Goal: Task Accomplishment & Management: Use online tool/utility

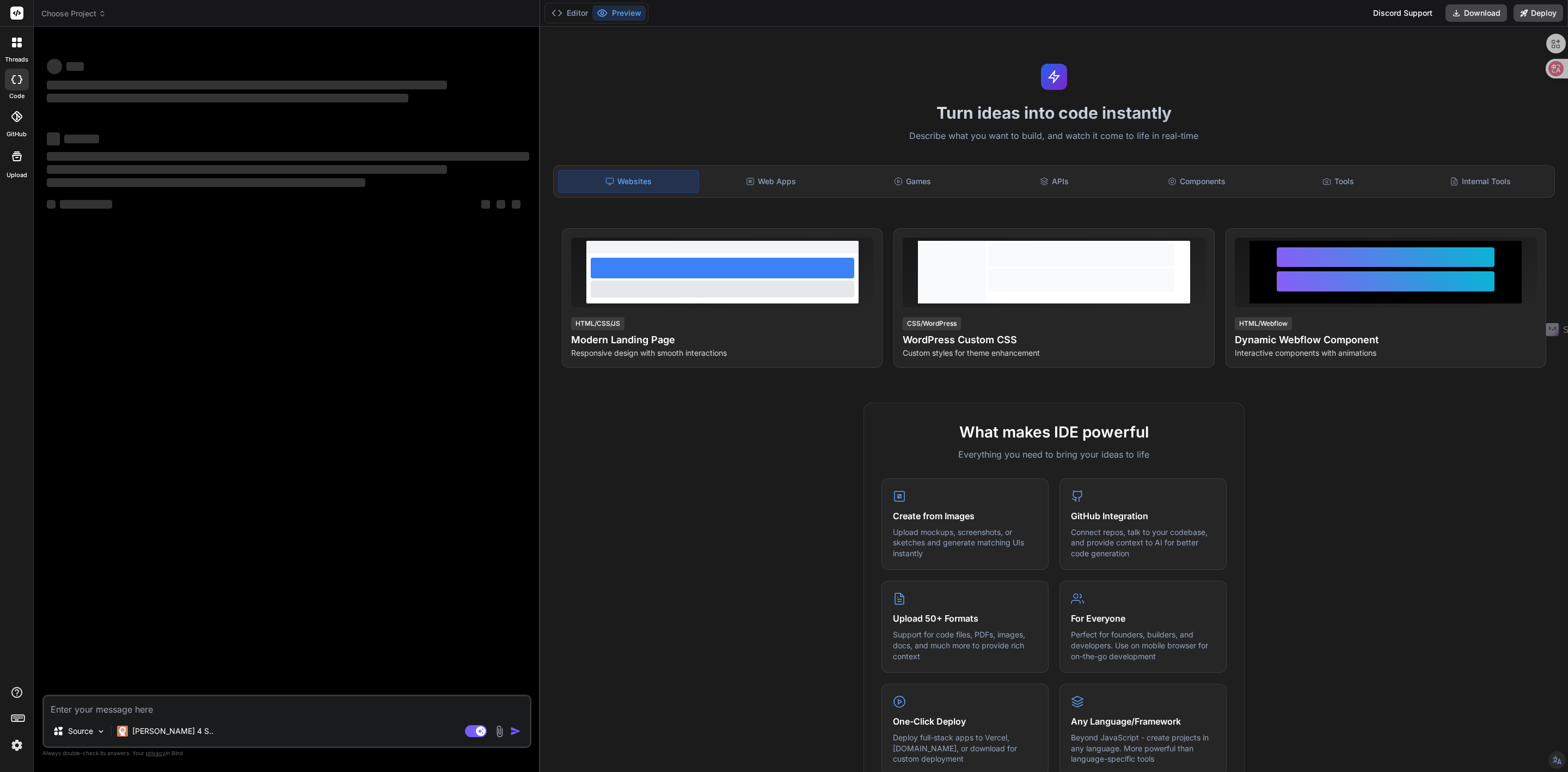
click at [87, 10] on span "Choose Project" at bounding box center [73, 13] width 65 height 10
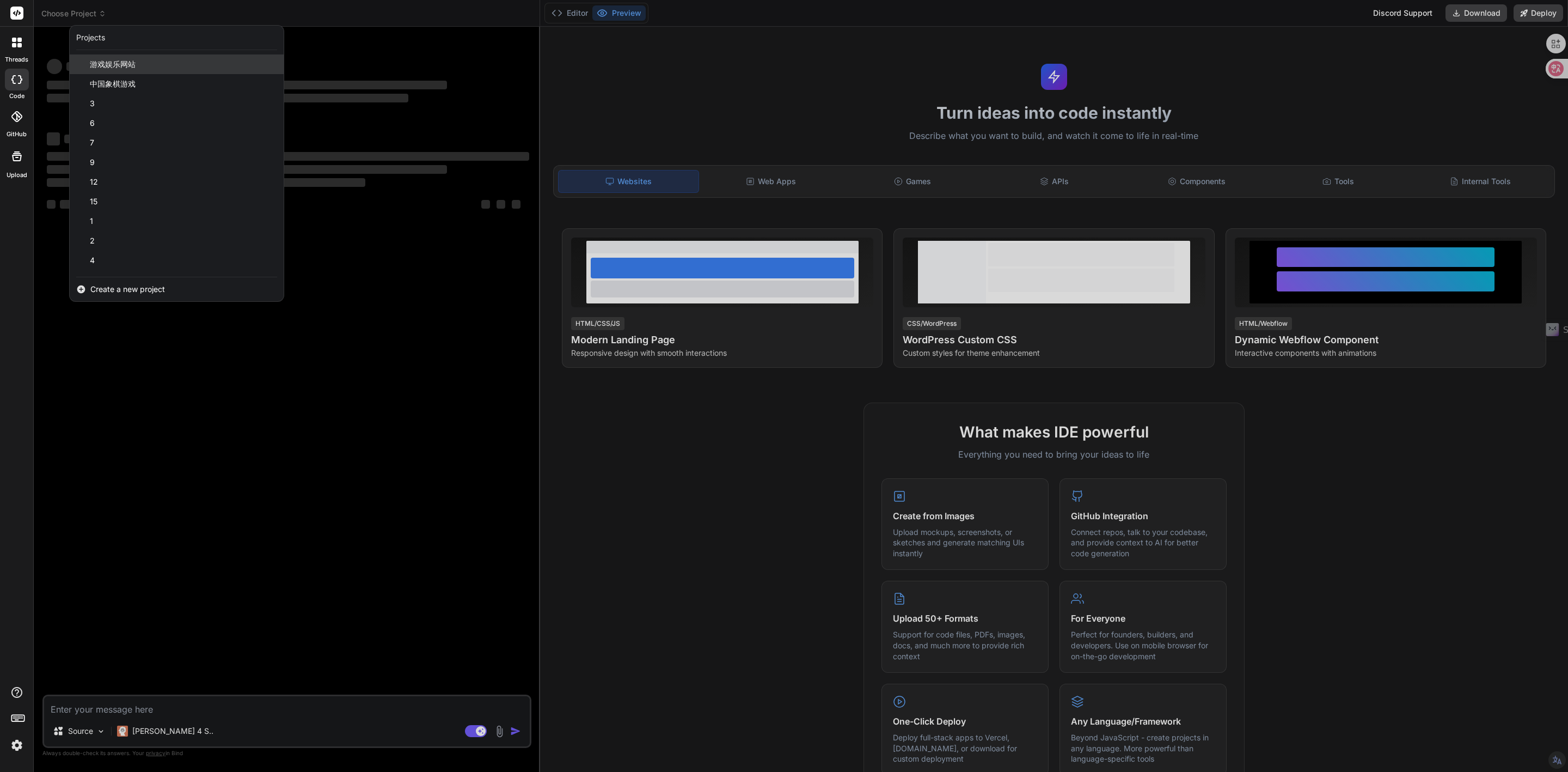
click at [103, 66] on span "游戏娱乐网站" at bounding box center [113, 64] width 46 height 10
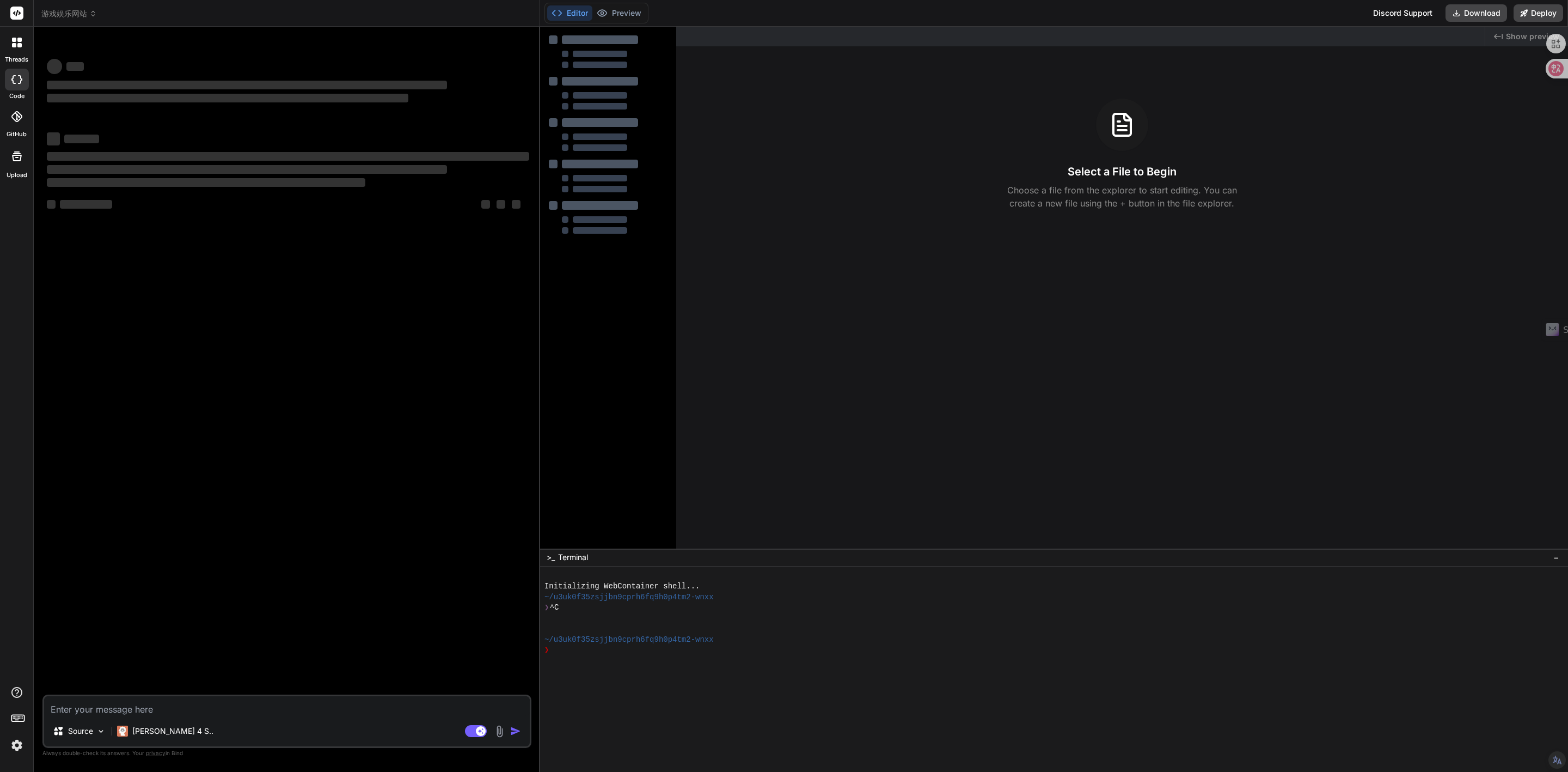
click at [71, 13] on span "游戏娱乐网站" at bounding box center [69, 13] width 55 height 10
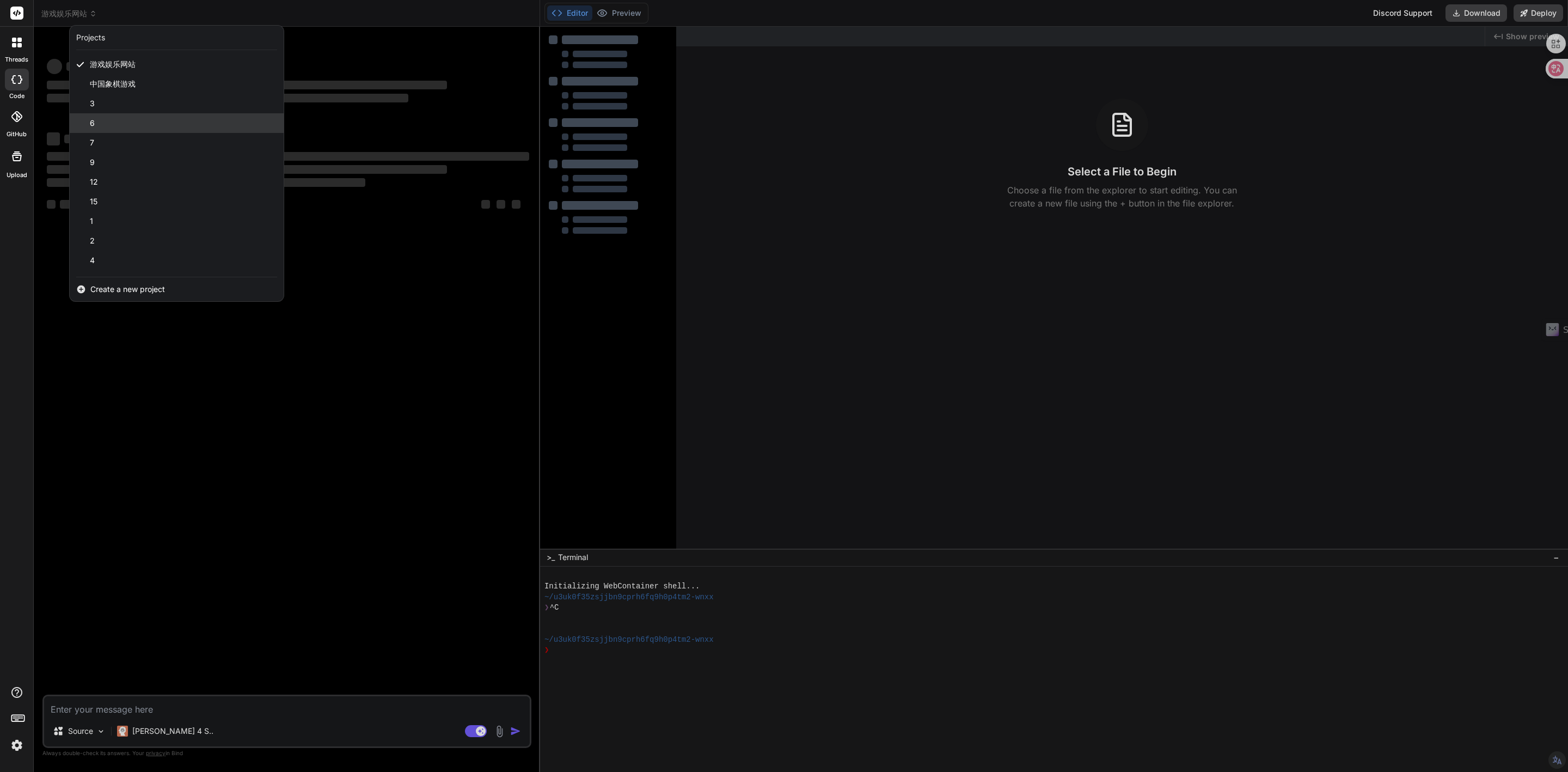
click at [93, 120] on span "6" at bounding box center [92, 122] width 5 height 10
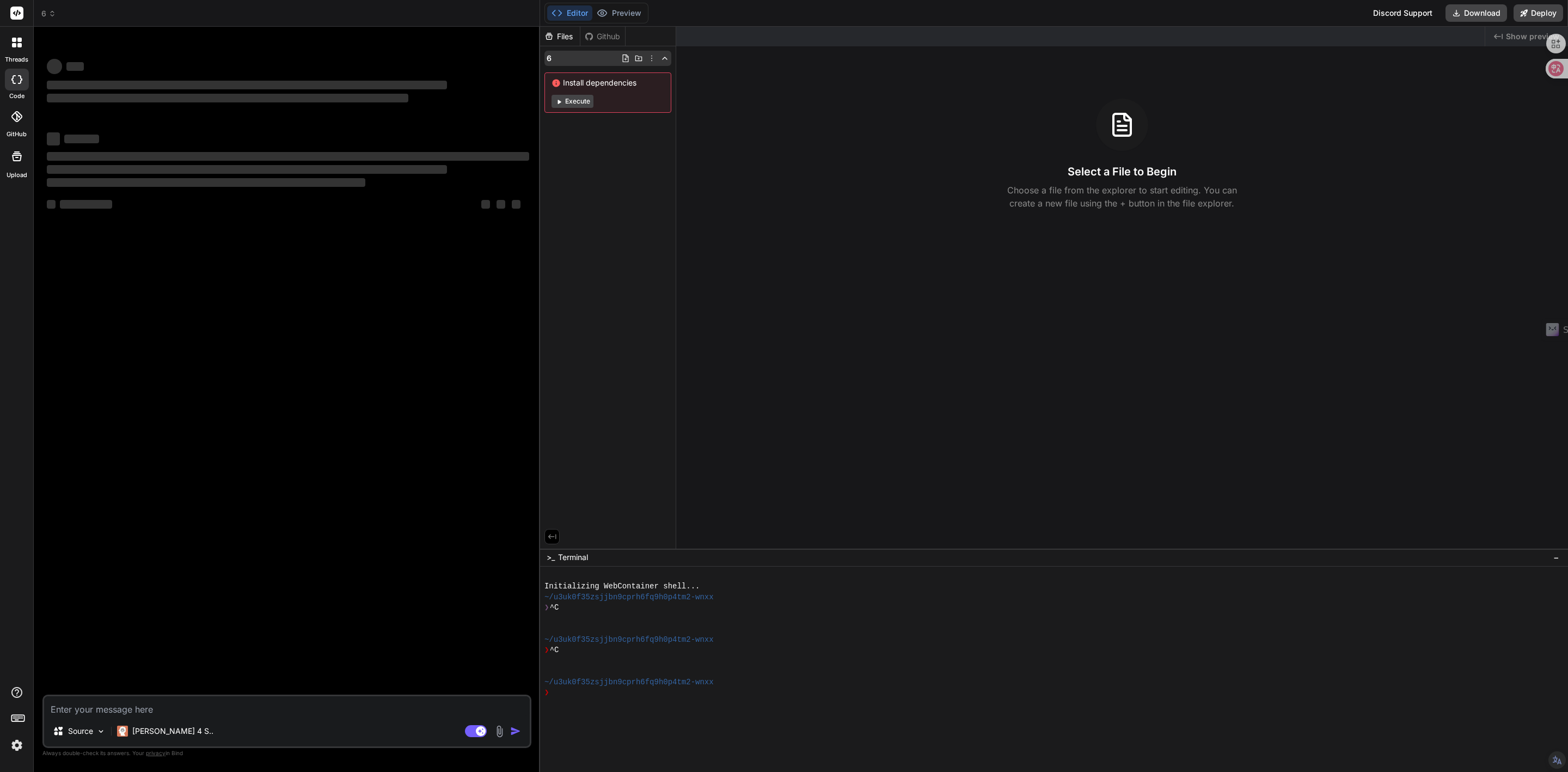
click at [552, 58] on div "6" at bounding box center [608, 58] width 127 height 15
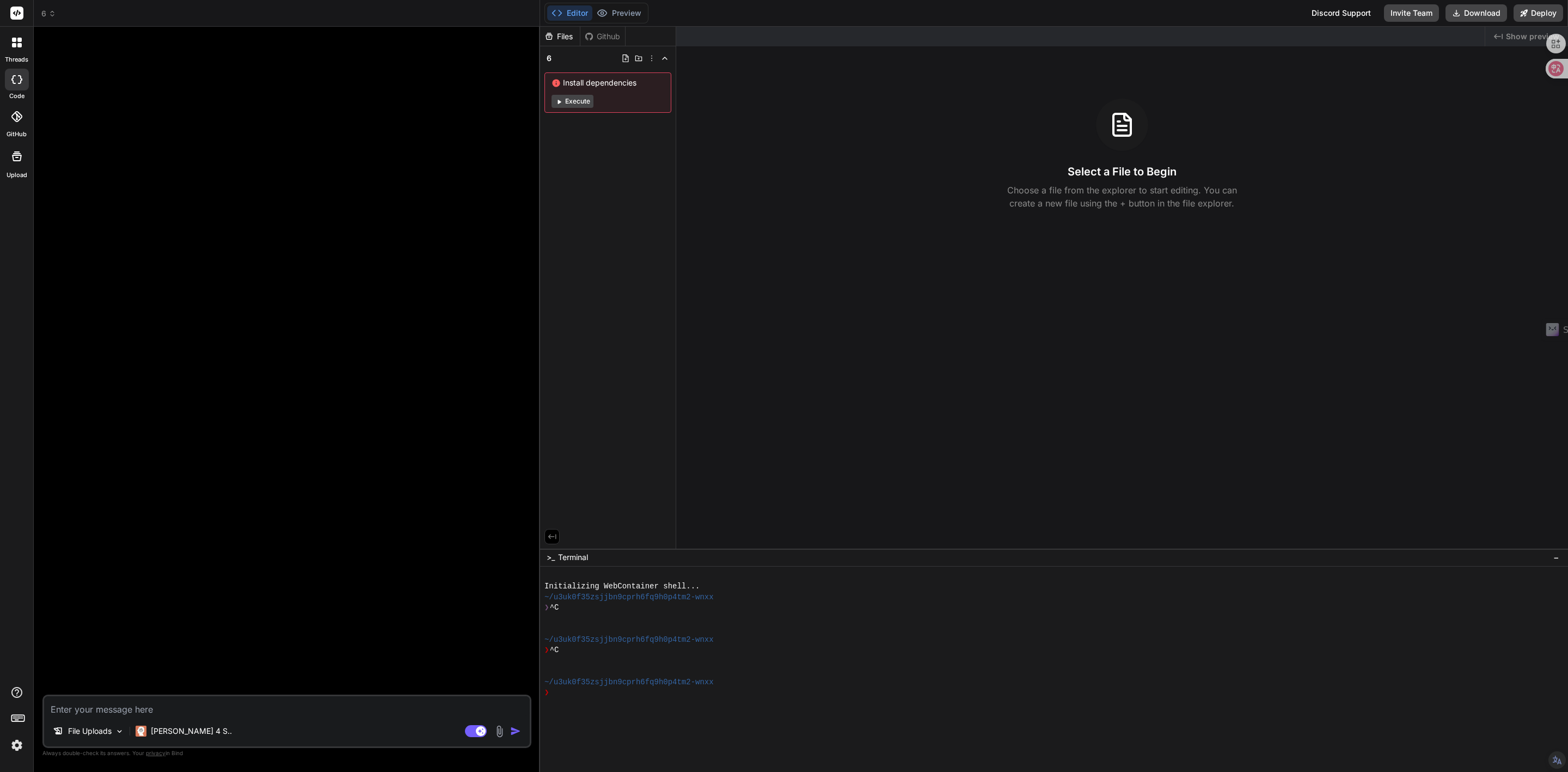
type textarea "x"
click at [144, 715] on textarea at bounding box center [286, 706] width 485 height 20
paste textarea "https://architextures.org/create/hatch/26"
type textarea "https://architextures.org/create/hatch/26"
type textarea "x"
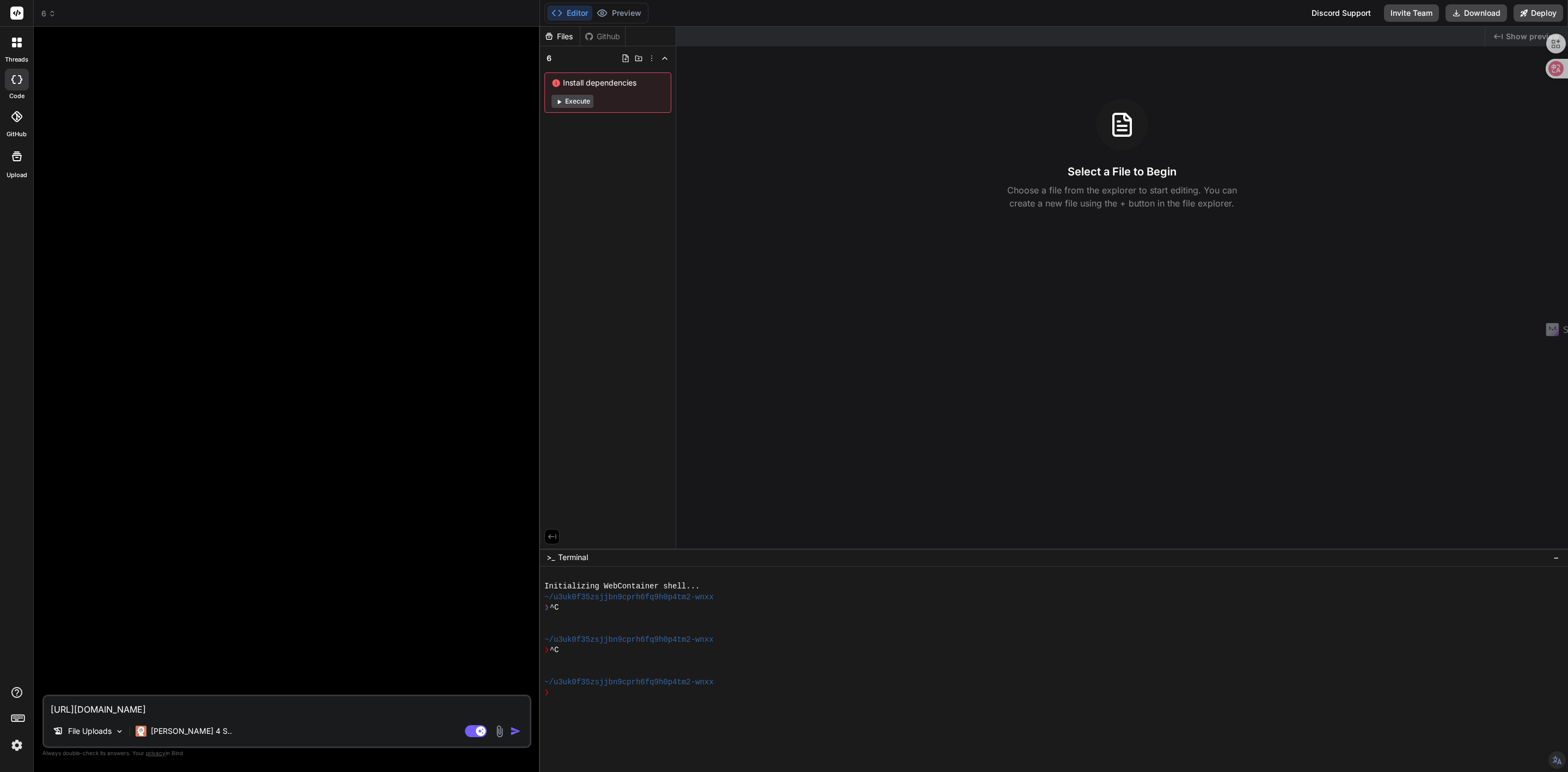
type textarea "https://architextures.org/create/hatch/26,"
type textarea "x"
type textarea "https://architextures.org/create/hatch/26,s"
type textarea "x"
type textarea "https://architextures.org/create/hatch/26,sh"
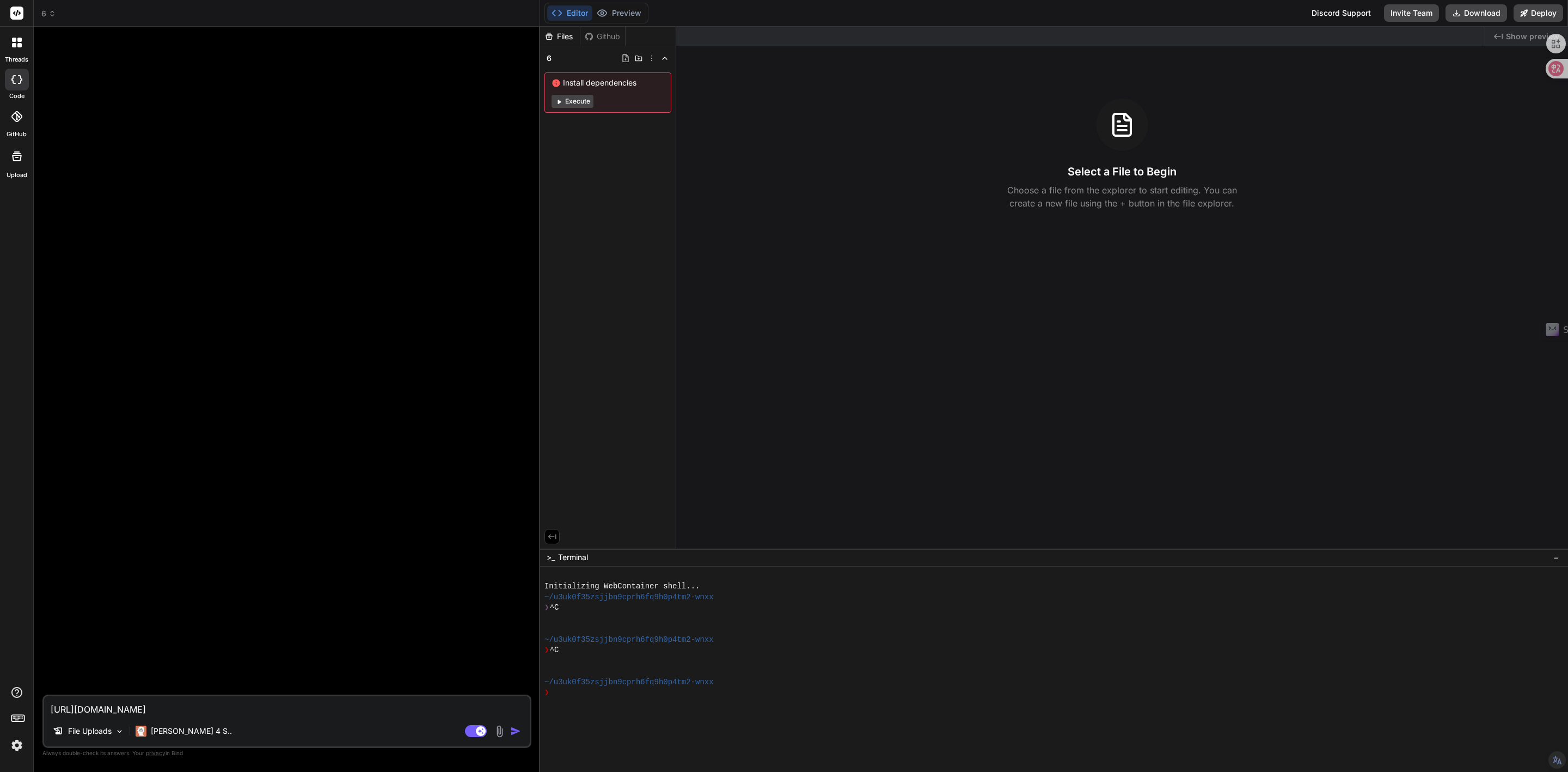
type textarea "x"
type textarea "https://architextures.org/create/hatch/26,she"
type textarea "x"
type textarea "https://architextures.org/create/hatch/26,shen"
type textarea "x"
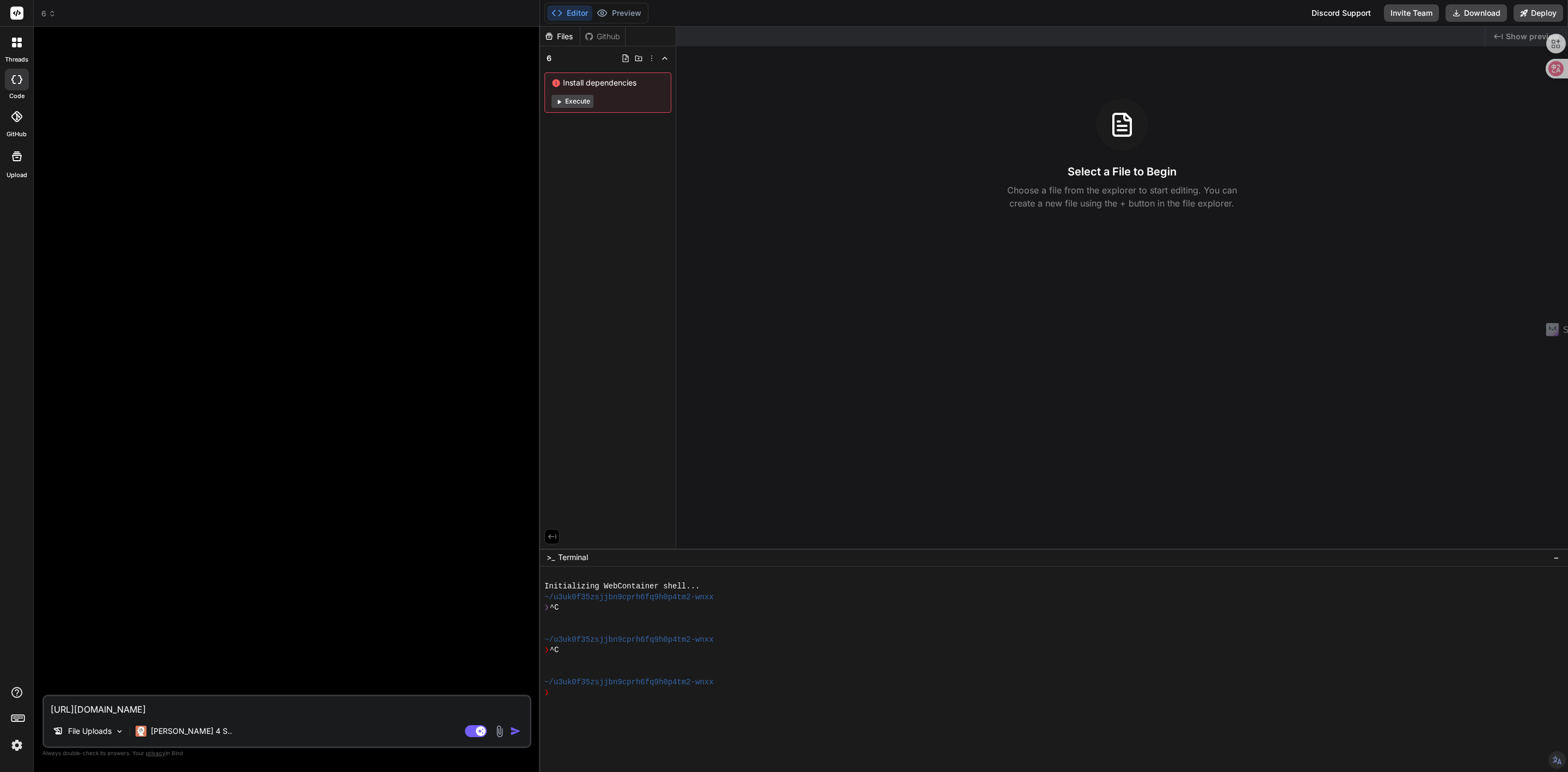
type textarea "https://architextures.org/create/hatch/26,she"
type textarea "x"
type textarea "https://architextures.org/create/hatch/26,sh"
type textarea "x"
type textarea "https://architextures.org/create/hatch/26,s"
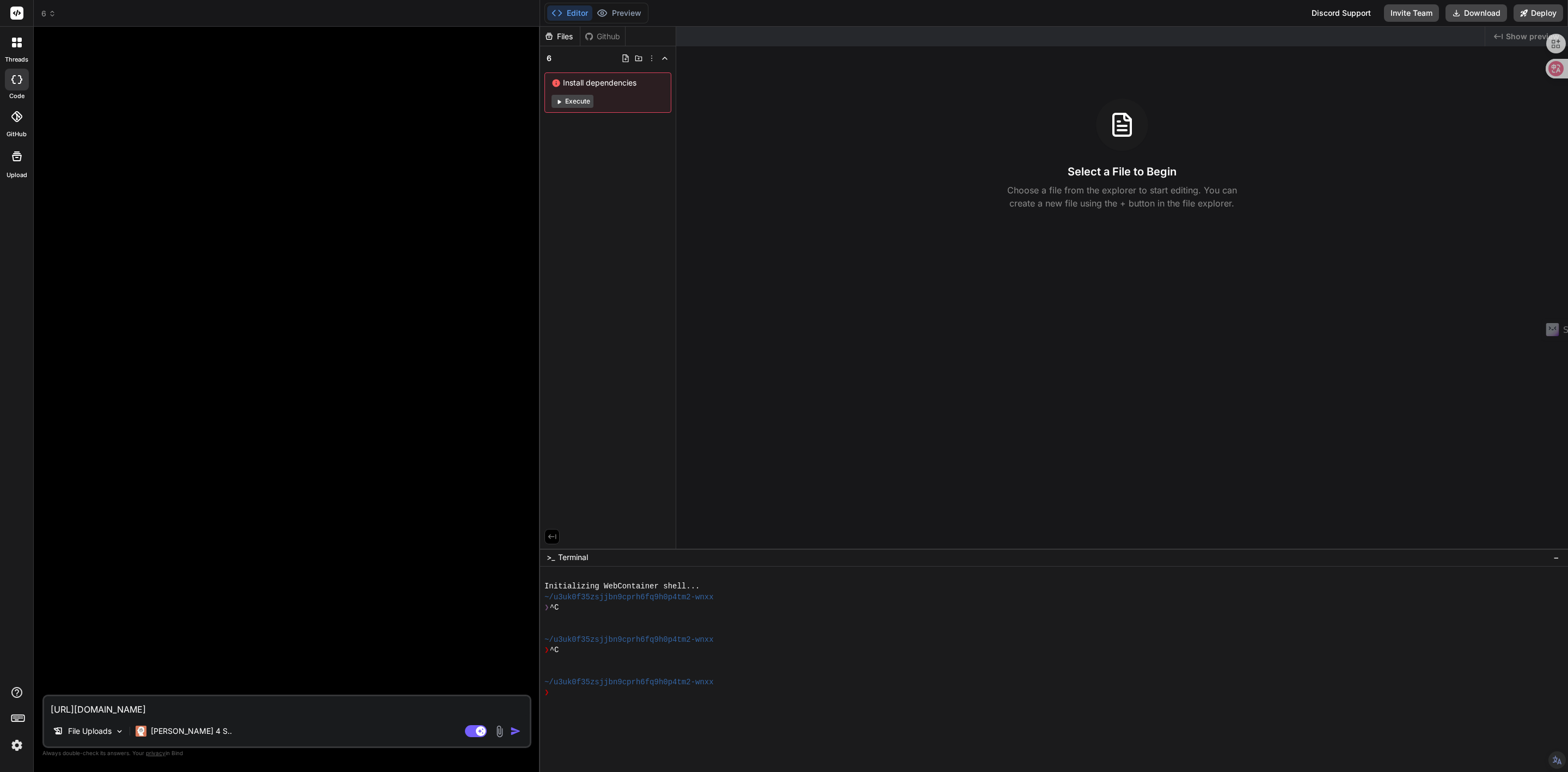
type textarea "x"
type textarea "https://architextures.org/create/hatch/26,"
type textarea "x"
type textarea "https://architextures.org/create/hatch/26"
type textarea "x"
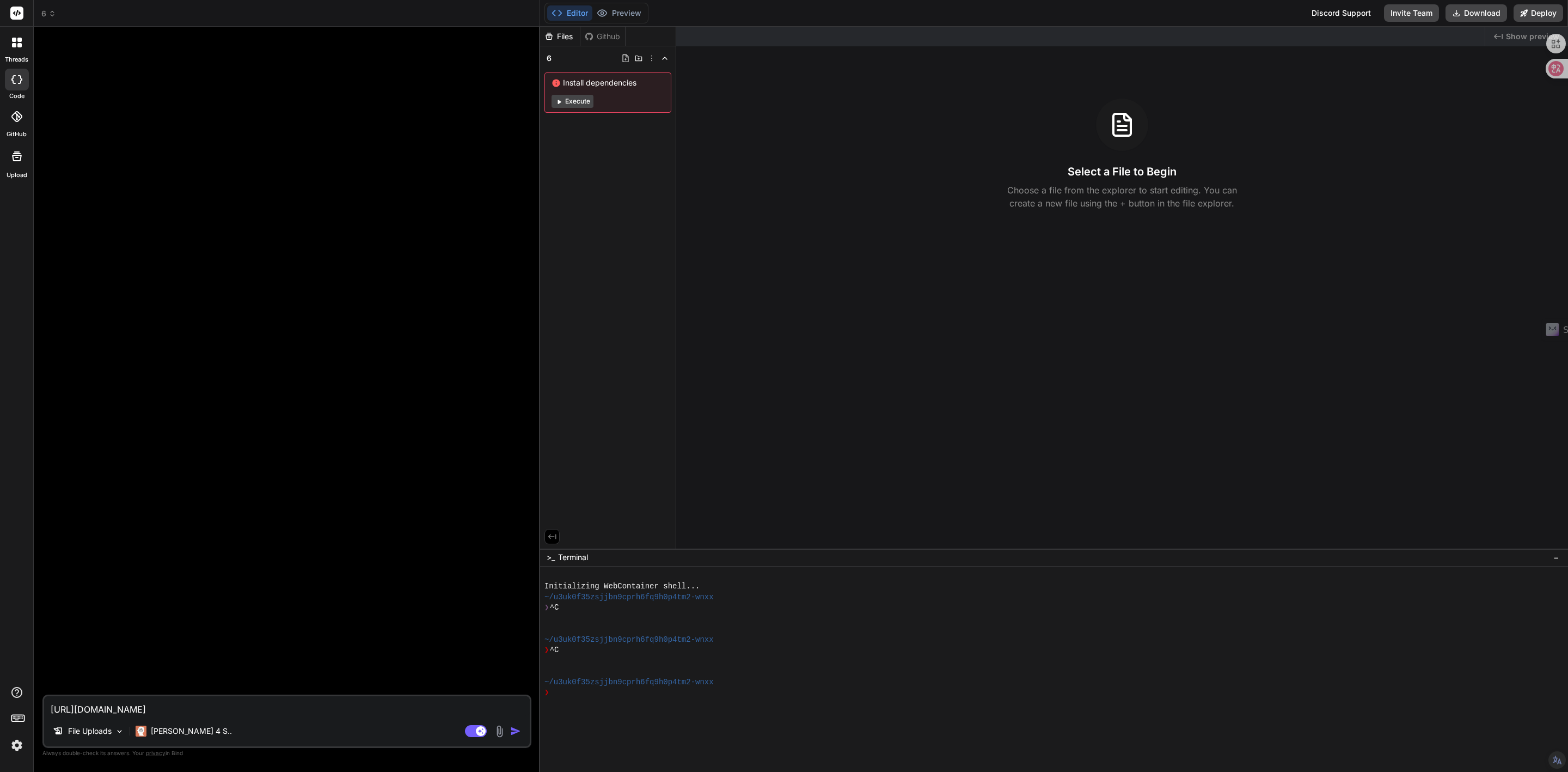
type textarea "https://architextures.org/create/hatch/26."
type textarea "x"
type textarea "https://architextures.org/create/hatch/26.s"
type textarea "x"
type textarea "https://architextures.org/create/hatch/26.sh"
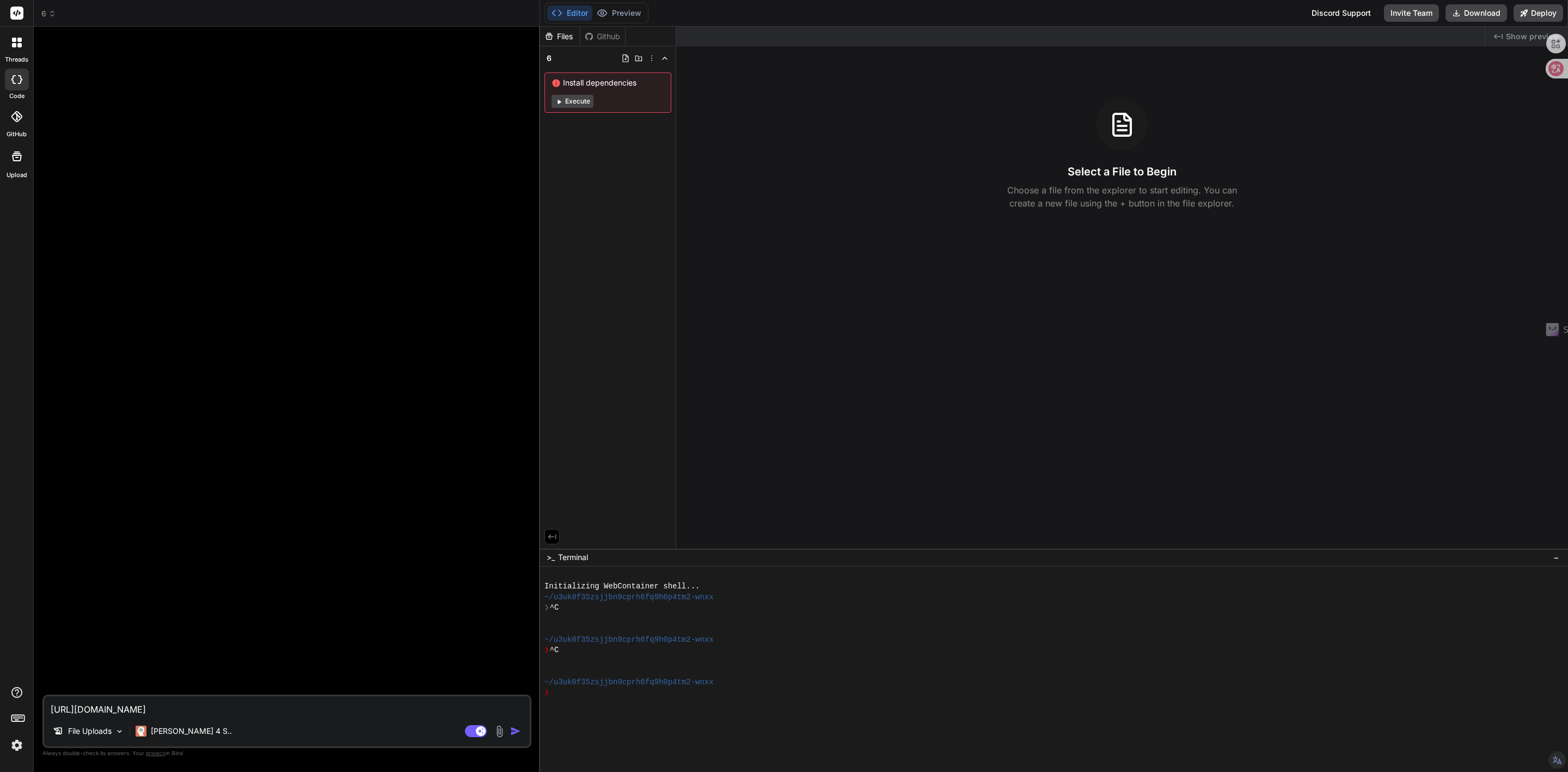
type textarea "x"
type textarea "https://architextures.org/create/hatch/26.she"
type textarea "x"
type textarea "https://architextures.org/create/hatch/26.shen"
type textarea "x"
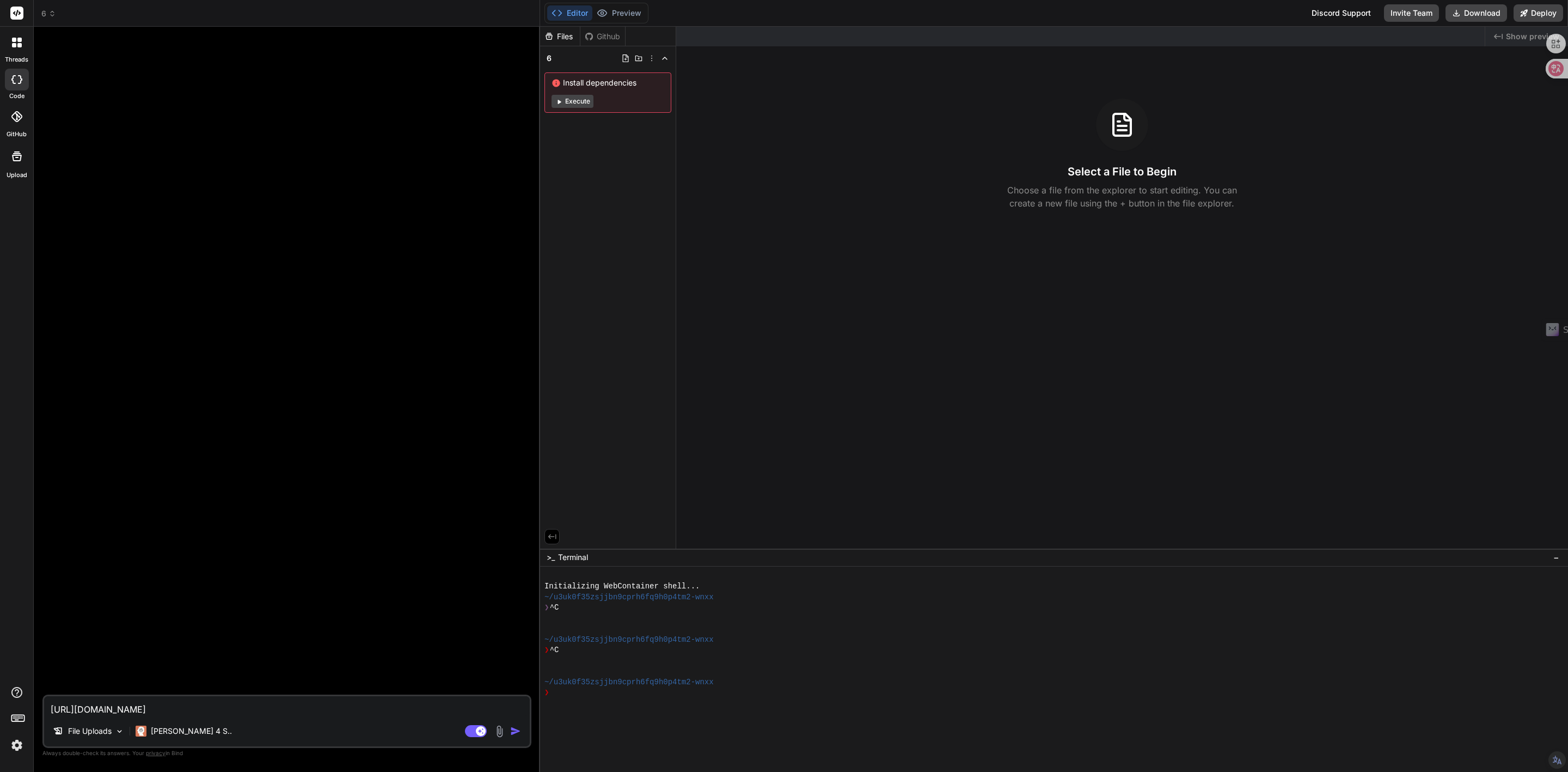
type textarea "https://architextures.org/create/hatch/26.shen'f"
type textarea "x"
type textarea "https://architextures.org/create/hatch/26.shen'fu"
type textarea "x"
type textarea "https://architextures.org/create/hatch/26.shen'f"
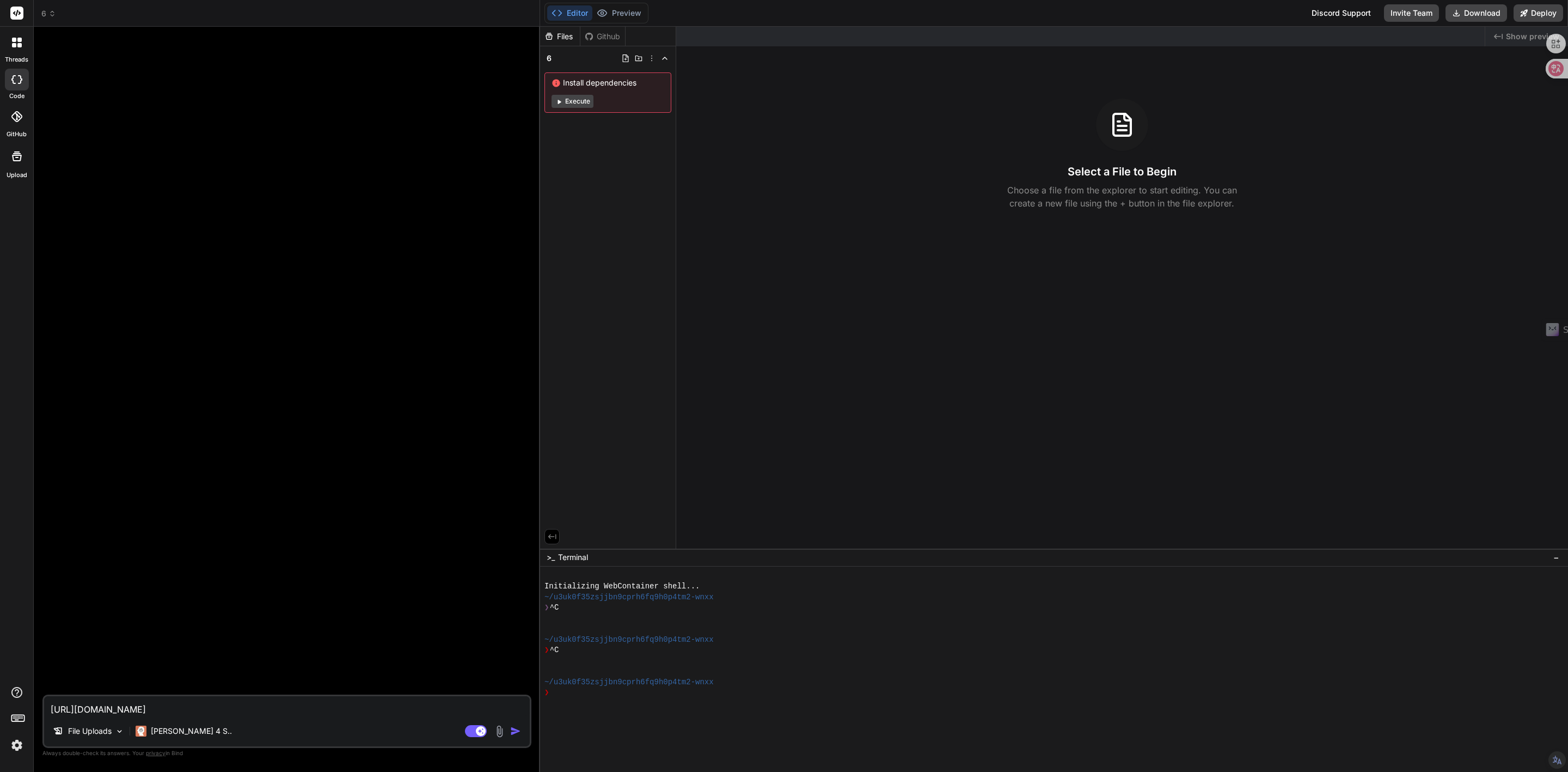
type textarea "x"
type textarea "https://architextures.org/create/hatch/26.shen"
type textarea "x"
type textarea "https://architextures.org/create/hatch/26.sheng"
type textarea "x"
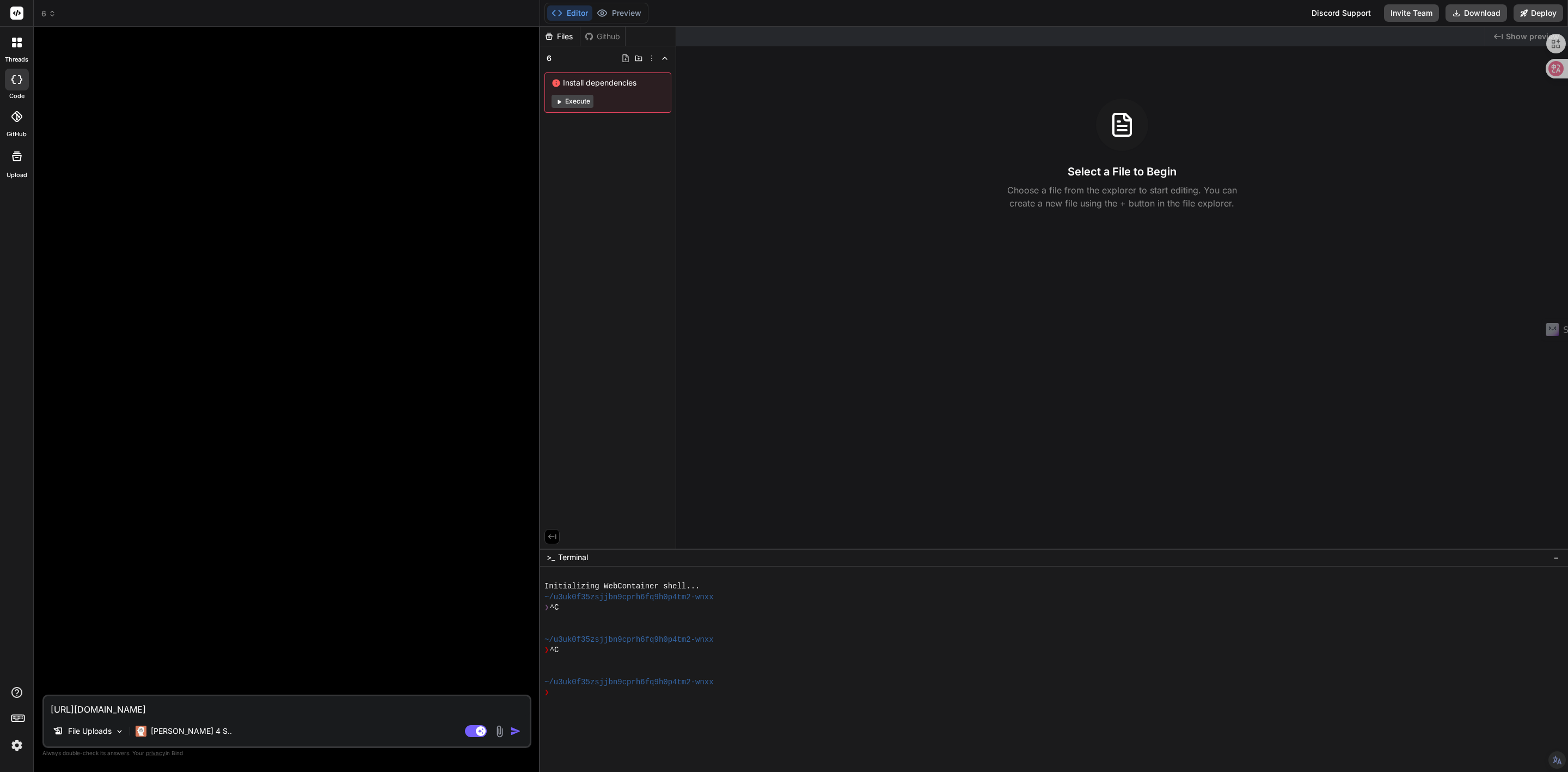
type textarea "https://architextures.org/create/hatch/26.shen"
type textarea "x"
type textarea "https://architextures.org/create/hatch/26.shen't"
type textarea "x"
type textarea "https://architextures.org/create/hatch/26.shen'tu"
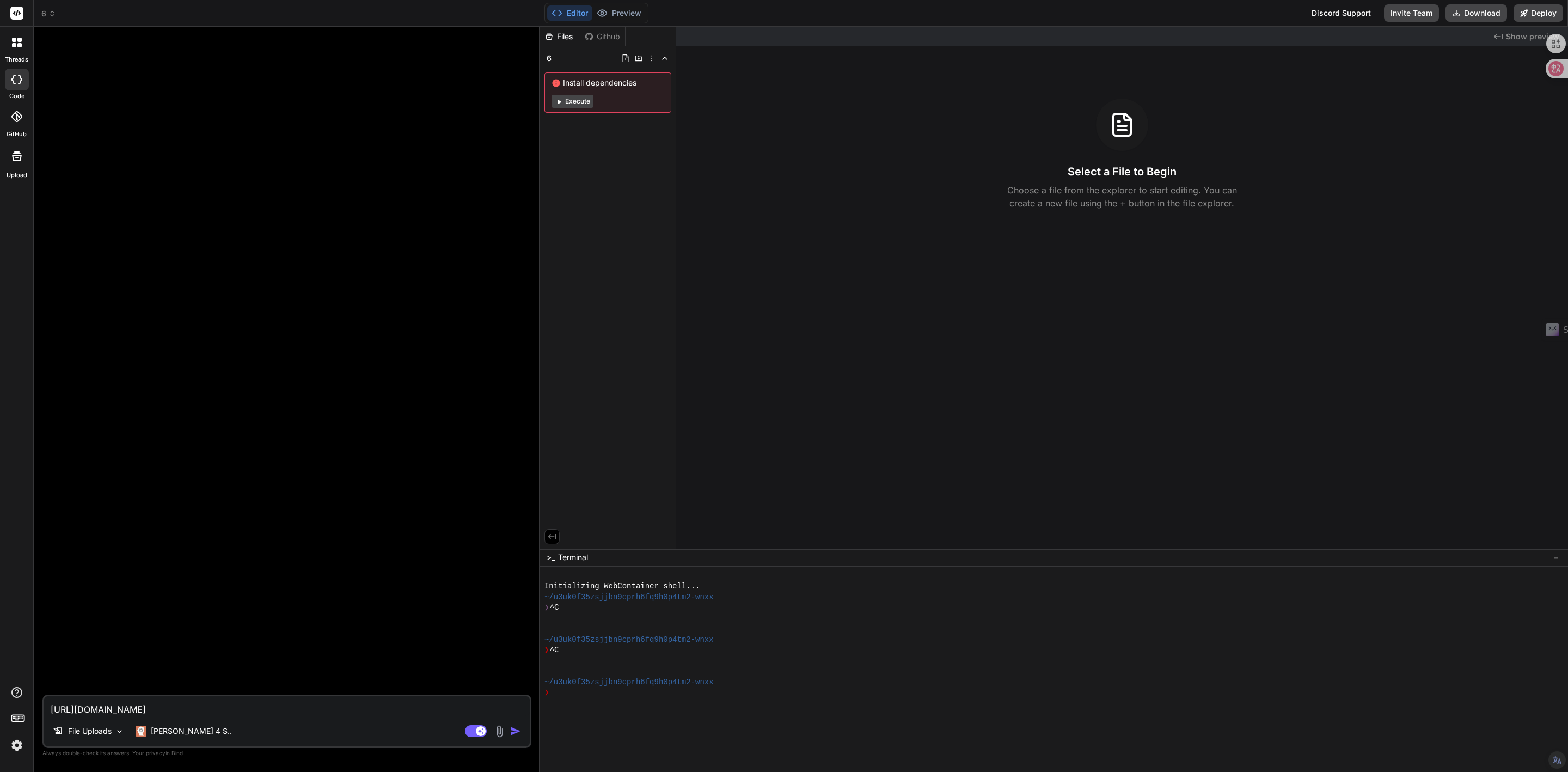
type textarea "x"
type textarea "https://architextures.org/create/hatch/26.shen't"
type textarea "x"
type textarea "https://architextures.org/create/hatch/26.shen"
type textarea "x"
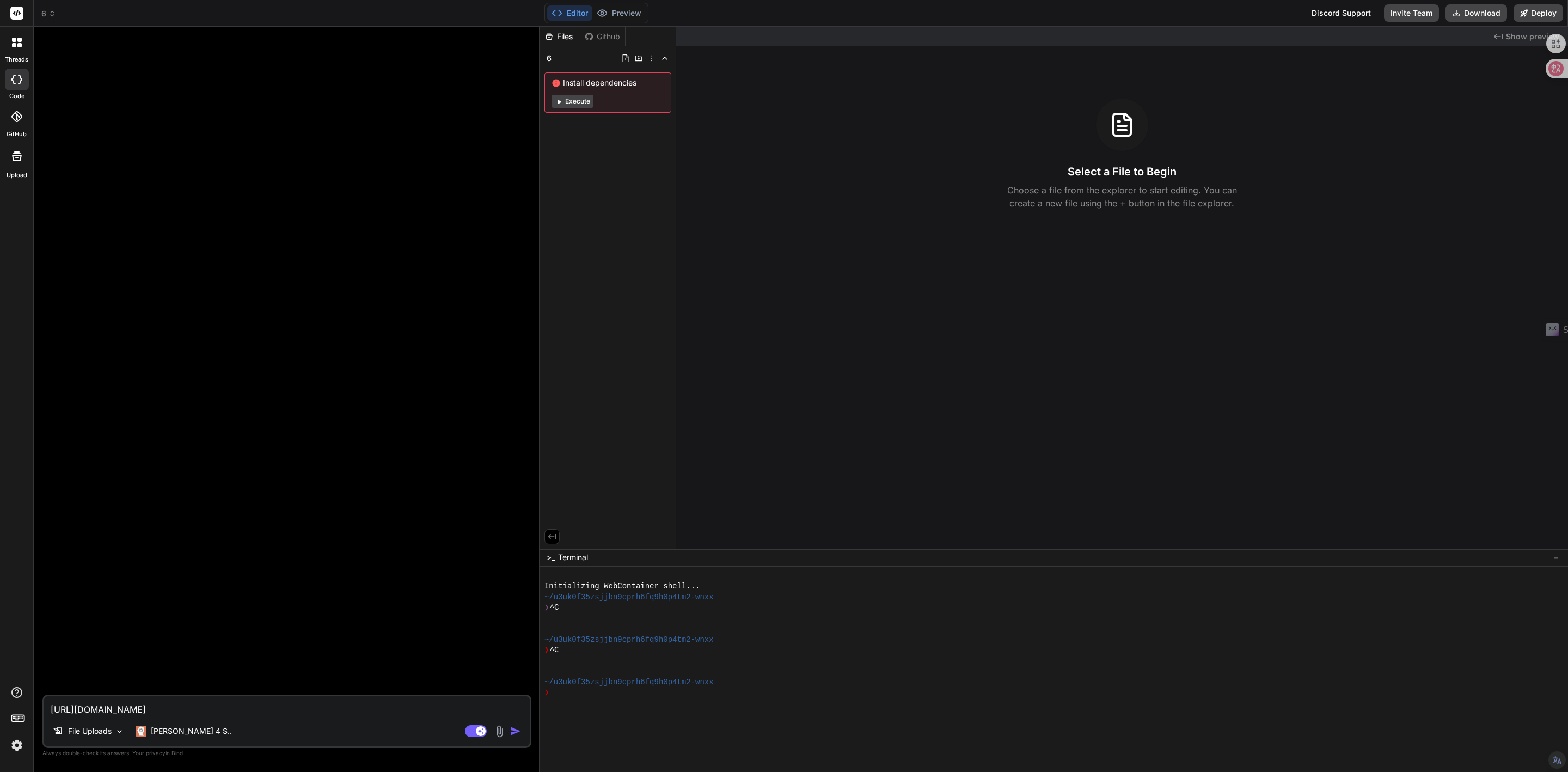
type textarea "https://architextures.org/create/hatch/26.shen'd"
type textarea "x"
type textarea "https://architextures.org/create/hatch/26.shen'du"
type textarea "x"
type textarea "https://architextures.org/create/hatch/26.深度"
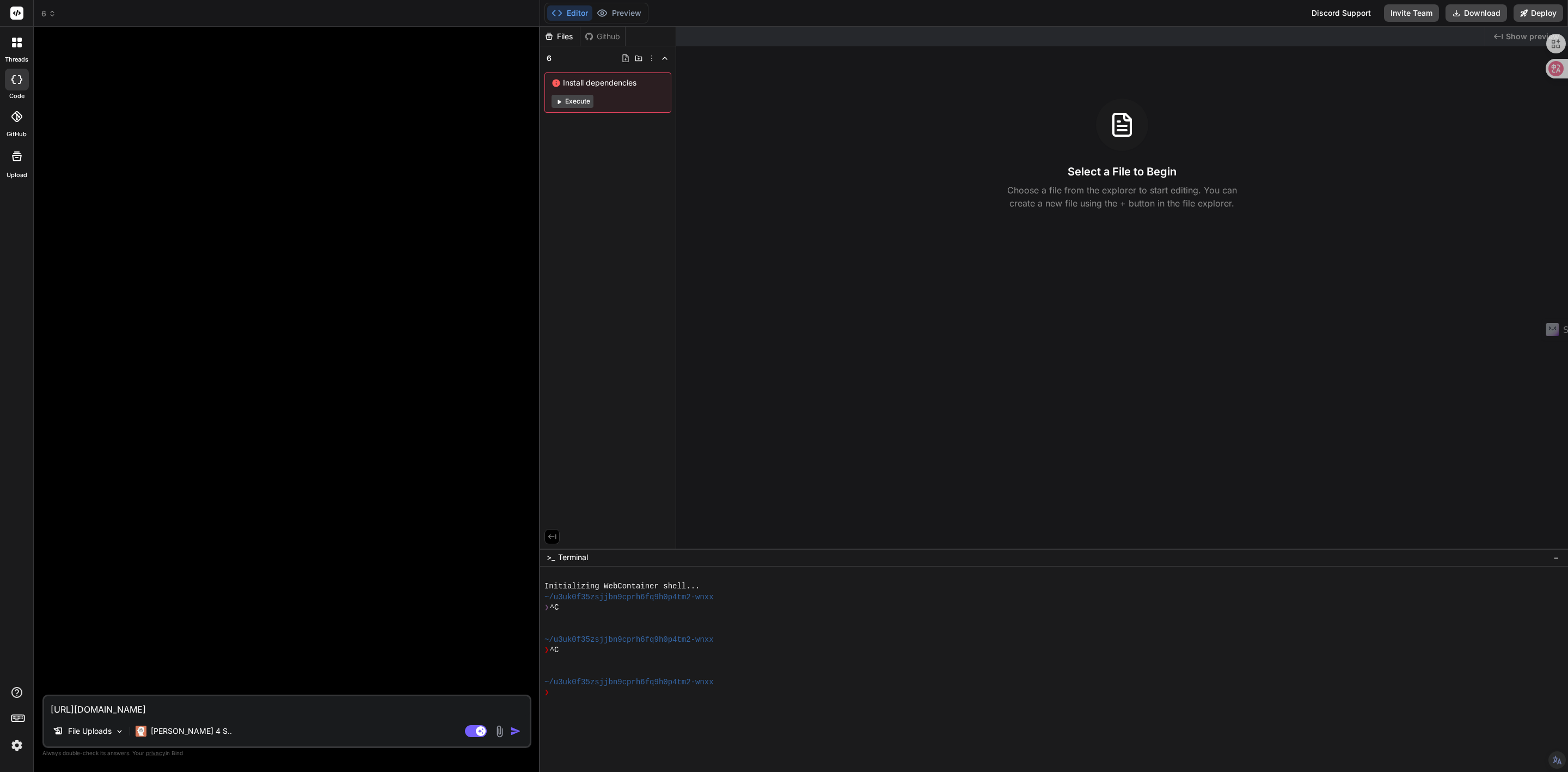
type textarea "x"
type textarea "https://architextures.org/create/hatch/26.深度1"
type textarea "x"
type textarea "https://architextures.org/create/hatch/26.深度"
type textarea "x"
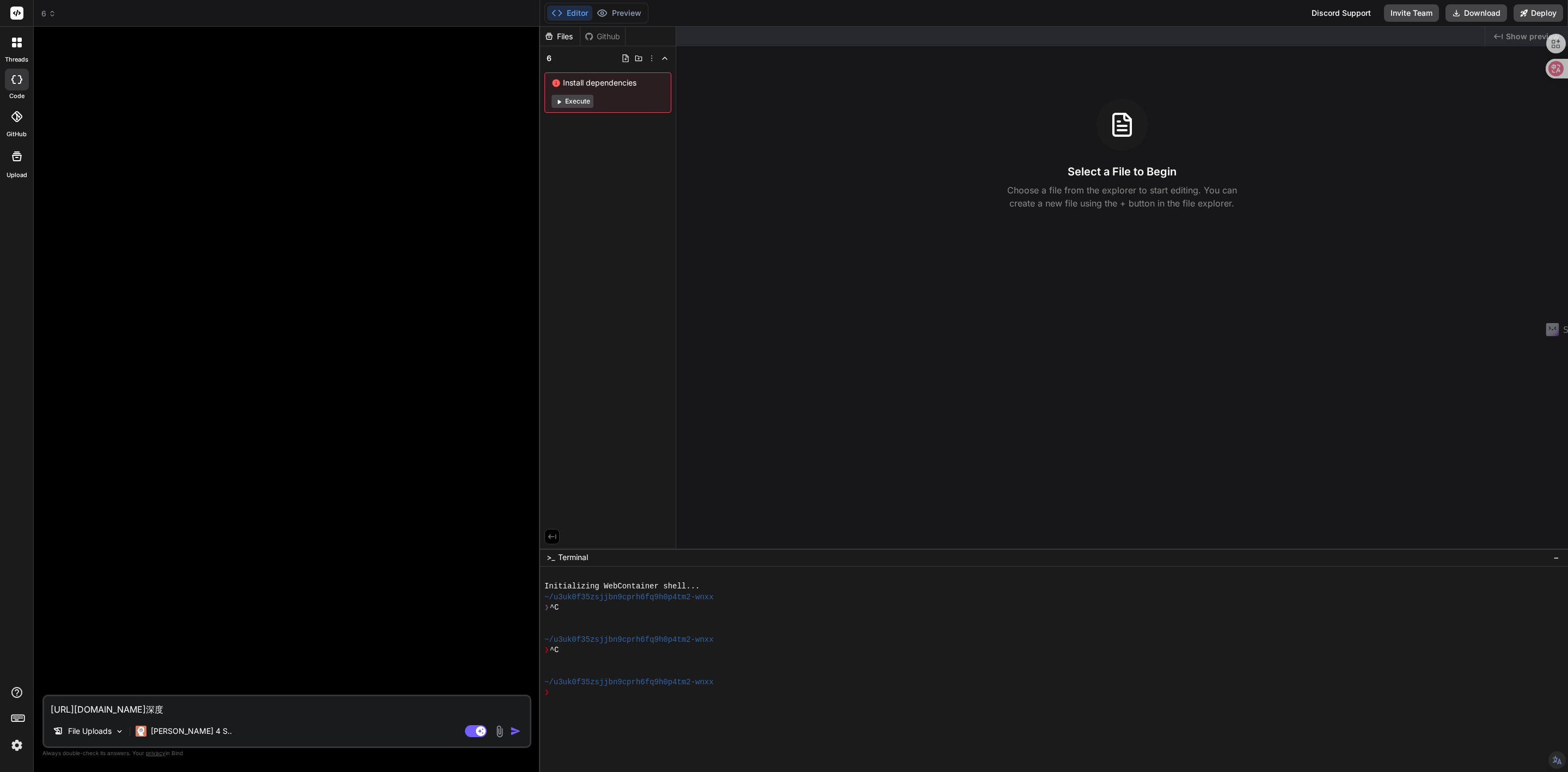
type textarea "https://architextures.org/create/hatch/26.深度l"
type textarea "x"
type textarea "https://architextures.org/create/hatch/26.深度li"
type textarea "x"
type textarea "https://architextures.org/create/hatch/26.深度lia"
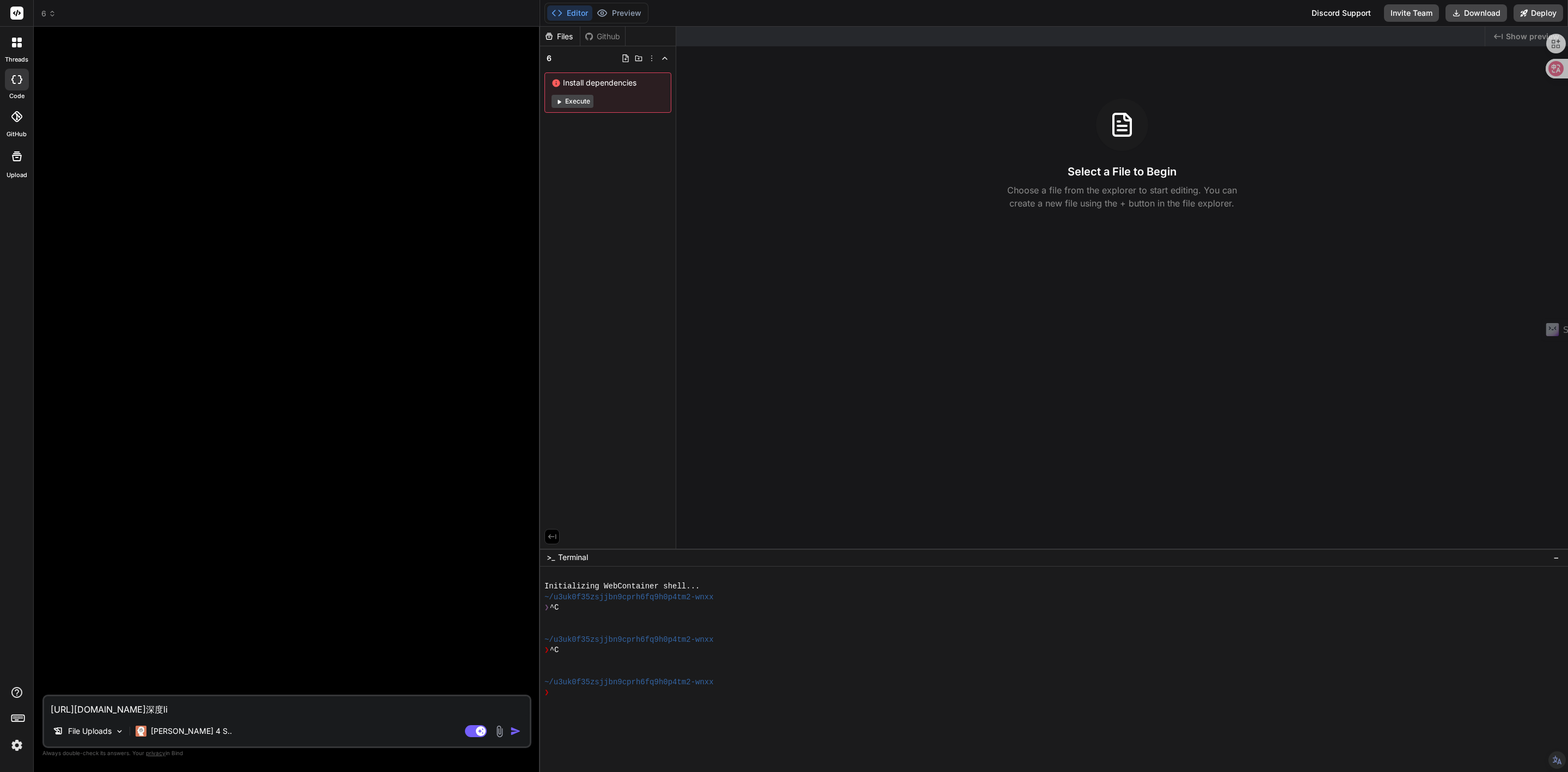
type textarea "x"
type textarea "https://architextures.org/create/hatch/26.深度liao"
type textarea "x"
type textarea "https://architextures.org/create/hatch/26.深度liao'j"
type textarea "x"
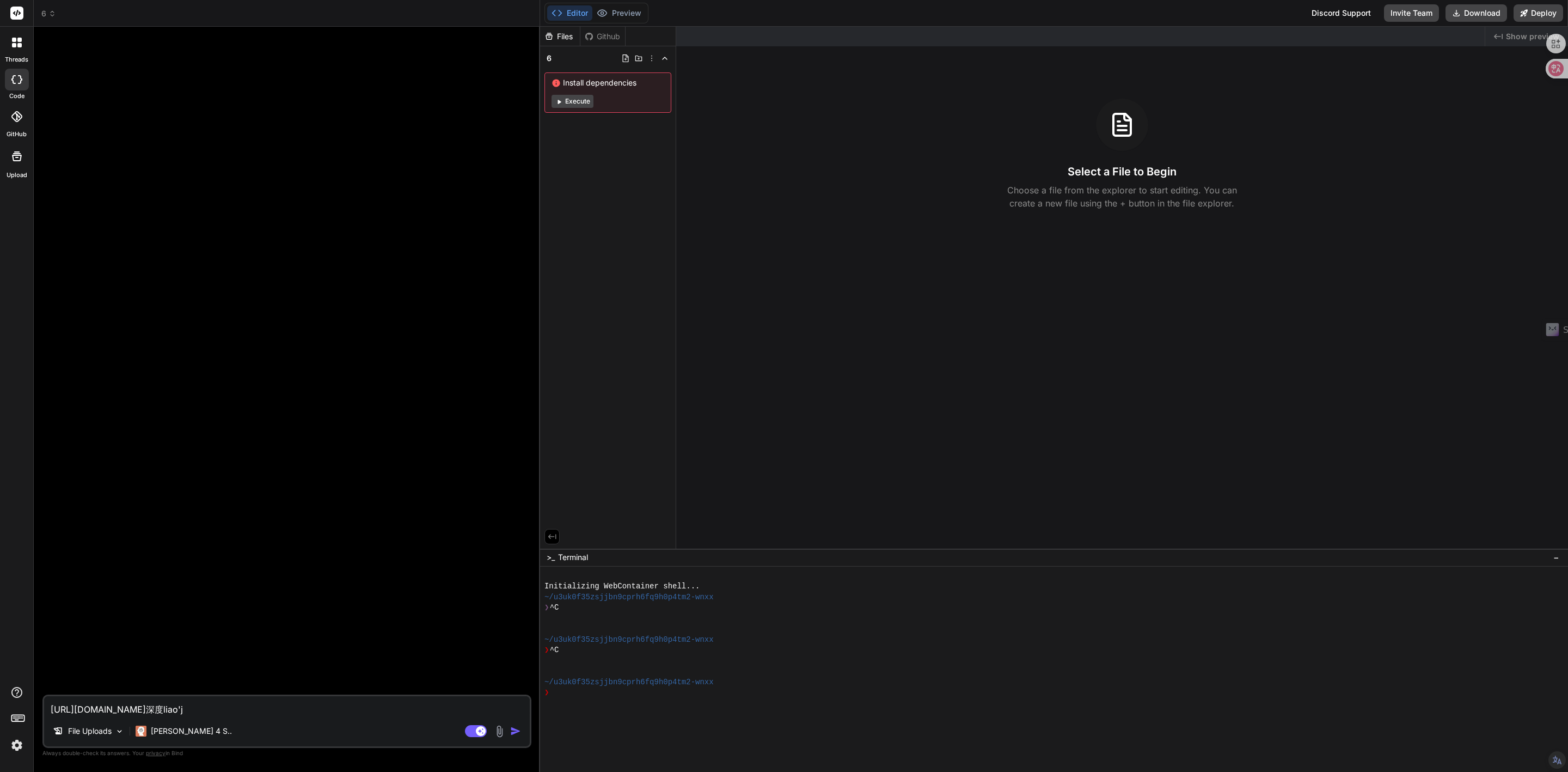
type textarea "https://architextures.org/create/hatch/26.深度liao'ji"
type textarea "x"
type textarea "https://architextures.org/create/hatch/26.深度liao'jie"
type textarea "x"
type textarea "https://architextures.org/create/hatch/26.深度了解"
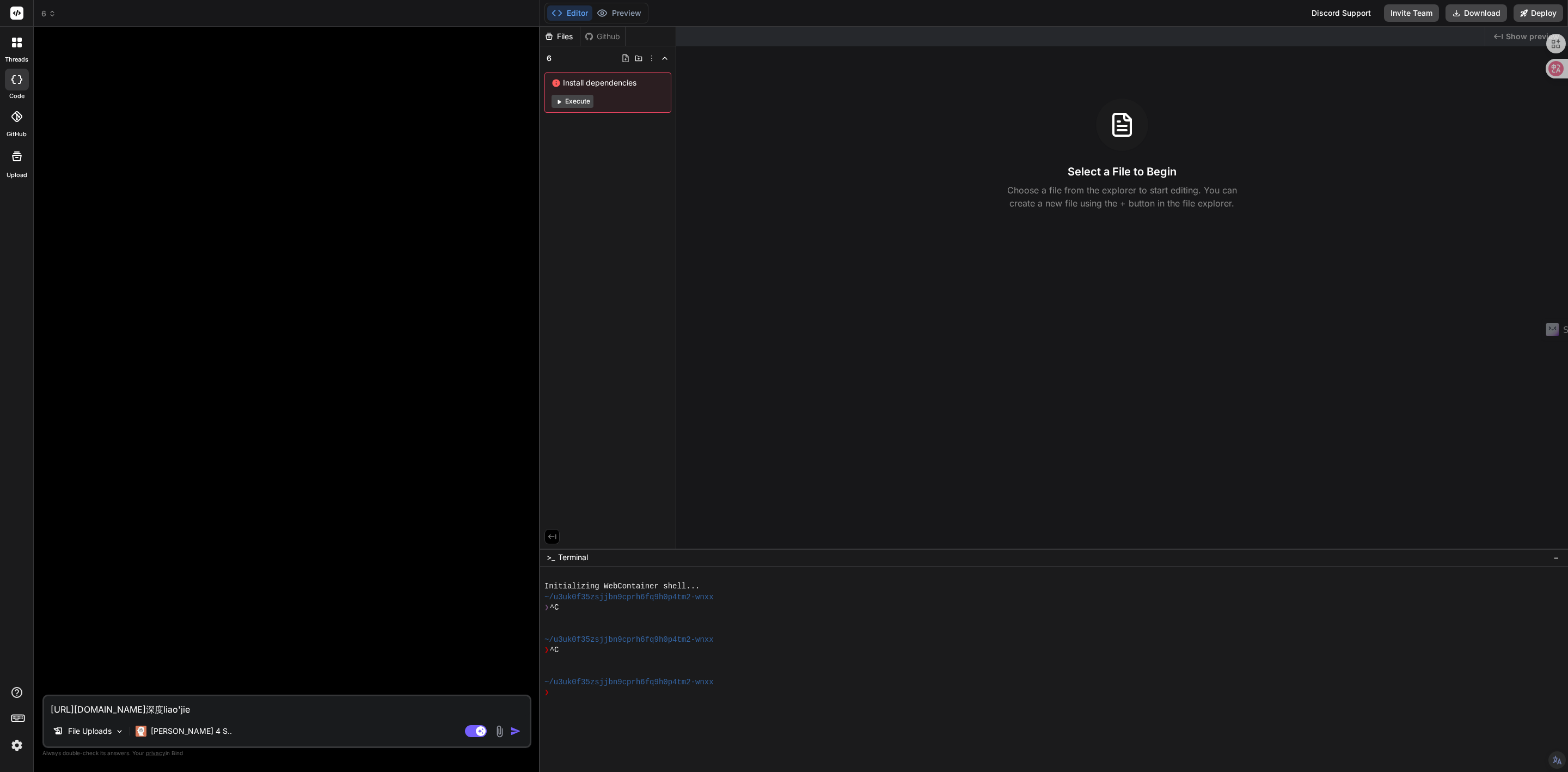
type textarea "x"
type textarea "https://architextures.org/create/hatch/26.深度了解y"
type textarea "x"
type textarea "https://architextures.org/create/hatch/26.深度了解yu"
type textarea "x"
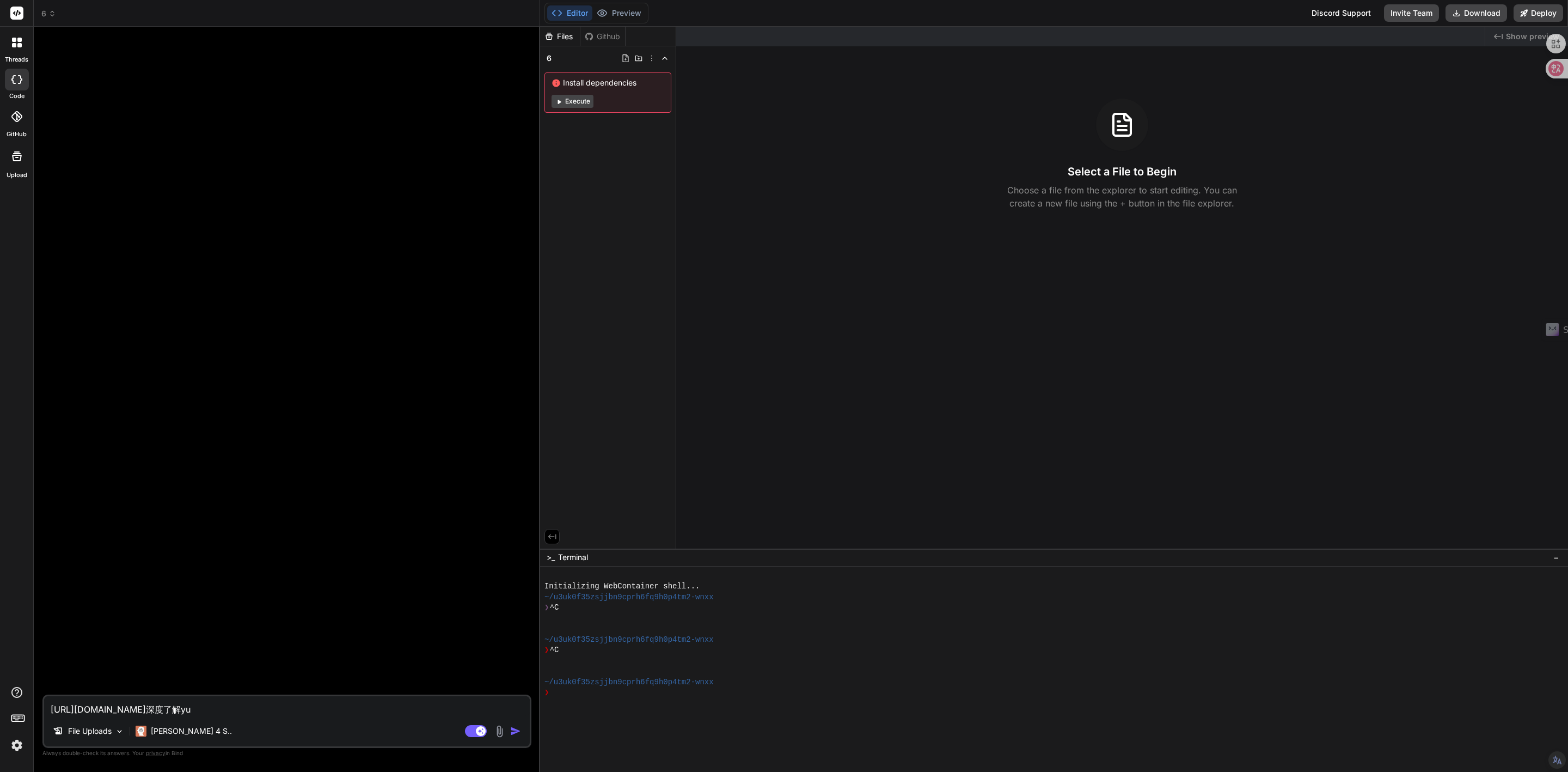
type textarea "https://architextures.org/create/hatch/26.深度了解yua"
type textarea "x"
type textarea "https://architextures.org/create/hatch/26.深度了解yuan"
type textarea "x"
type textarea "https://architextures.org/create/hatch/26.深度了解yuan'l"
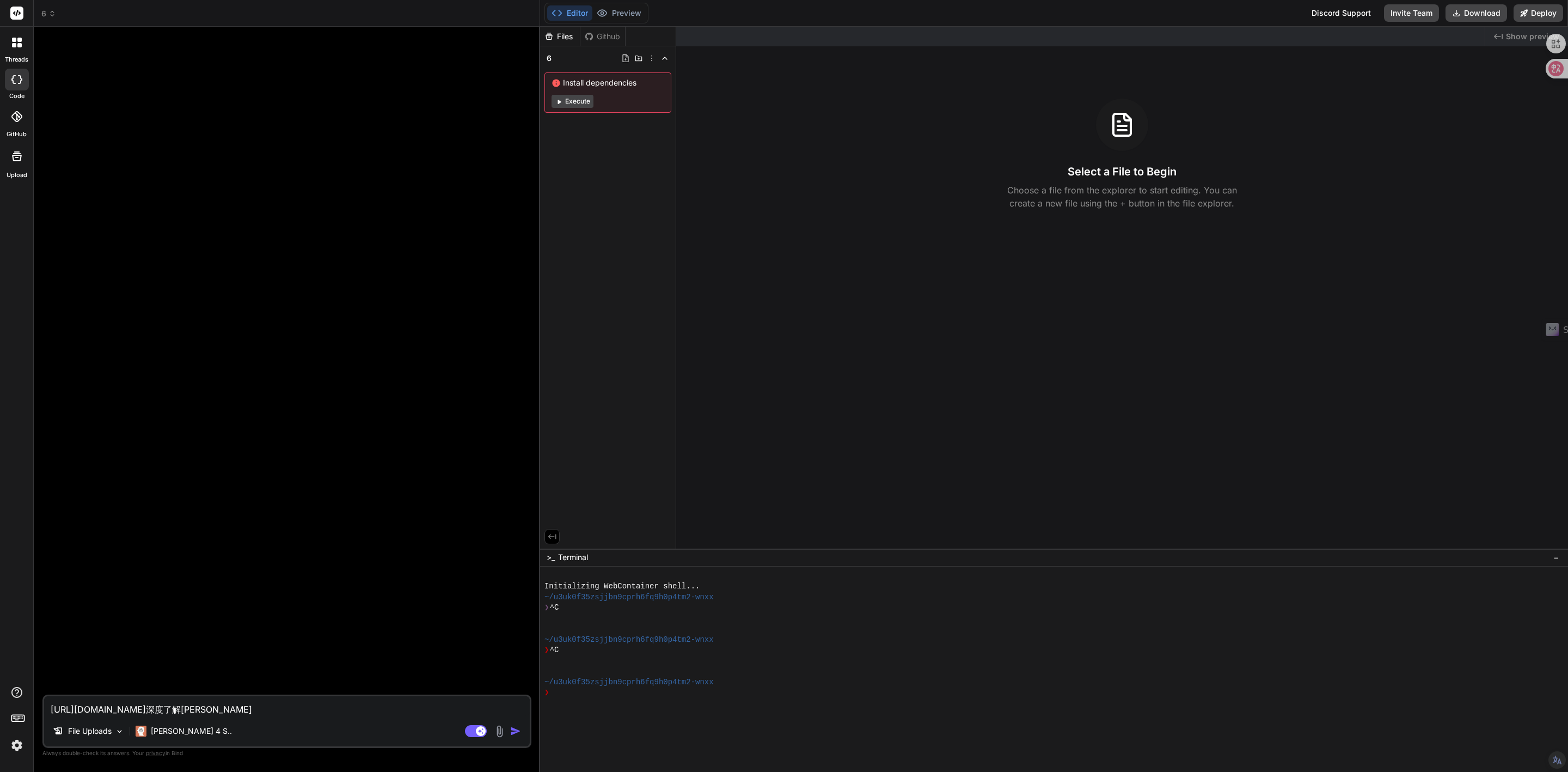
type textarea "x"
type textarea "https://architextures.org/create/hatch/26.深度了解yuan'li"
type textarea "x"
type textarea "https://architextures.org/create/hatch/26.深度了解原理"
type textarea "x"
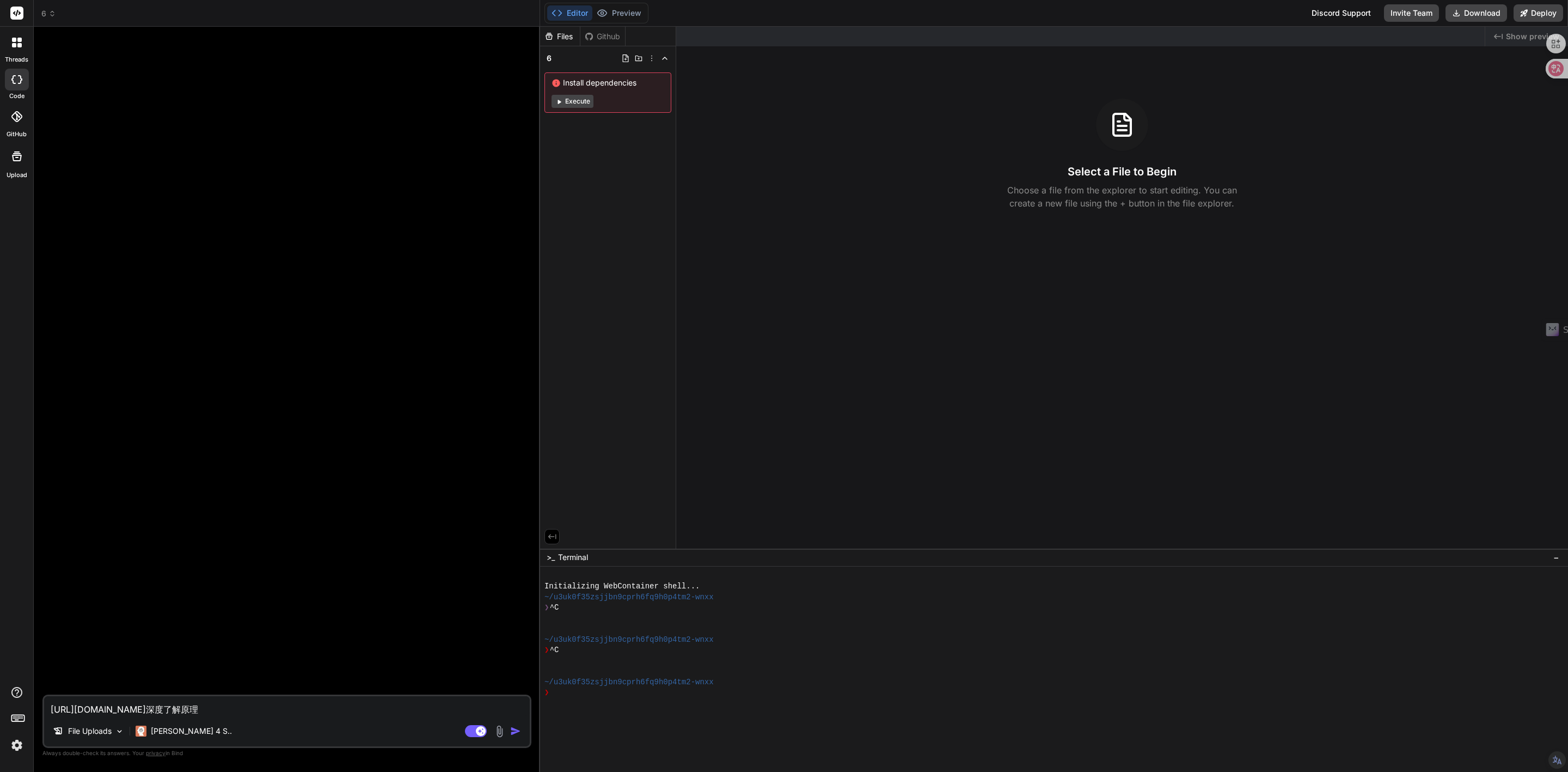
type textarea "https://architextures.org/create/hatch/26.深度了解原理，"
type textarea "x"
type textarea "https://architextures.org/create/hatch/26.深度了解原理，f"
type textarea "x"
type textarea "https://architextures.org/create/hatch/26.深度了解原理，fe"
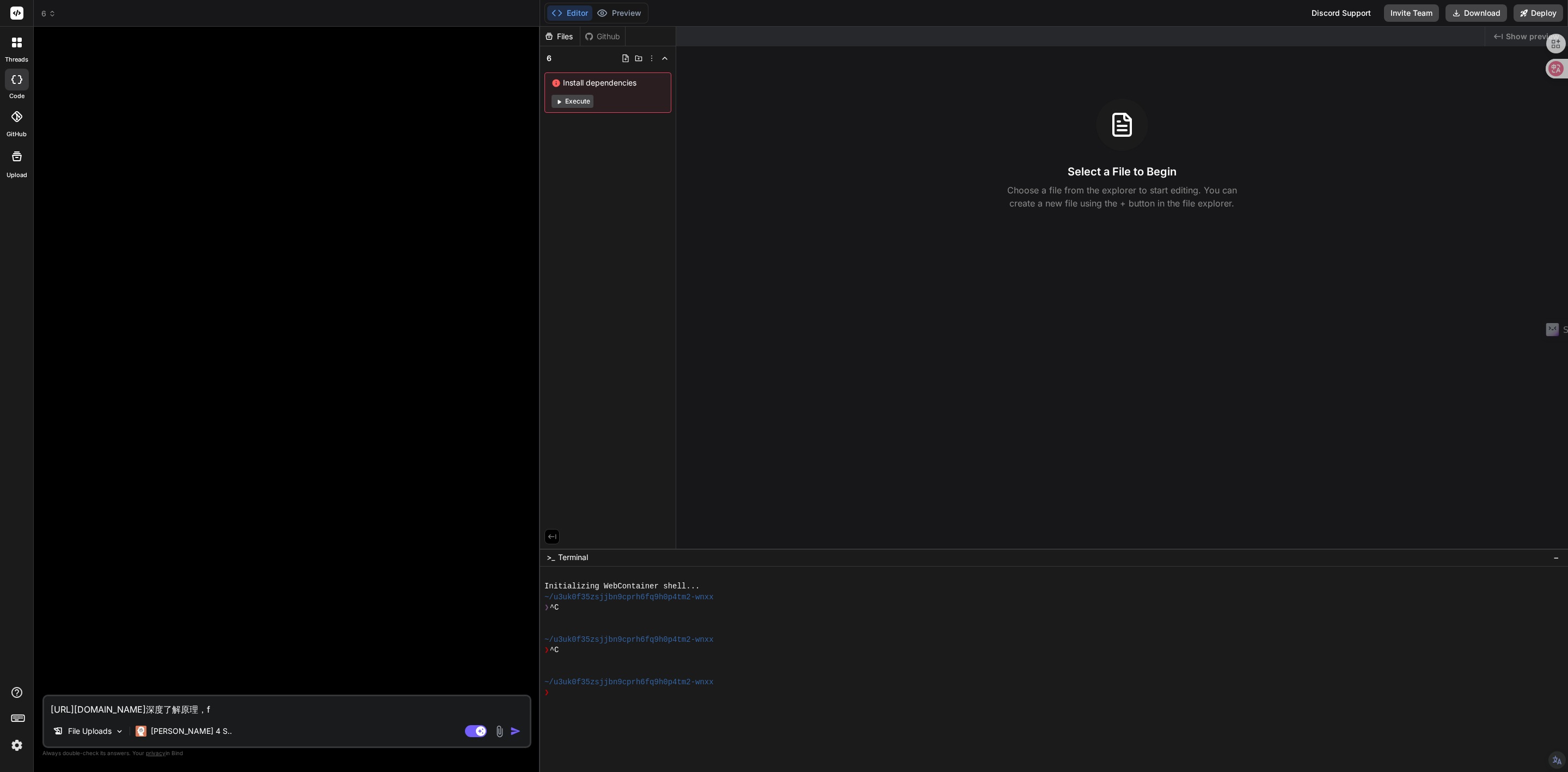
type textarea "x"
type textarea "https://architextures.org/create/hatch/26.深度了解原理，fen"
type textarea "x"
type textarea "https://architextures.org/create/hatch/26.深度了解原理，fen'x"
type textarea "x"
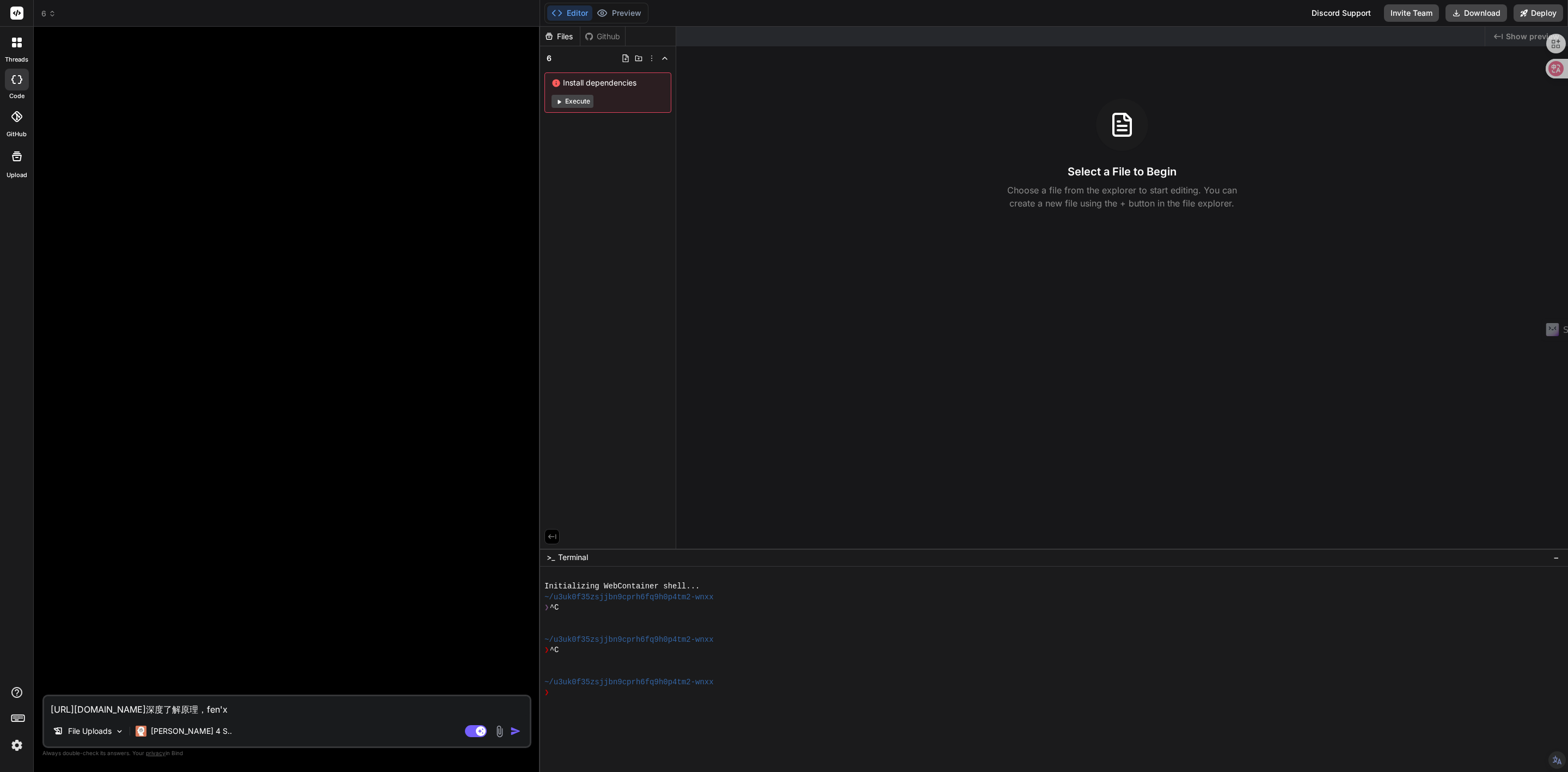
type textarea "https://architextures.org/create/hatch/26.深度了解原理，fen'xi"
type textarea "x"
type textarea "https://architextures.org/create/hatch/26.深度了解原理，分析"
type textarea "x"
type textarea "https://architextures.org/create/hatch/26.深度了解原理，分析l"
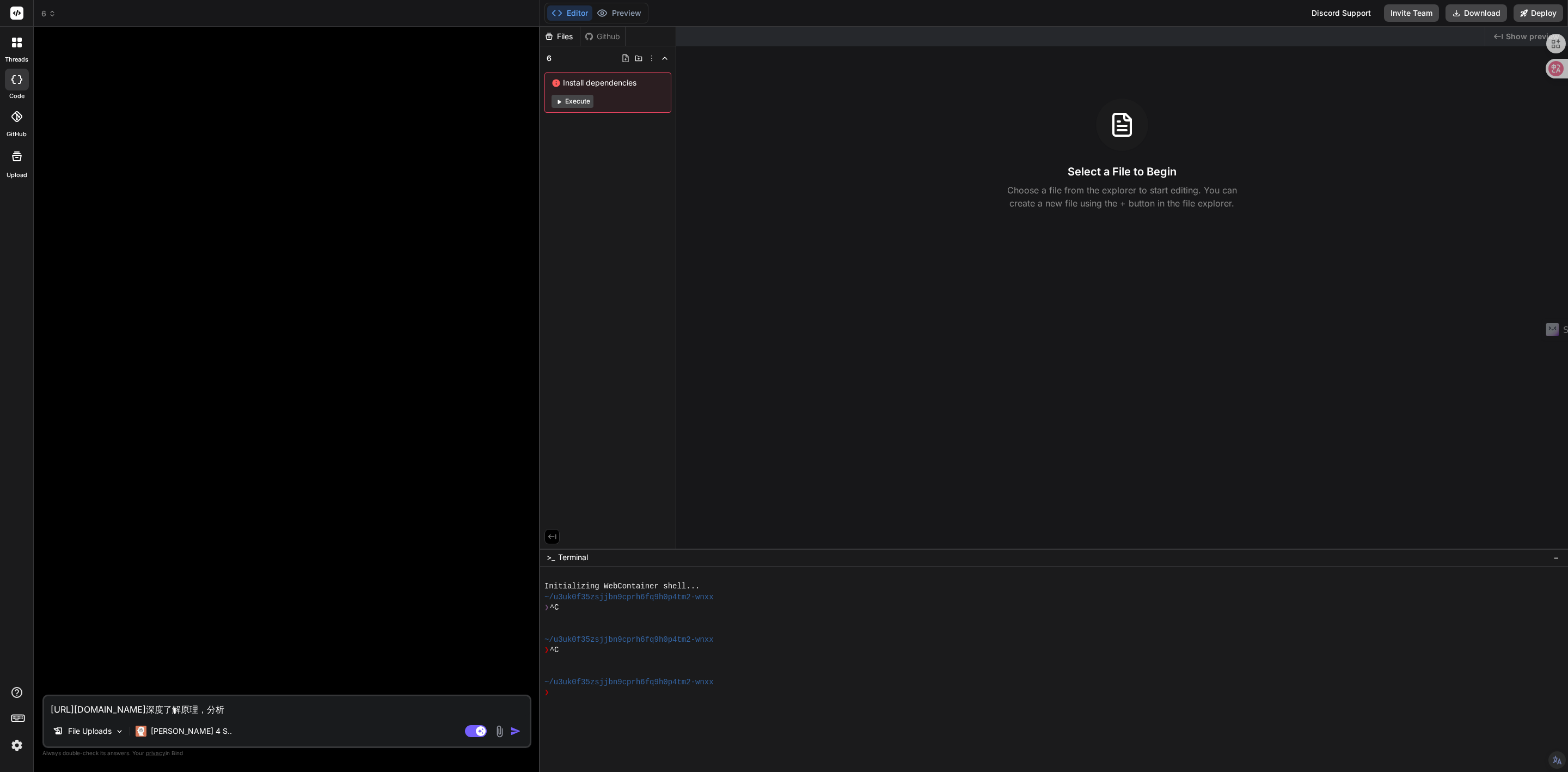
type textarea "x"
type textarea "https://architextures.org/create/hatch/26.深度了解原理，分析lo"
type textarea "x"
type textarea "https://architextures.org/create/hatch/26.深度了解原理，分析lou"
type textarea "x"
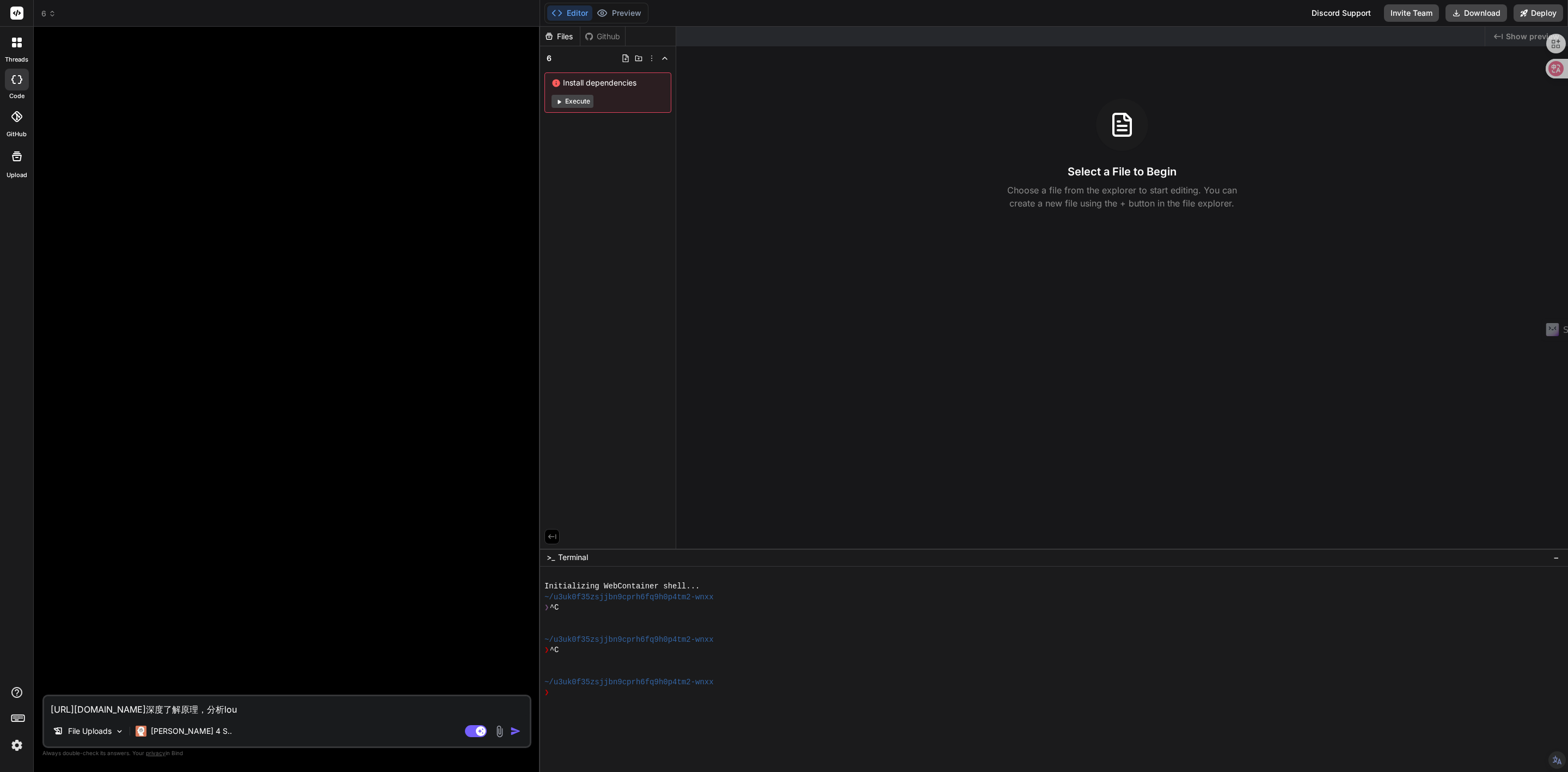
type textarea "https://architextures.org/create/hatch/26.深度了解原理，分析lou'j"
type textarea "x"
type textarea "https://architextures.org/create/hatch/26.深度了解原理，分析lou'ji"
type textarea "x"
type textarea "https://architextures.org/create/hatch/26.深度了解原理，分析lou'j"
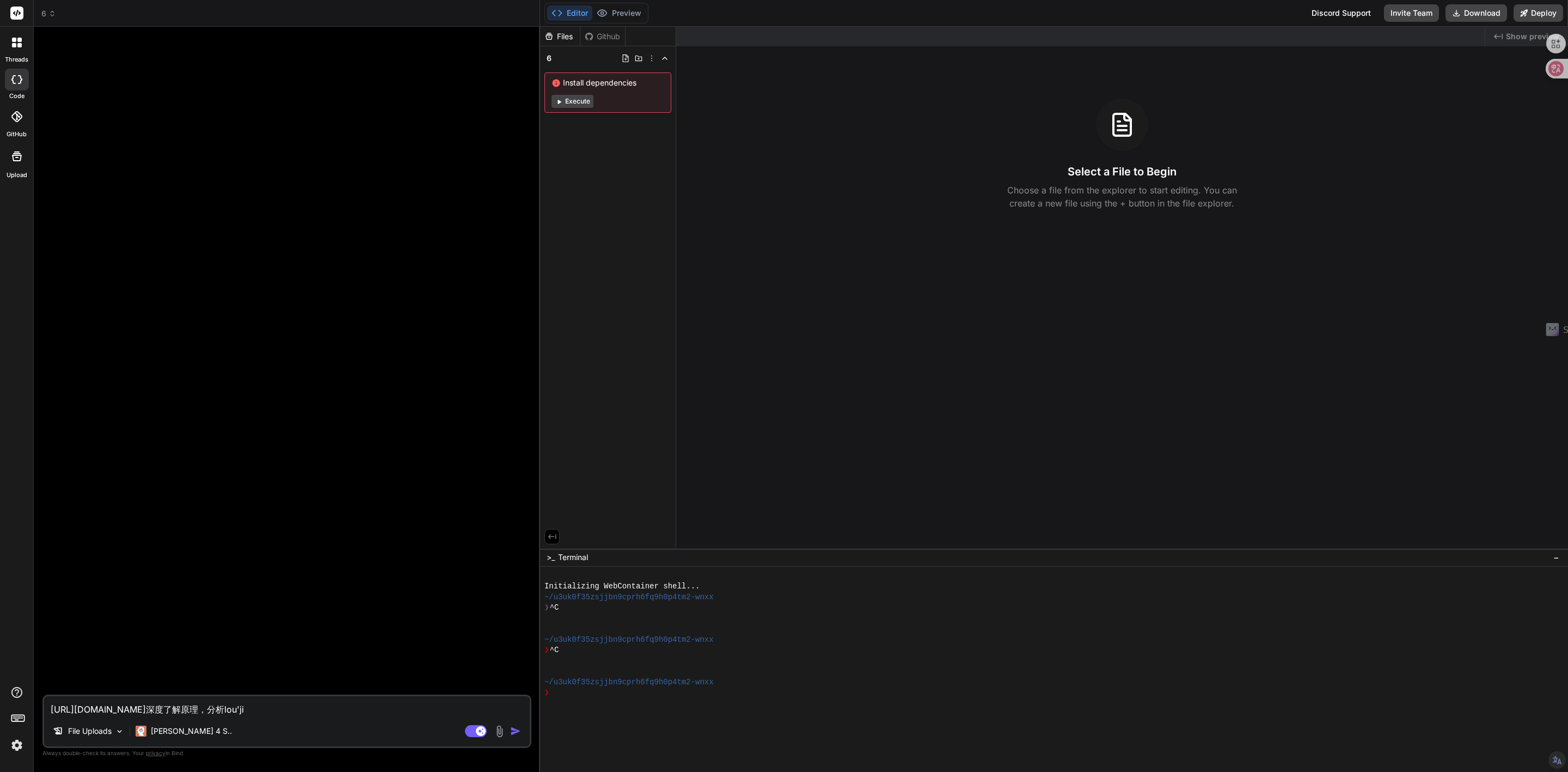
type textarea "x"
type textarea "https://architextures.org/create/hatch/26.深度了解原理，分析lou"
type textarea "x"
type textarea "https://architextures.org/create/hatch/26.深度了解原理，分析lo"
type textarea "x"
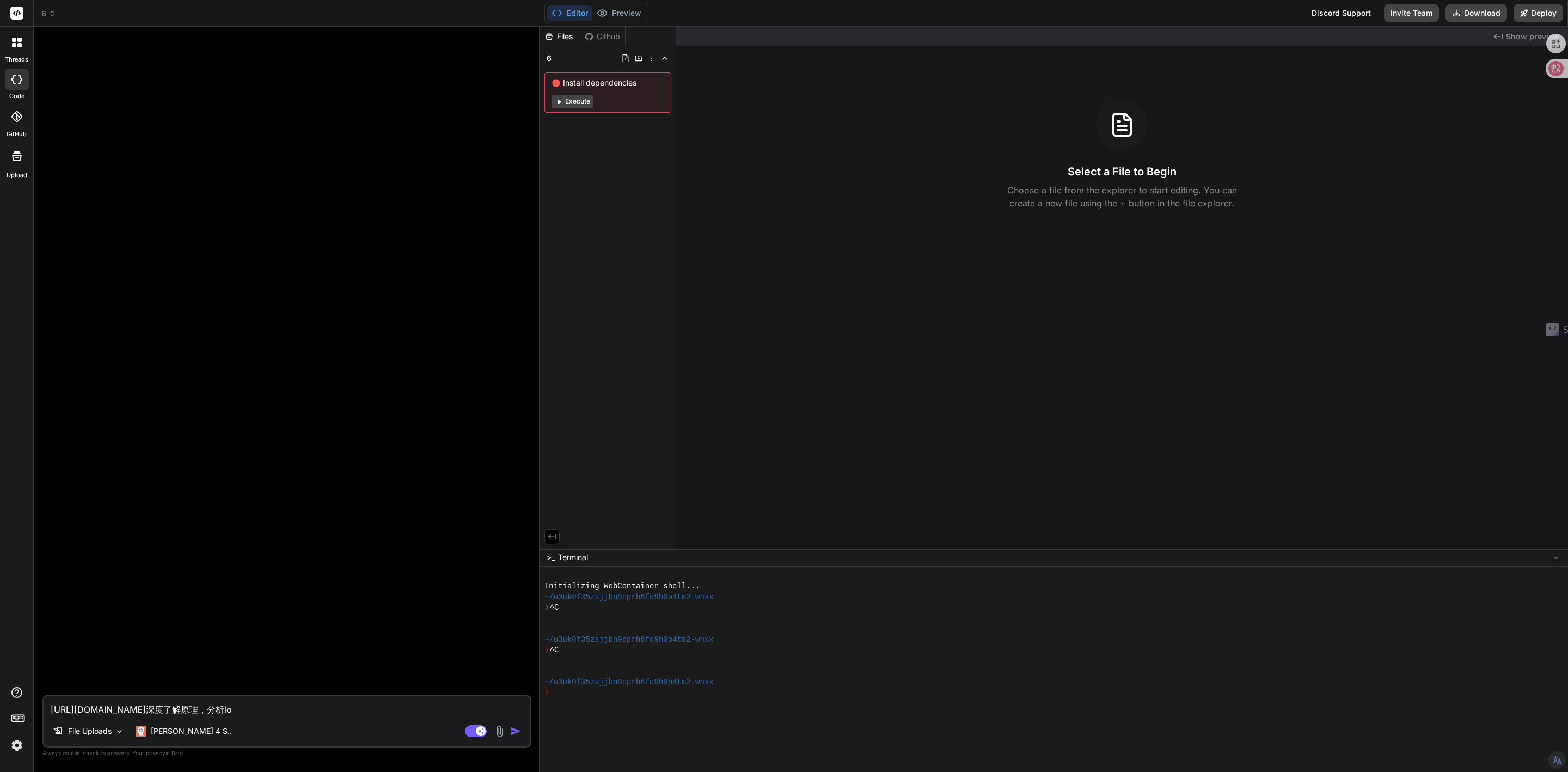
type textarea "https://architextures.org/create/hatch/26.深度了解原理，分析l"
type textarea "x"
type textarea "https://architextures.org/create/hatch/26.深度了解原理，分析"
type textarea "x"
type textarea "https://architextures.org/create/hatch/26.深度了解原理，分析l"
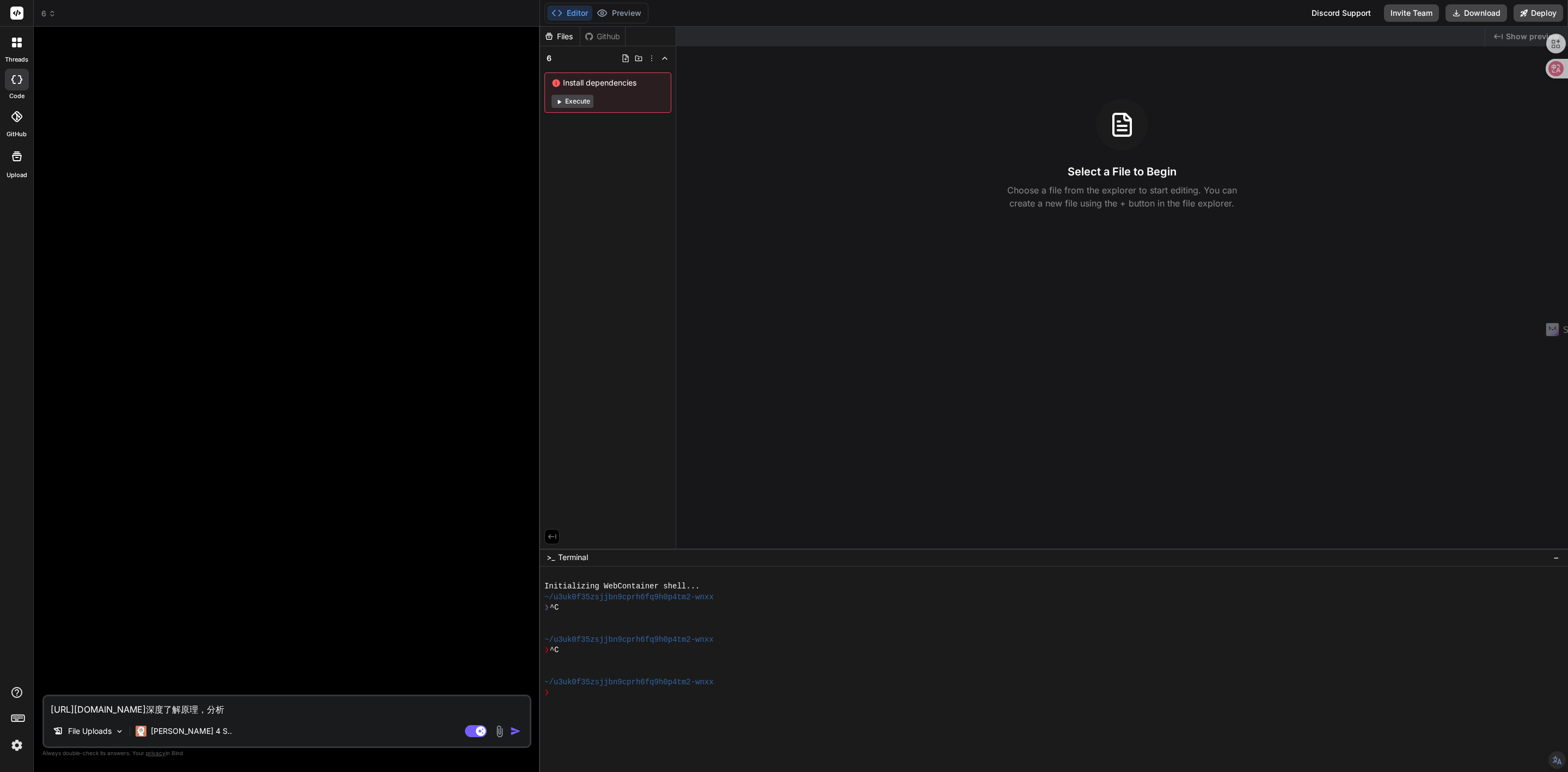
type textarea "x"
type textarea "https://architextures.org/create/hatch/26.深度了解原理，分析lu"
type textarea "x"
type textarea "https://architextures.org/create/hatch/26.深度了解原理，分析luo"
type textarea "x"
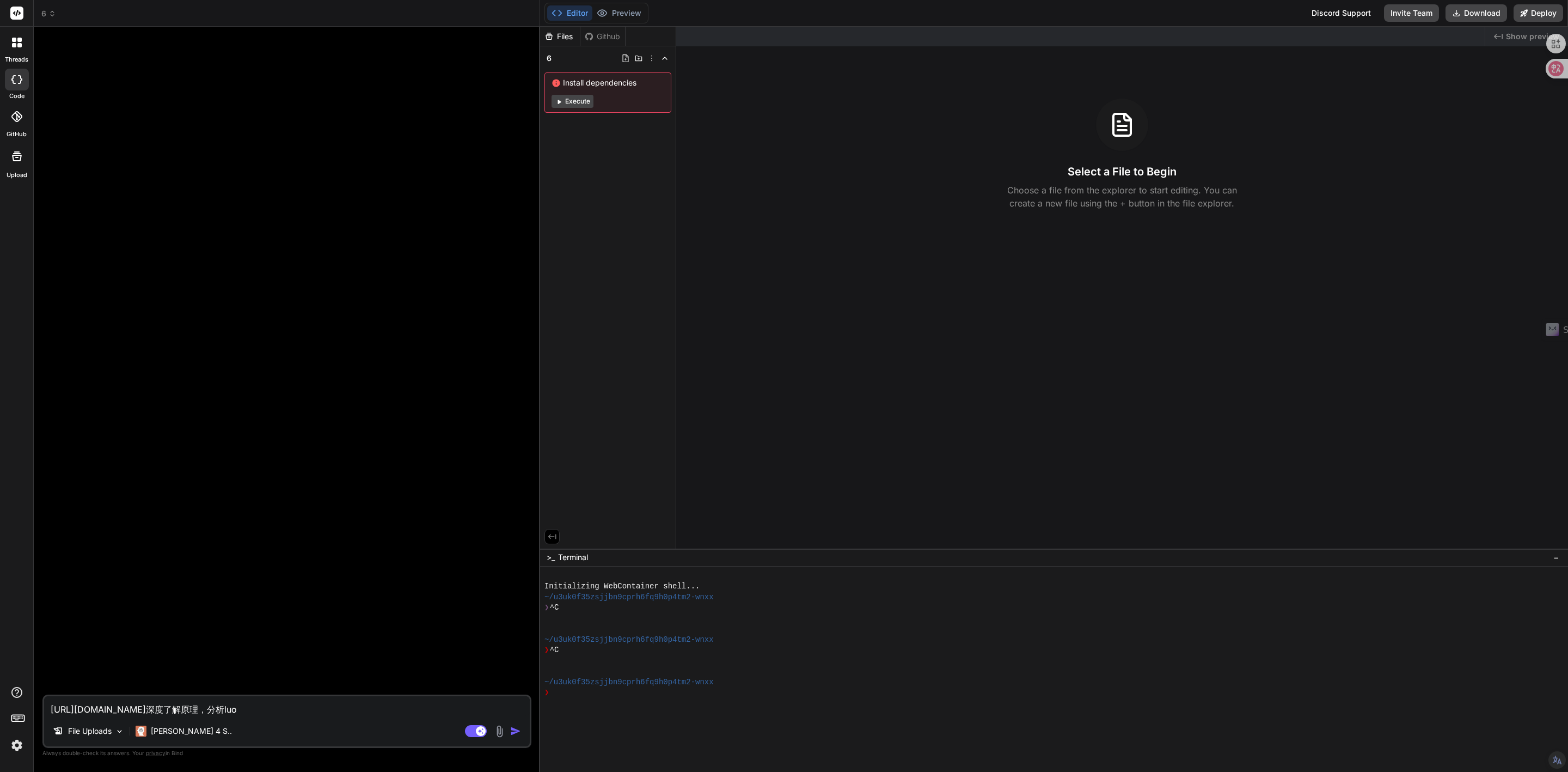
type textarea "https://architextures.org/create/hatch/26.深度了解原理，分析luo'j"
type textarea "x"
type textarea "https://architextures.org/create/hatch/26.深度了解原理，分析luo'ji"
type textarea "x"
type textarea "https://architextures.org/create/hatch/26.深度了解原理，分析逻辑"
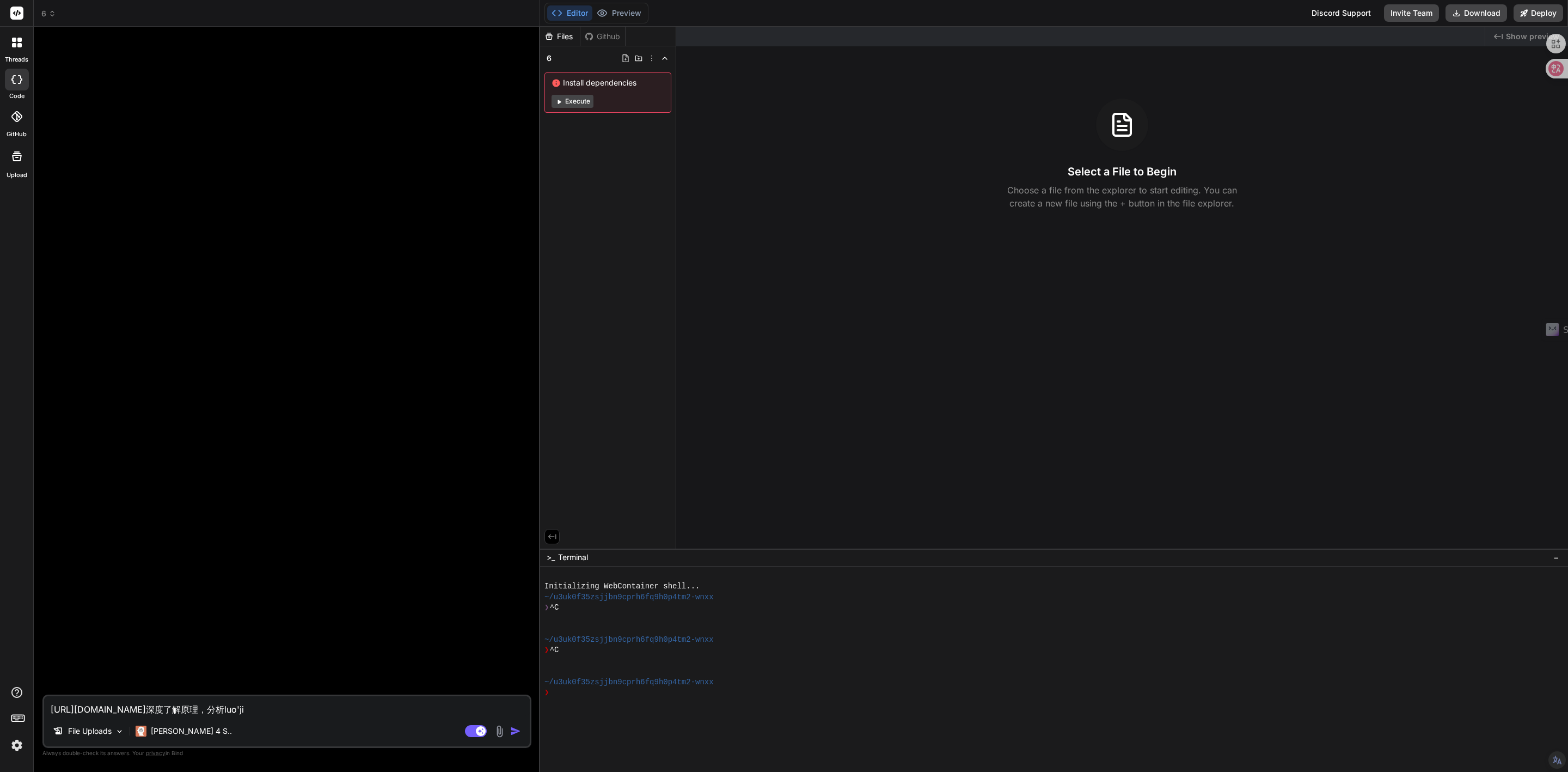
type textarea "x"
type textarea "https://architextures.org/create/hatch/26.深度了解原理，分析逻辑，"
type textarea "x"
type textarea "https://architextures.org/create/hatch/26.深度了解原理，分析逻辑，f"
type textarea "x"
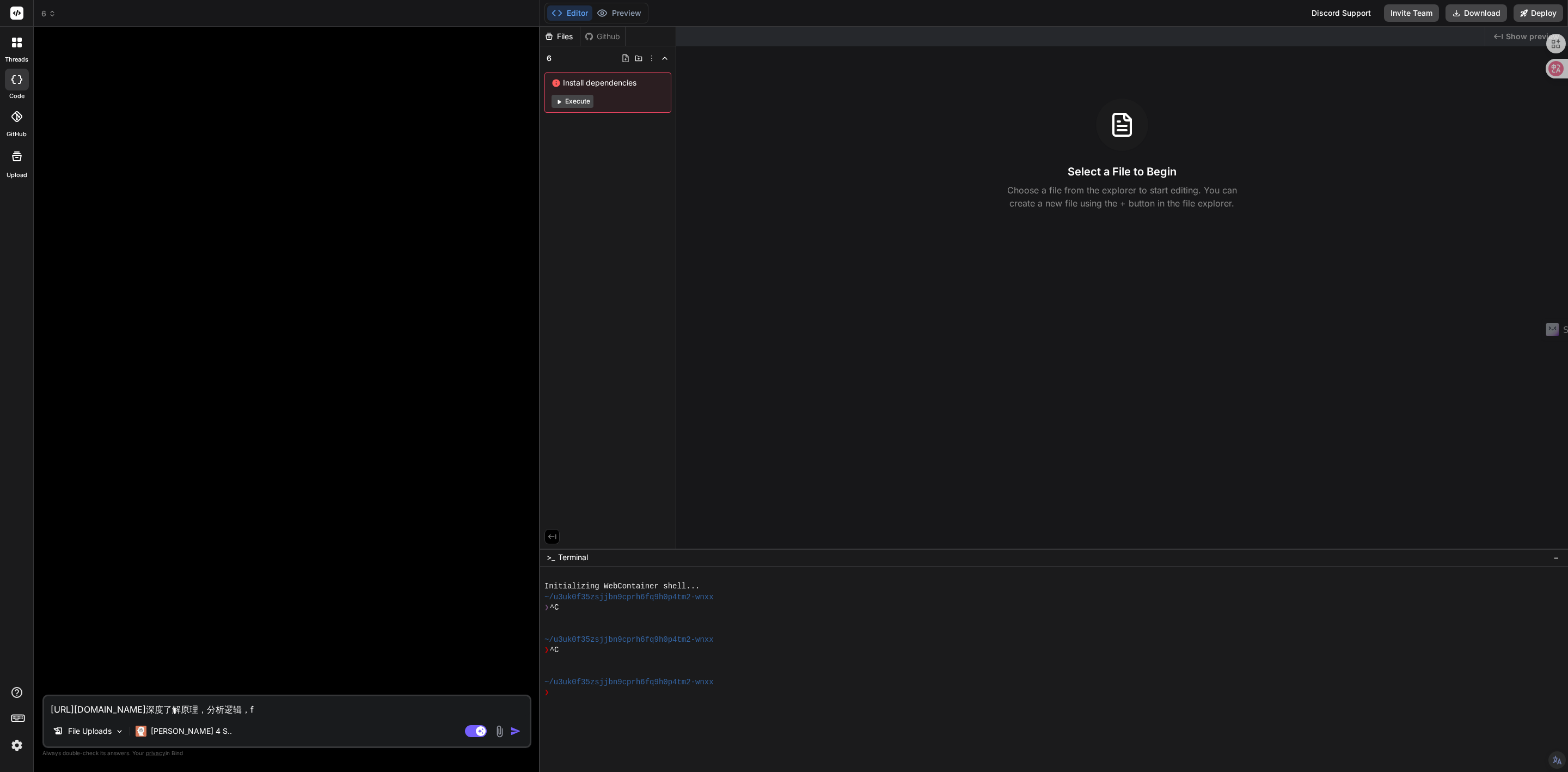
type textarea "https://architextures.org/create/hatch/26.深度了解原理，分析逻辑，fe"
type textarea "x"
type textarea "https://architextures.org/create/hatch/26.深度了解原理，分析逻辑，fen"
type textarea "x"
type textarea "https://architextures.org/create/hatch/26.深度了解原理，分析逻辑，fen'j"
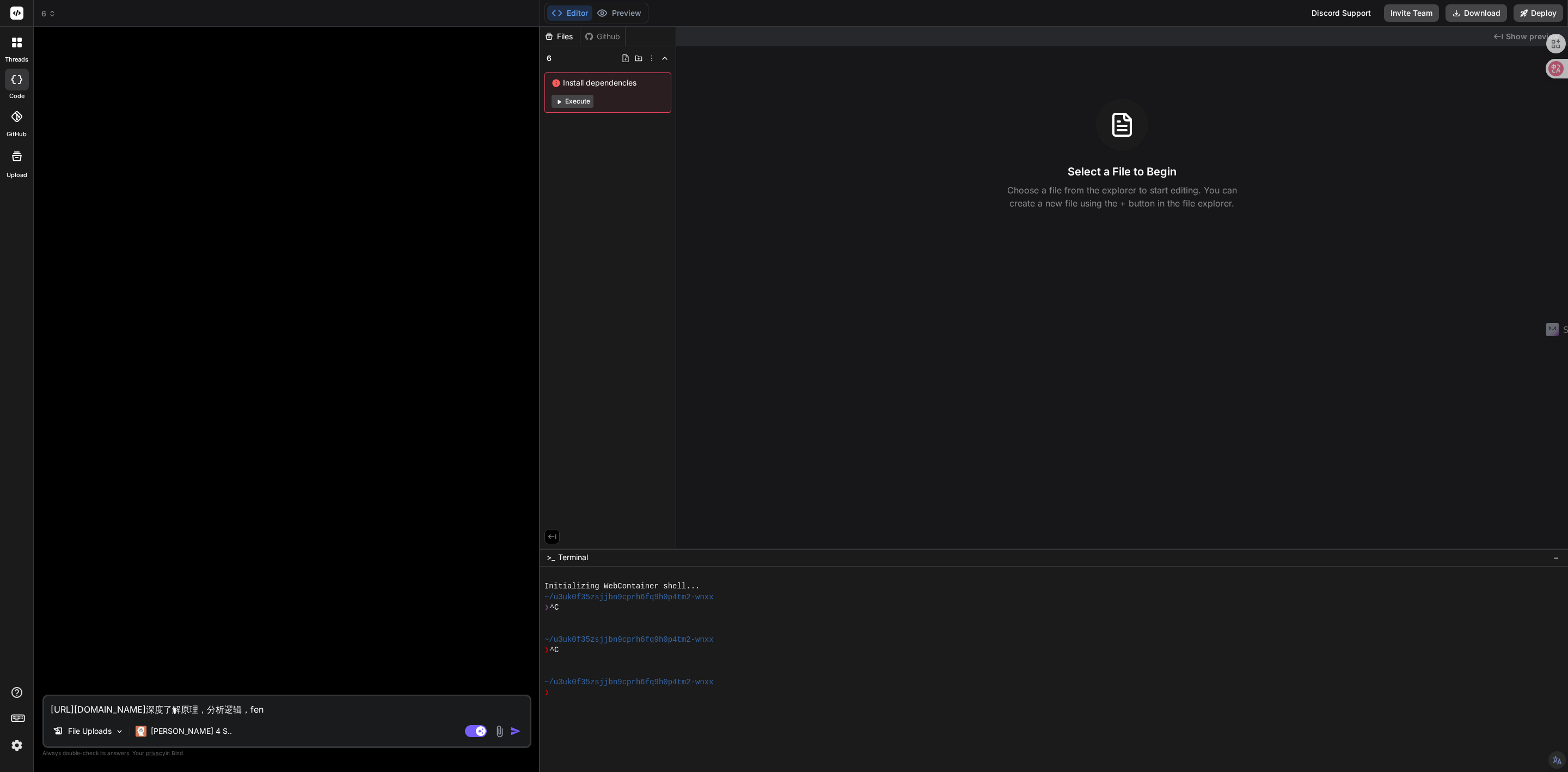
type textarea "x"
type textarea "https://architextures.org/create/hatch/26.深度了解原理，分析逻辑，fen'ji"
type textarea "x"
type textarea "https://architextures.org/create/hatch/26.深度了解原理，分析逻辑，fen'jie"
type textarea "x"
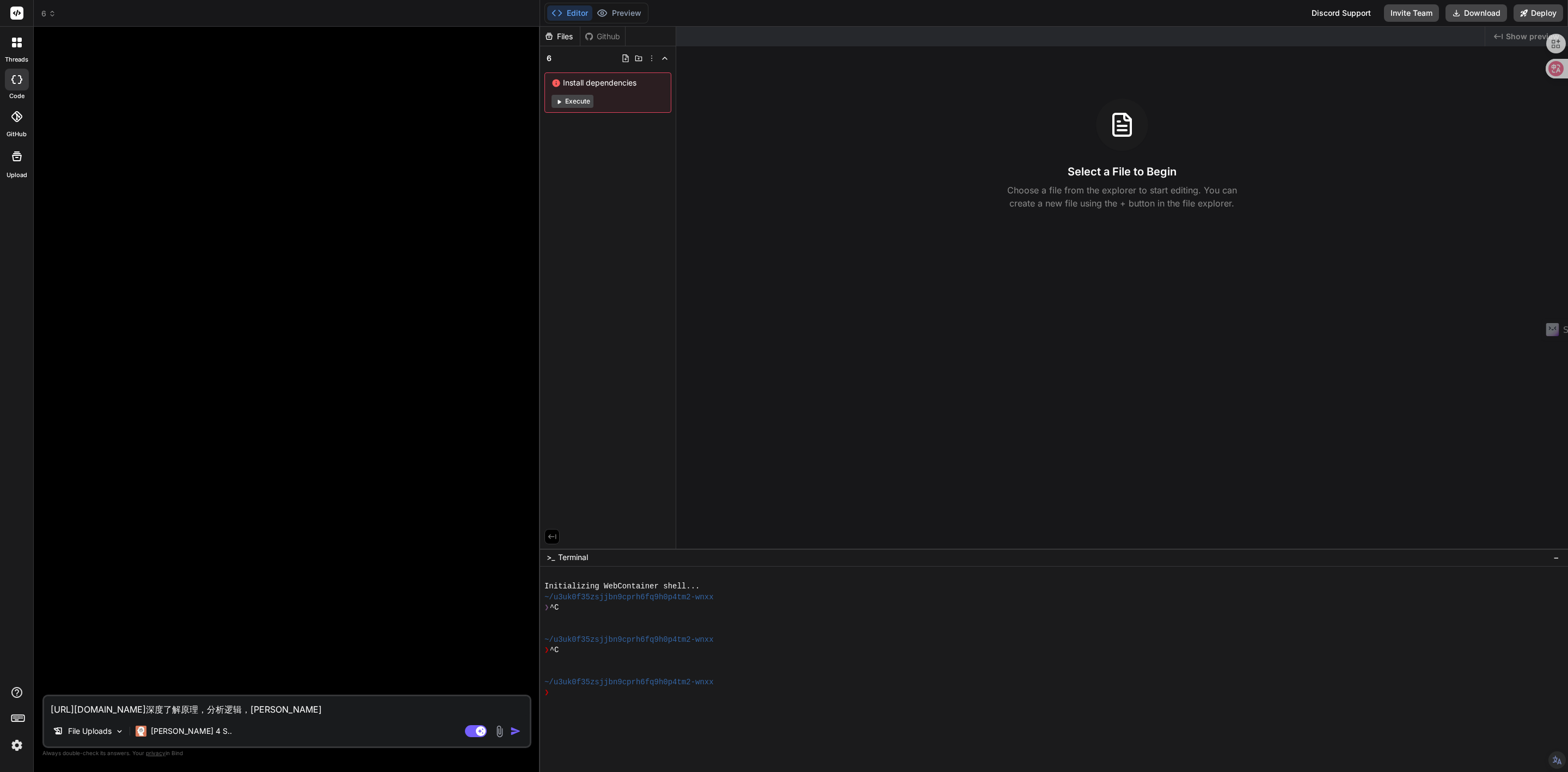
type textarea "https://architextures.org/create/hatch/26.深度了解原理，分析逻辑，分解"
type textarea "x"
type textarea "https://architextures.org/create/hatch/26.深度了解原理，分析逻辑，分解s"
type textarea "x"
type textarea "https://architextures.org/create/hatch/26.深度了解原理，分析逻辑，分解sh"
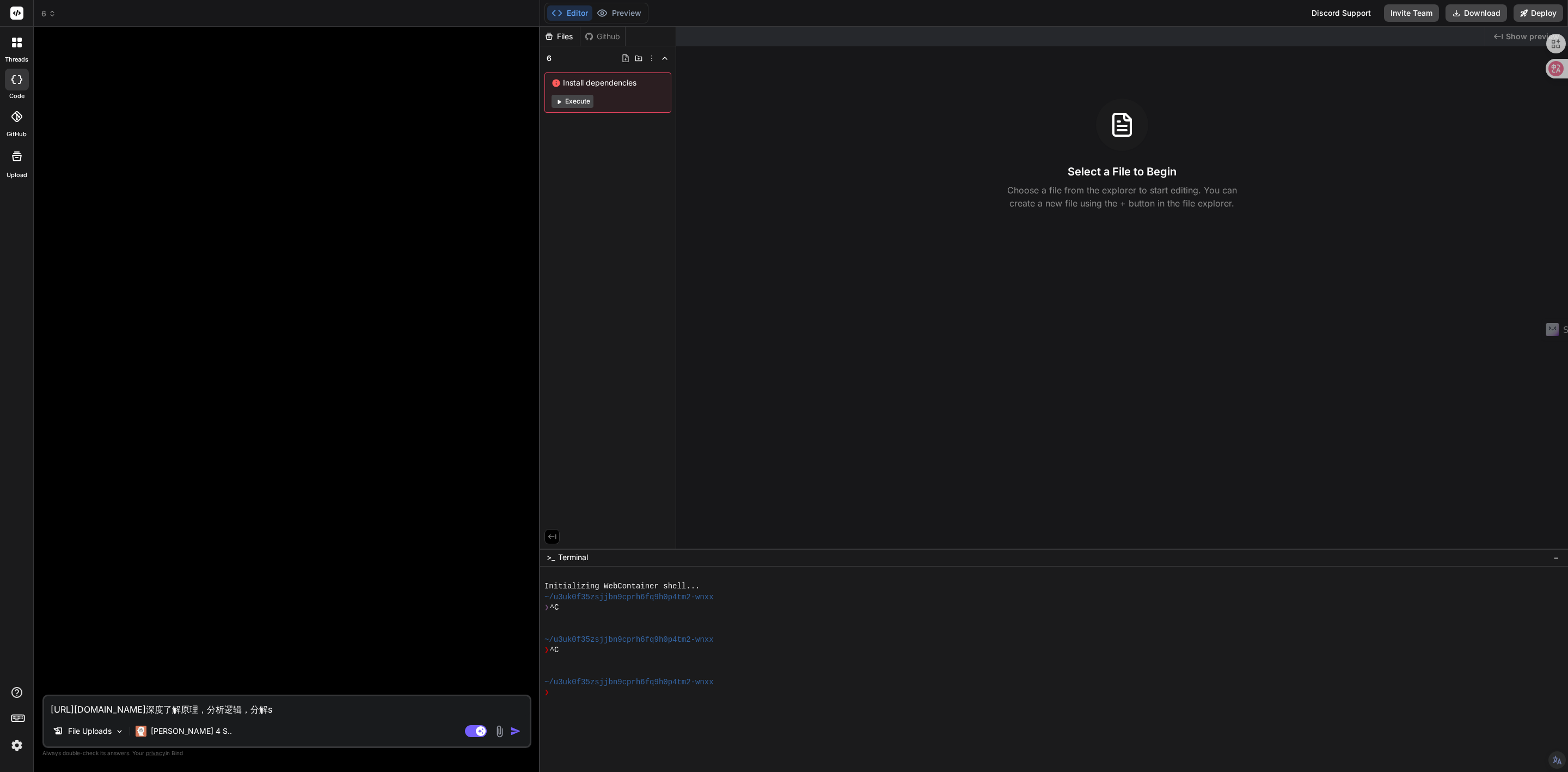
type textarea "x"
type textarea "https://architextures.org/create/hatch/26.深度了解原理，分析逻辑，分解shi"
type textarea "x"
type textarea "https://architextures.org/create/hatch/26.深度了解原理，分析逻辑，分解shi'r"
type textarea "x"
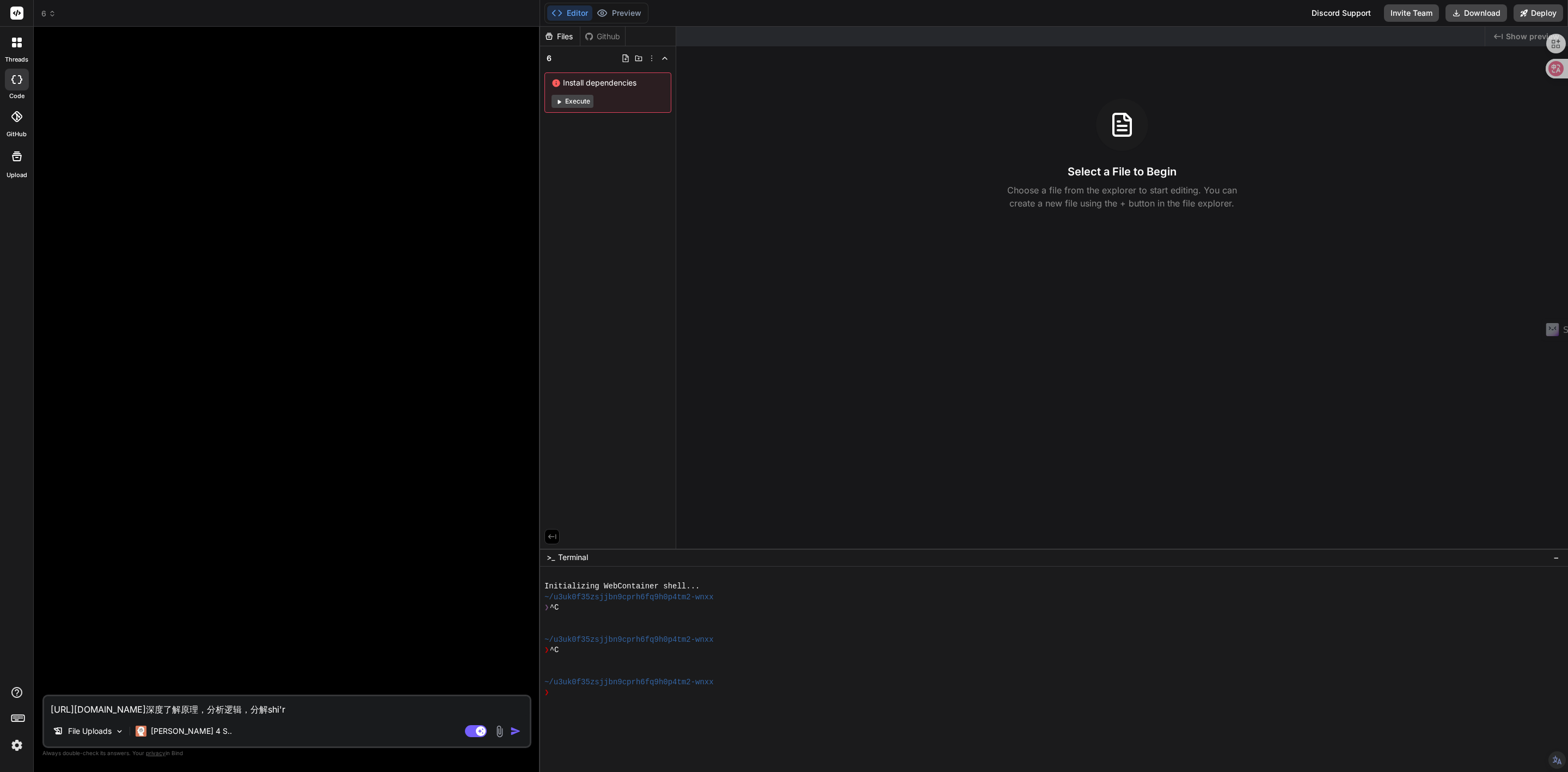
type textarea "https://architextures.org/create/hatch/26.深度了解原理，分析逻辑，分解shi'ru"
type textarea "x"
type textarea "https://architextures.org/create/hatch/26.深度了解原理，分析逻辑，分解shi'r"
type textarea "x"
type textarea "https://architextures.org/create/hatch/26.深度了解原理，分析逻辑，分解shi"
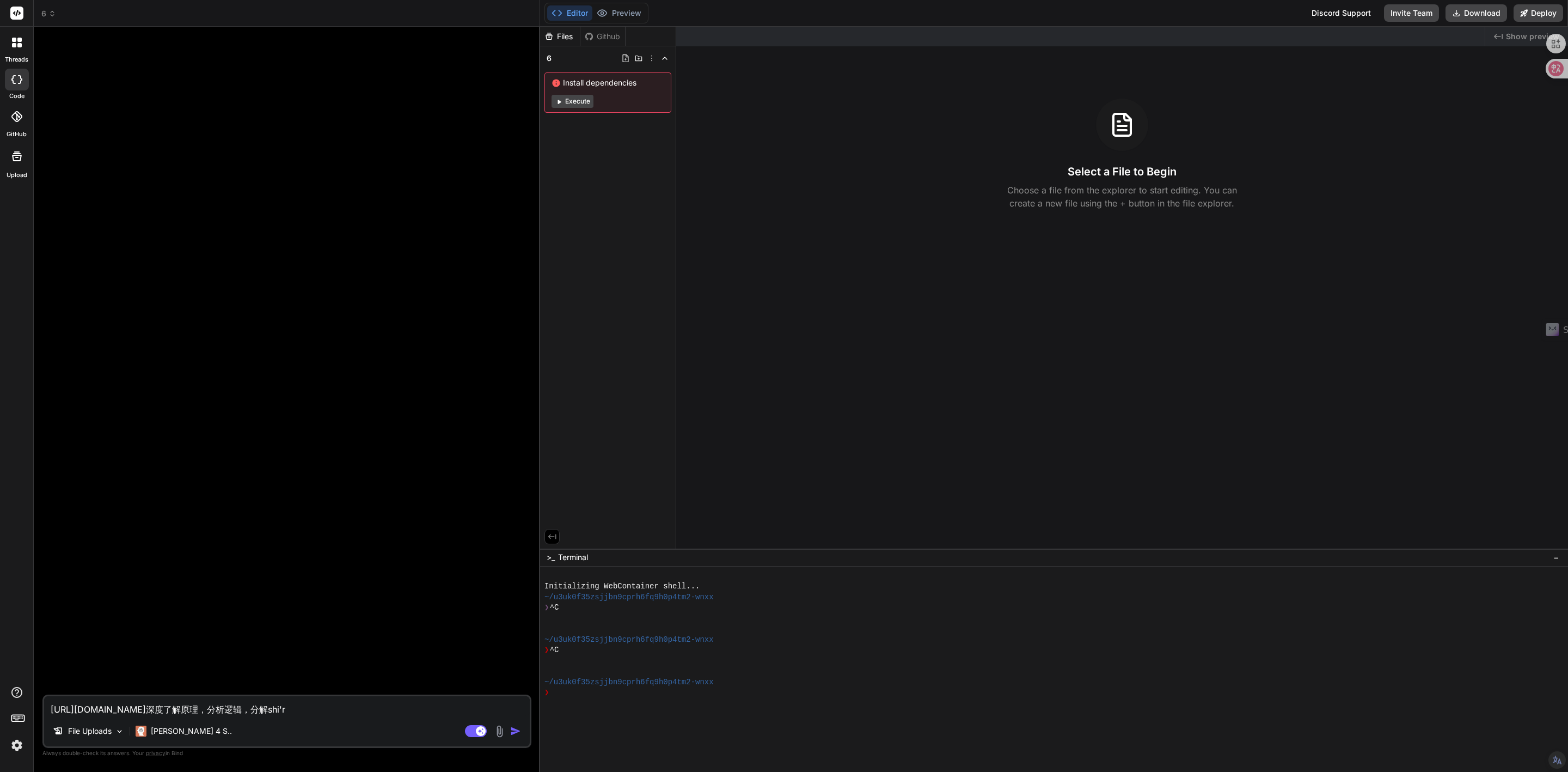
type textarea "x"
type textarea "https://architextures.org/create/hatch/26.深度了解原理，分析逻辑，分解sh"
type textarea "x"
type textarea "https://architextures.org/create/hatch/26.深度了解原理，分析逻辑，分解s"
type textarea "x"
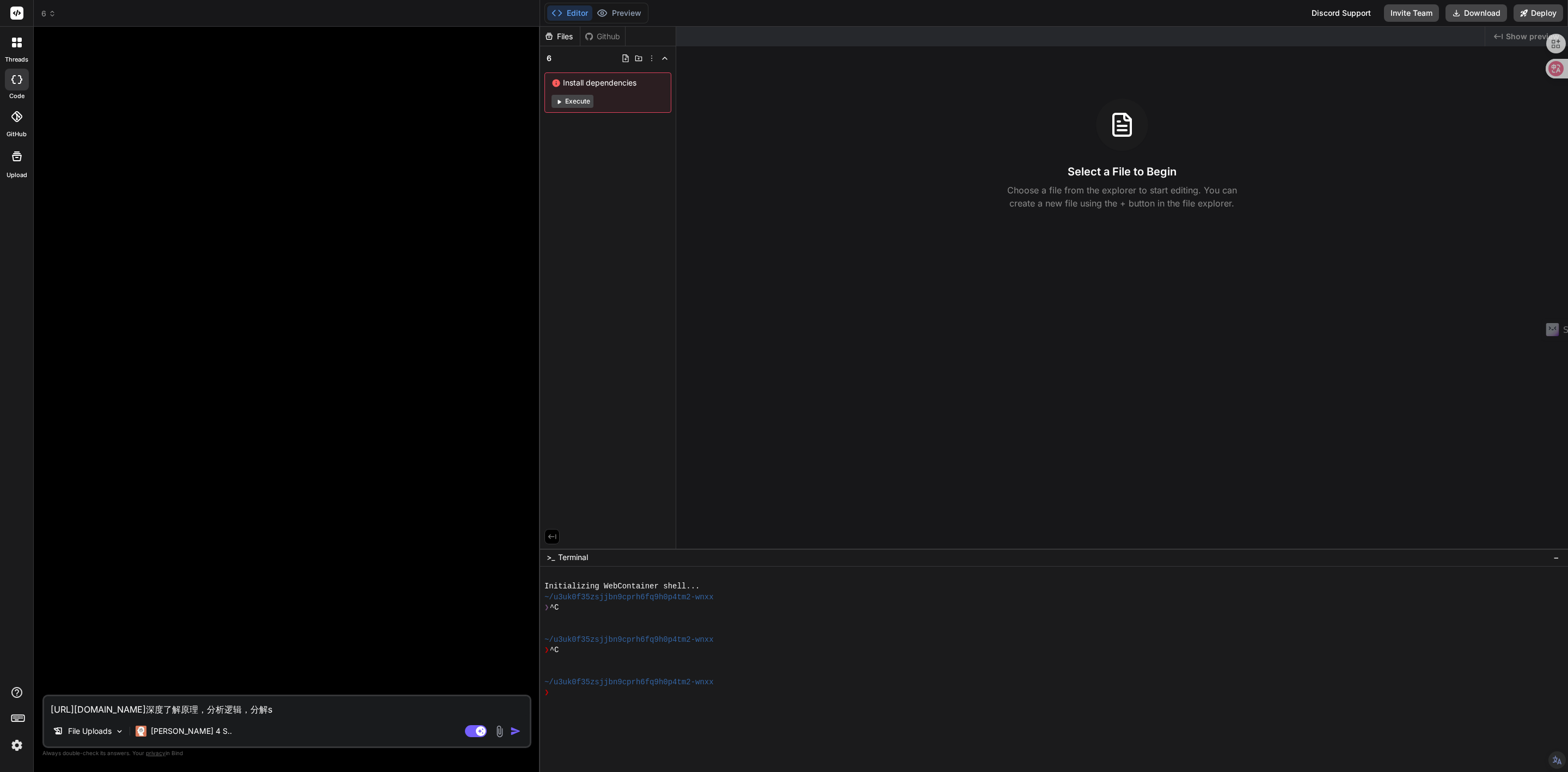
type textarea "https://architextures.org/create/hatch/26.深度了解原理，分析逻辑，分解"
type textarea "x"
type textarea "https://architextures.org/create/hatch/26.深度了解原理，分析逻辑，分解r"
type textarea "x"
type textarea "https://architextures.org/create/hatch/26.深度了解原理，分析逻辑，分解ru"
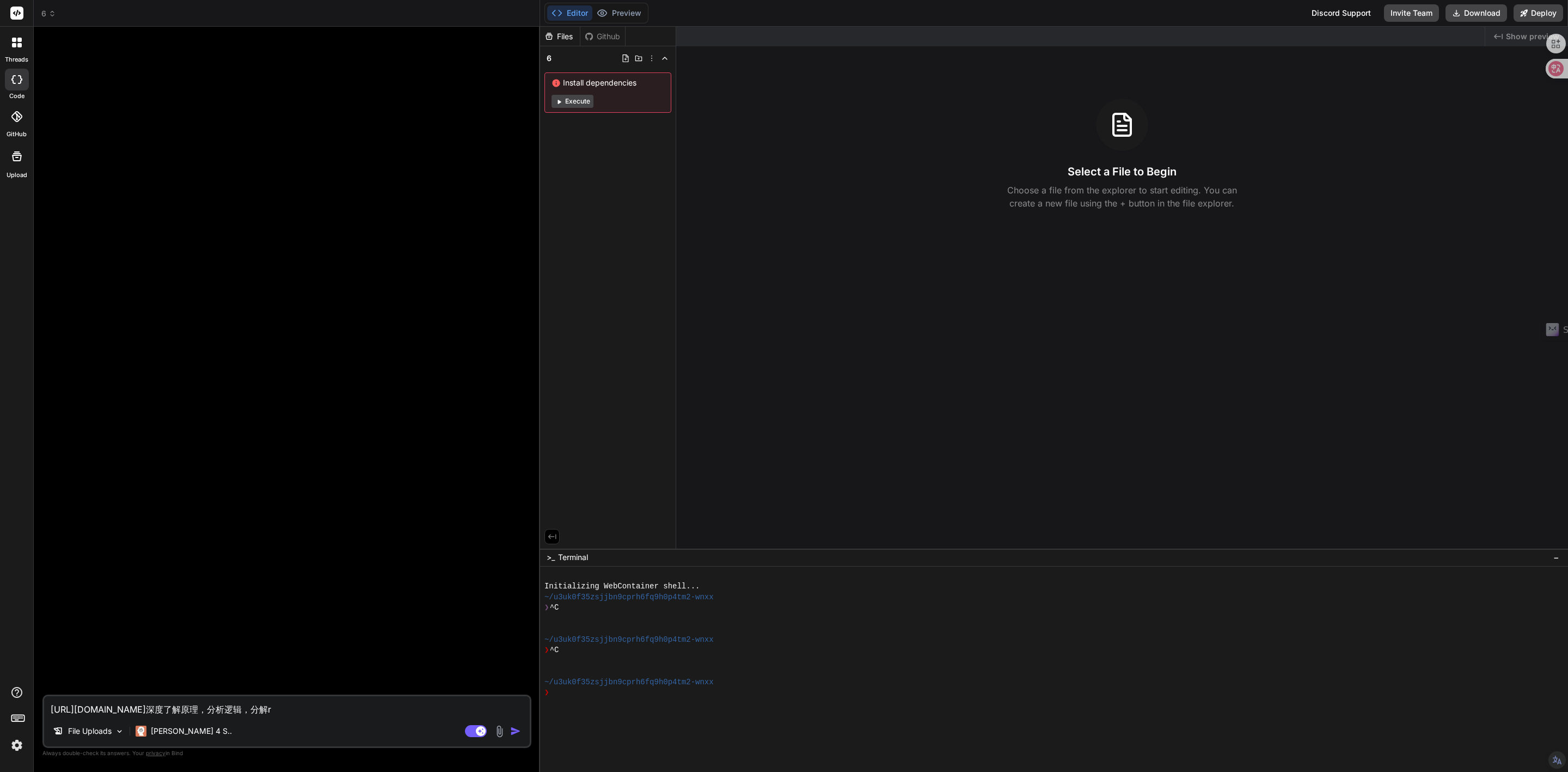
type textarea "x"
type textarea "https://architextures.org/create/hatch/26.深度了解原理，分析逻辑，分解rua"
type textarea "x"
type textarea "https://architextures.org/create/hatch/26.深度了解原理，分析逻辑，分解ruan"
type textarea "x"
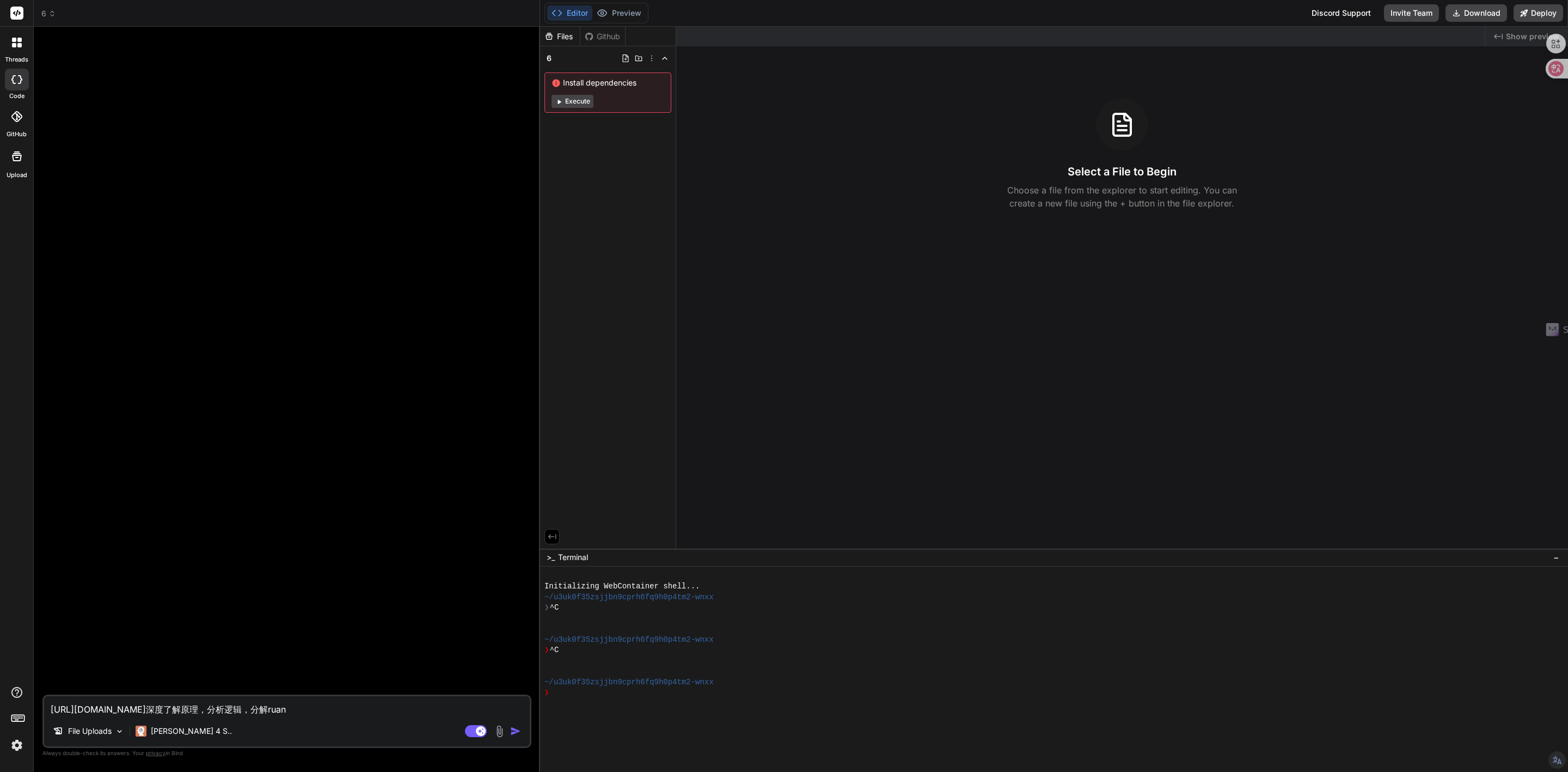
type textarea "https://architextures.org/create/hatch/26.深度了解原理，分析逻辑，分解ruan'j"
type textarea "x"
type textarea "https://architextures.org/create/hatch/26.深度了解原理，分析逻辑，分解ruan'ji"
type textarea "x"
type textarea "https://architextures.org/create/hatch/26.深度了解原理，分析逻辑，分解ruan'jia"
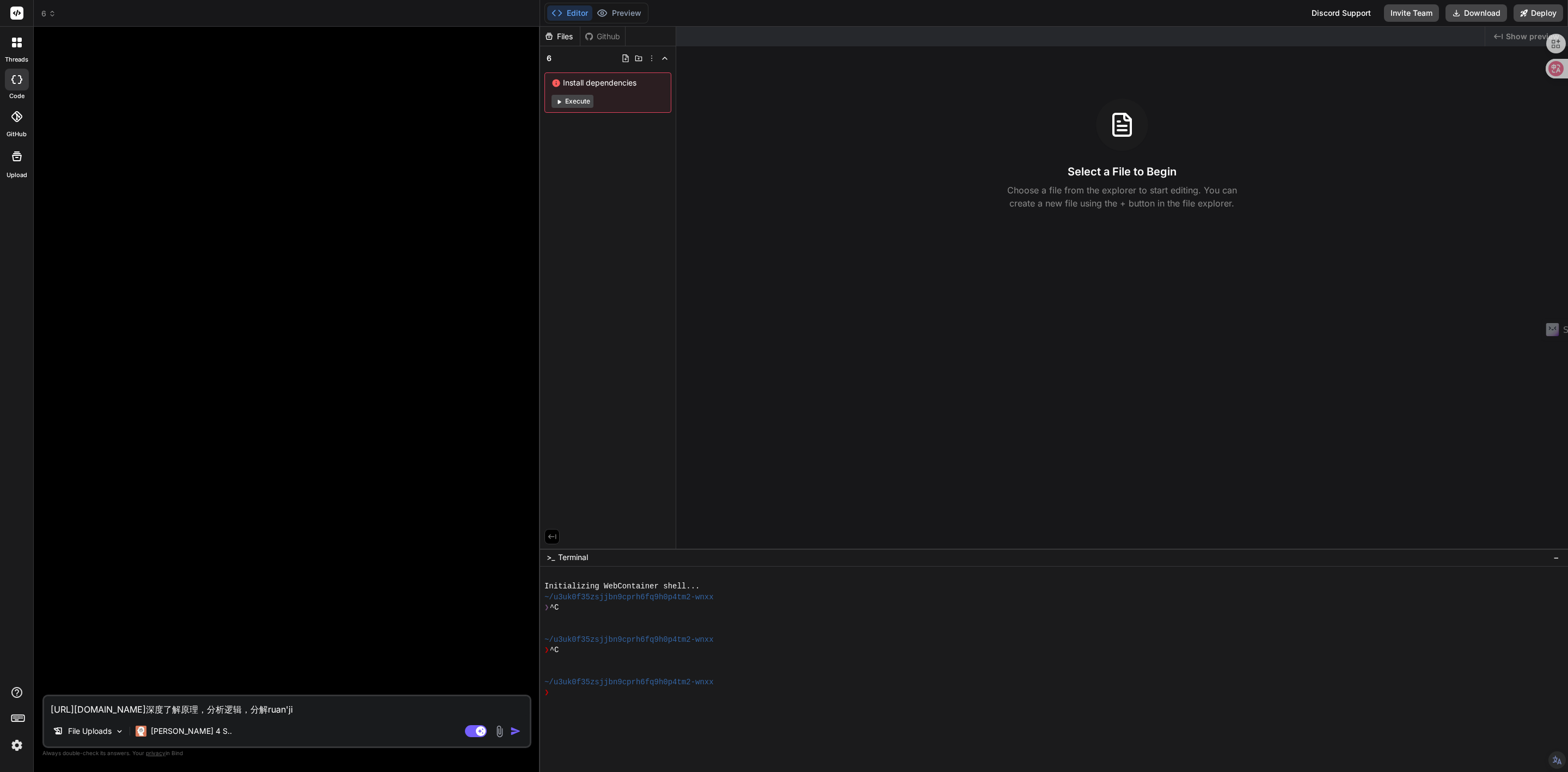
type textarea "x"
type textarea "https://architextures.org/create/hatch/26.深度了解原理，分析逻辑，分解ruan'jian"
type textarea "x"
type textarea "https://architextures.org/create/hatch/26.深度了解原理，分析逻辑，分解软件"
type textarea "x"
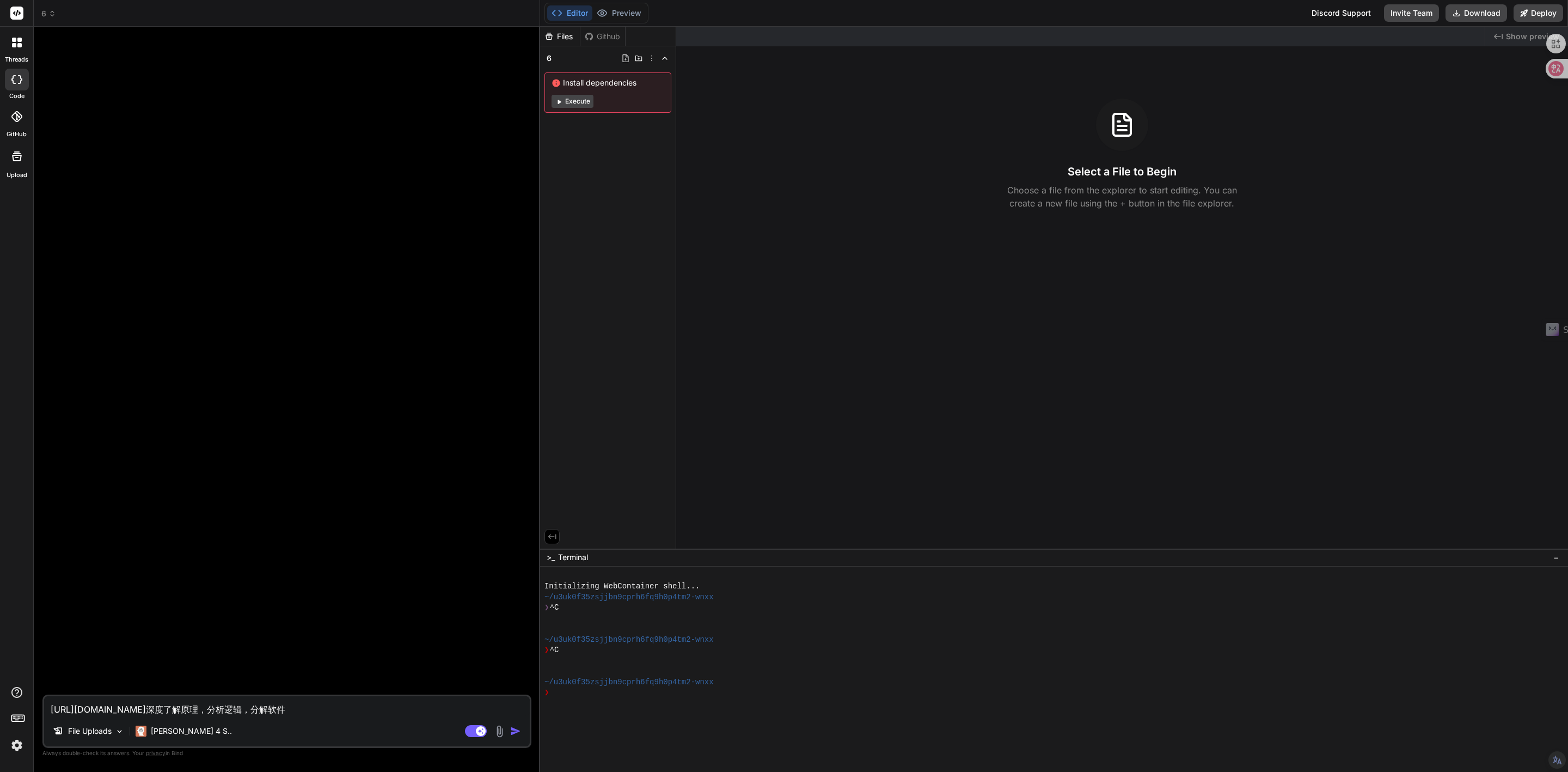
type textarea "https://architextures.org/create/hatch/26.深度了解原理，分析逻辑，分解软件，"
type textarea "x"
type textarea "https://architextures.org/create/hatch/26.深度了解原理，分析逻辑，分解软件，z"
type textarea "x"
type textarea "https://architextures.org/create/hatch/26.深度了解原理，分析逻辑，分解软件，zo"
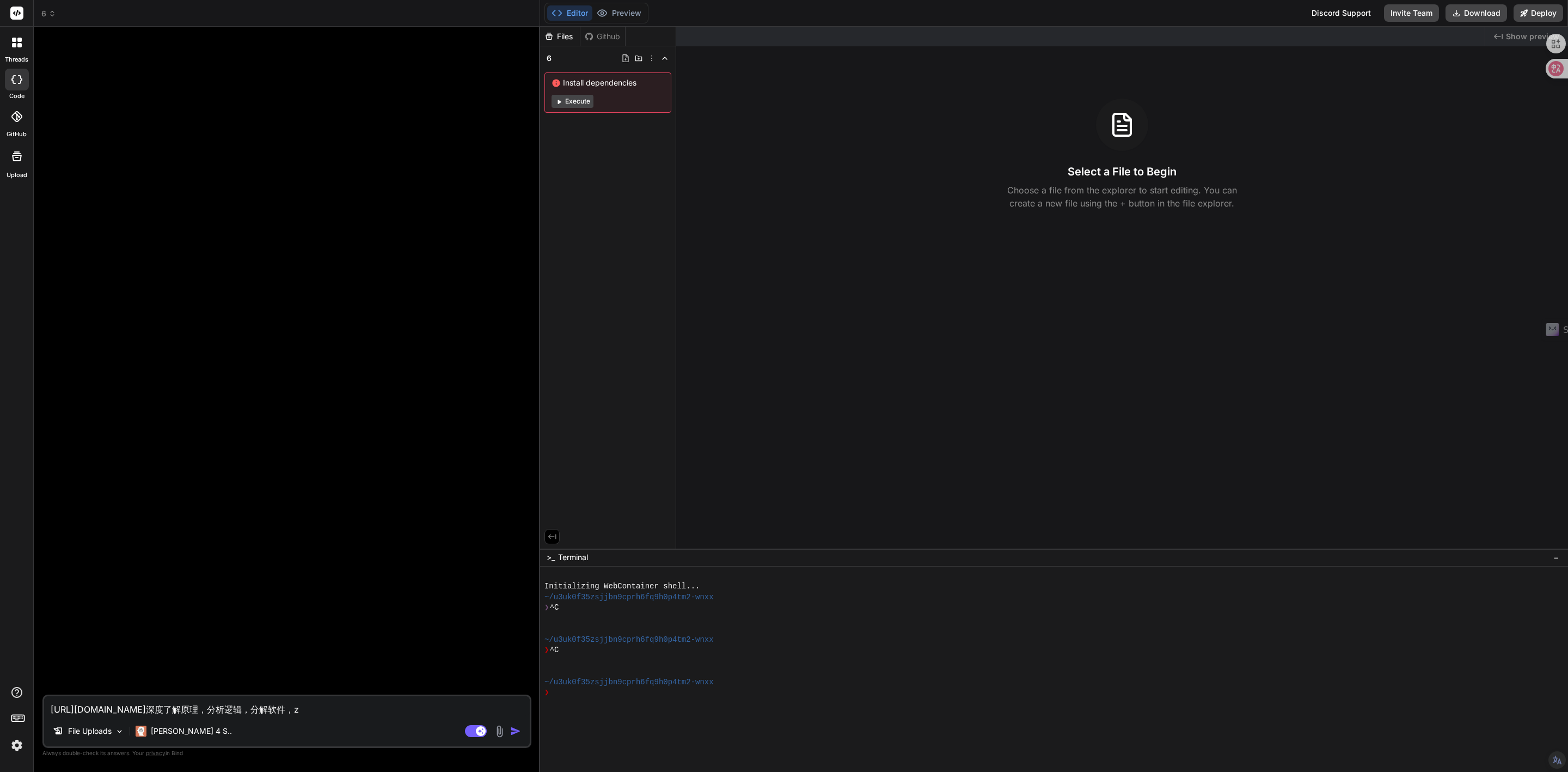
type textarea "x"
type textarea "https://architextures.org/create/hatch/26.深度了解原理，分析逻辑，分解软件，zon"
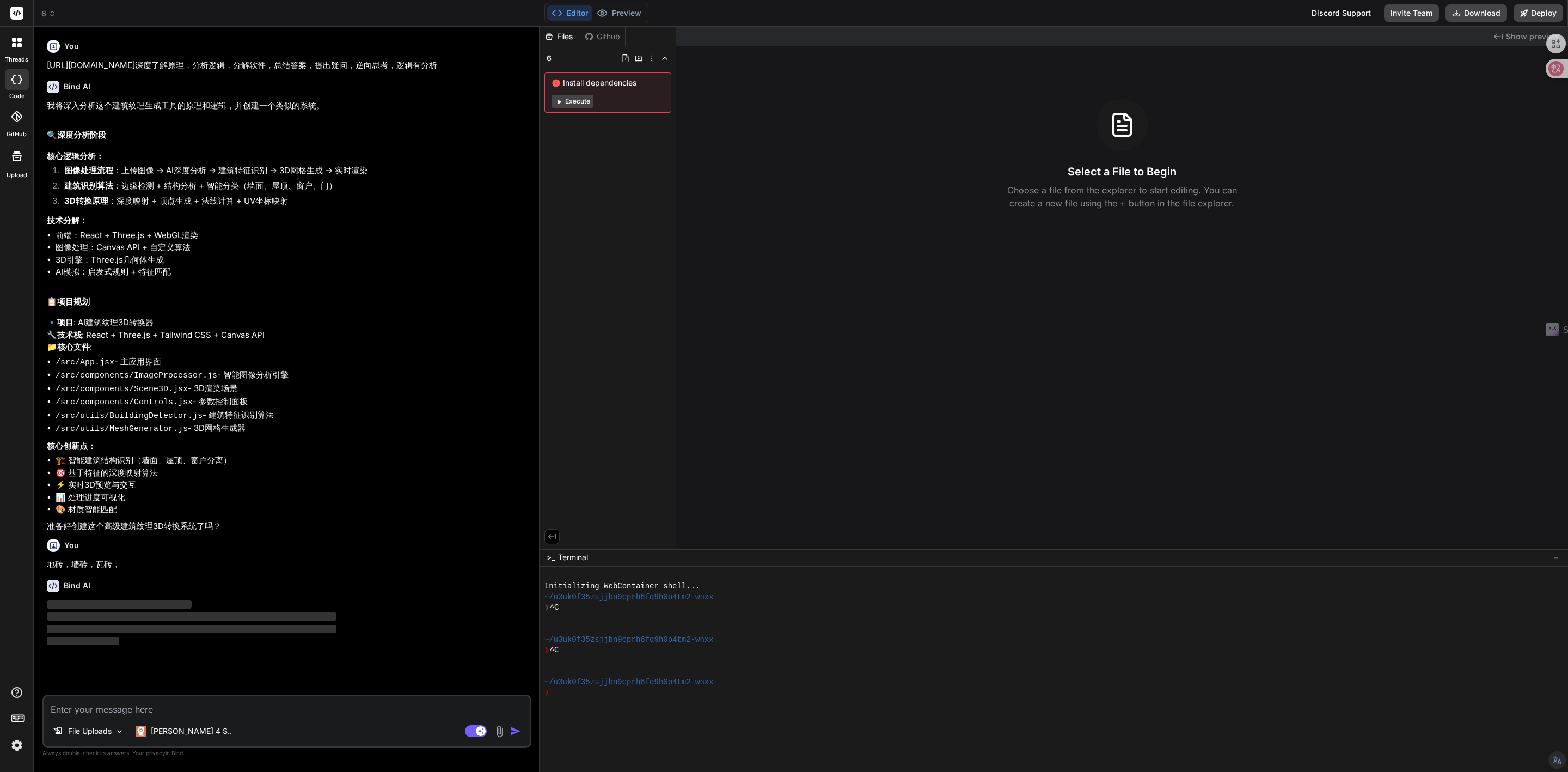
click at [354, 708] on textarea at bounding box center [286, 706] width 485 height 20
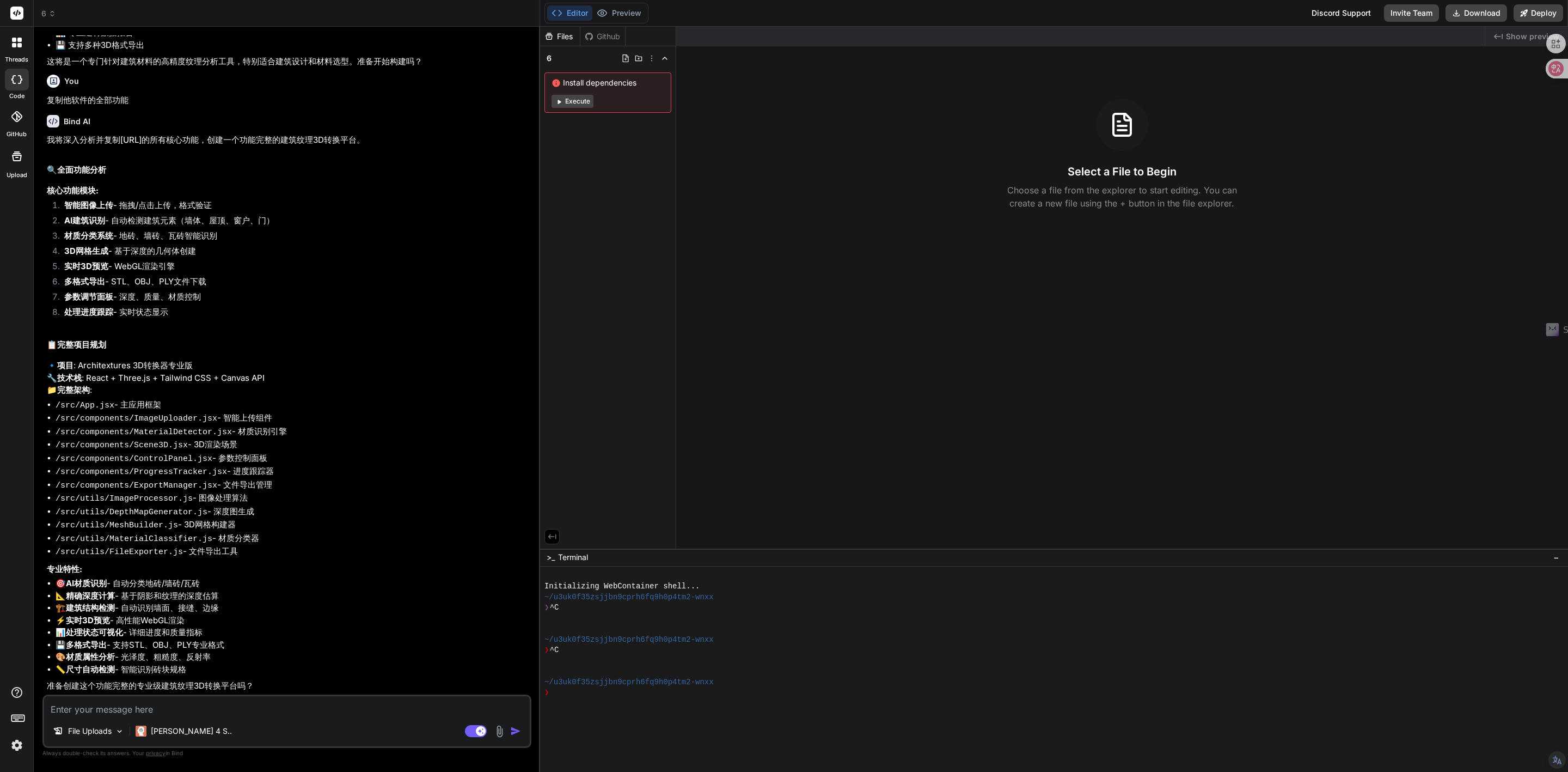
scroll to position [1043, 0]
click at [114, 708] on textarea at bounding box center [286, 706] width 485 height 20
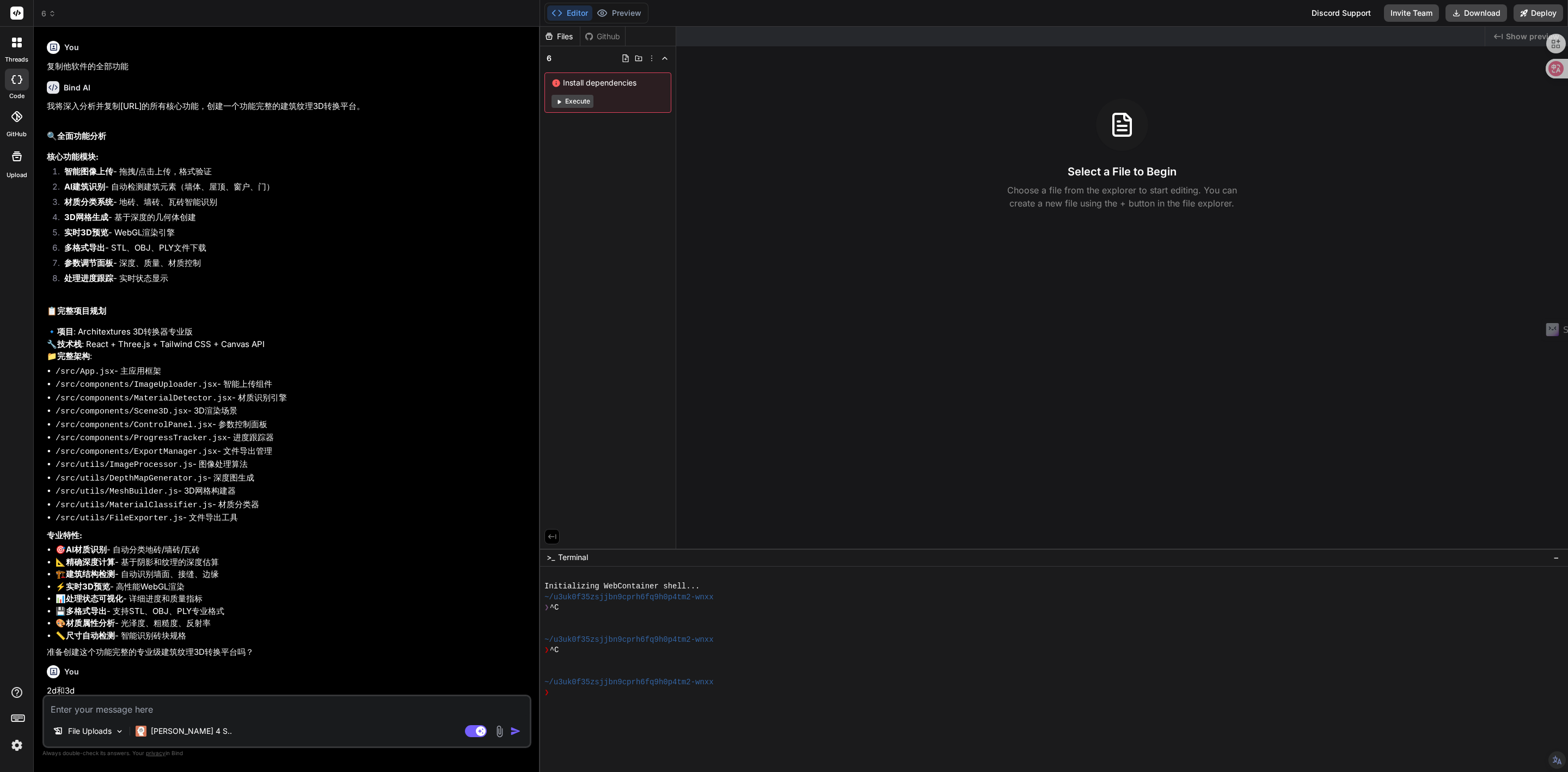
scroll to position [1018, 0]
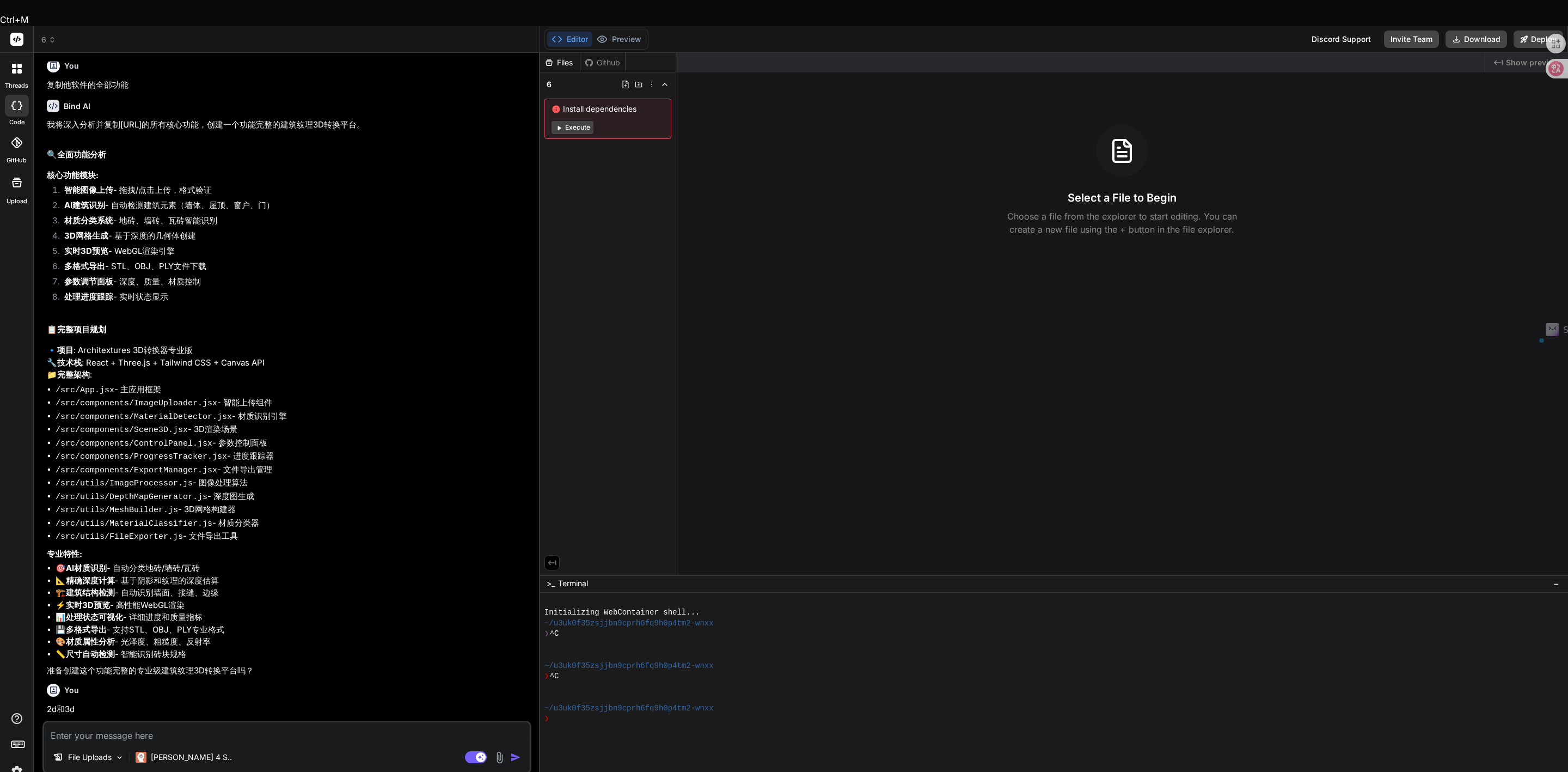
drag, startPoint x: 278, startPoint y: 459, endPoint x: 36, endPoint y: 465, distance: 242.1
click at [36, 465] on div "Bind AI Web Search Created with Pixso. Code Generator You https://architextures…" at bounding box center [286, 425] width 506 height 744
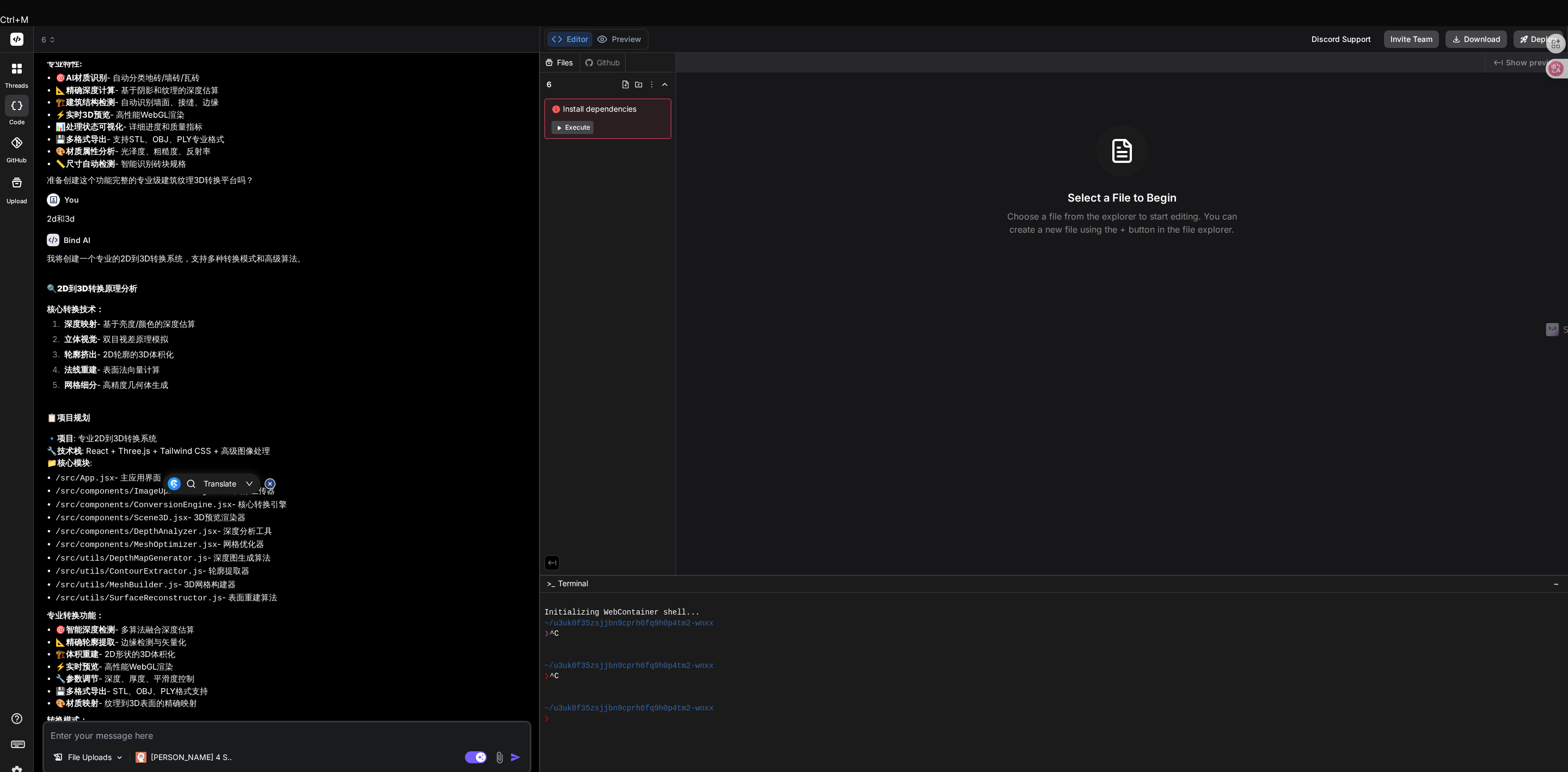
scroll to position [1263, 0]
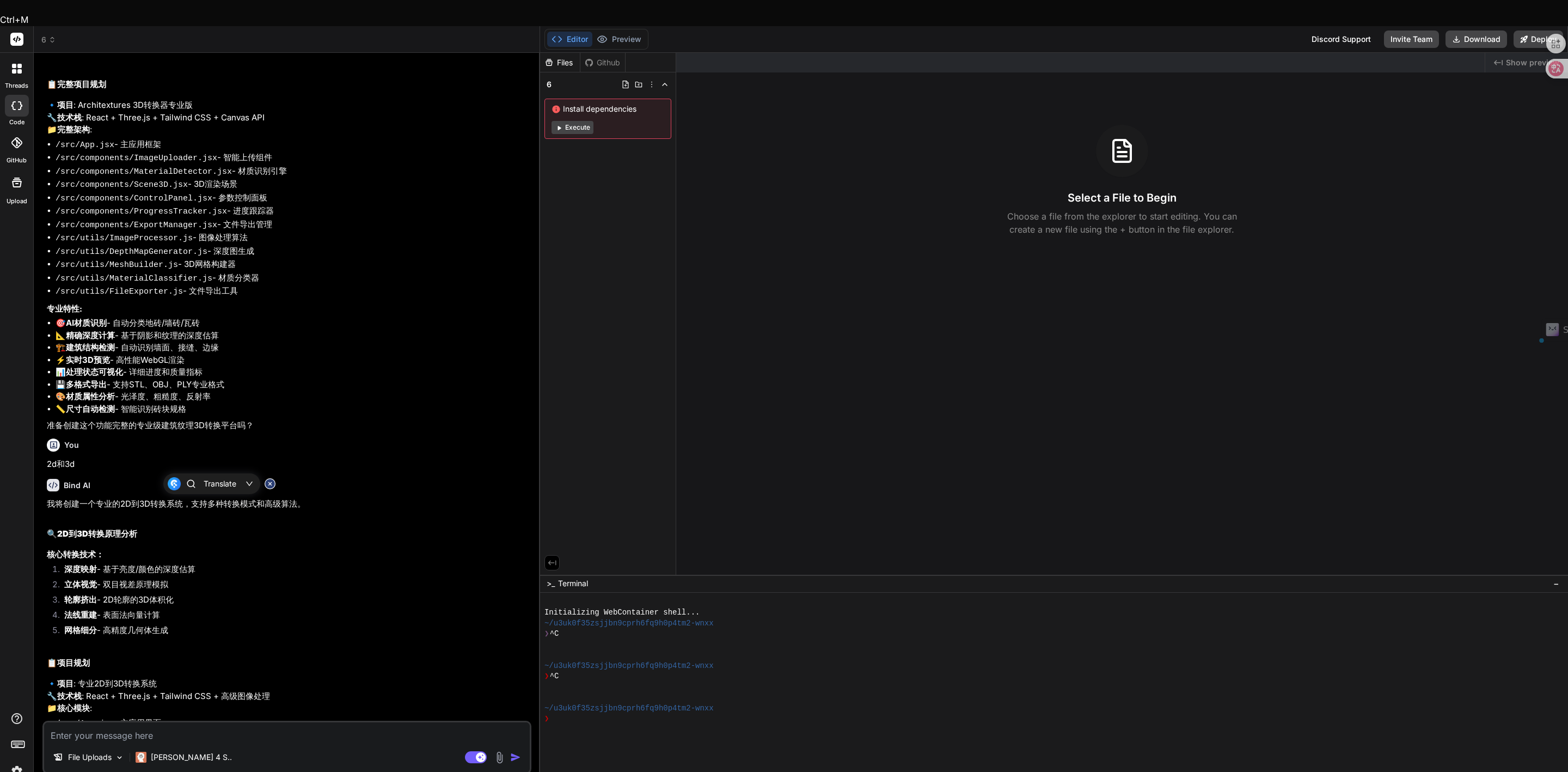
drag, startPoint x: 234, startPoint y: 330, endPoint x: 43, endPoint y: 191, distance: 236.2
click at [43, 191] on div "You https://architextures.org/create/hatch/26.深度了解原理，分析逻辑，分解软件，总结答案，提出疑问，逆向思考，逻…" at bounding box center [287, 429] width 489 height 736
copy ul "/src/App.jsx - 主应用框架 /src/components/ImageUploader.jsx - 智能上传组件 /src/components…"
click at [137, 722] on textarea at bounding box center [286, 732] width 485 height 20
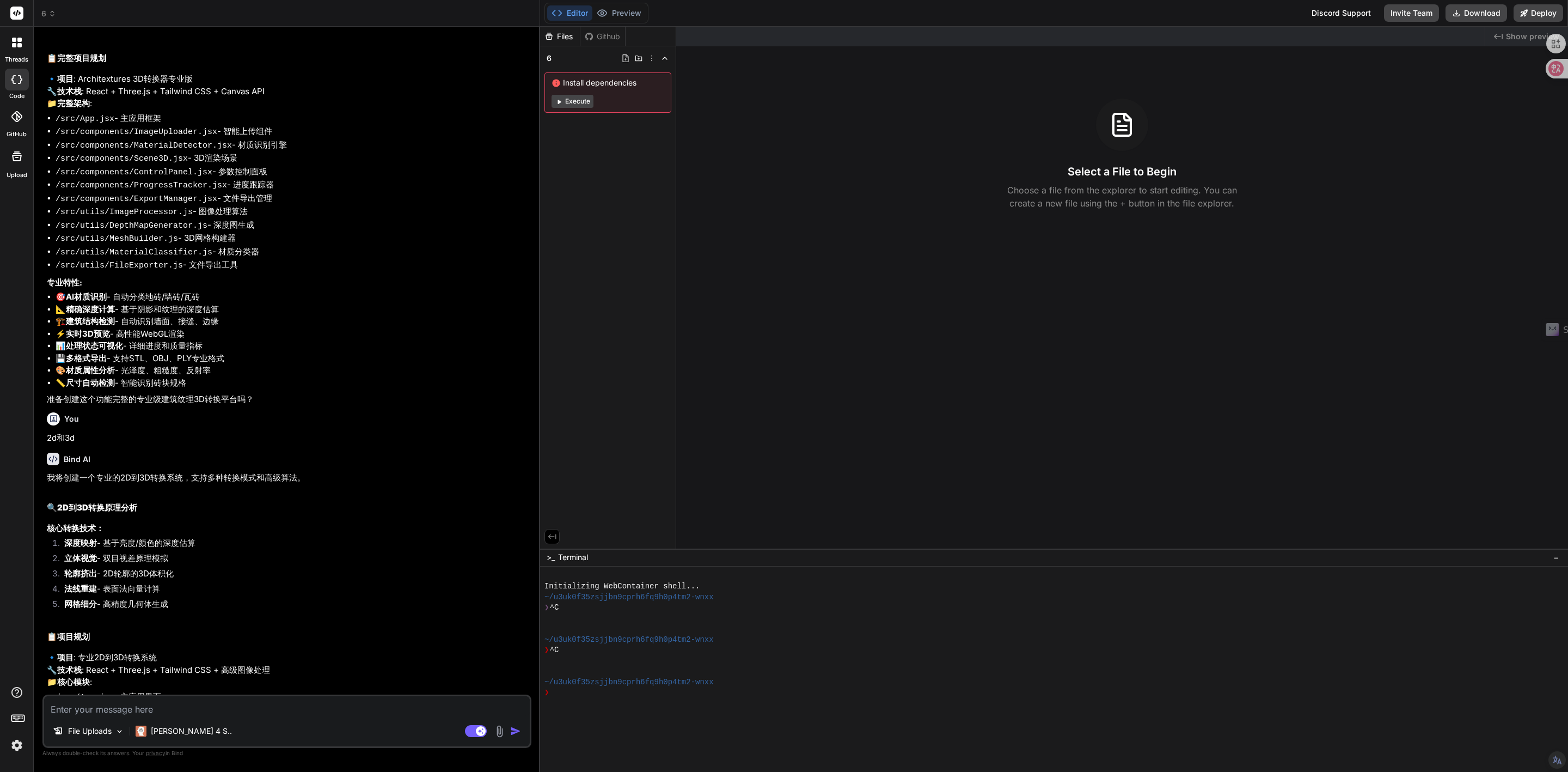
paste textarea "/src/App.jsx - 主应用框架 /src/components/ImageUploader.jsx - 智能上传组件 /src/components…"
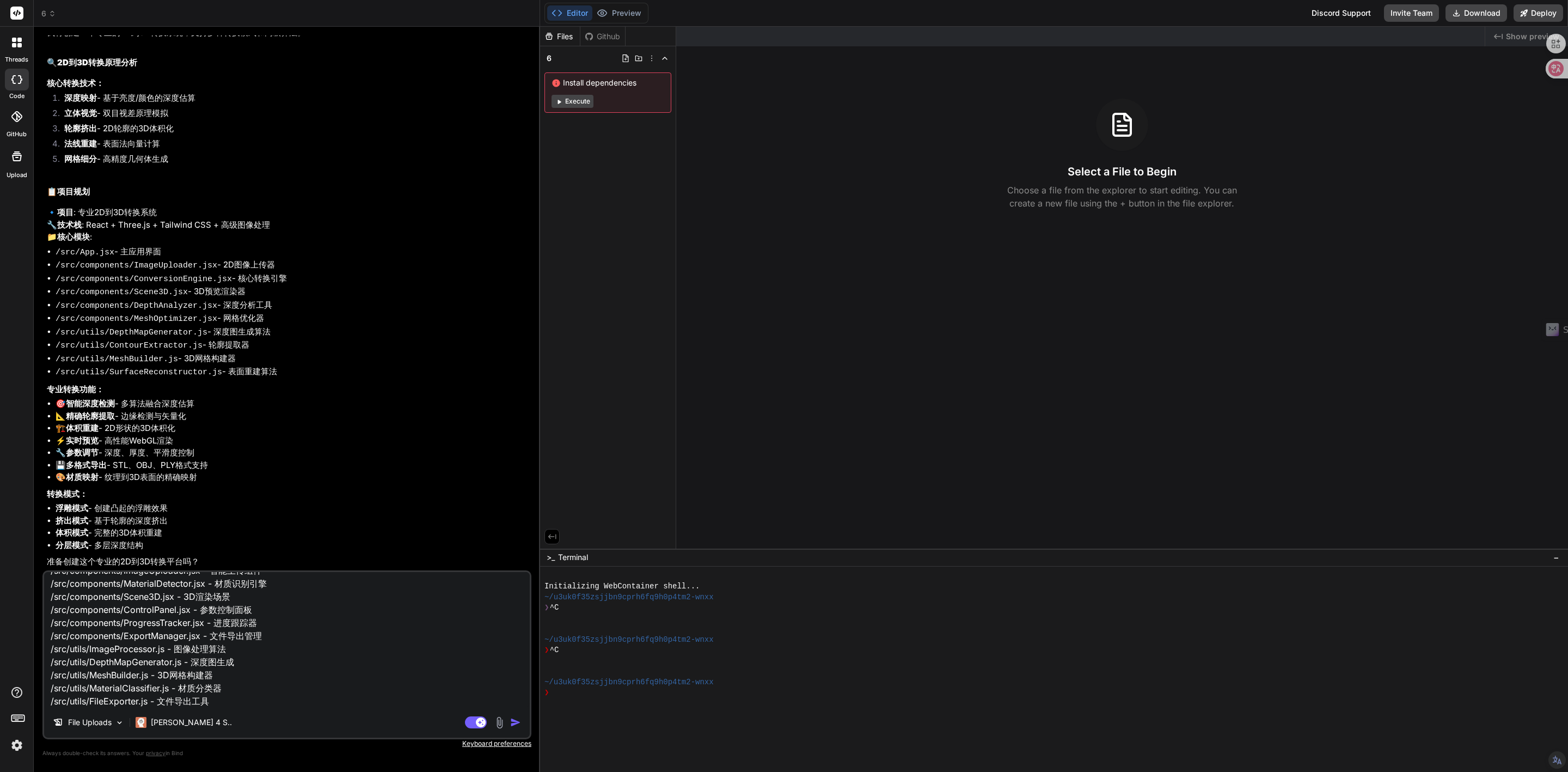
scroll to position [1796, 0]
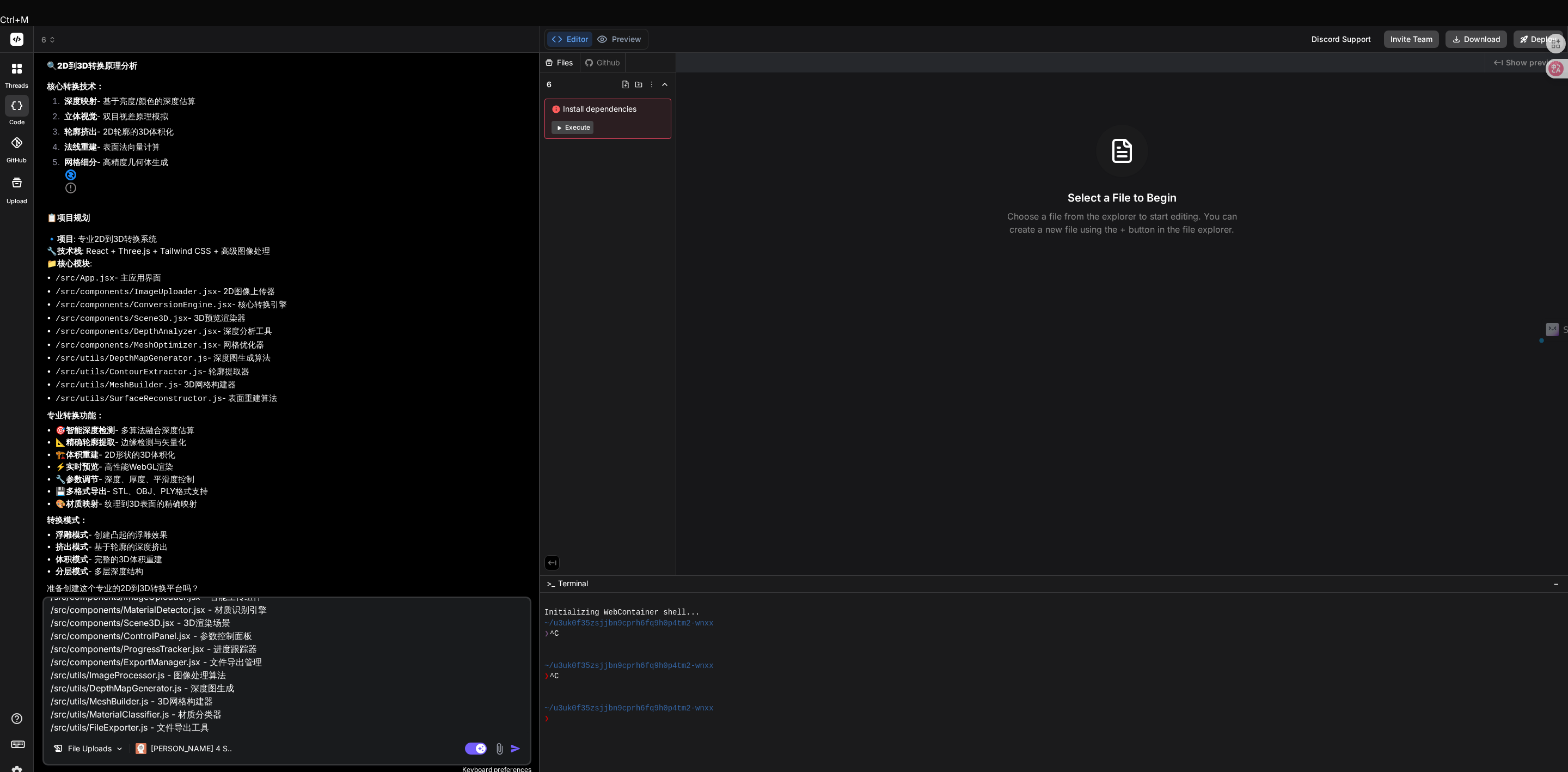
drag, startPoint x: 279, startPoint y: 371, endPoint x: 40, endPoint y: 259, distance: 263.9
click at [40, 259] on div "Bind AI Web Search Created with Pixso. Code Generator You https://architextures…" at bounding box center [286, 425] width 506 height 744
copy ul "/src/App.jsx - 主应用界面 /src/components/ImageUploader.jsx - 2D图像上传器 /src/component…"
click at [222, 706] on textarea "/src/App.jsx - 主应用框架 /src/components/ImageUploader.jsx - 智能上传组件 /src/components…" at bounding box center [286, 666] width 485 height 136
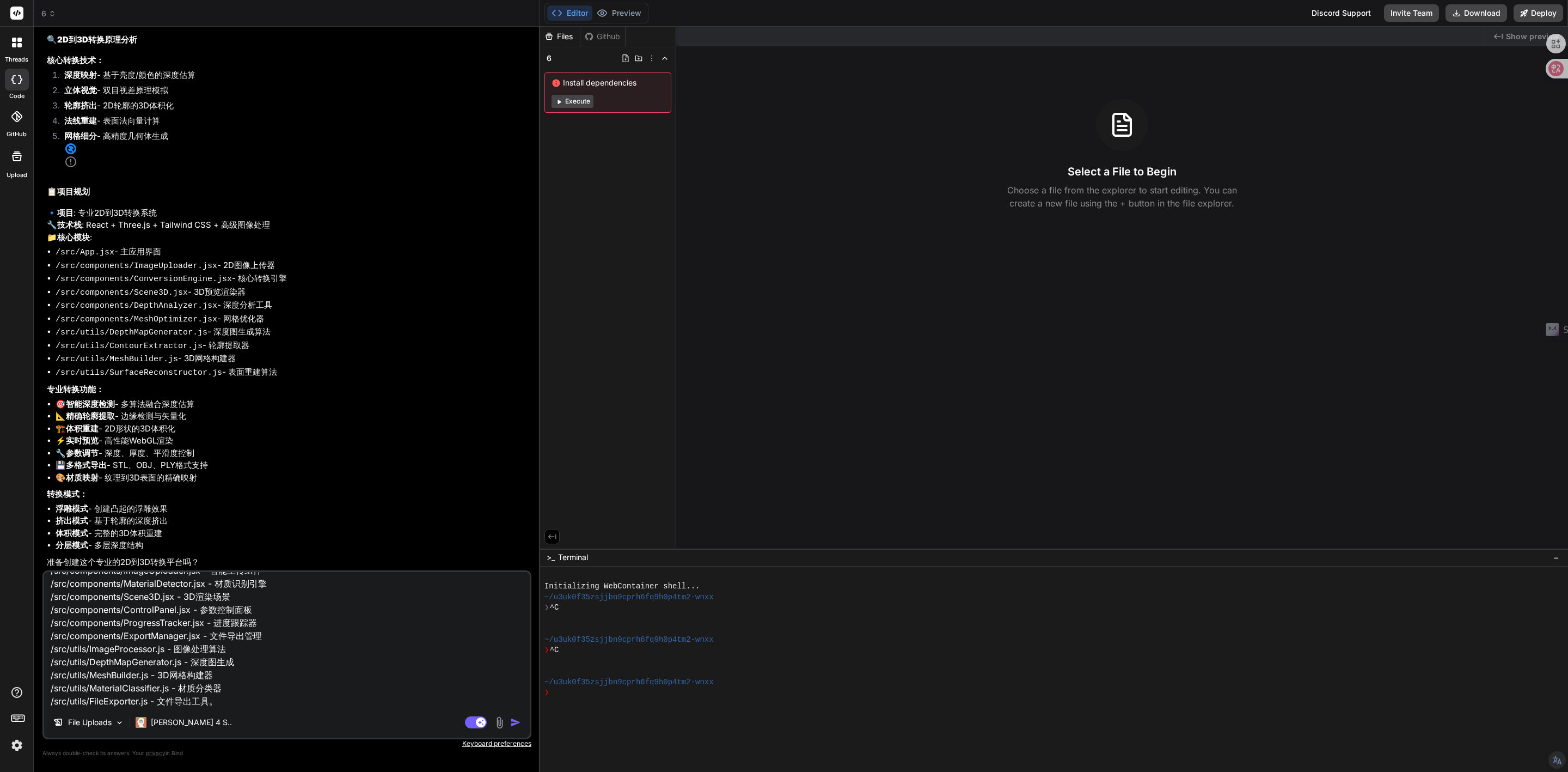
paste textarea "/src/App.jsx - 主应用界面 /src/components/ImageUploader.jsx - 2D图像上传器 /src/component…"
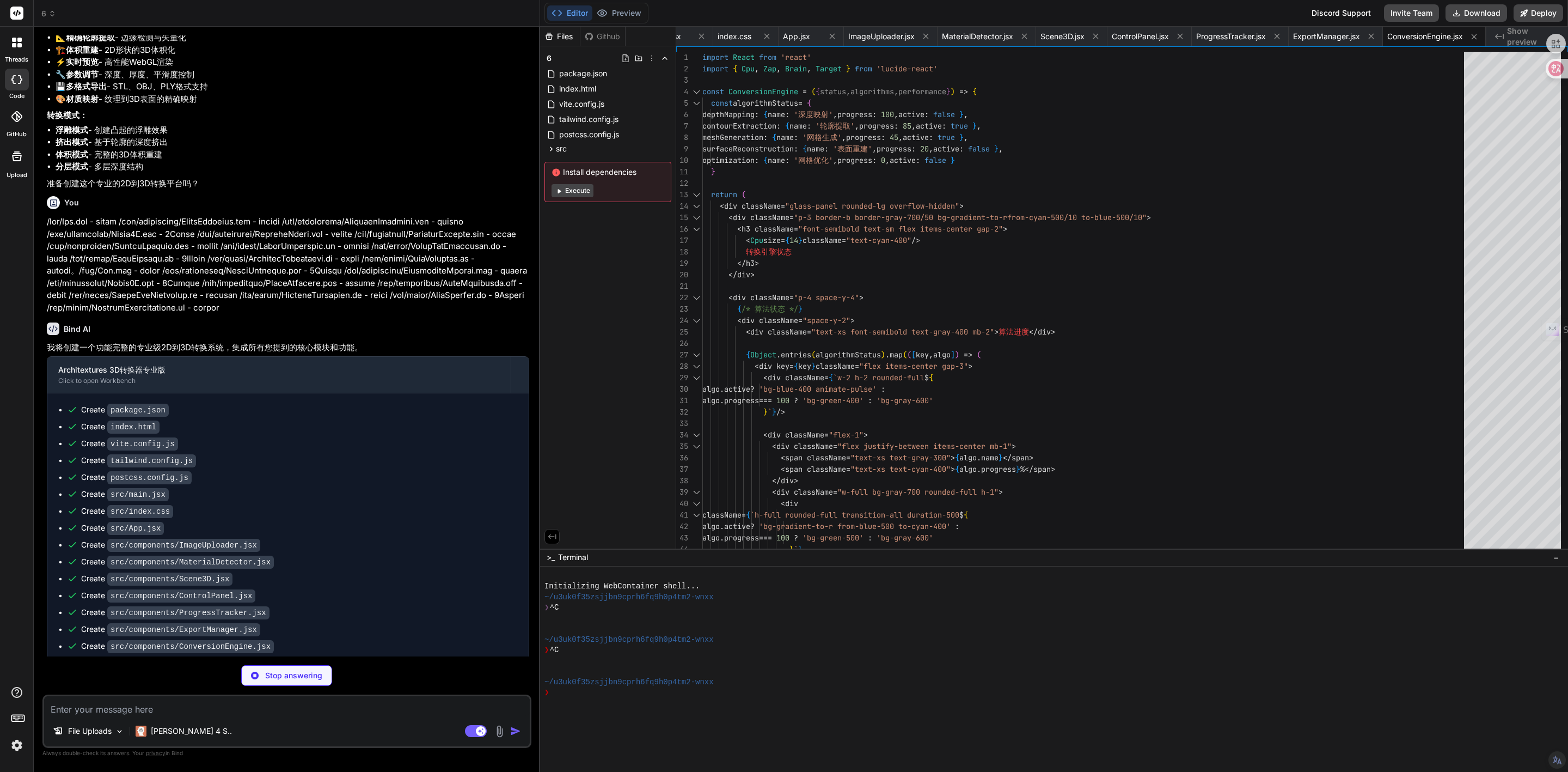
scroll to position [2215, 0]
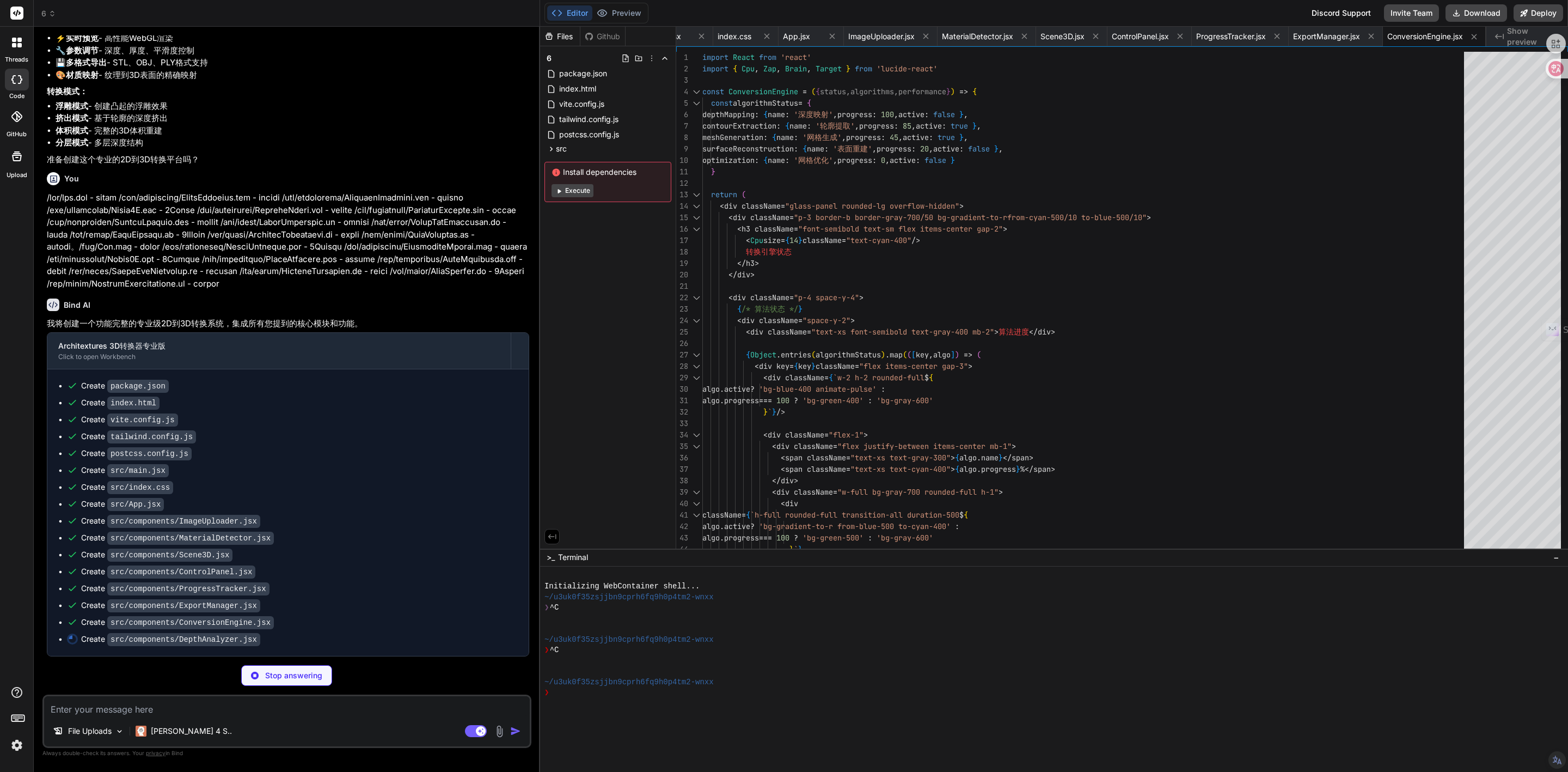
click at [10, 748] on img at bounding box center [16, 744] width 18 height 18
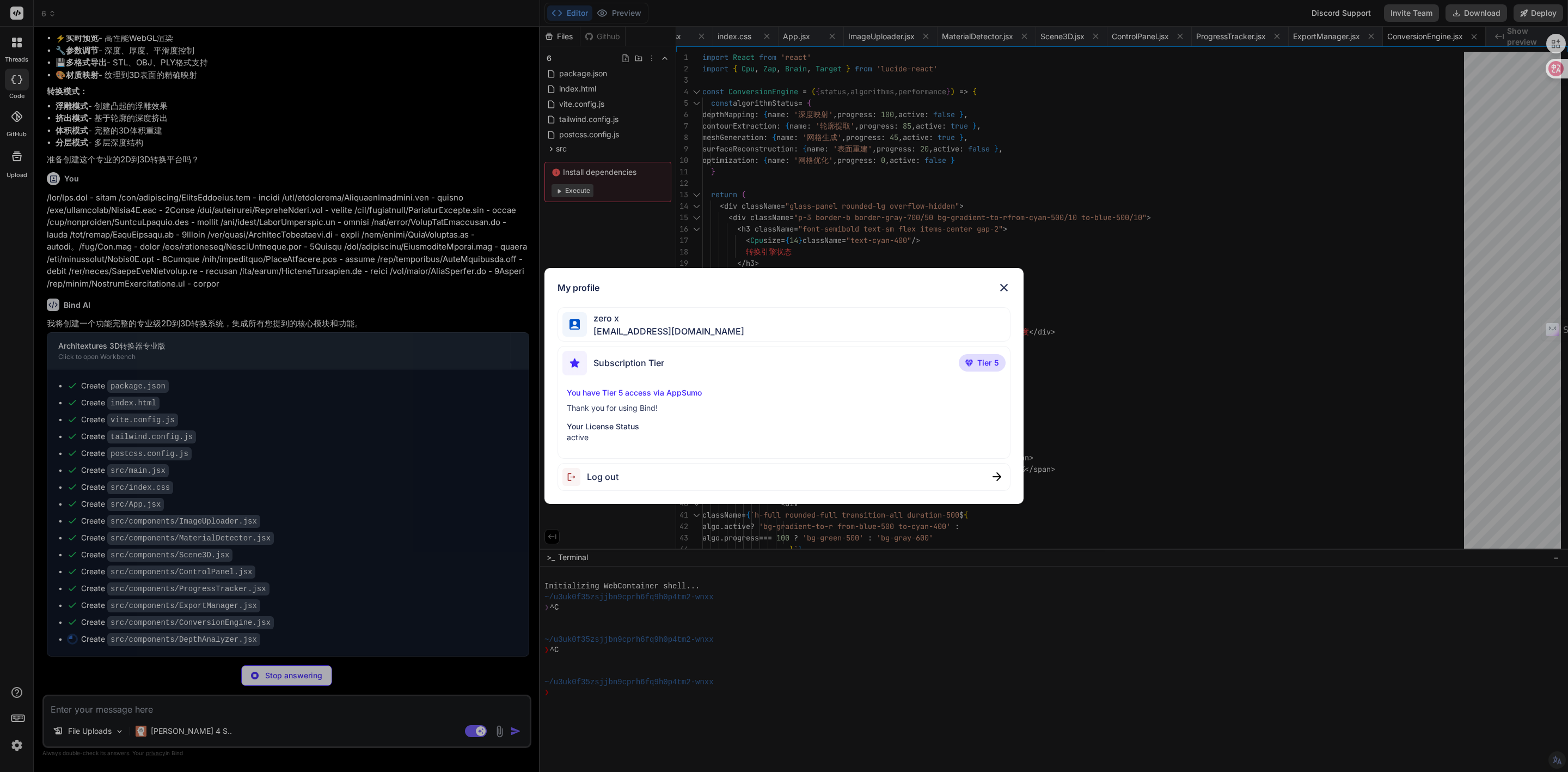
click at [10, 748] on div "My profile zero x zero3489@gmail.com Subscription Tier Tier 5 You have Tier 5 a…" at bounding box center [784, 386] width 1568 height 772
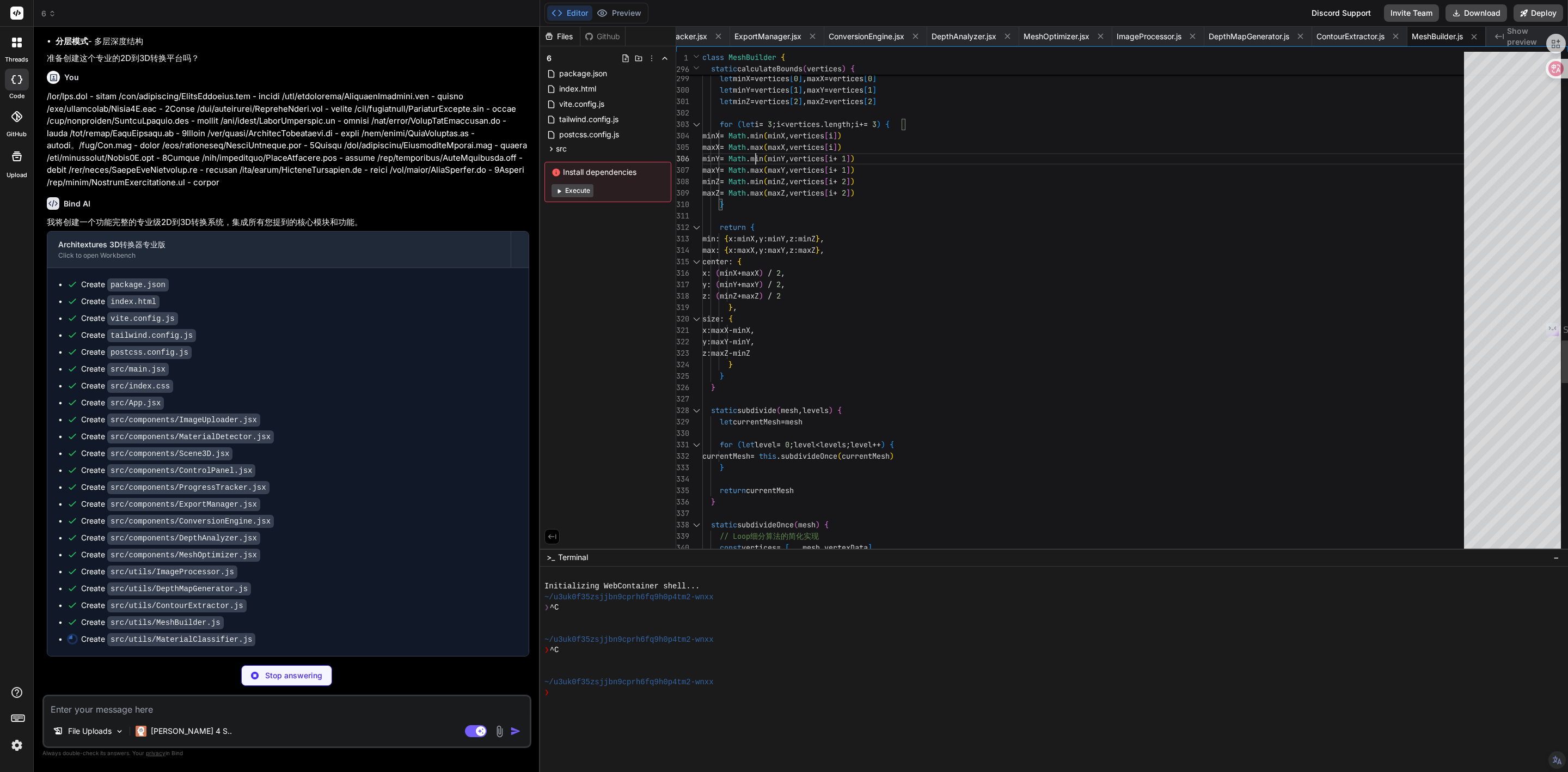
scroll to position [0, 0]
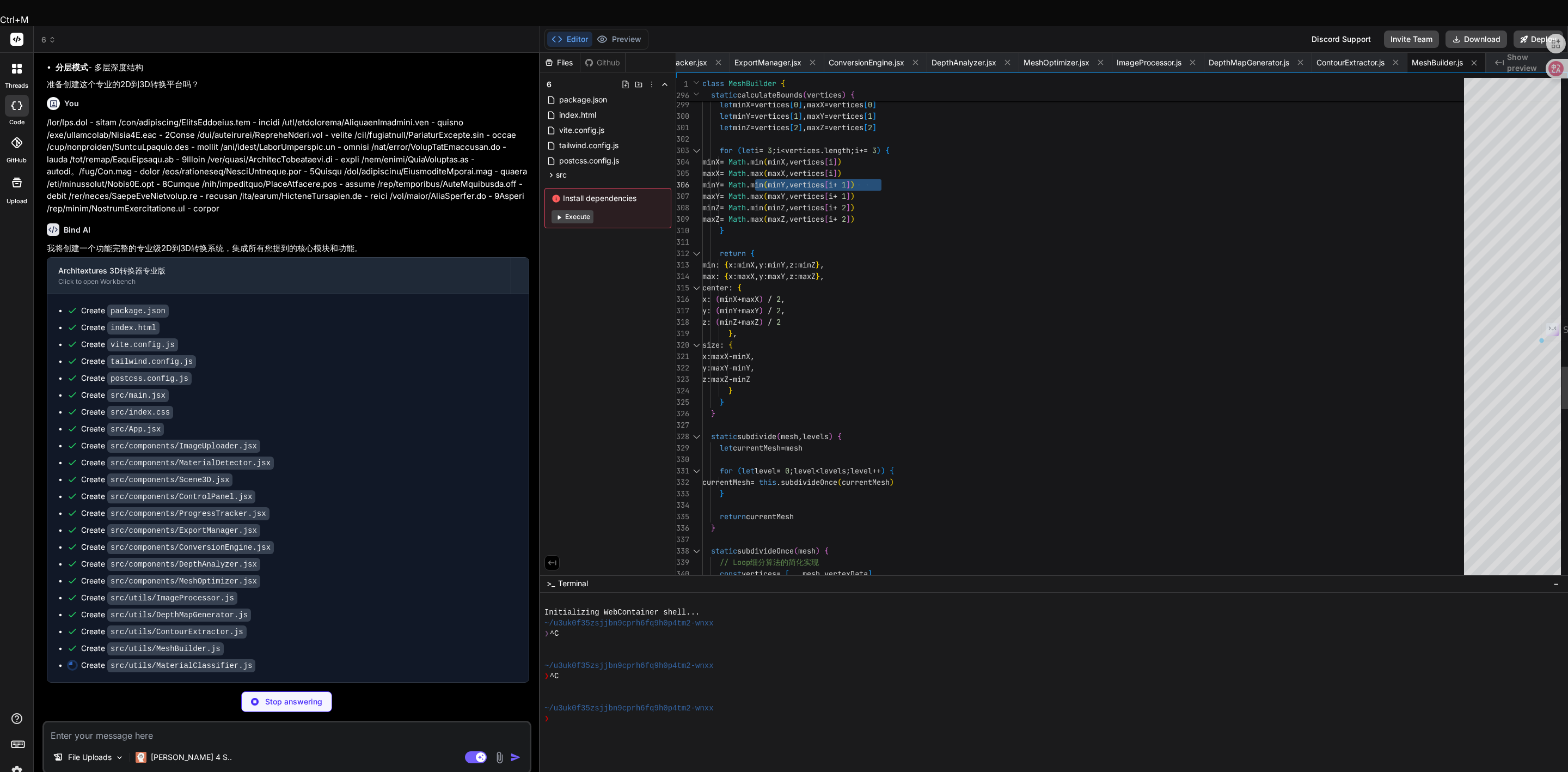
drag, startPoint x: 760, startPoint y: 155, endPoint x: 894, endPoint y: 156, distance: 134.0
drag, startPoint x: 900, startPoint y: 156, endPoint x: 758, endPoint y: 156, distance: 142.0
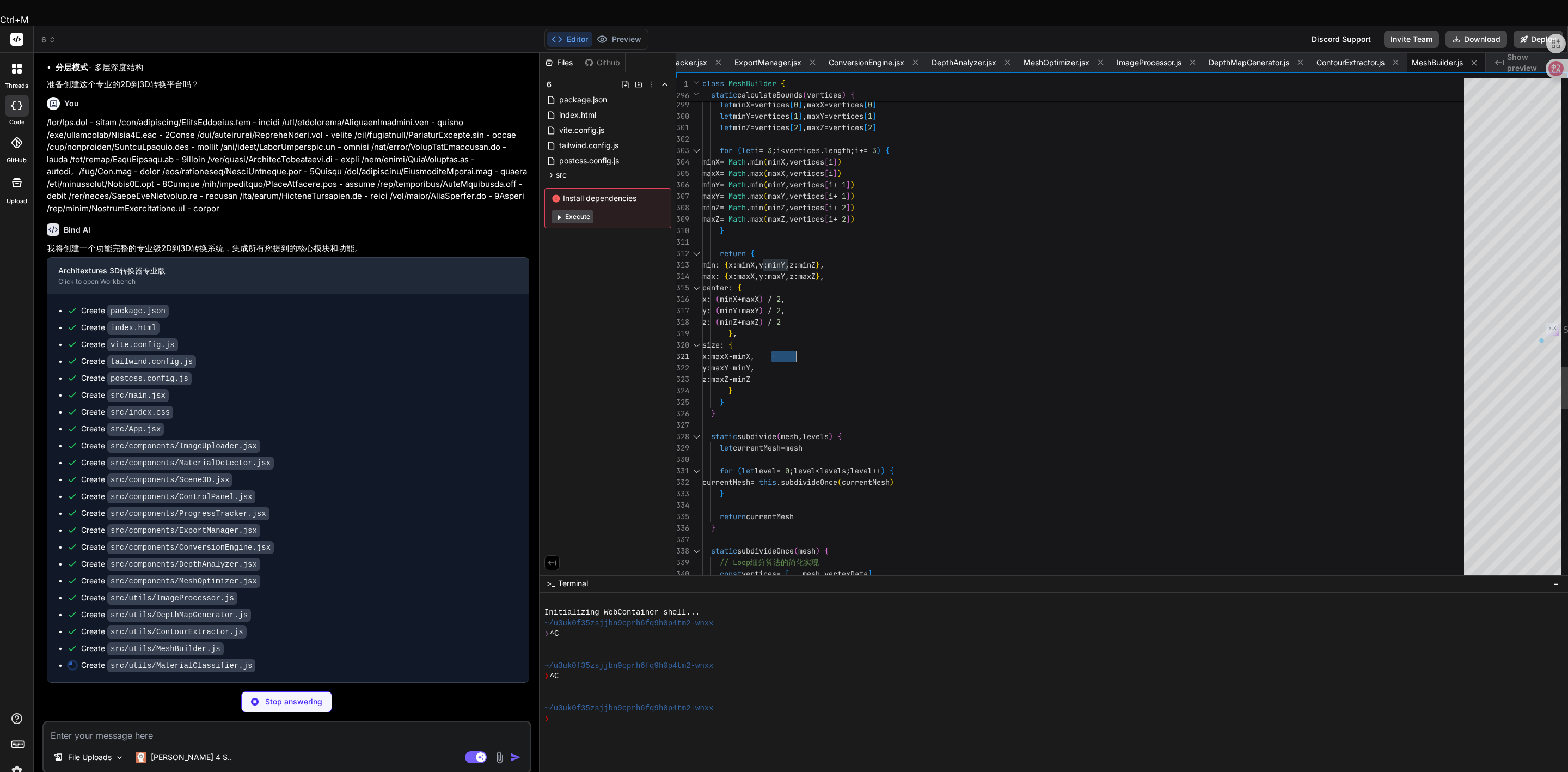
drag, startPoint x: 780, startPoint y: 330, endPoint x: 800, endPoint y: 330, distance: 20.0
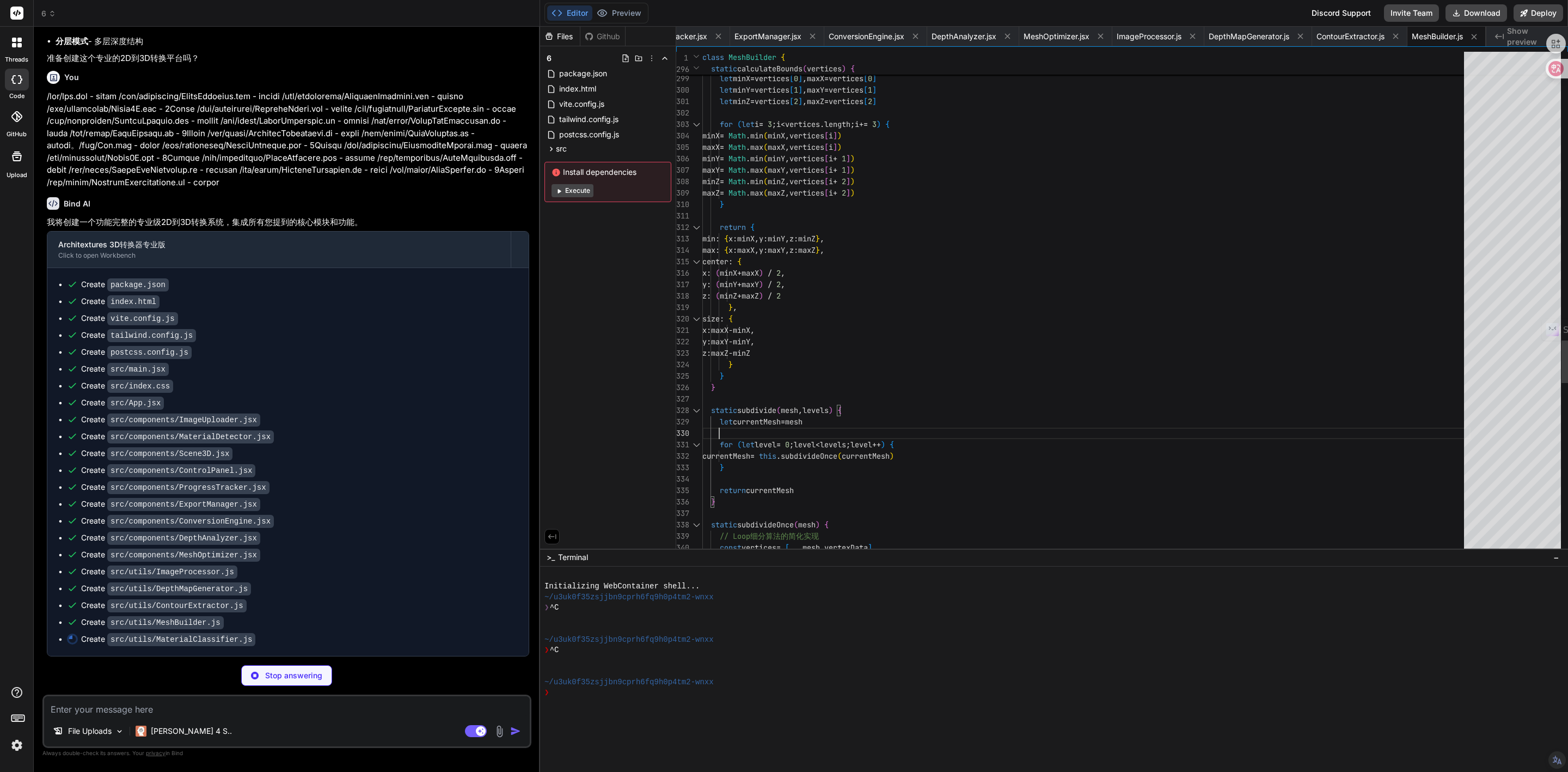
drag, startPoint x: 819, startPoint y: 424, endPoint x: 794, endPoint y: 424, distance: 25.0
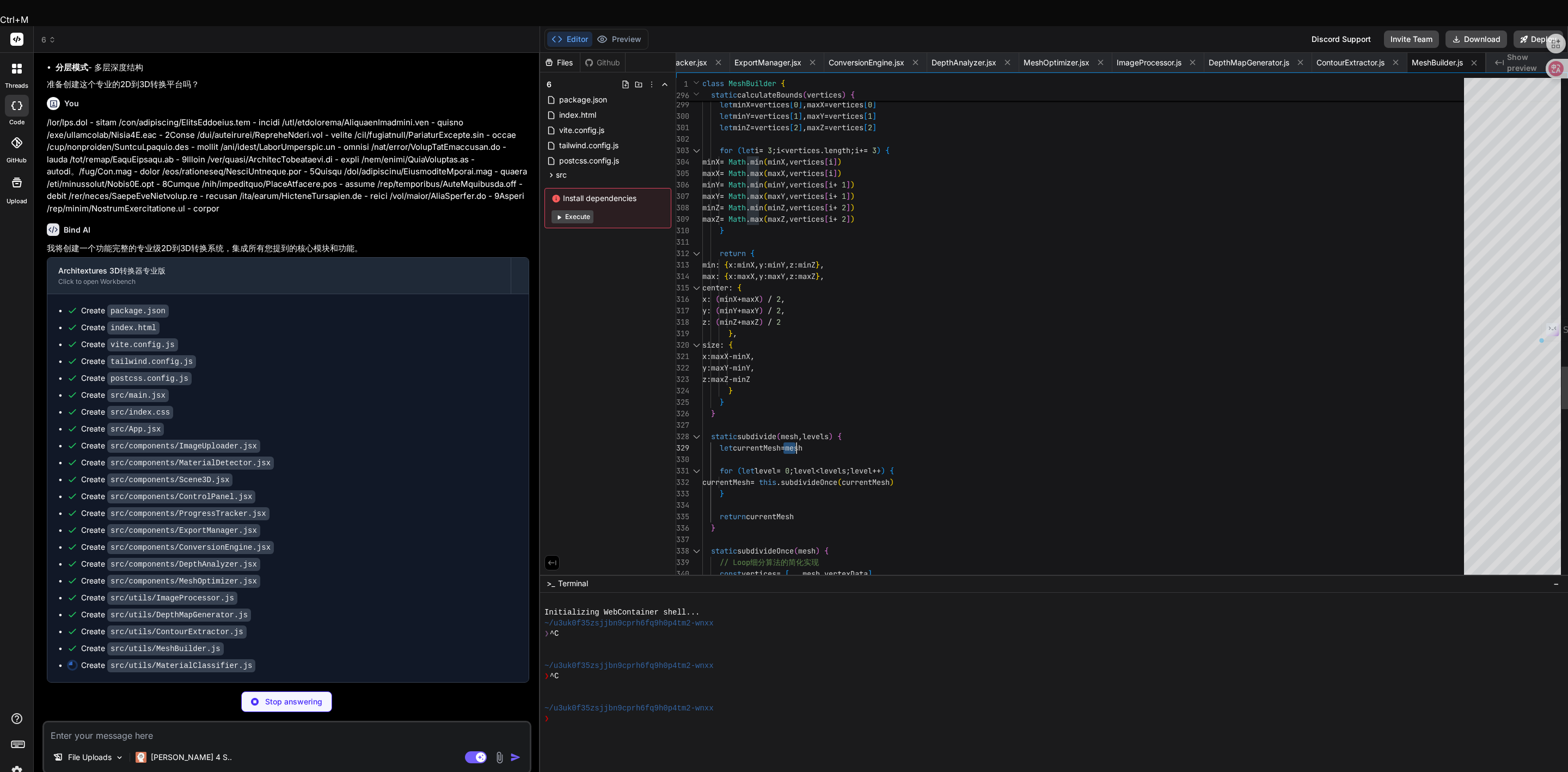
drag, startPoint x: 791, startPoint y: 420, endPoint x: 804, endPoint y: 420, distance: 13.0
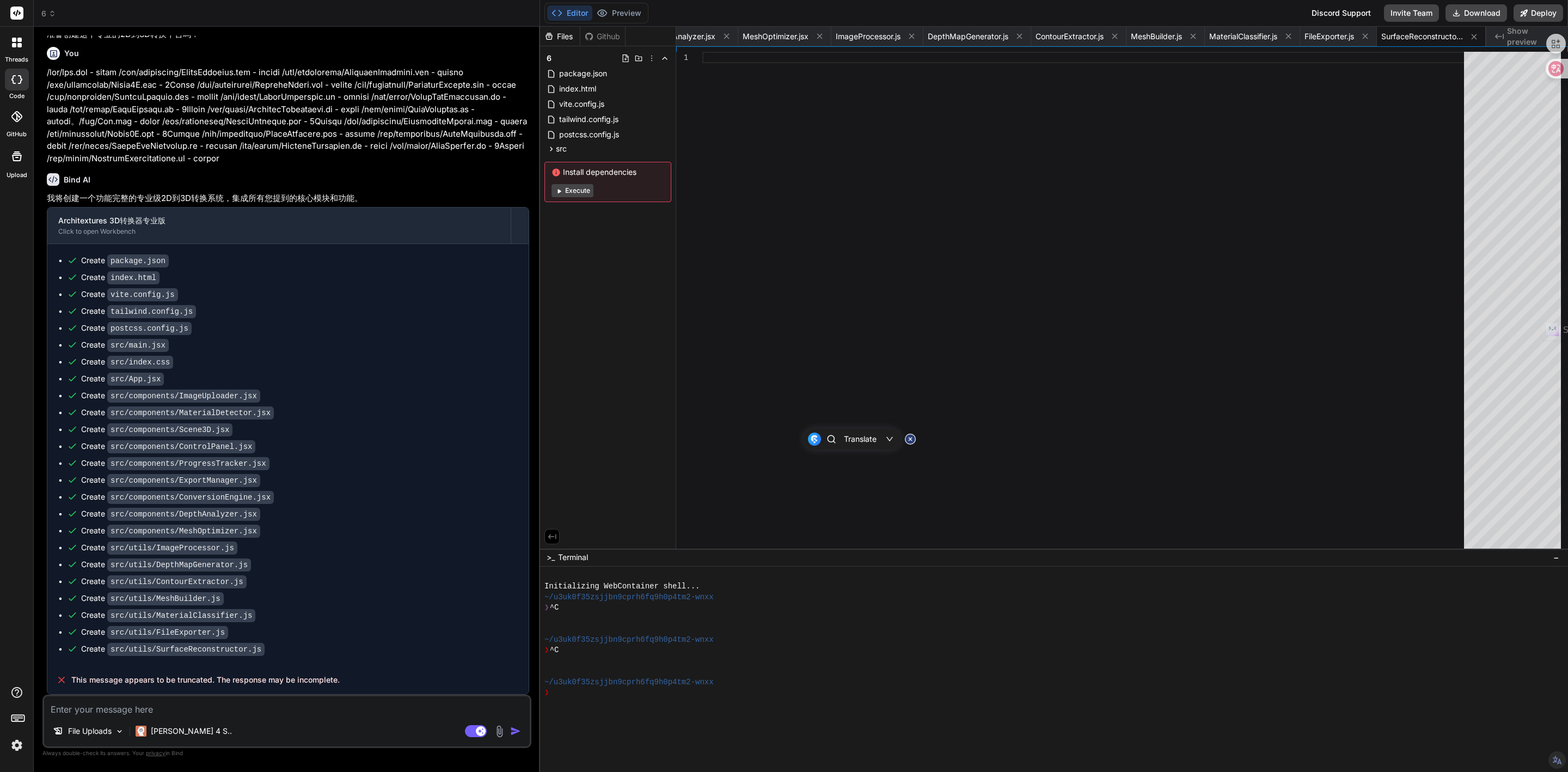
scroll to position [2336, 0]
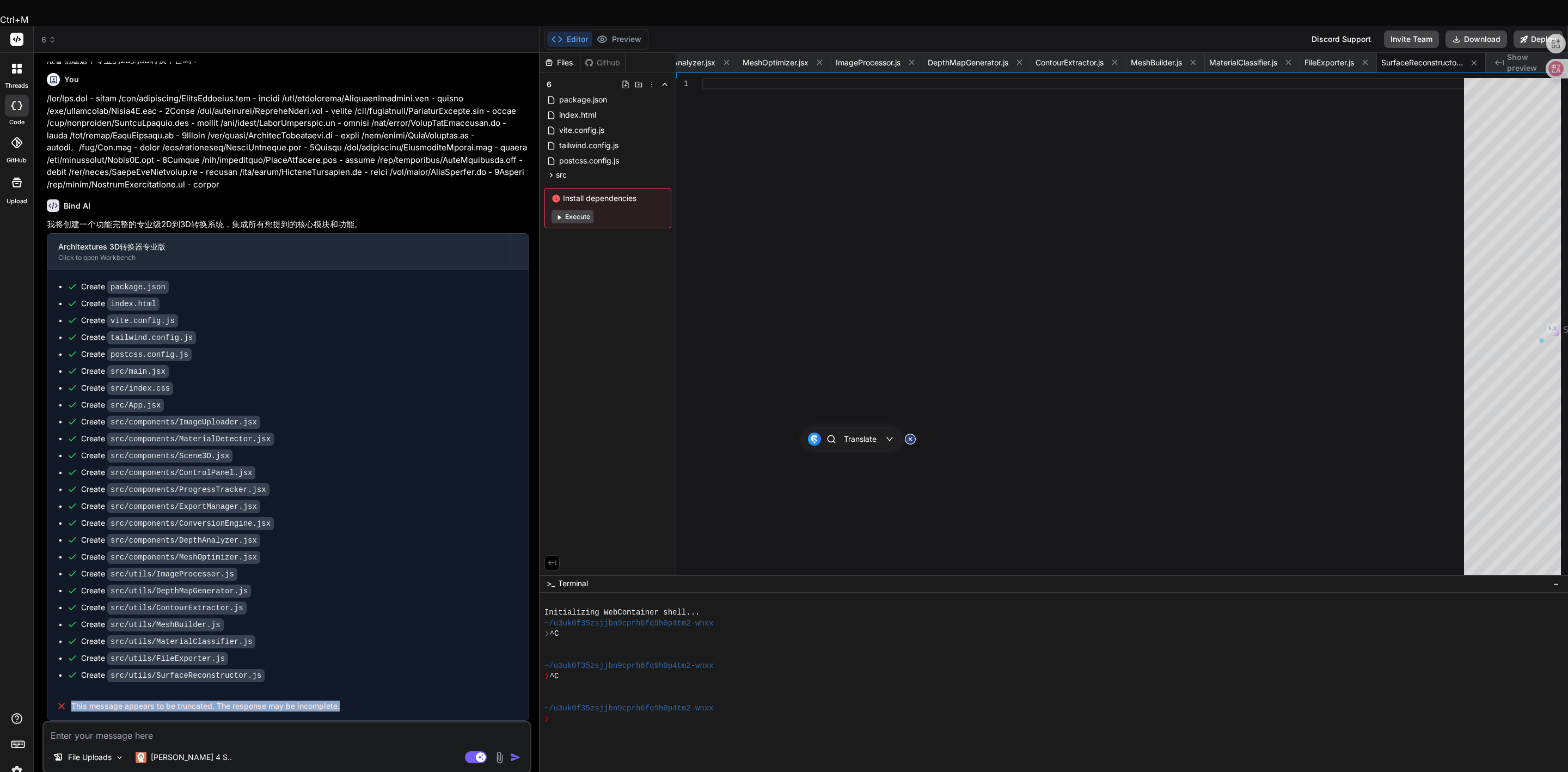
drag, startPoint x: 339, startPoint y: 678, endPoint x: 59, endPoint y: 676, distance: 280.0
click at [59, 692] on div "This message appears to be truncated. The response may be incomplete." at bounding box center [288, 706] width 482 height 29
click at [103, 722] on textarea at bounding box center [286, 732] width 485 height 20
drag, startPoint x: 348, startPoint y: 683, endPoint x: 72, endPoint y: 675, distance: 276.1
click at [72, 692] on div "This message appears to be truncated. The response may be incomplete." at bounding box center [288, 706] width 482 height 29
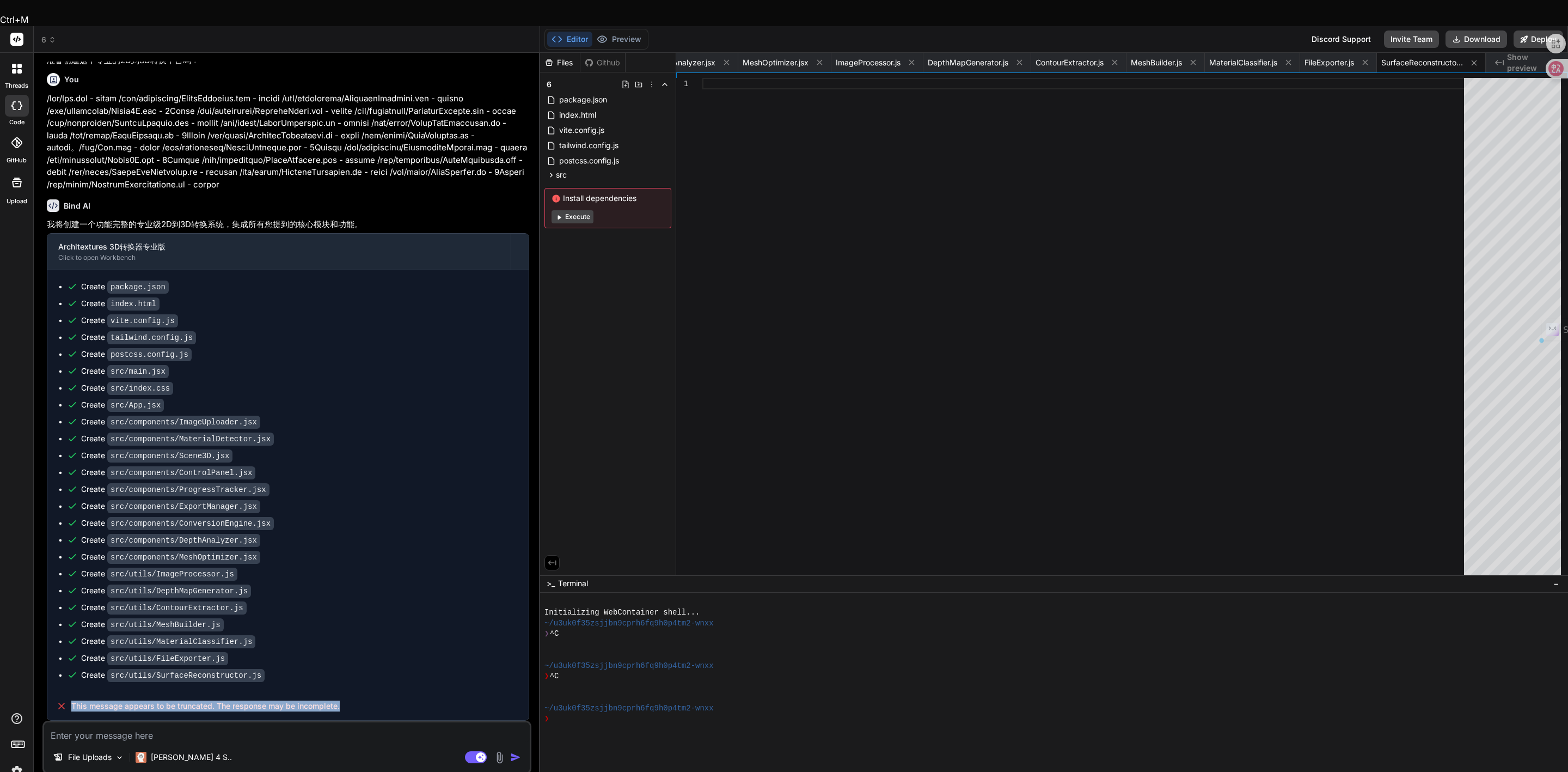
copy span "This message appears to be truncated. The response may be incomplete."
click at [71, 722] on textarea at bounding box center [286, 732] width 485 height 20
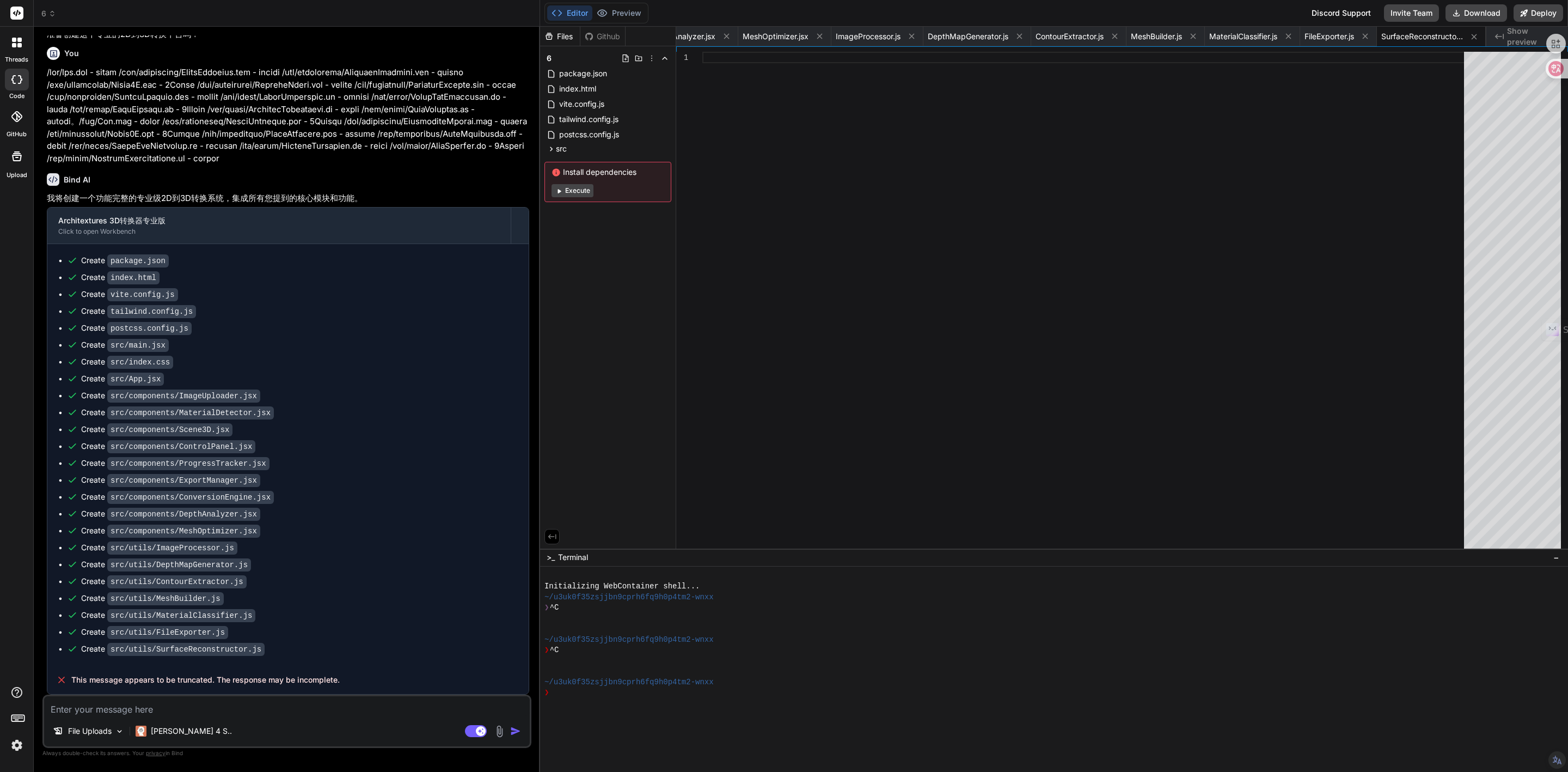
paste textarea "This message appears to be truncated. The response may be incomplete."
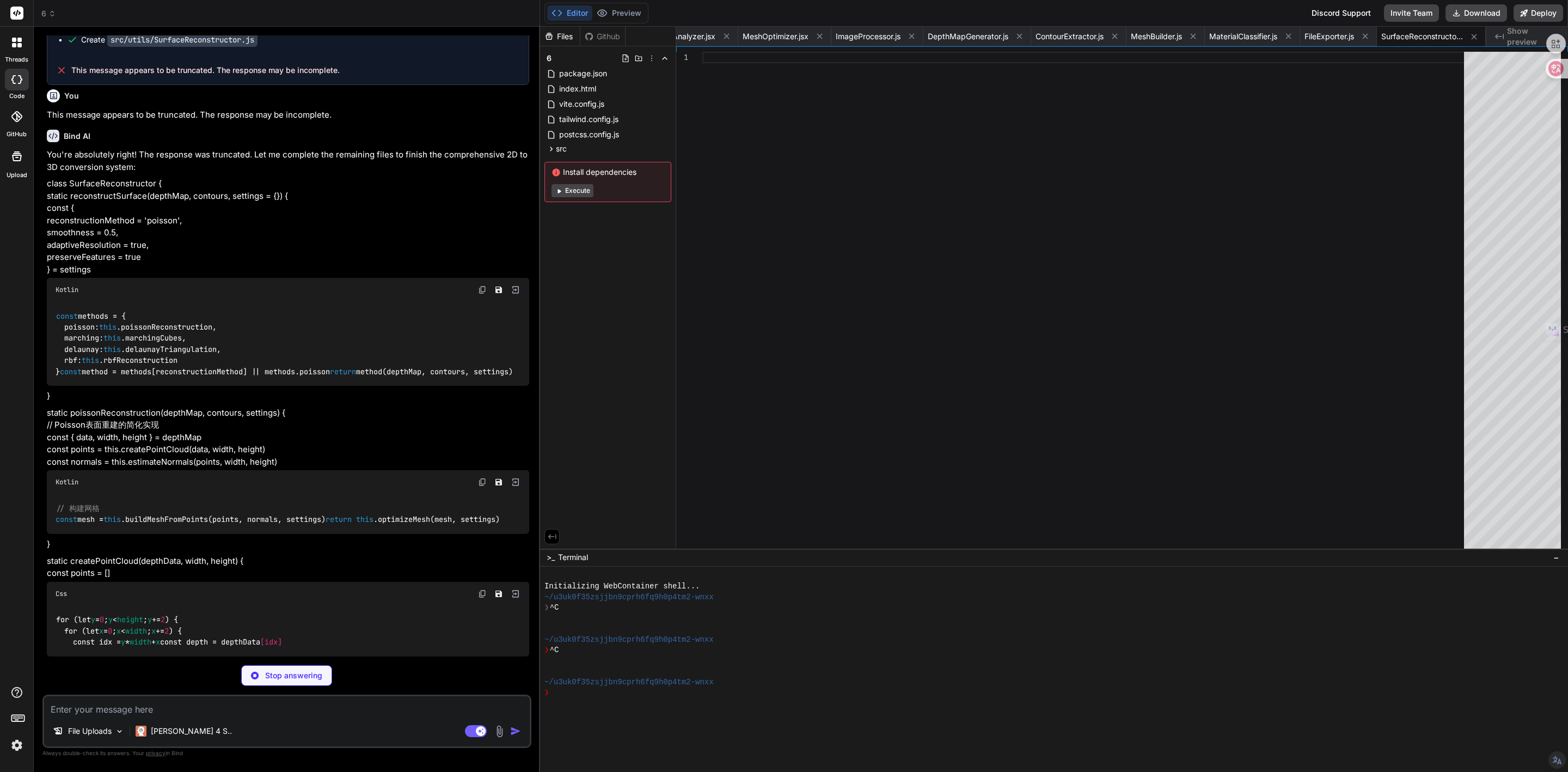
scroll to position [2962, 0]
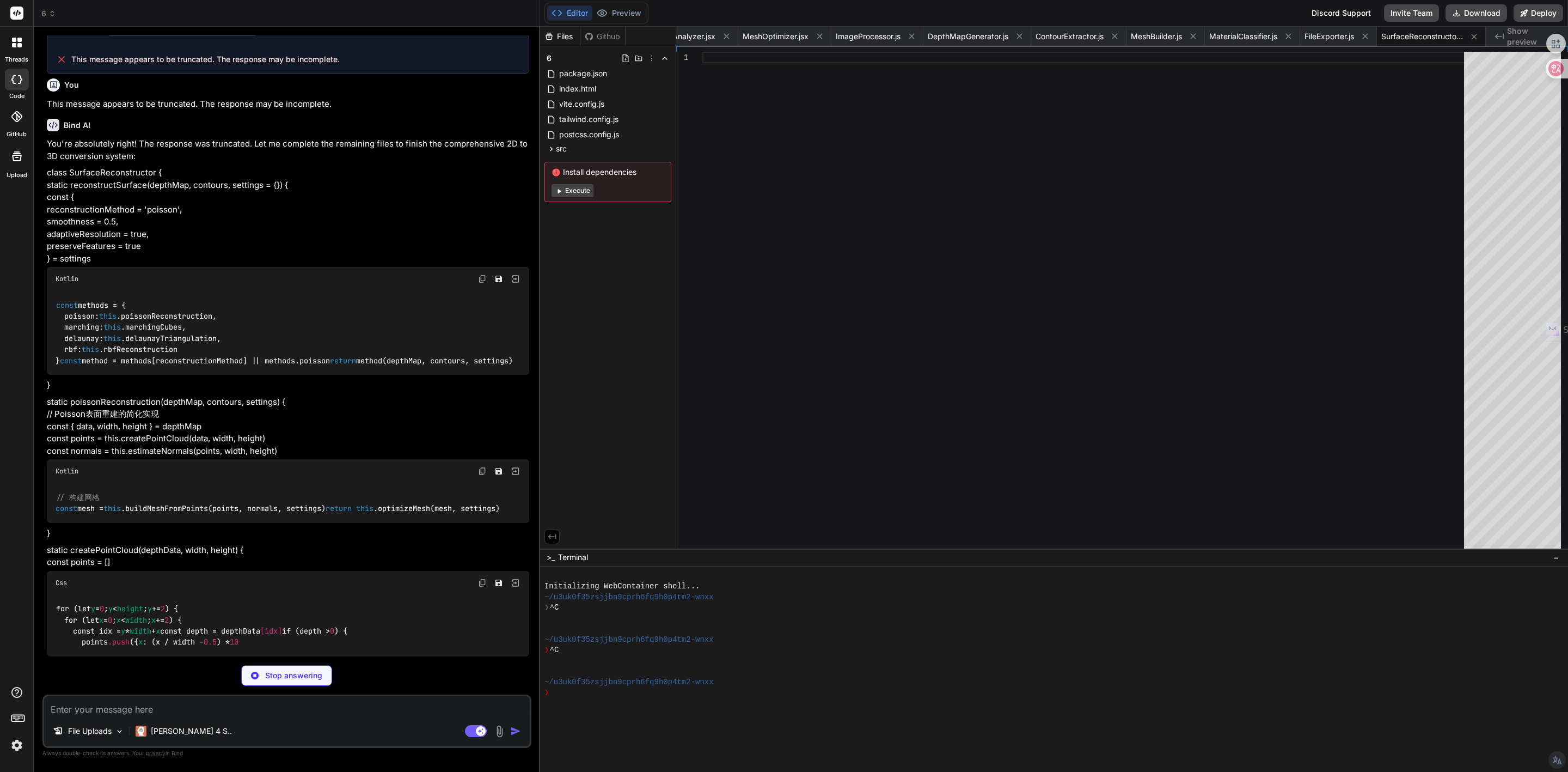
click at [291, 681] on div "Stop answering" at bounding box center [286, 676] width 91 height 21
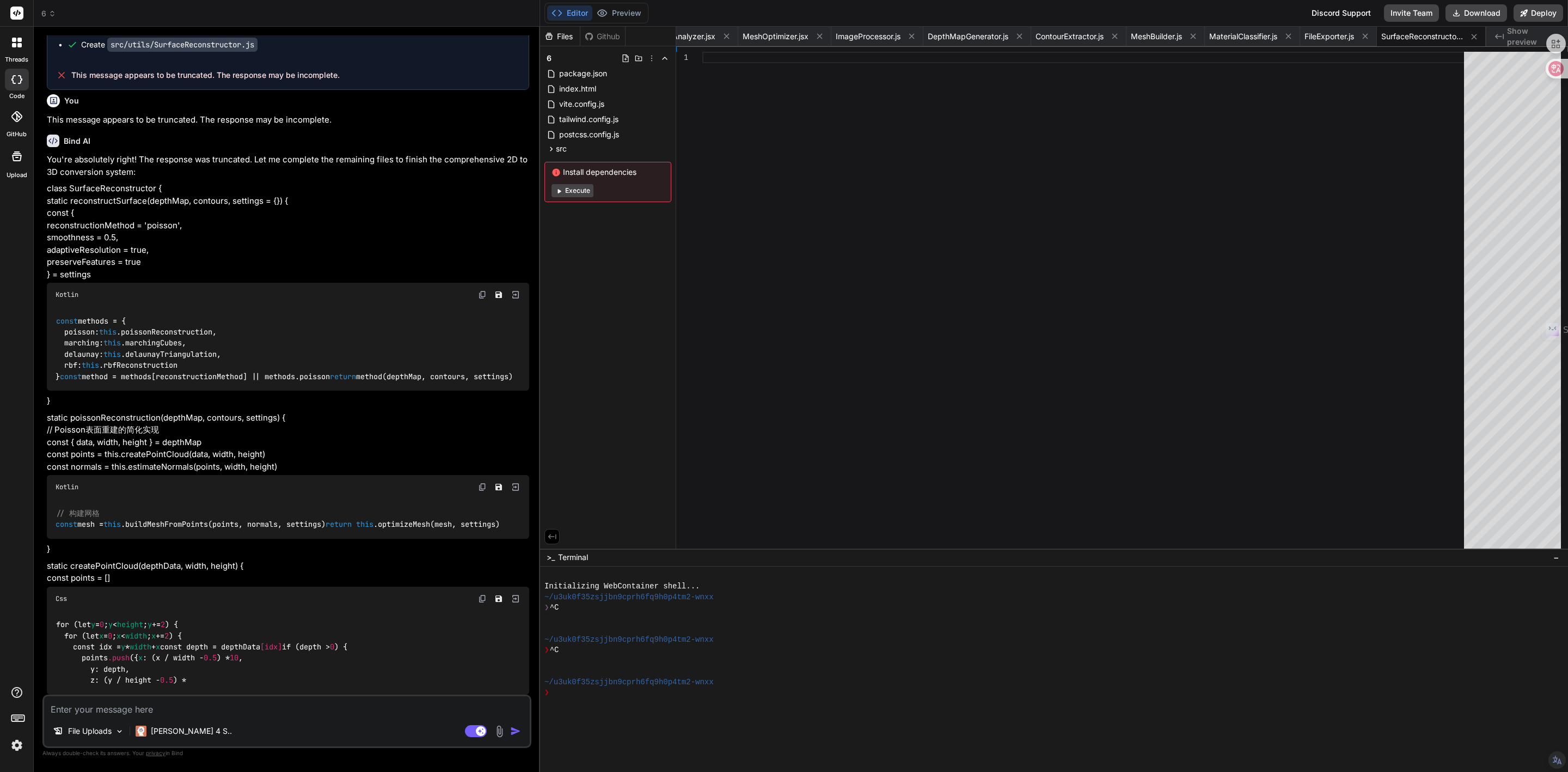
scroll to position [3001, 0]
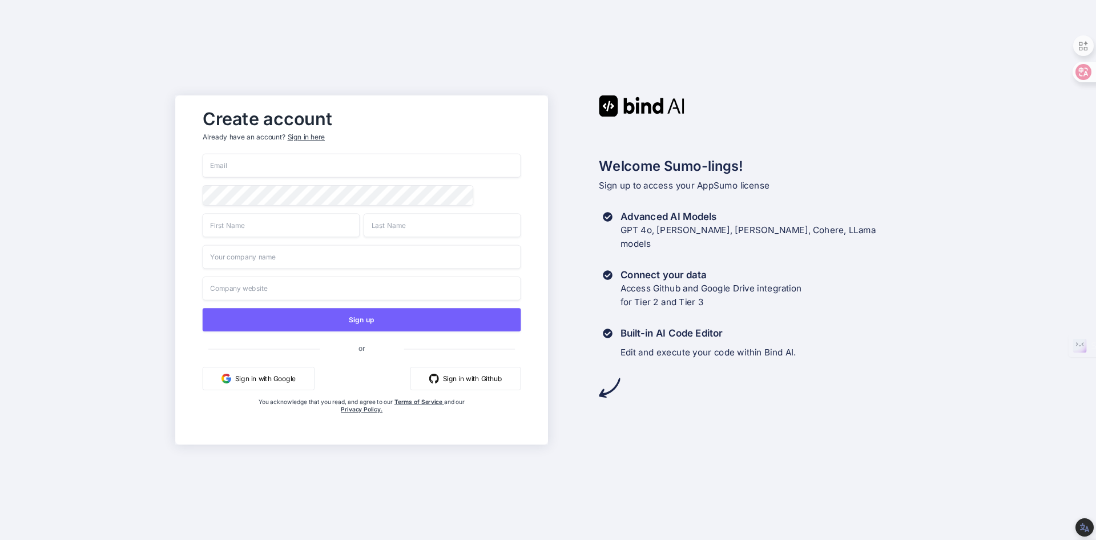
click at [296, 135] on div "Sign in here" at bounding box center [306, 137] width 37 height 10
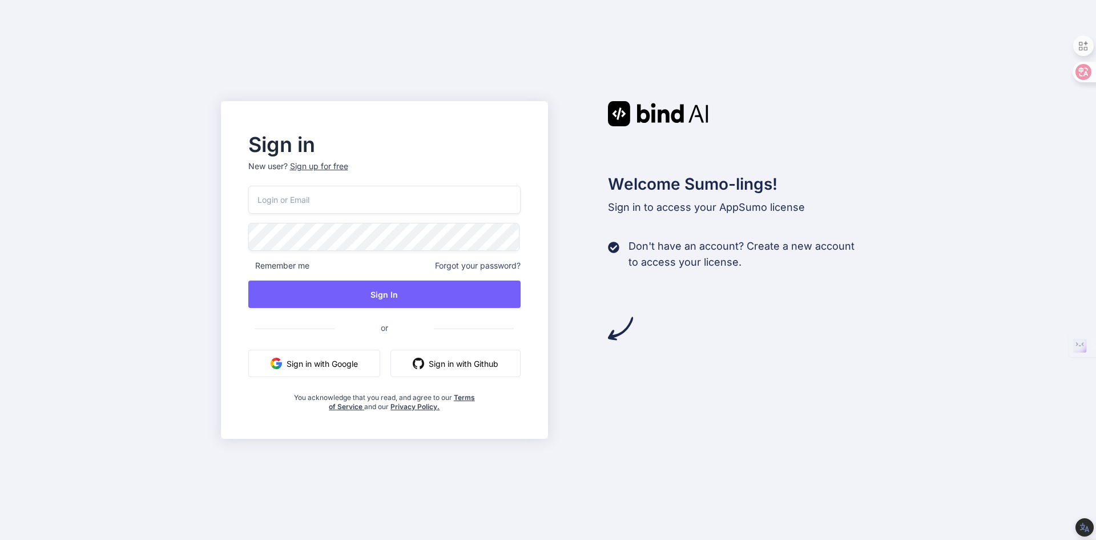
click at [328, 198] on input "email" at bounding box center [384, 200] width 273 height 28
type input "z"
type input "[EMAIL_ADDRESS][DOMAIN_NAME]"
click at [188, 243] on div "Sign in New user? Sign up for free zero3489@gmail.com Remember me Forgot your p…" at bounding box center [548, 270] width 1096 height 540
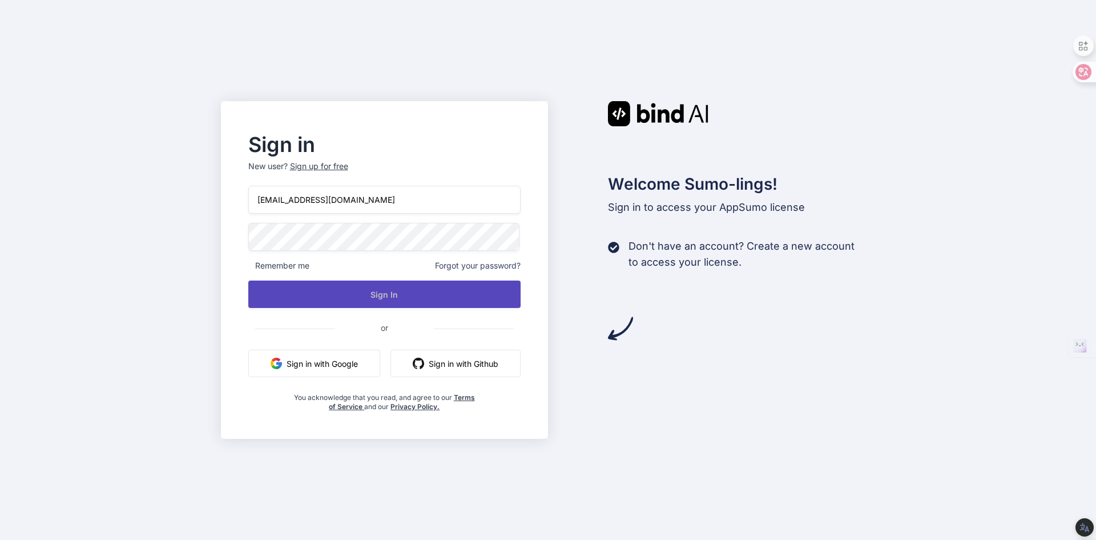
click at [355, 287] on button "Sign In" at bounding box center [384, 293] width 273 height 27
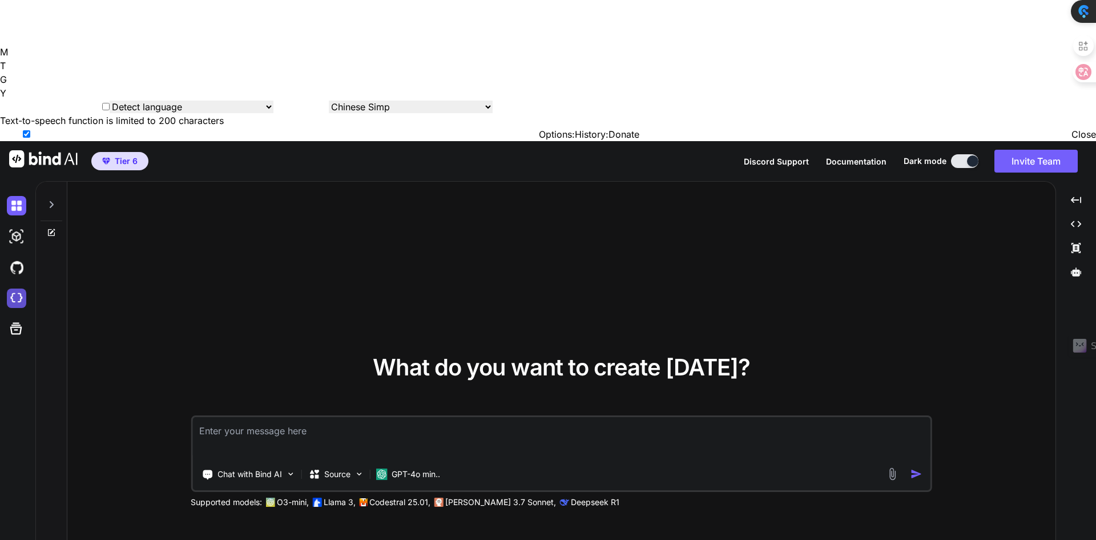
click at [20, 288] on img at bounding box center [16, 297] width 19 height 19
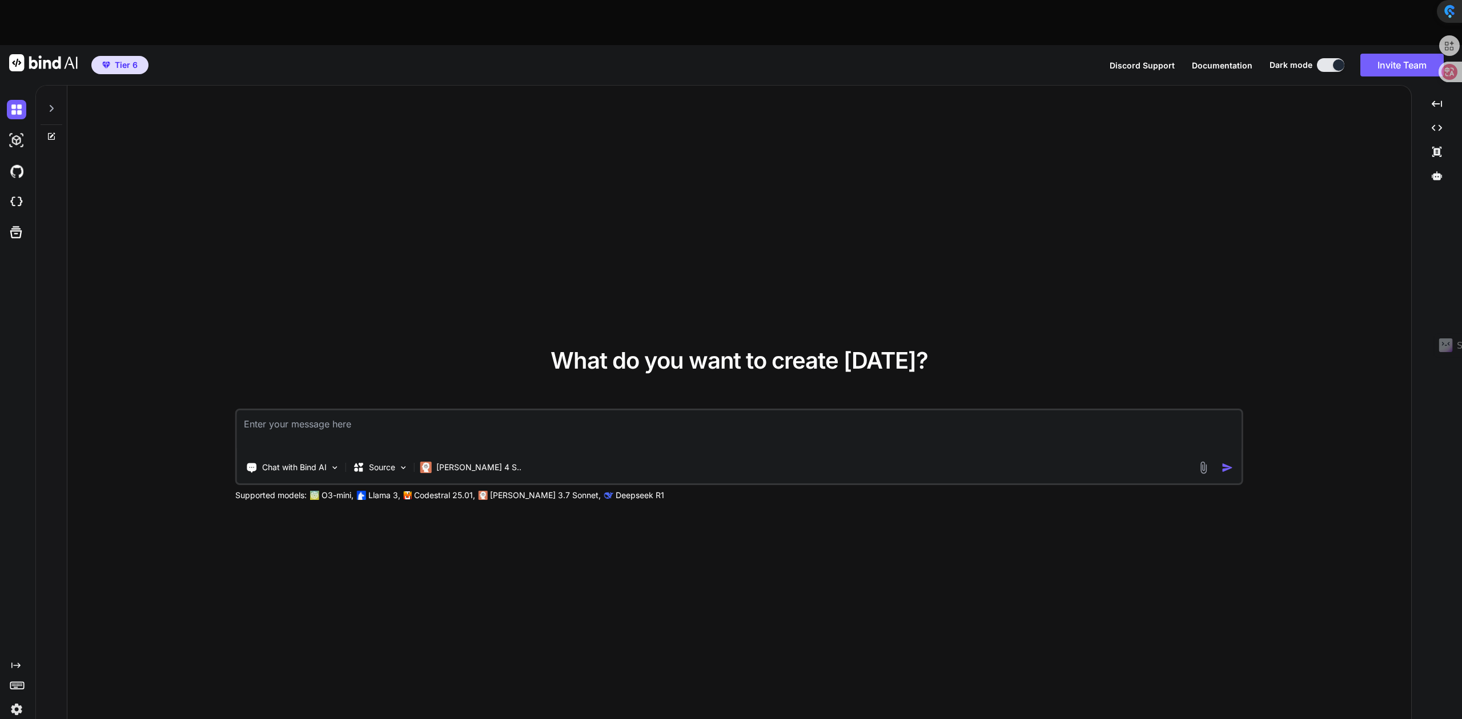
click at [985, 86] on div "What do you want to create today? Chat with Bind AI Source Claude 4 S.. Support…" at bounding box center [738, 425] width 1343 height 679
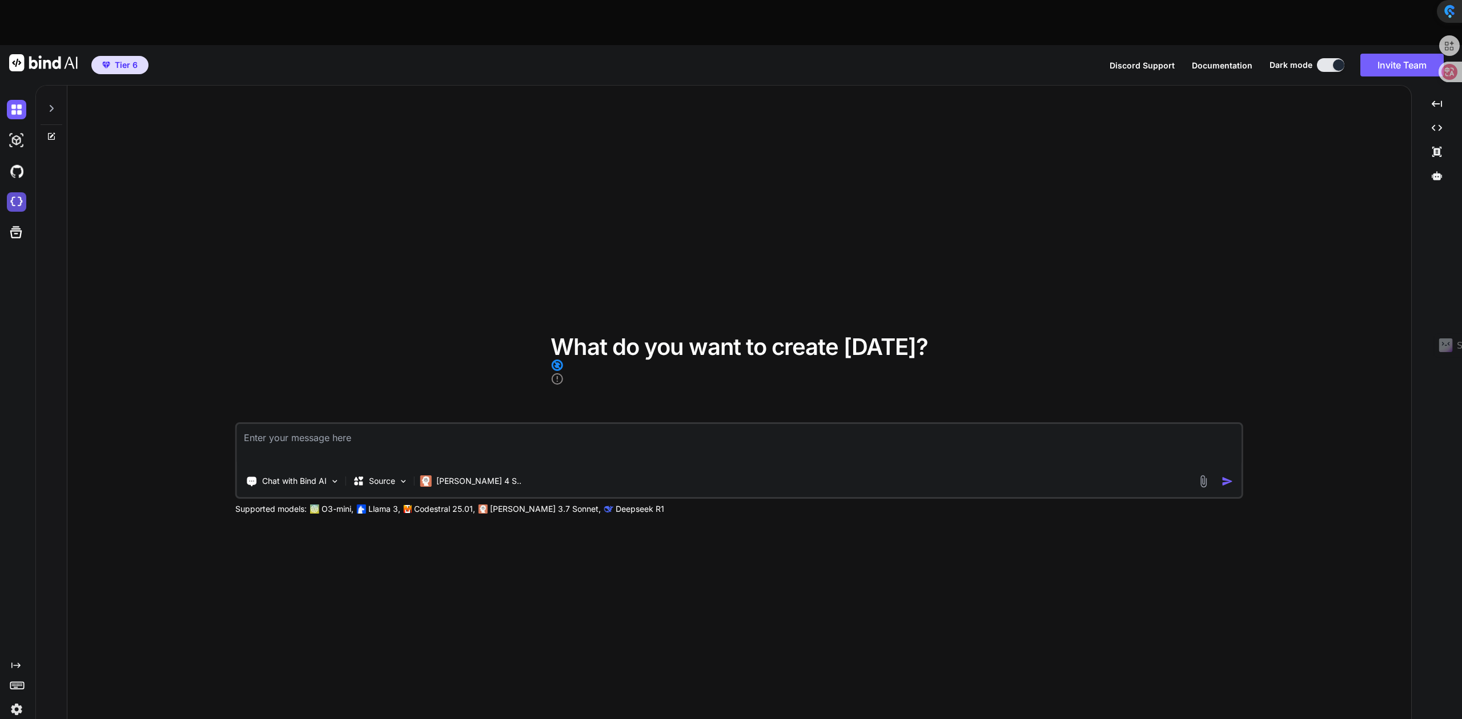
click at [23, 192] on img at bounding box center [16, 201] width 19 height 19
click at [291, 476] on p "Chat with Bind AI" at bounding box center [294, 481] width 65 height 11
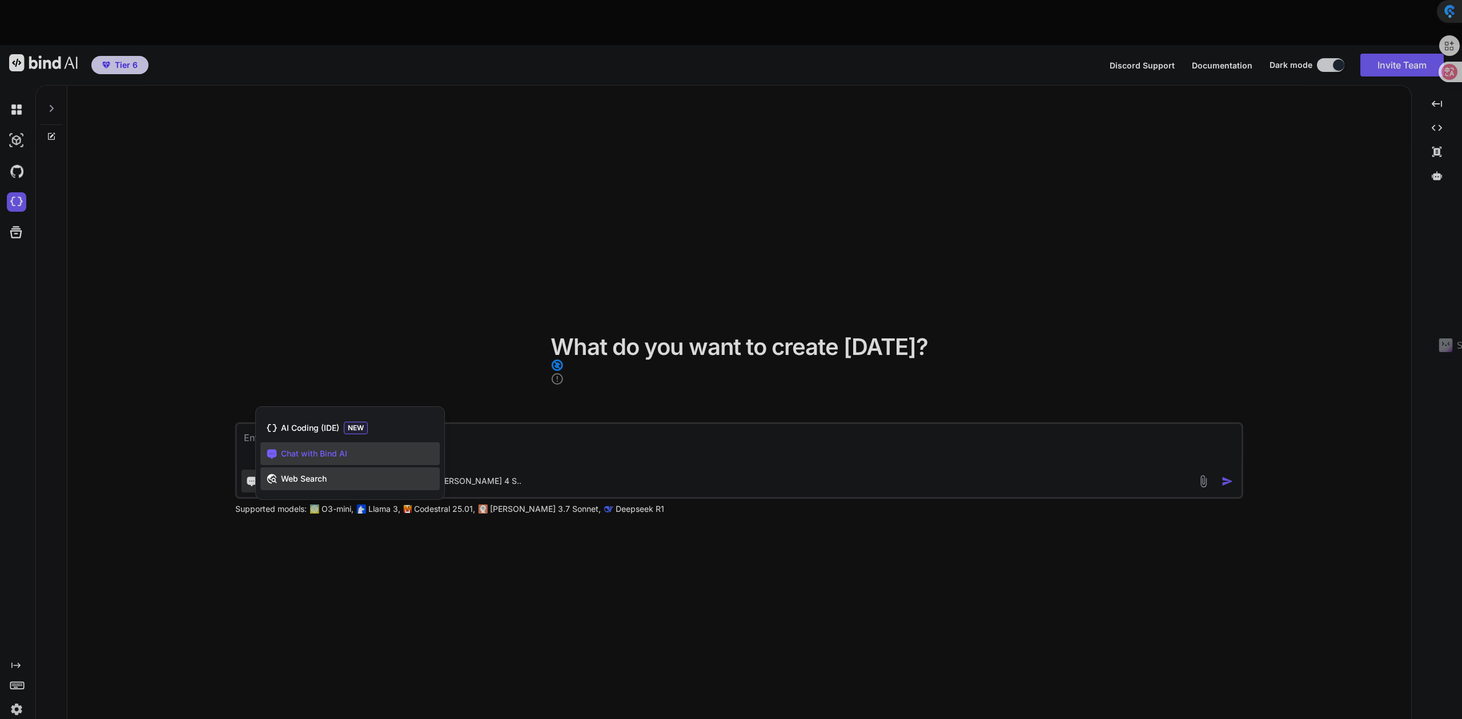
click at [292, 473] on span "Web Search" at bounding box center [304, 478] width 46 height 11
type textarea "x"
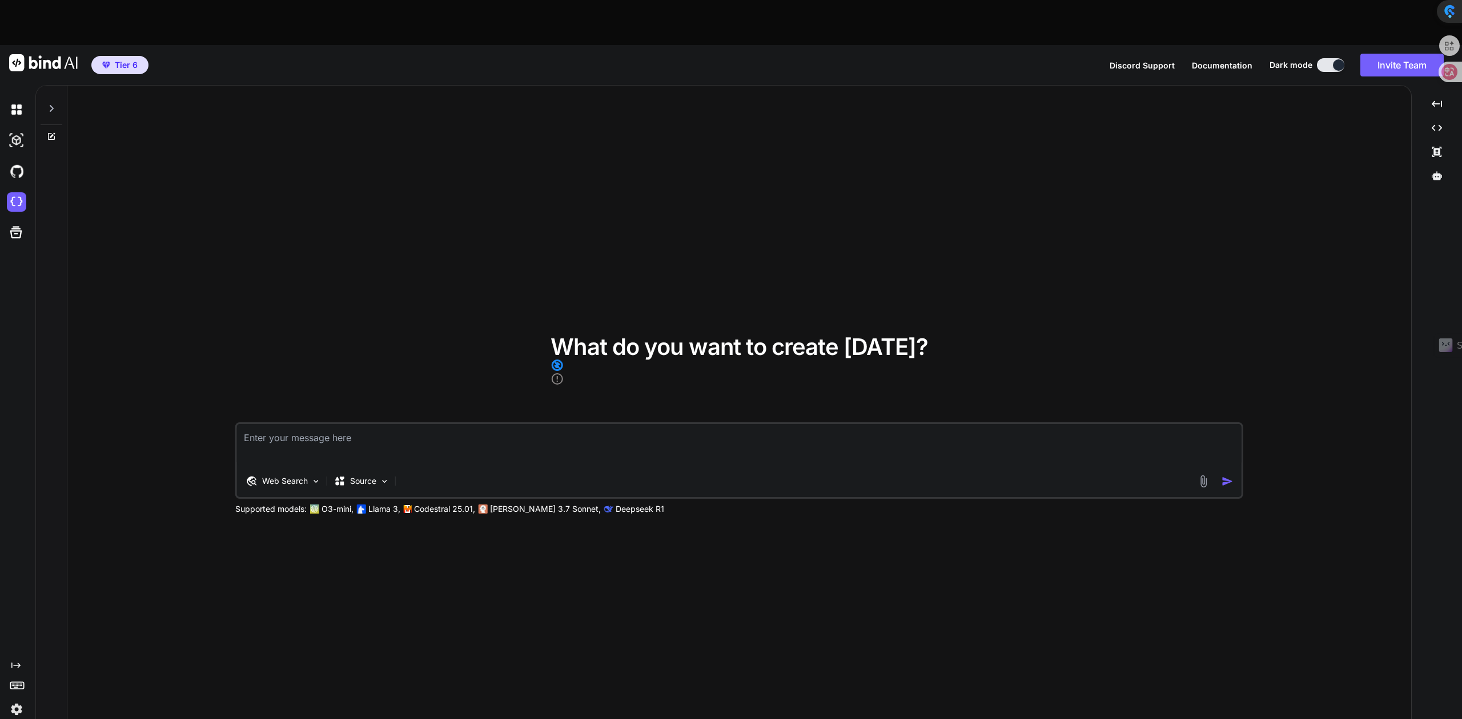
click at [345, 480] on div "What do you want to create today? Web Search Source Supported models: O3-mini, …" at bounding box center [738, 425] width 1343 height 679
click at [1096, 61] on span "Documentation" at bounding box center [1221, 66] width 61 height 10
click at [6, 187] on div at bounding box center [15, 202] width 31 height 31
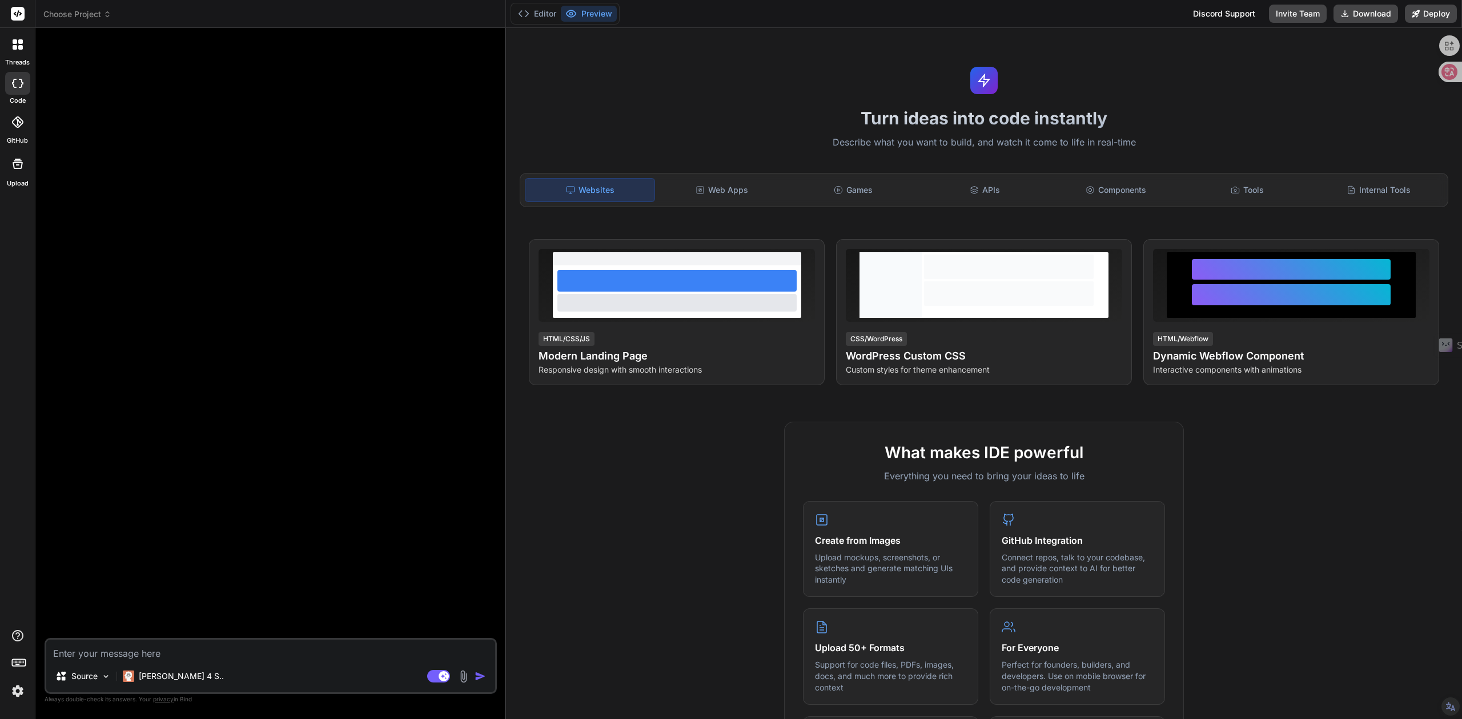
click at [17, 698] on img at bounding box center [17, 691] width 19 height 19
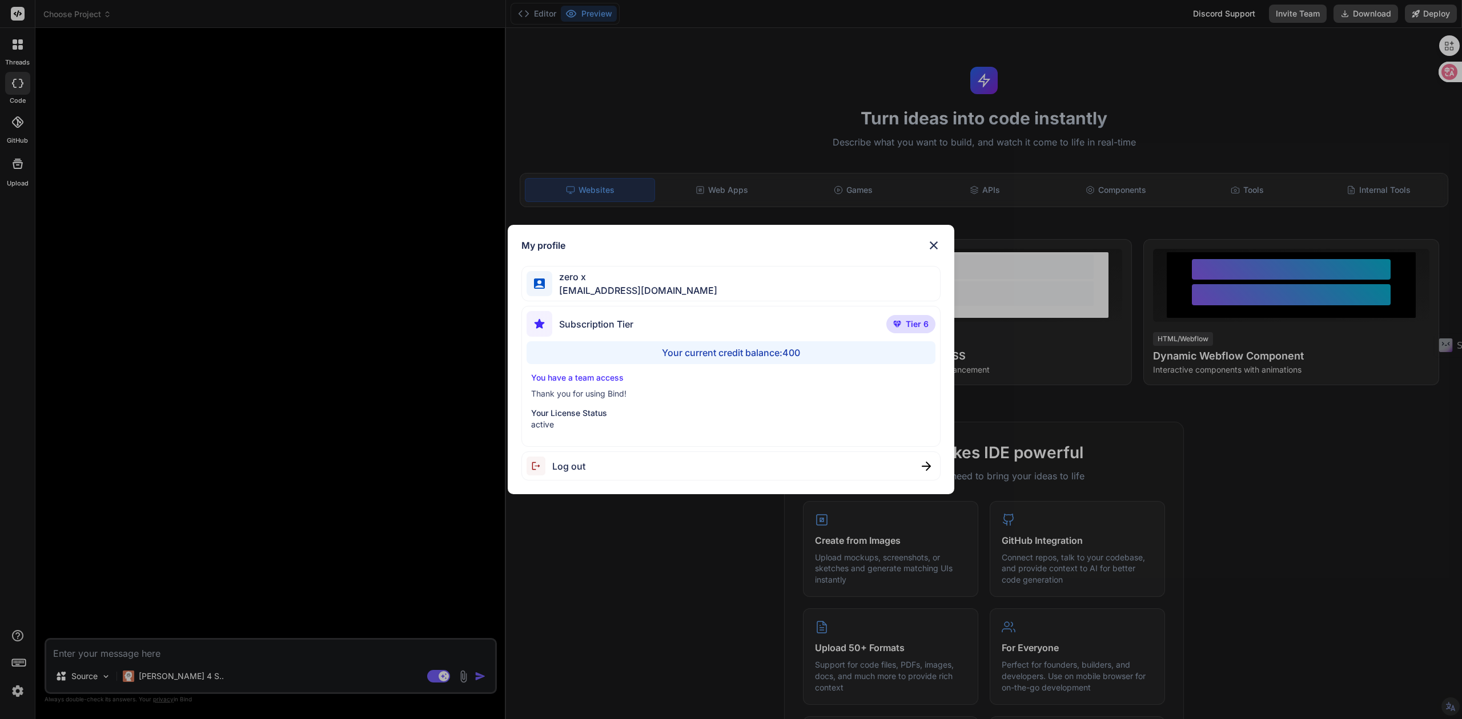
click at [934, 242] on img at bounding box center [934, 246] width 14 height 14
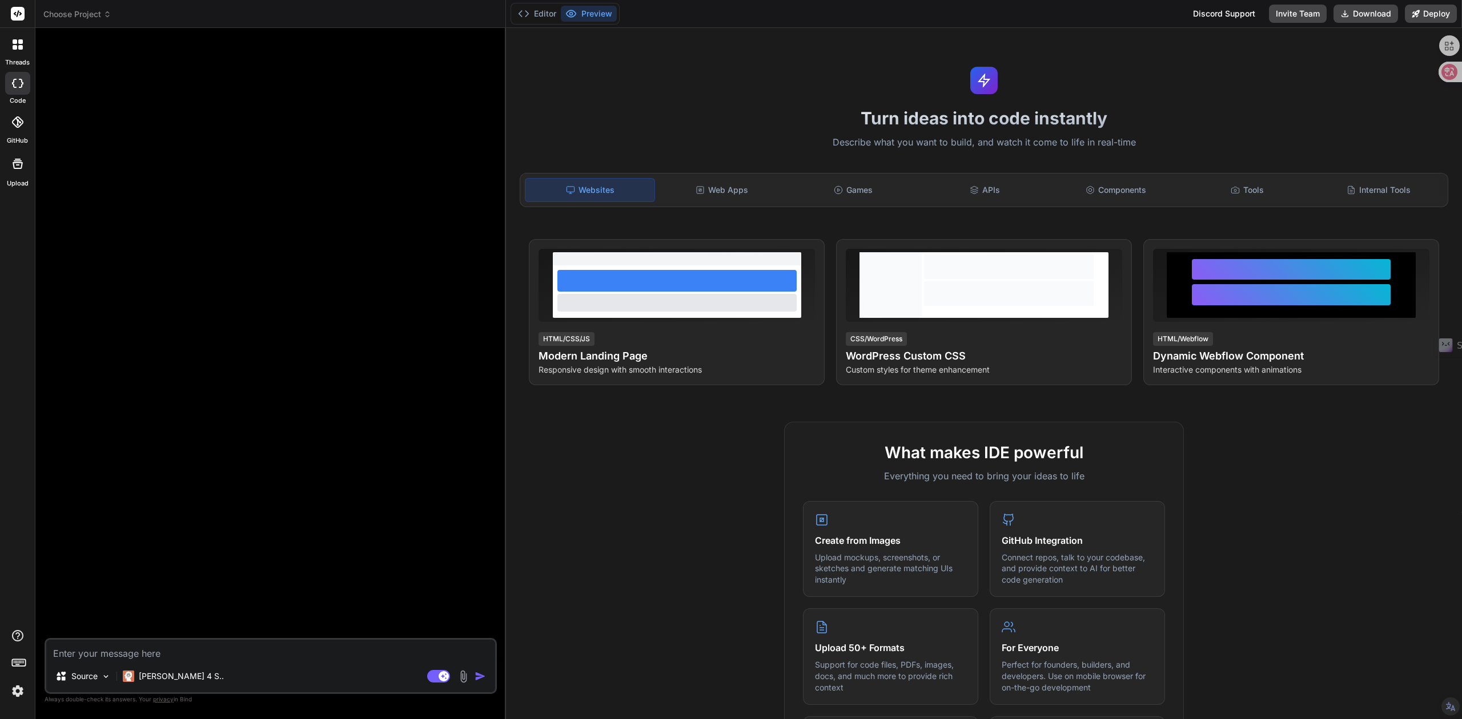
click at [18, 695] on img at bounding box center [17, 691] width 19 height 19
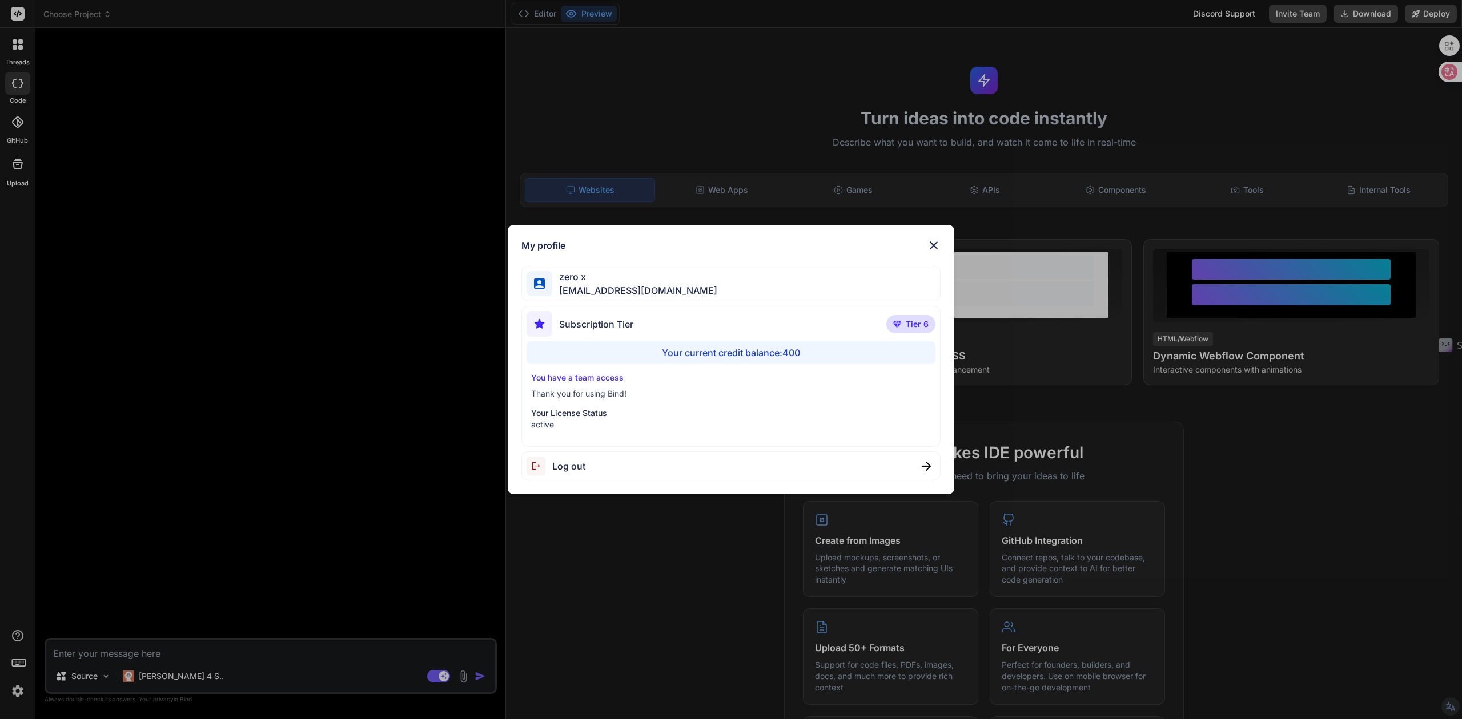
click at [935, 243] on img at bounding box center [934, 246] width 14 height 14
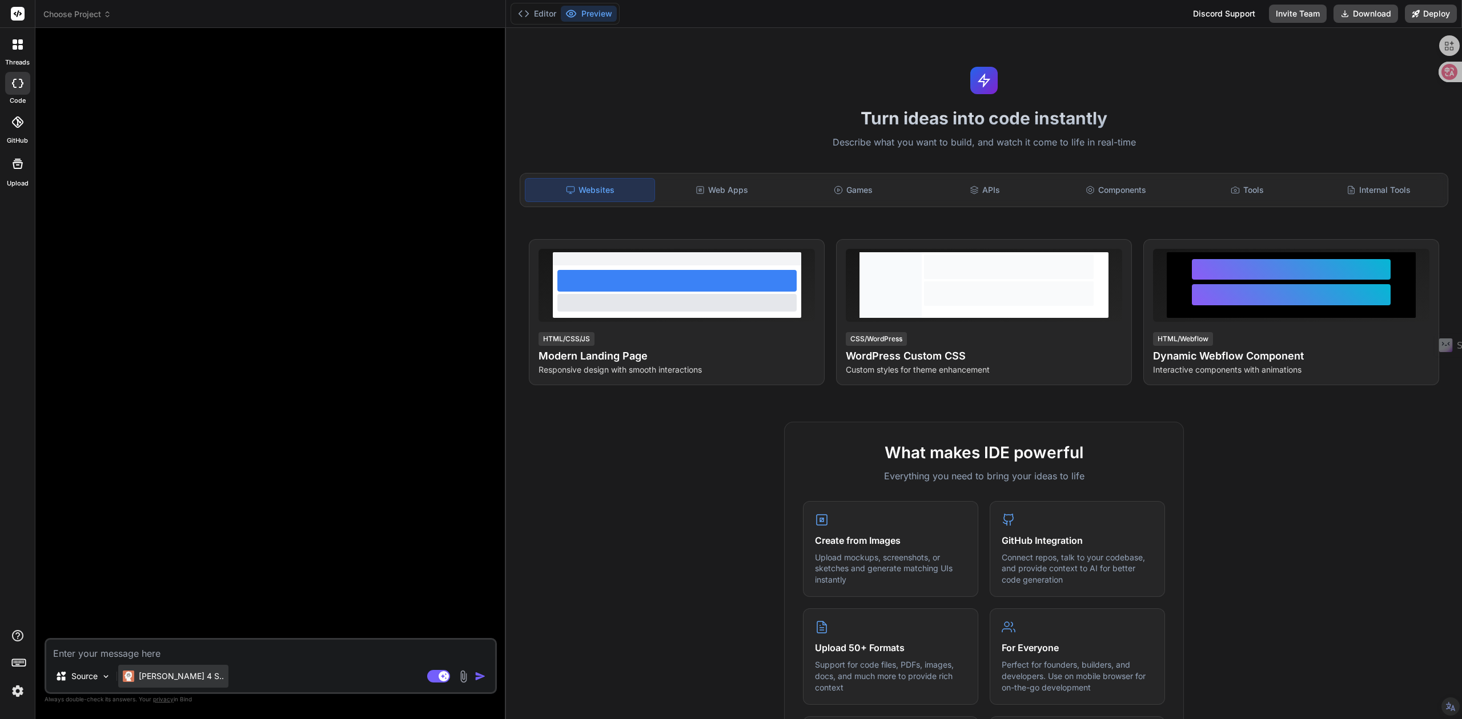
click at [174, 679] on p "[PERSON_NAME] 4 S.." at bounding box center [181, 676] width 85 height 11
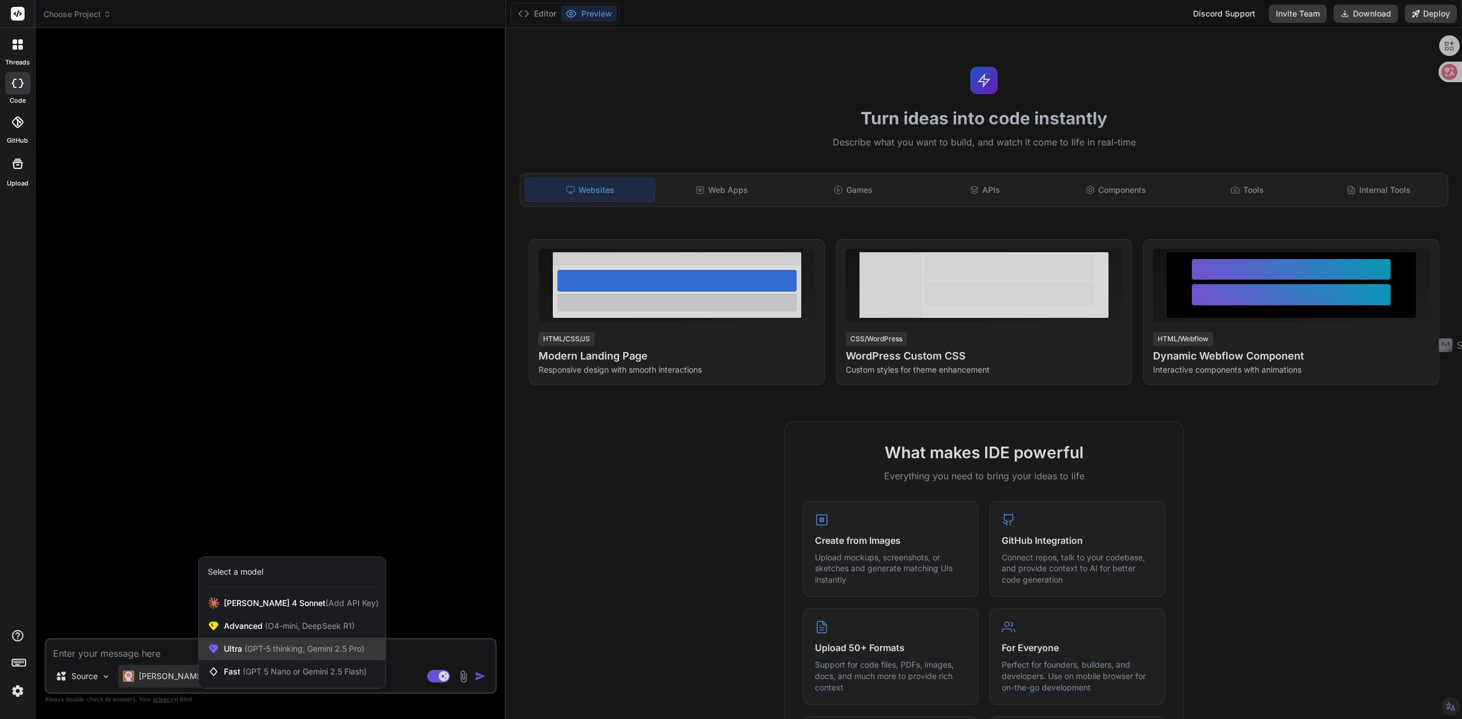
click at [256, 653] on span "(GPT-5 thinking, Gemini 2.5 Pro)" at bounding box center [303, 649] width 122 height 10
type textarea "x"
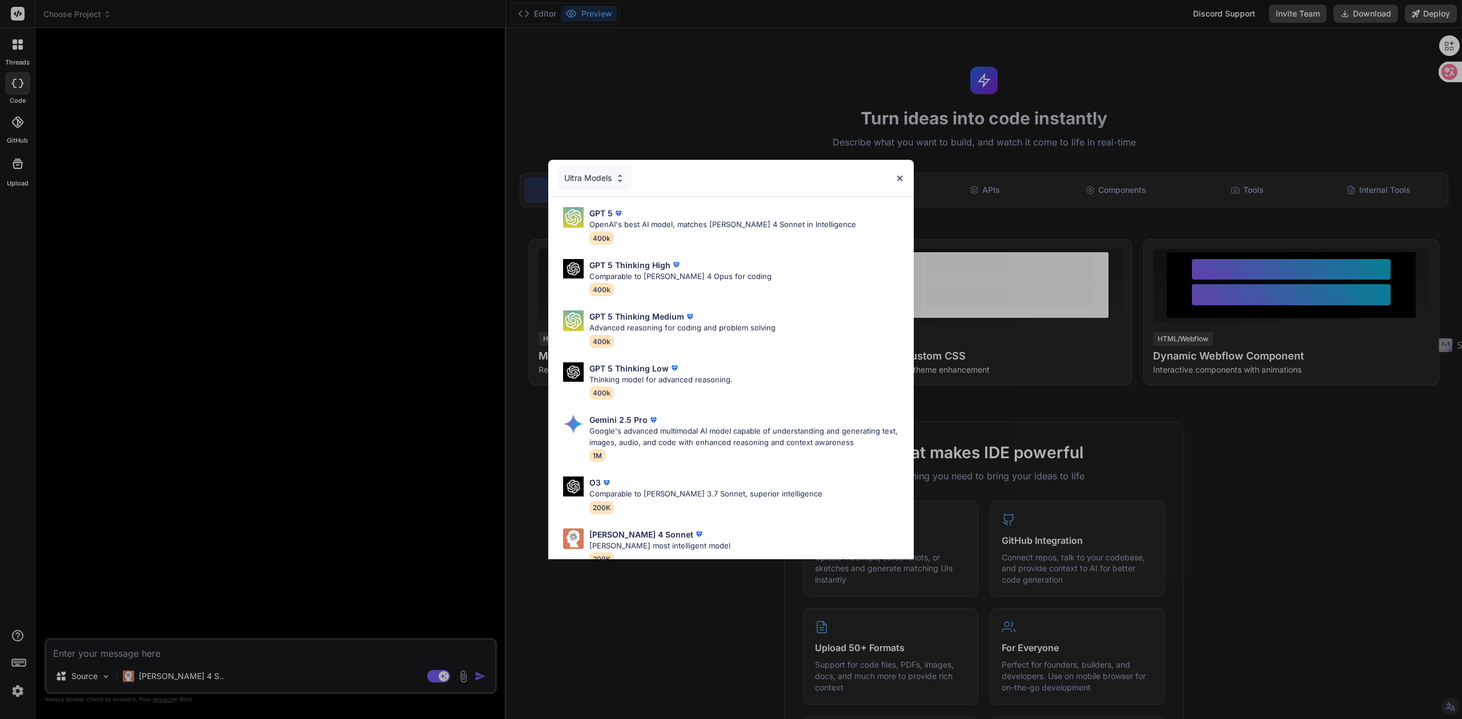
click at [902, 176] on img at bounding box center [900, 179] width 10 height 10
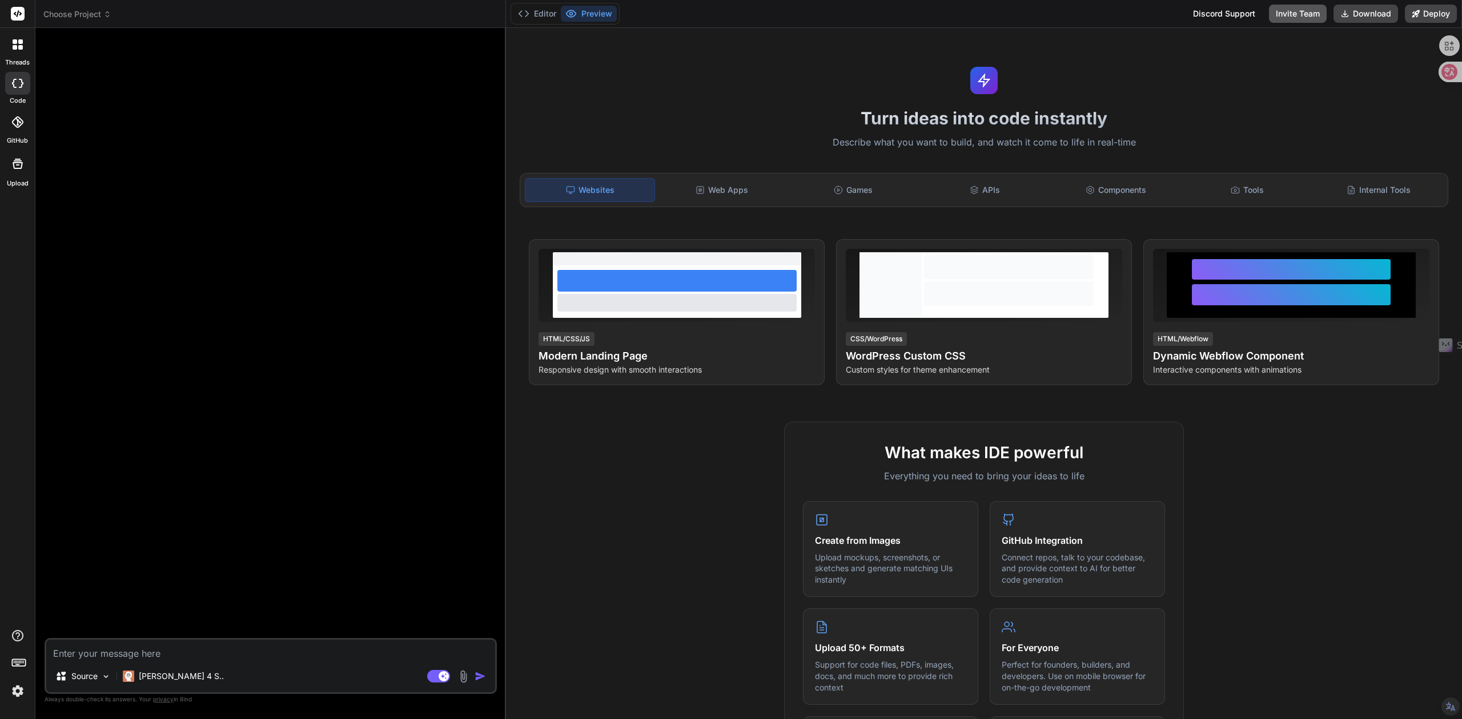
click at [1275, 17] on button "Invite Team" at bounding box center [1298, 14] width 58 height 18
click at [1294, 14] on button "Invite Team" at bounding box center [1298, 14] width 58 height 18
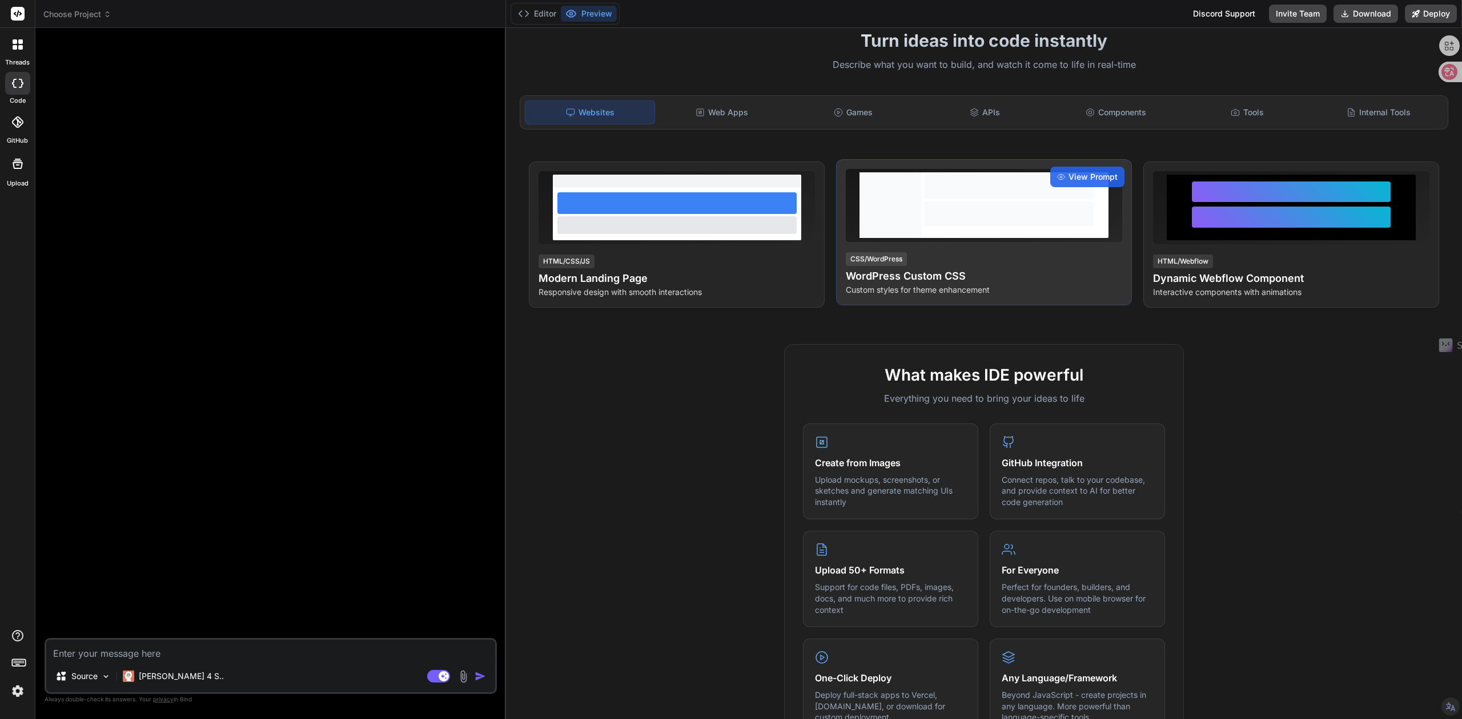
scroll to position [152, 0]
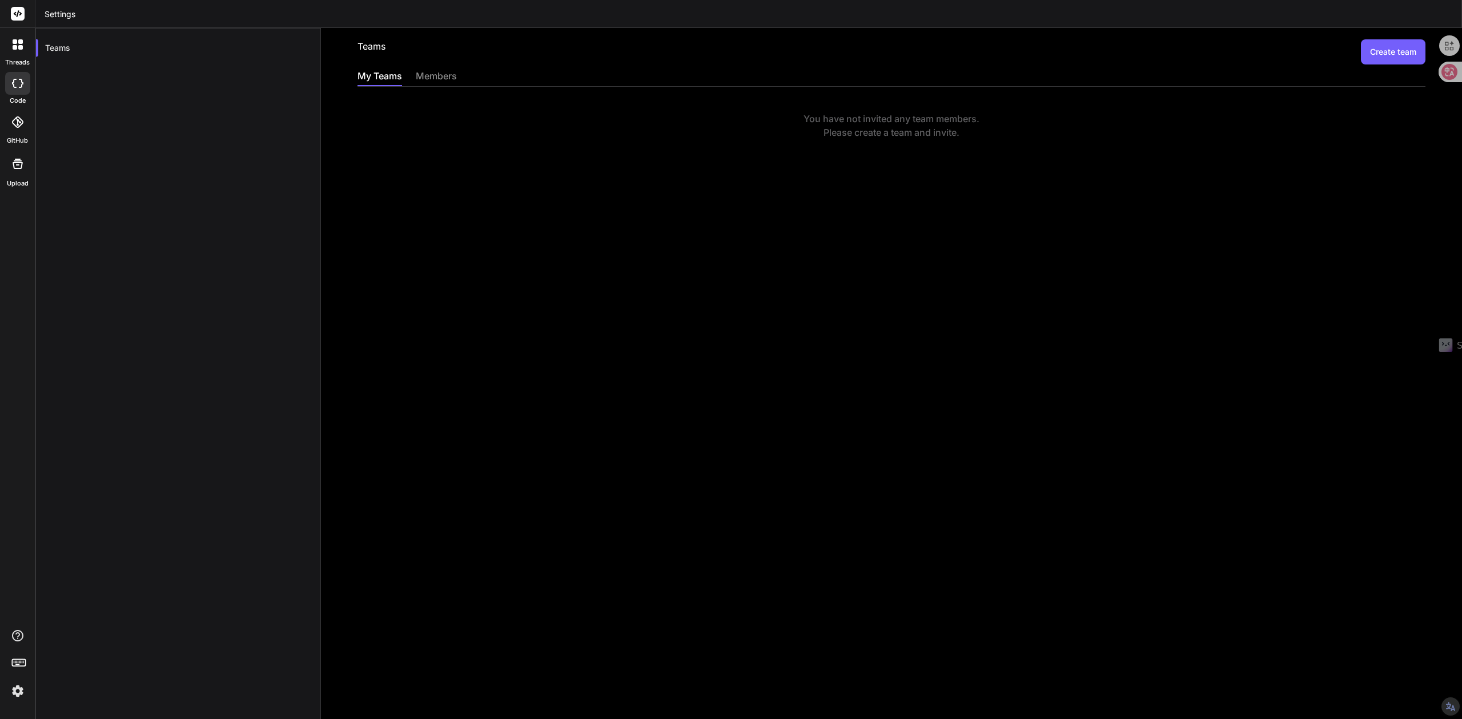
click at [436, 77] on div "members" at bounding box center [436, 77] width 41 height 16
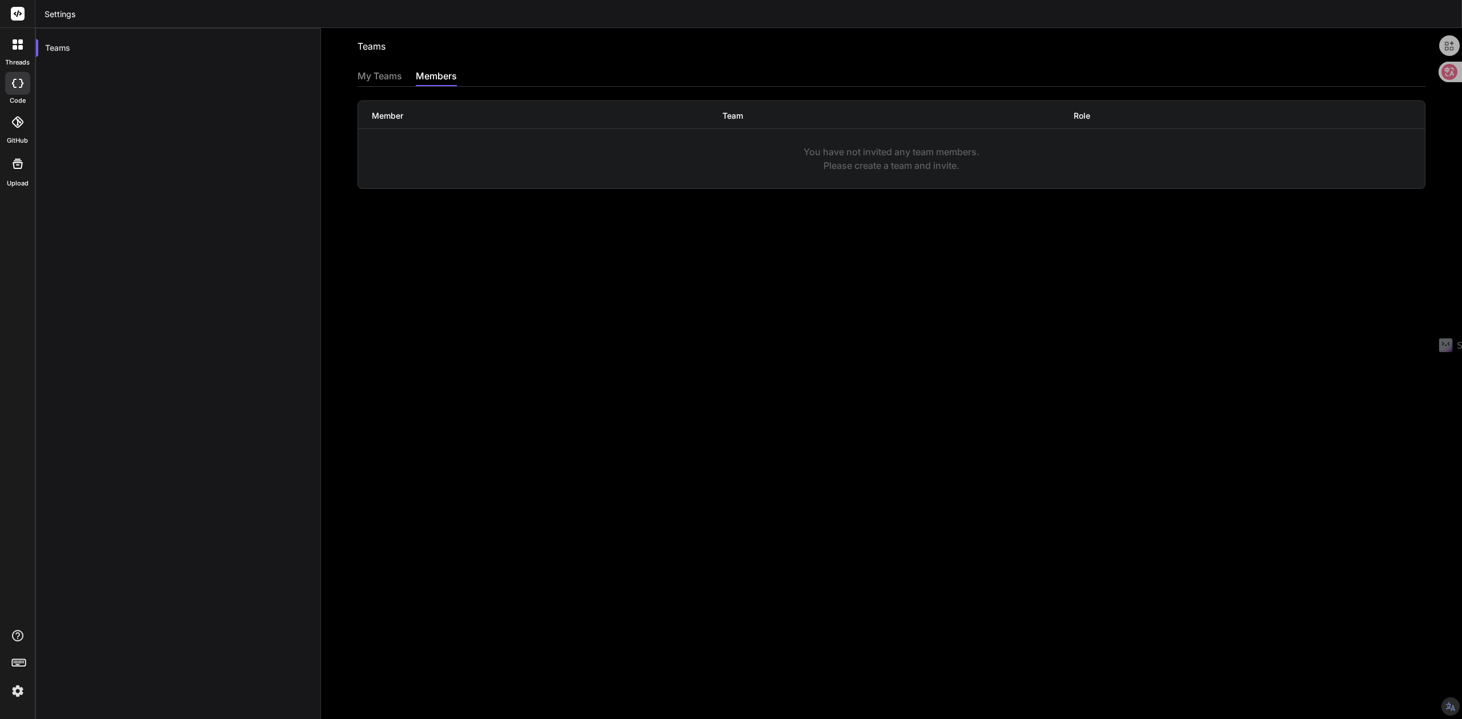
click at [366, 78] on div "My Teams" at bounding box center [379, 77] width 45 height 16
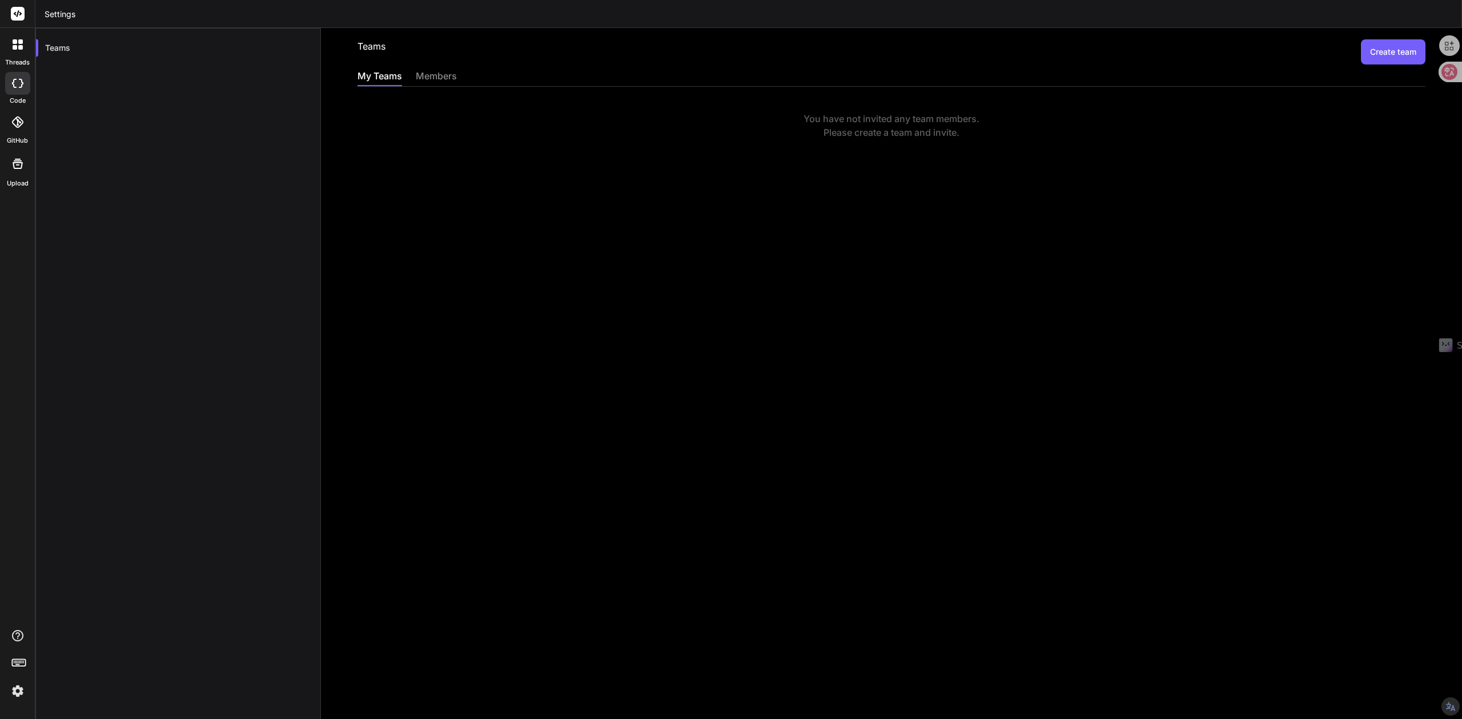
drag, startPoint x: 427, startPoint y: 74, endPoint x: 420, endPoint y: 80, distance: 9.3
click at [425, 74] on div "members" at bounding box center [436, 77] width 41 height 16
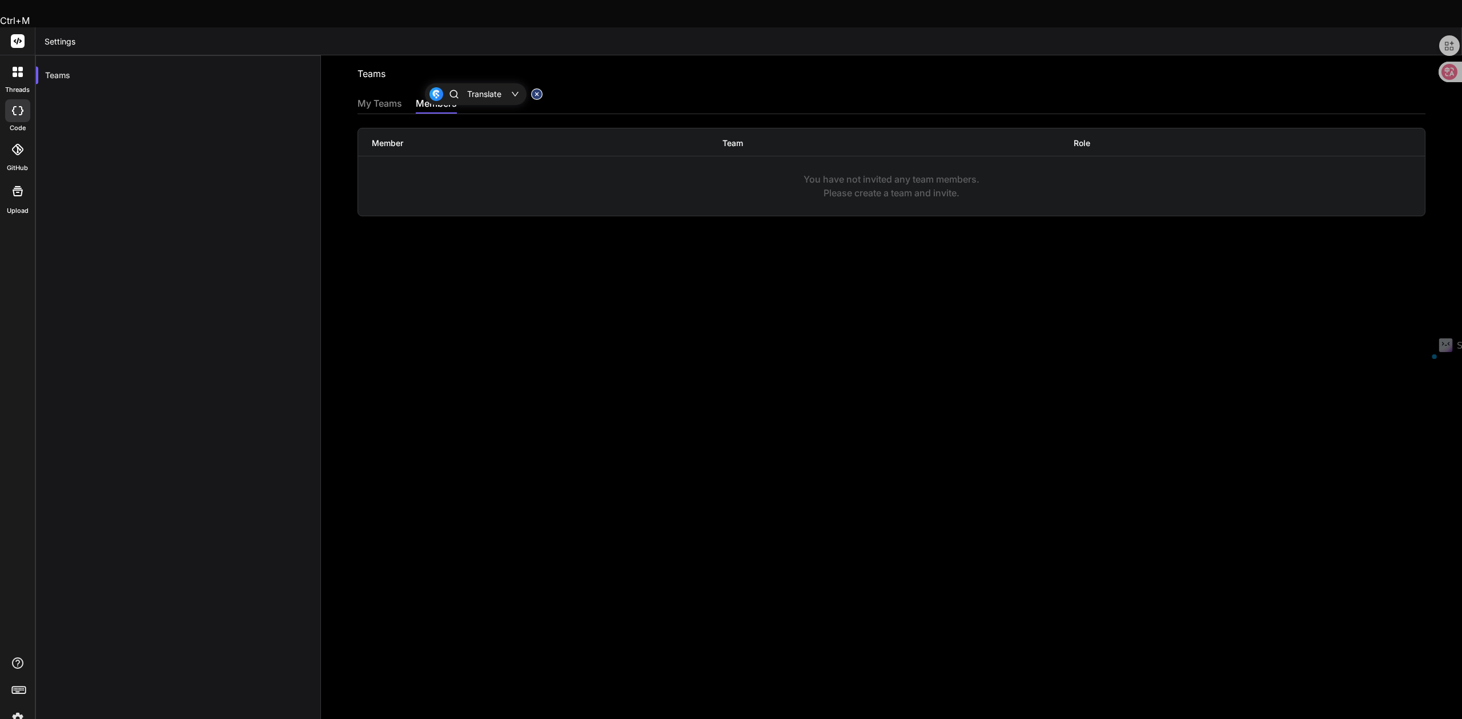
click at [15, 73] on icon at bounding box center [15, 75] width 5 height 5
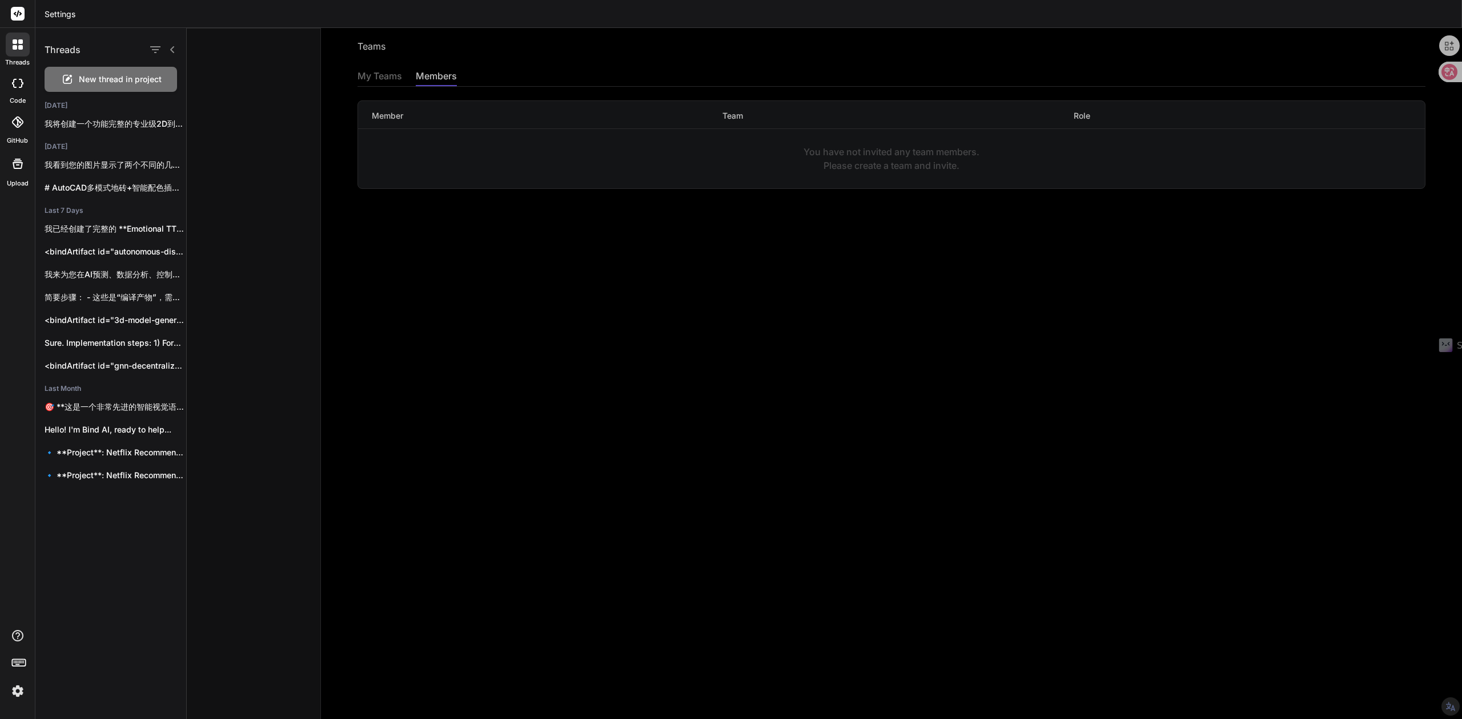
click at [14, 688] on img at bounding box center [17, 691] width 19 height 19
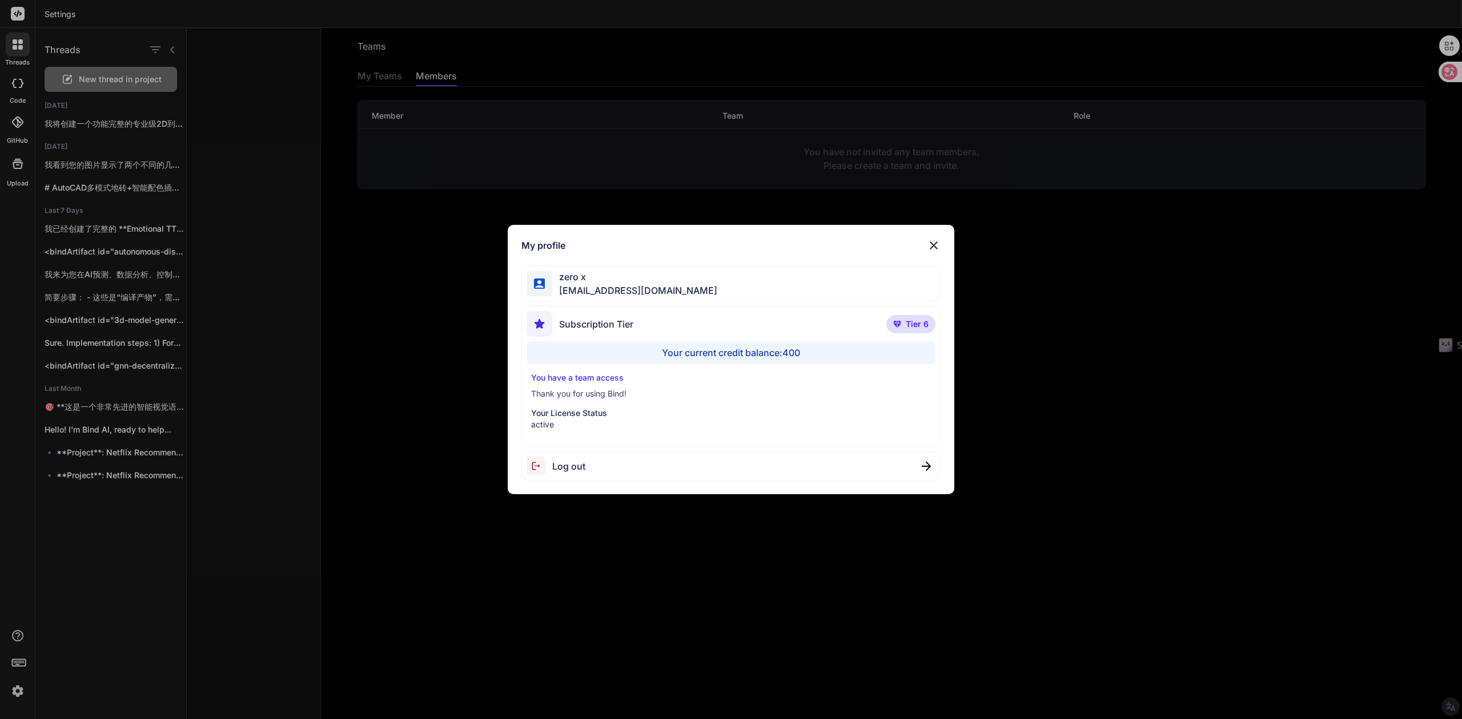
click at [733, 349] on div "Your current credit balance: 400" at bounding box center [730, 352] width 409 height 23
click at [931, 243] on img at bounding box center [934, 246] width 14 height 14
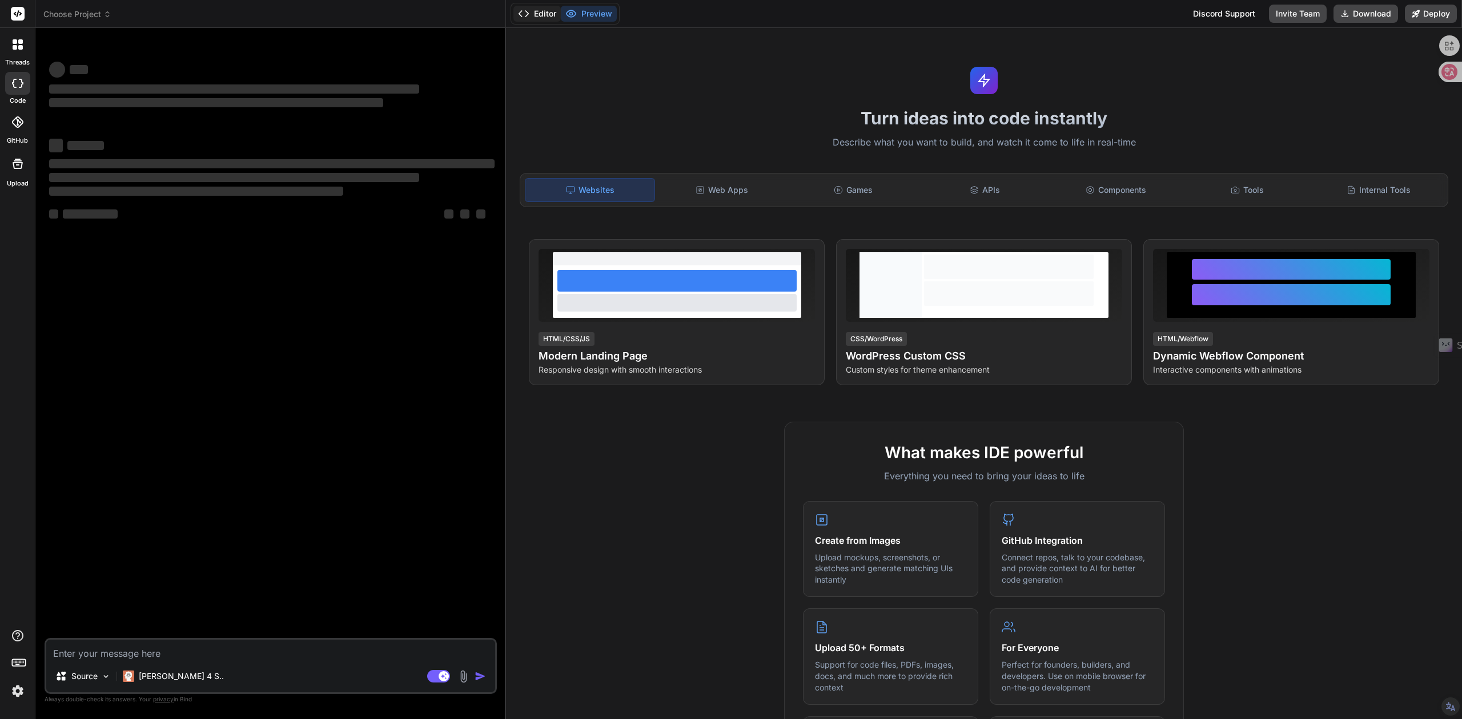
click at [540, 14] on button "Editor" at bounding box center [536, 14] width 47 height 16
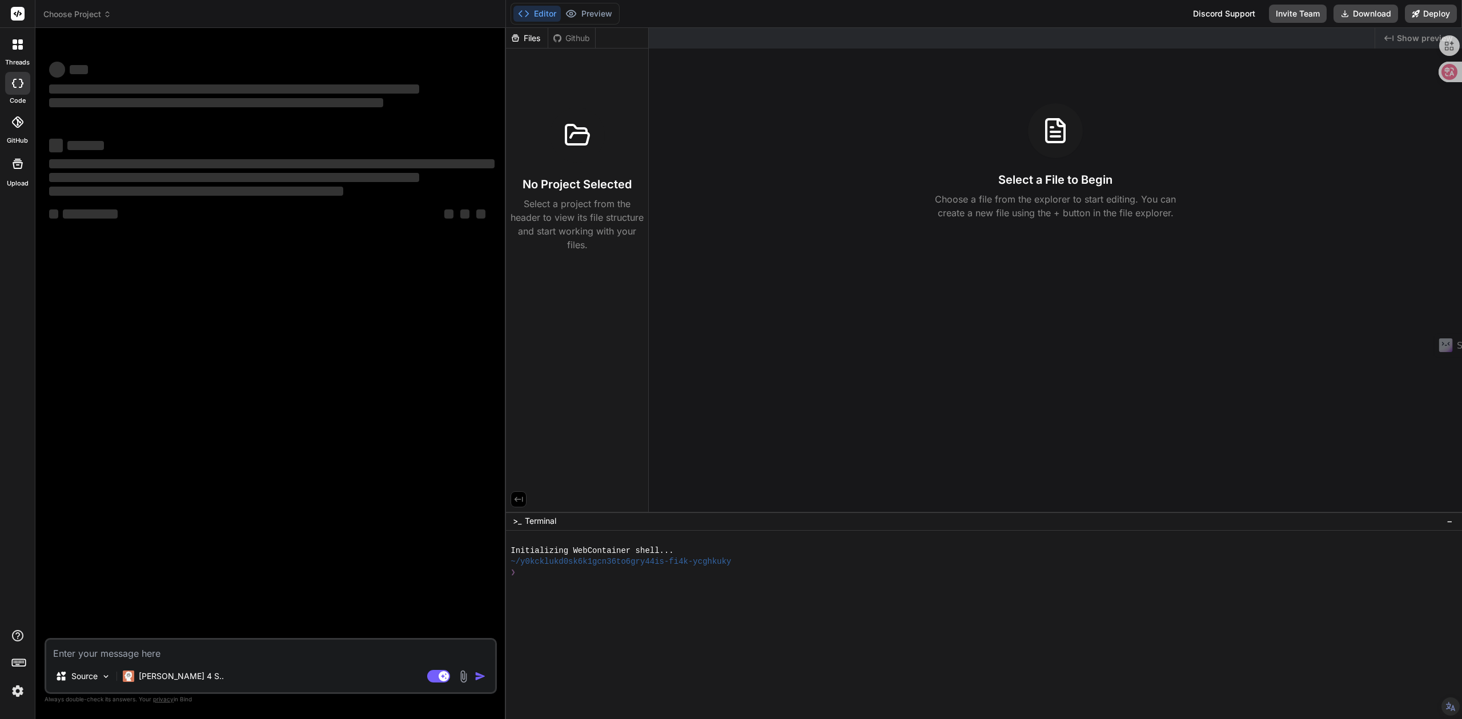
click at [530, 41] on div "Files" at bounding box center [527, 38] width 42 height 11
type textarea "x"
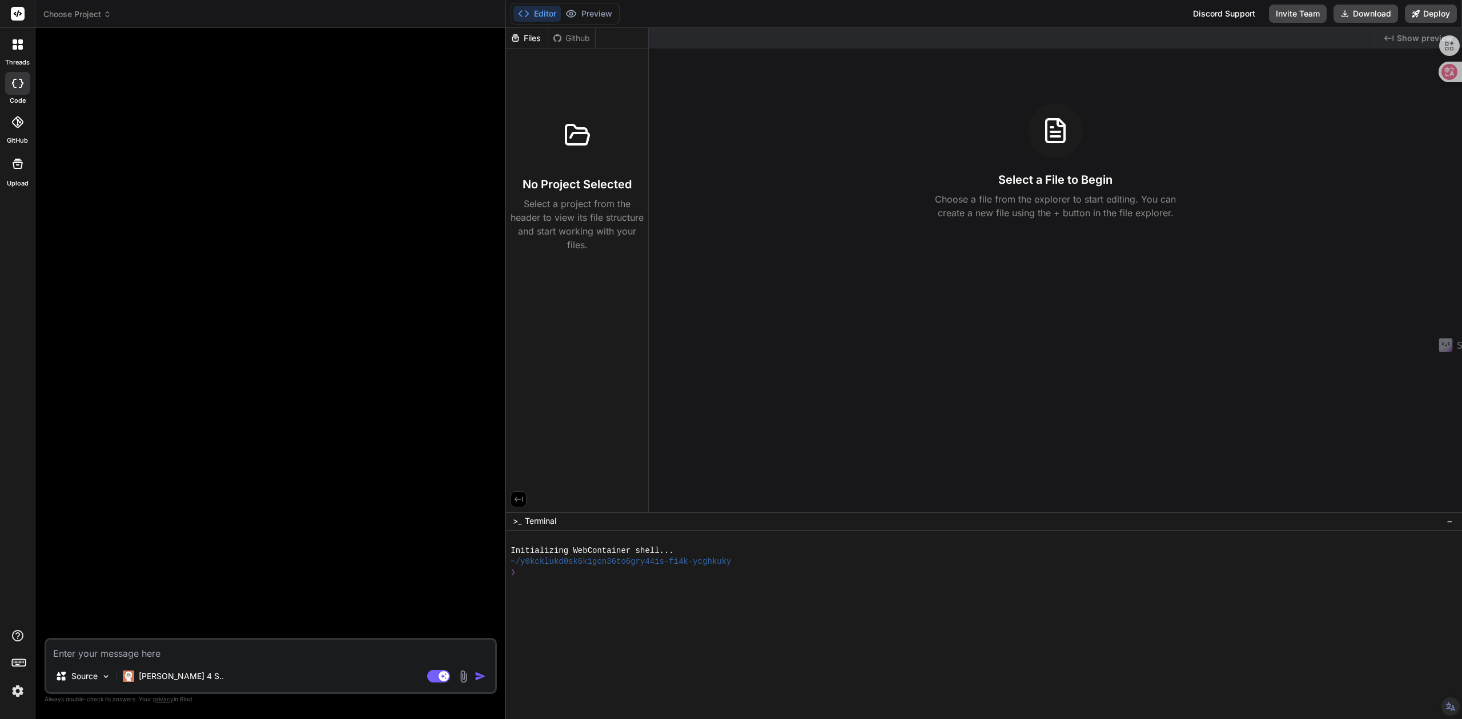
click at [517, 38] on icon at bounding box center [515, 38] width 10 height 10
click at [528, 37] on div "Files" at bounding box center [527, 38] width 42 height 11
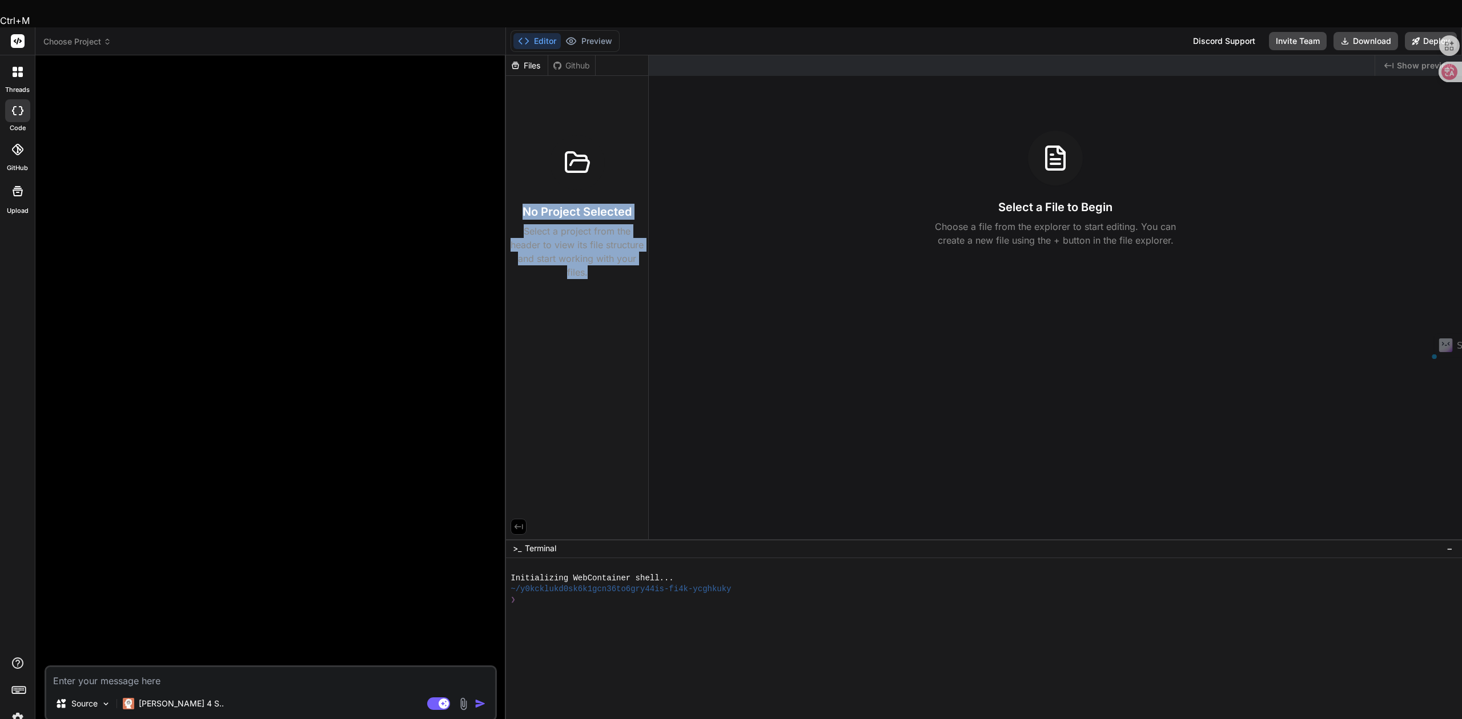
drag, startPoint x: 612, startPoint y: 247, endPoint x: 524, endPoint y: 183, distance: 109.2
click at [524, 183] on div "No Project Selected Select a project from the header to view its file structure…" at bounding box center [576, 207] width 133 height 144
click at [565, 245] on p "Select a project from the header to view its file structure and start working w…" at bounding box center [576, 251] width 133 height 55
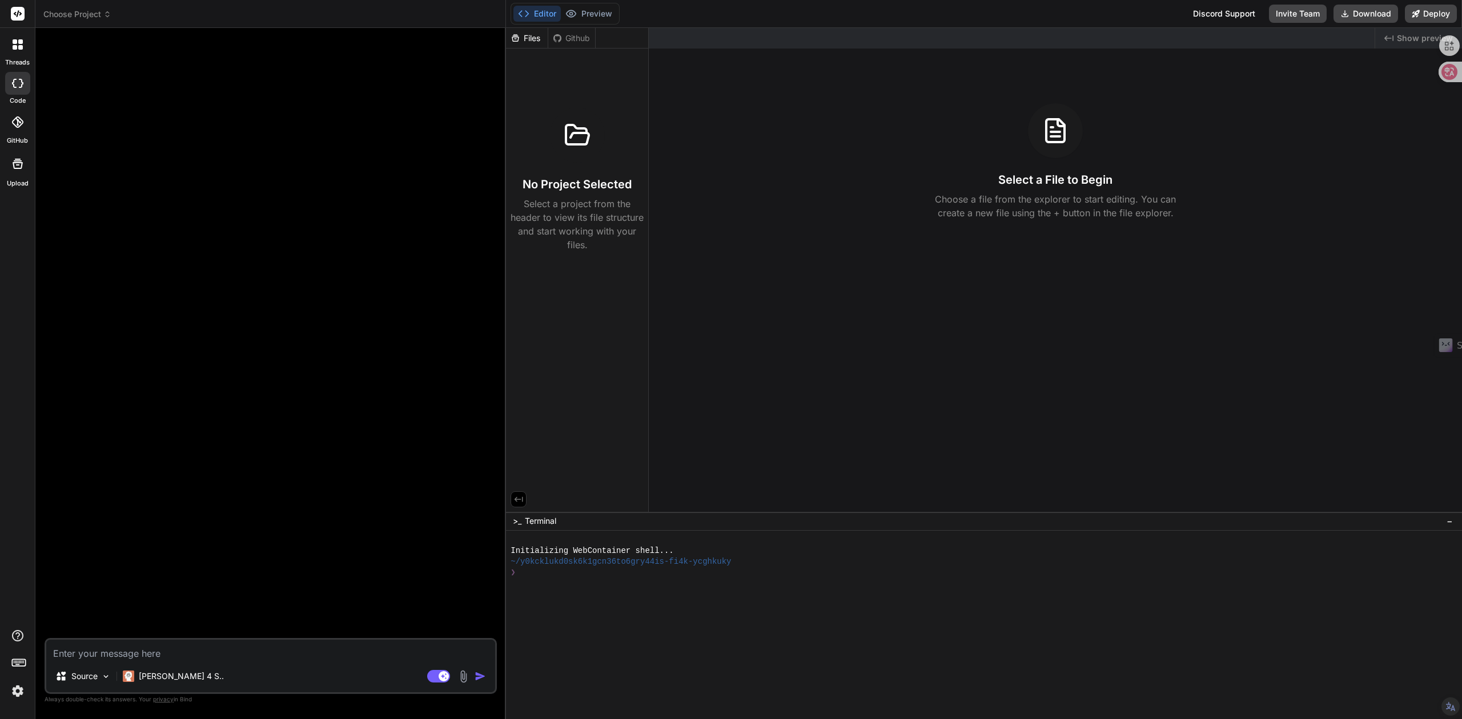
click at [533, 35] on div "Files" at bounding box center [527, 38] width 42 height 11
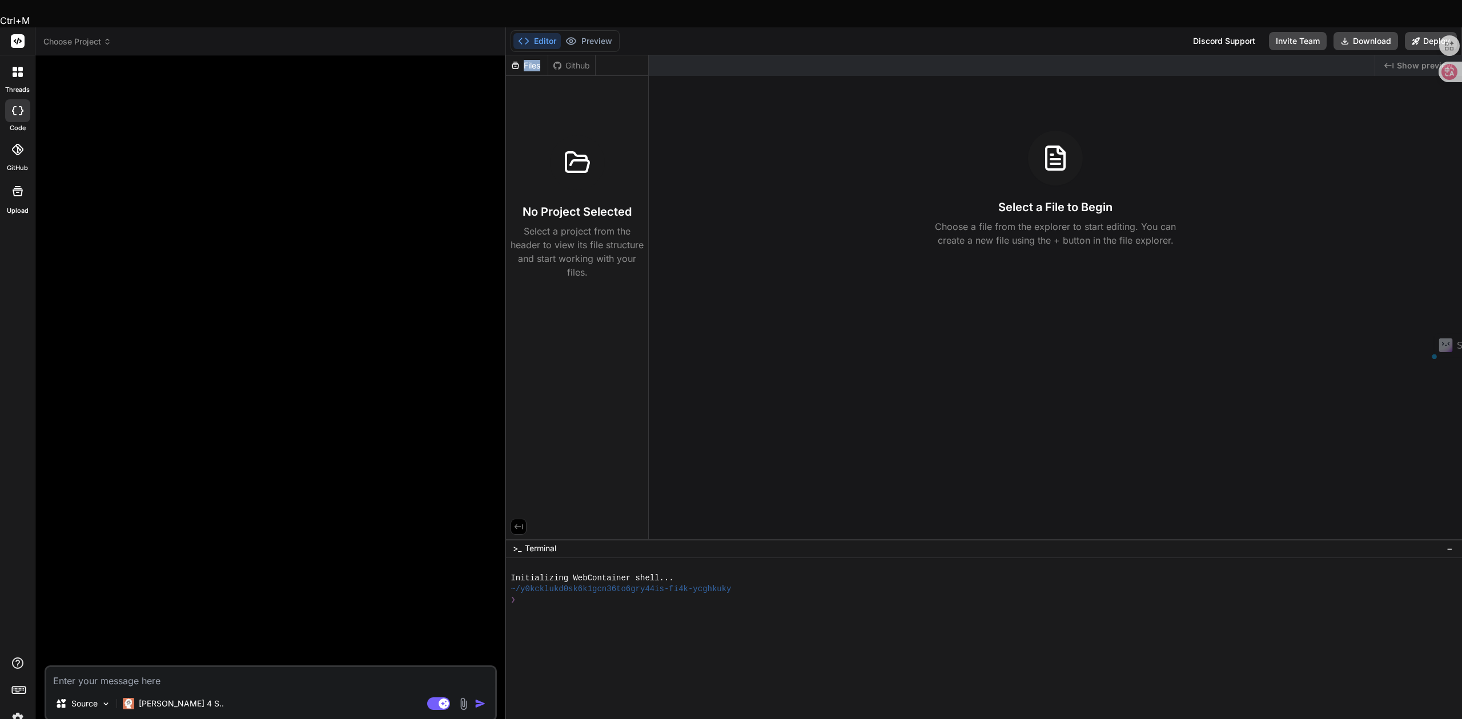
click at [533, 60] on div "Files" at bounding box center [527, 65] width 42 height 11
click at [522, 76] on div "No Project Selected Select a project from the header to view its file structure…" at bounding box center [577, 180] width 142 height 208
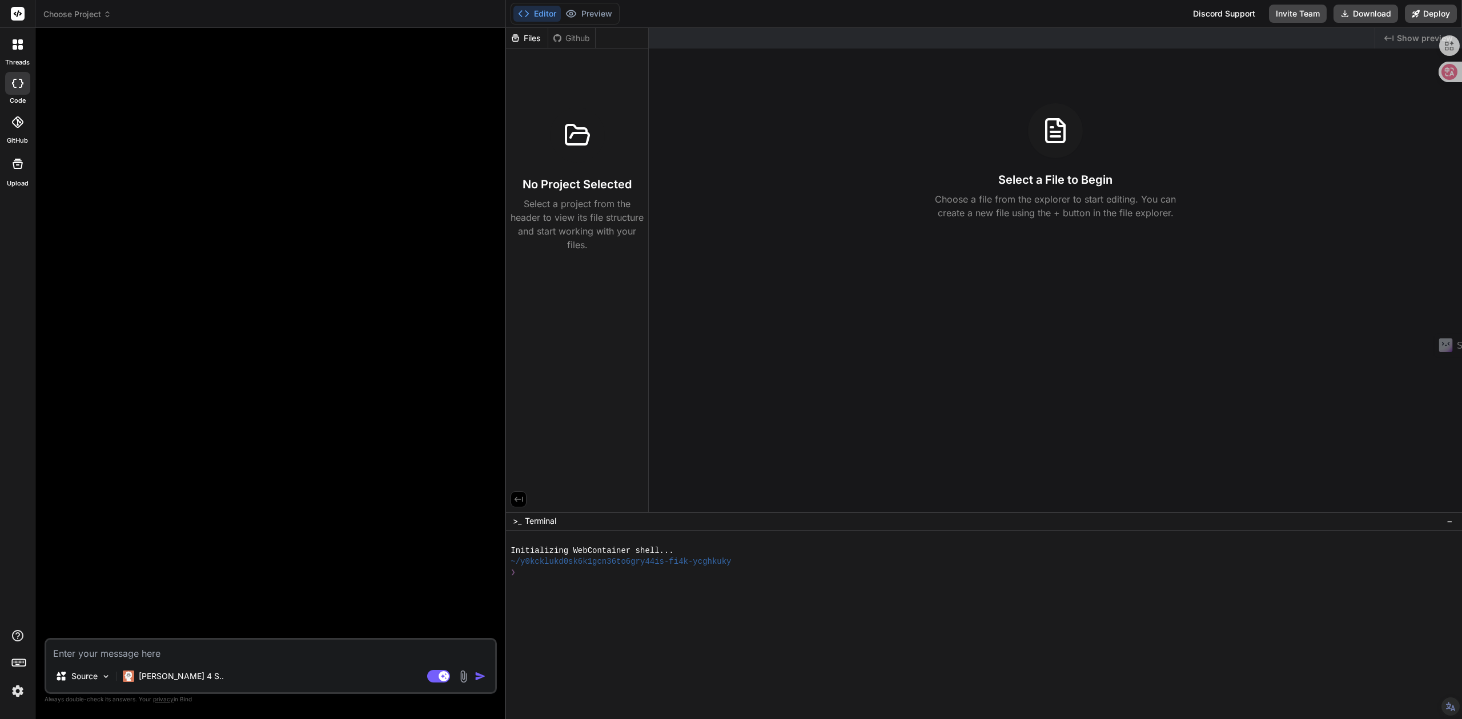
click at [196, 654] on textarea at bounding box center [270, 650] width 449 height 21
paste textarea "lo，ip，do， Sita CO adipiscingelitsedd6Eiusm，tempor、in、utlaboreetdolore。 🔍 magnaa…"
type textarea "lo，ip，do， Sita CO adipiscingelitsedd6Eiusm，tempor、in、utlaboreetdolore。 🔍 magnaa…"
type textarea "x"
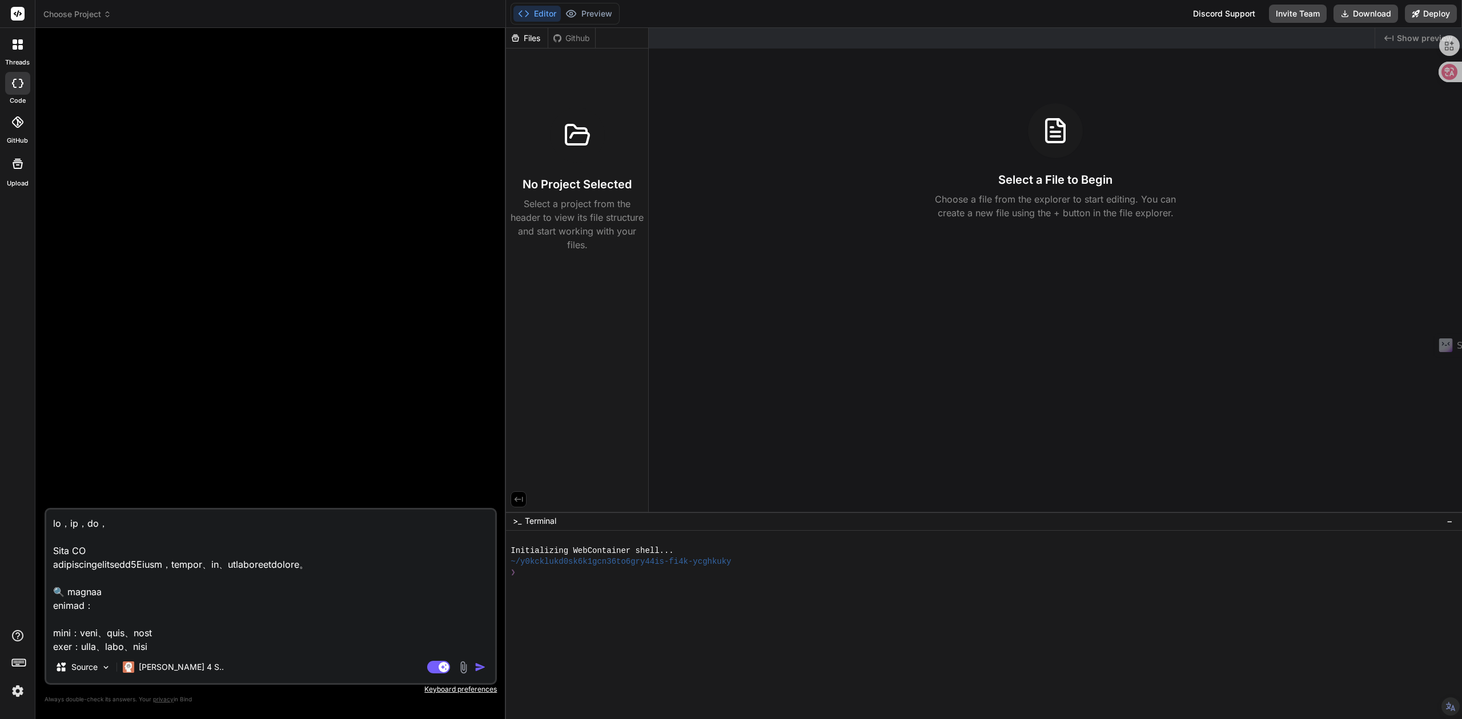
scroll to position [1946, 0]
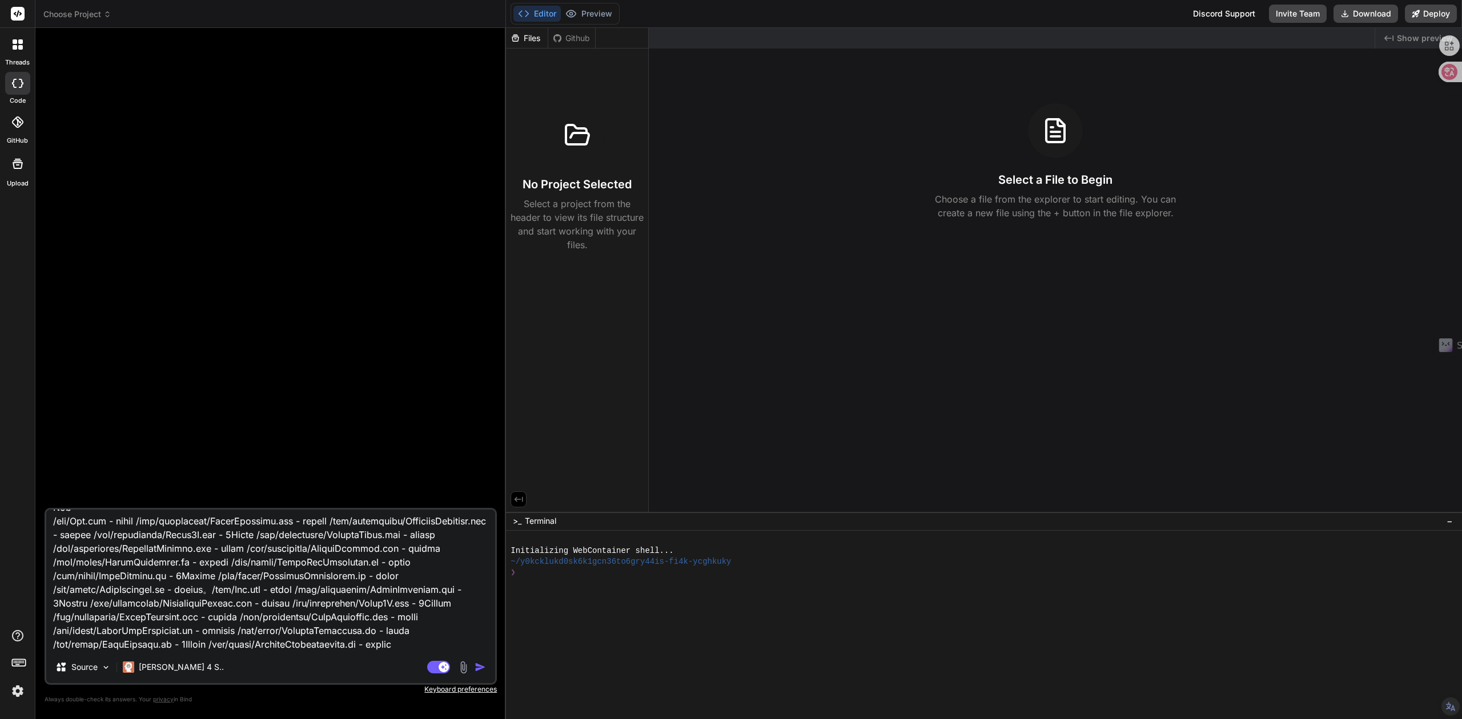
type textarea "地砖，墙砖，瓦砖， Bind AI 我将创建一个专业的建筑材料纹理分析和3D转换工具，专门针对地砖、墙砖、瓦砖等建材纹理进行智能识别和处理。 🔍 建材纹理分析…"
type textarea "x"
type textarea "地砖，墙砖，瓦砖， Bind AI 我将创建一个专业的建筑材料纹理分析和3D转换工具，专门针对地砖、墙砖、瓦砖等建材纹理进行智能识别和处理。 🔍 建材纹理分析…"
type textarea "x"
type textarea "地砖，墙砖，瓦砖， Bind AI 我将创建一个专业的建筑材料纹理分析和3D转换工具，专门针对地砖、墙砖、瓦砖等建材纹理进行智能识别和处理。 🔍 建材纹理分析…"
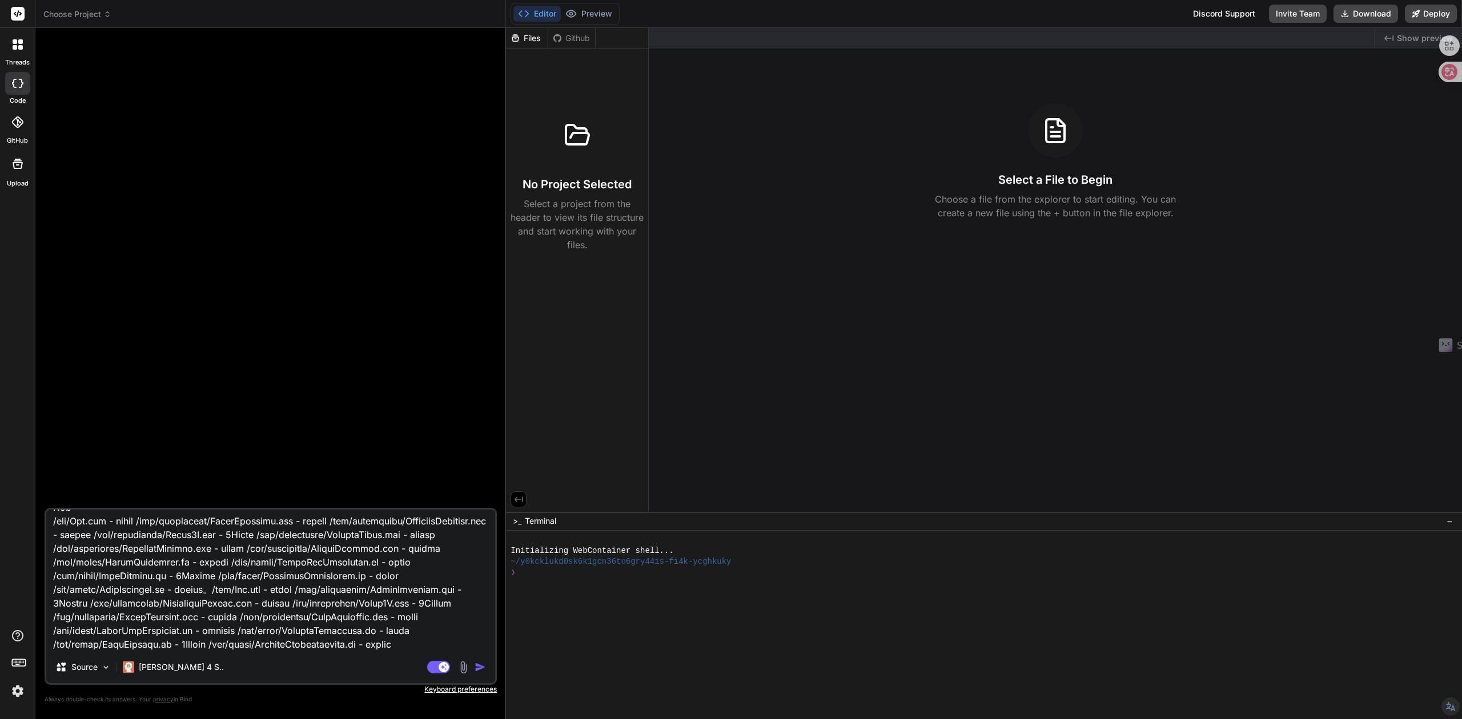
type textarea "x"
paste textarea "https://architextures.org/create"
type textarea "地砖，墙砖，瓦砖， Bind AI 我将创建一个专业的建筑材料纹理分析和3D转换工具，专门针对地砖、墙砖、瓦砖等建材纹理进行智能识别和处理。 🔍 建材纹理分析…"
type textarea "x"
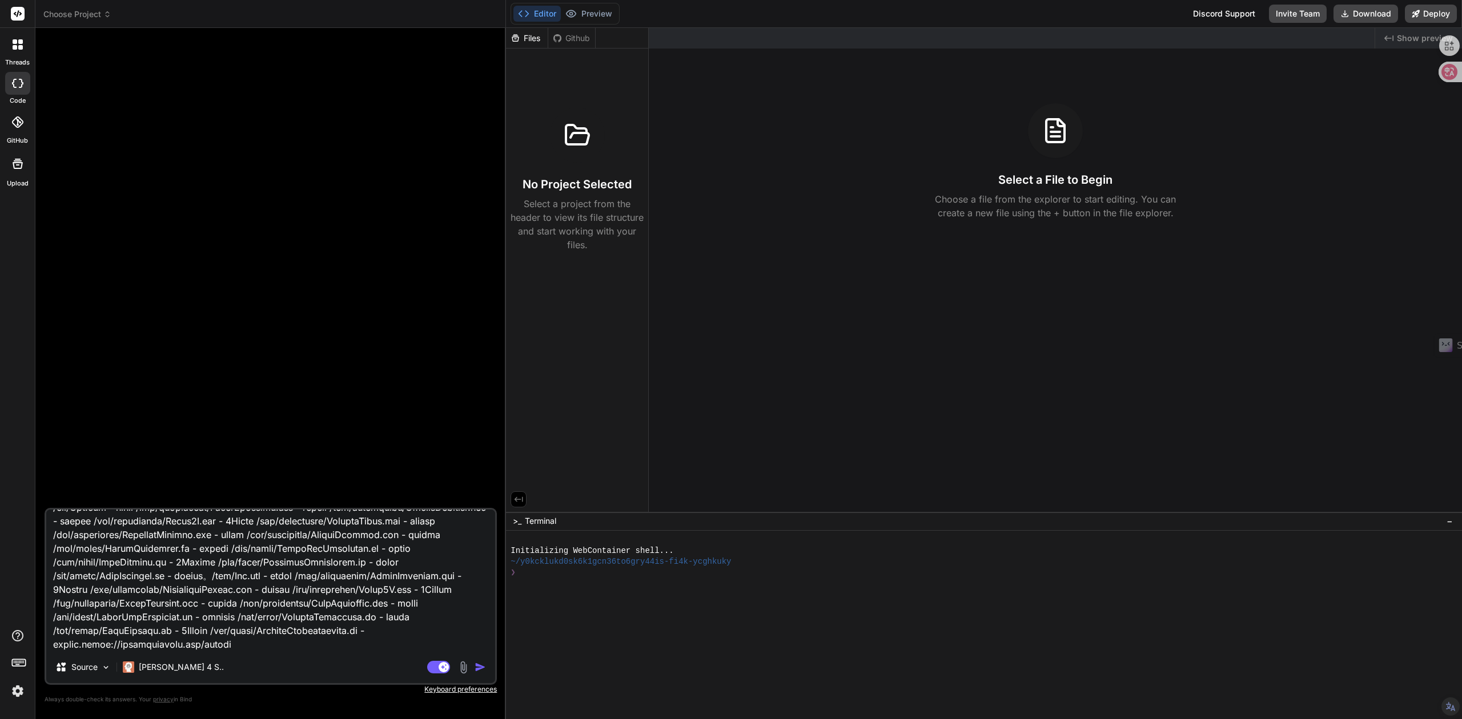
click at [258, 646] on textarea at bounding box center [270, 581] width 449 height 142
click at [240, 646] on textarea at bounding box center [270, 581] width 449 height 142
type textarea "地砖，墙砖，瓦砖， Bind AI 我将创建一个专业的建筑材料纹理分析和3D转换工具，专门针对地砖、墙砖、瓦砖等建材纹理进行智能识别和处理。 🔍 建材纹理分析…"
type textarea "x"
type textarea "地砖，墙砖，瓦砖， Bind AI 我将创建一个专业的建筑材料纹理分析和3D转换工具，专门针对地砖、墙砖、瓦砖等建材纹理进行智能识别和处理。 🔍 建材纹理分析…"
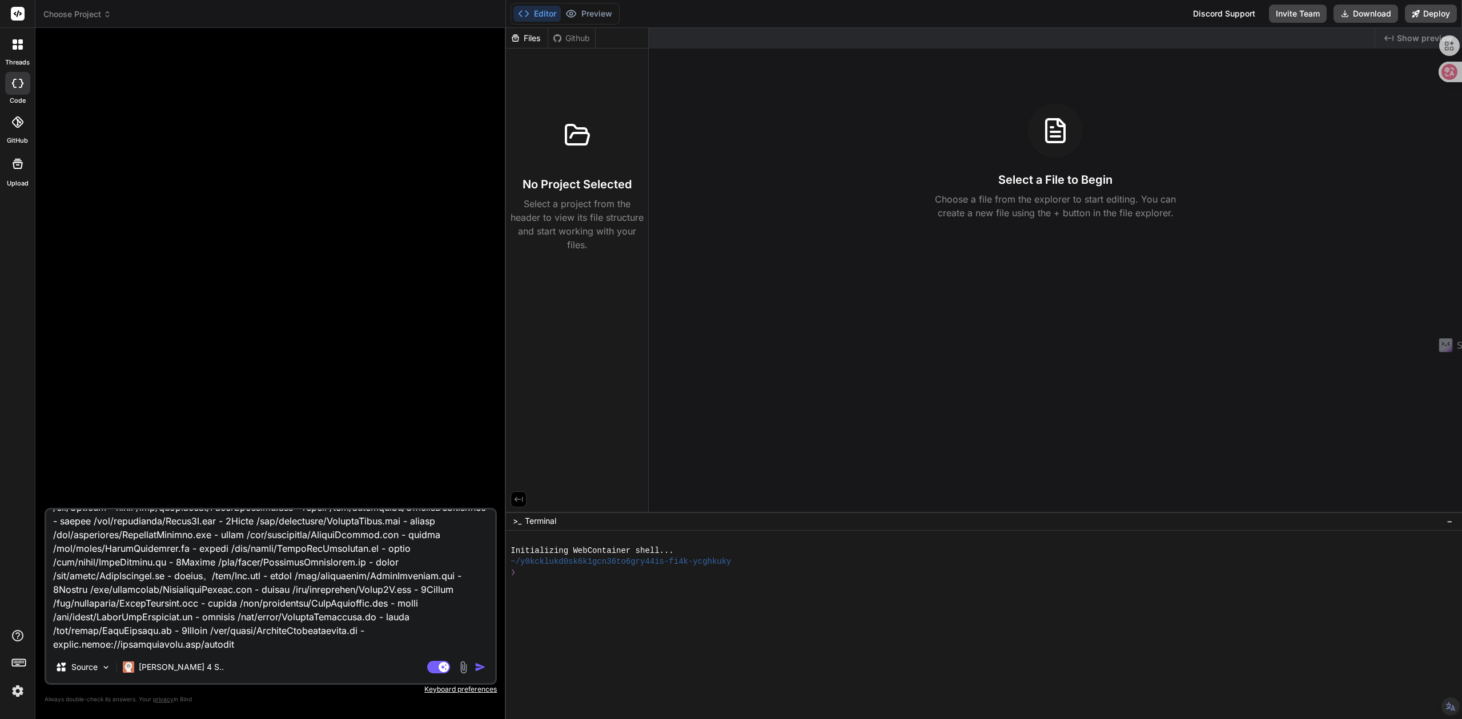
type textarea "x"
type textarea "地砖，墙砖，瓦砖， Bind AI 我将创建一个专业的建筑材料纹理分析和3D转换工具，专门针对地砖、墙砖、瓦砖等建材纹理进行智能识别和处理。 🔍 建材纹理分析…"
type textarea "x"
type textarea "地砖，墙砖，瓦砖， Bind AI 我将创建一个专业的建筑材料纹理分析和3D转换工具，专门针对地砖、墙砖、瓦砖等建材纹理进行智能识别和处理。 🔍 建材纹理分析…"
type textarea "x"
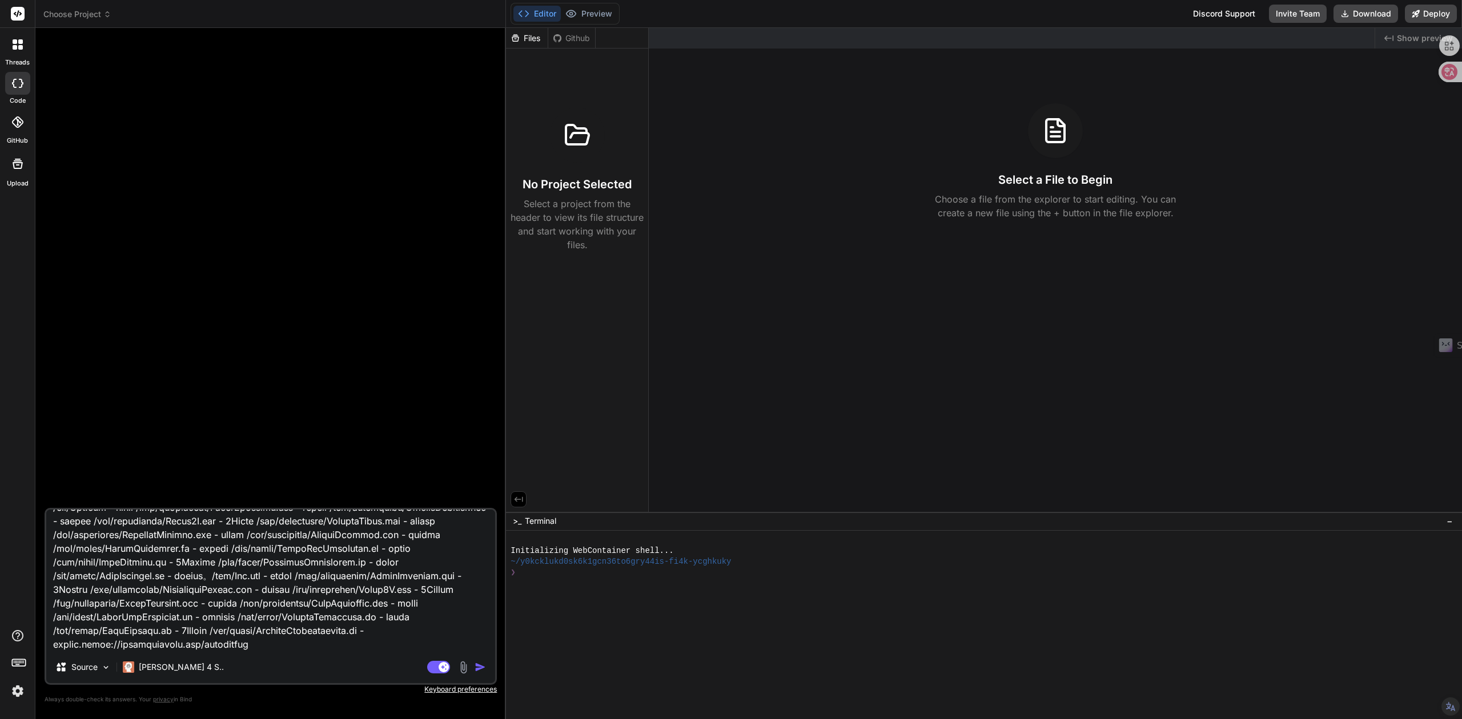
type textarea "地砖，墙砖，瓦砖， Bind AI 我将创建一个专业的建筑材料纹理分析和3D转换工具，专门针对地砖、墙砖、瓦砖等建材纹理进行智能识别和处理。 🔍 建材纹理分析…"
type textarea "x"
type textarea "地砖，墙砖，瓦砖， Bind AI 我将创建一个专业的建筑材料纹理分析和3D转换工具，专门针对地砖、墙砖、瓦砖等建材纹理进行智能识别和处理。 🔍 建材纹理分析…"
type textarea "x"
type textarea "地砖，墙砖，瓦砖， Bind AI 我将创建一个专业的建筑材料纹理分析和3D转换工具，专门针对地砖、墙砖、瓦砖等建材纹理进行智能识别和处理。 🔍 建材纹理分析…"
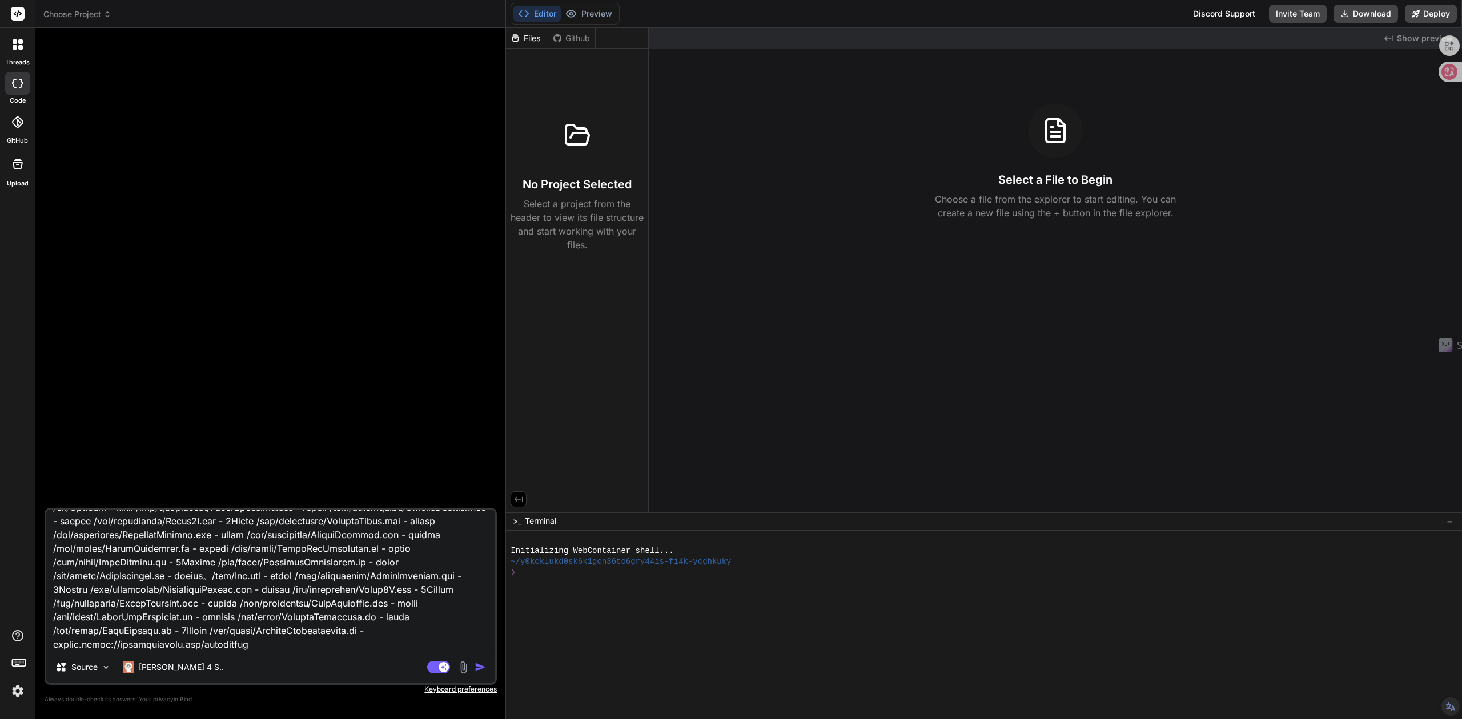
type textarea "x"
type textarea "地砖，墙砖，瓦砖， Bind AI 我将创建一个专业的建筑材料纹理分析和3D转换工具，专门针对地砖、墙砖、瓦砖等建材纹理进行智能识别和处理。 🔍 建材纹理分析…"
type textarea "x"
type textarea "地砖，墙砖，瓦砖， Bind AI 我将创建一个专业的建筑材料纹理分析和3D转换工具，专门针对地砖、墙砖、瓦砖等建材纹理进行智能识别和处理。 🔍 建材纹理分析…"
type textarea "x"
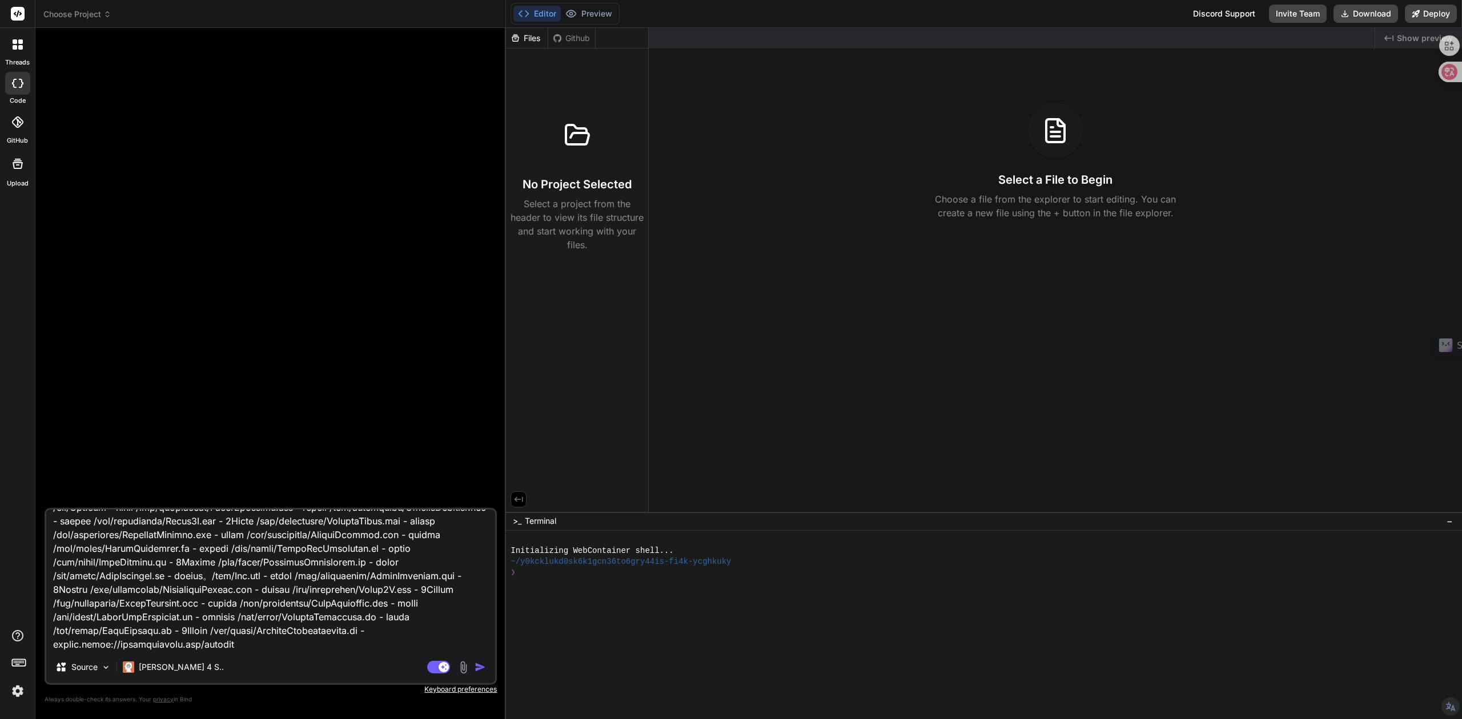
type textarea "地砖，墙砖，瓦砖， Bind AI 我将创建一个专业的建筑材料纹理分析和3D转换工具，专门针对地砖、墙砖、瓦砖等建材纹理进行智能识别和处理。 🔍 建材纹理分析…"
type textarea "x"
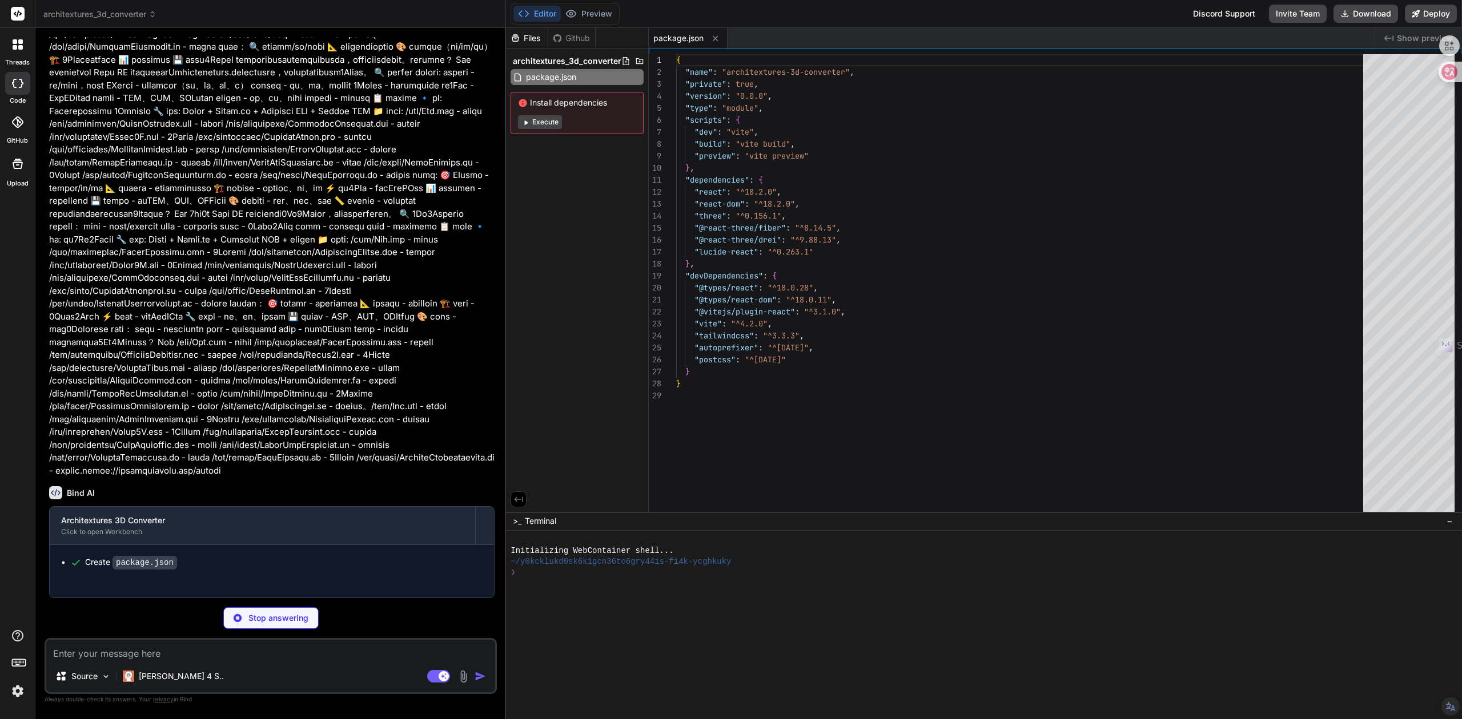
scroll to position [31, 0]
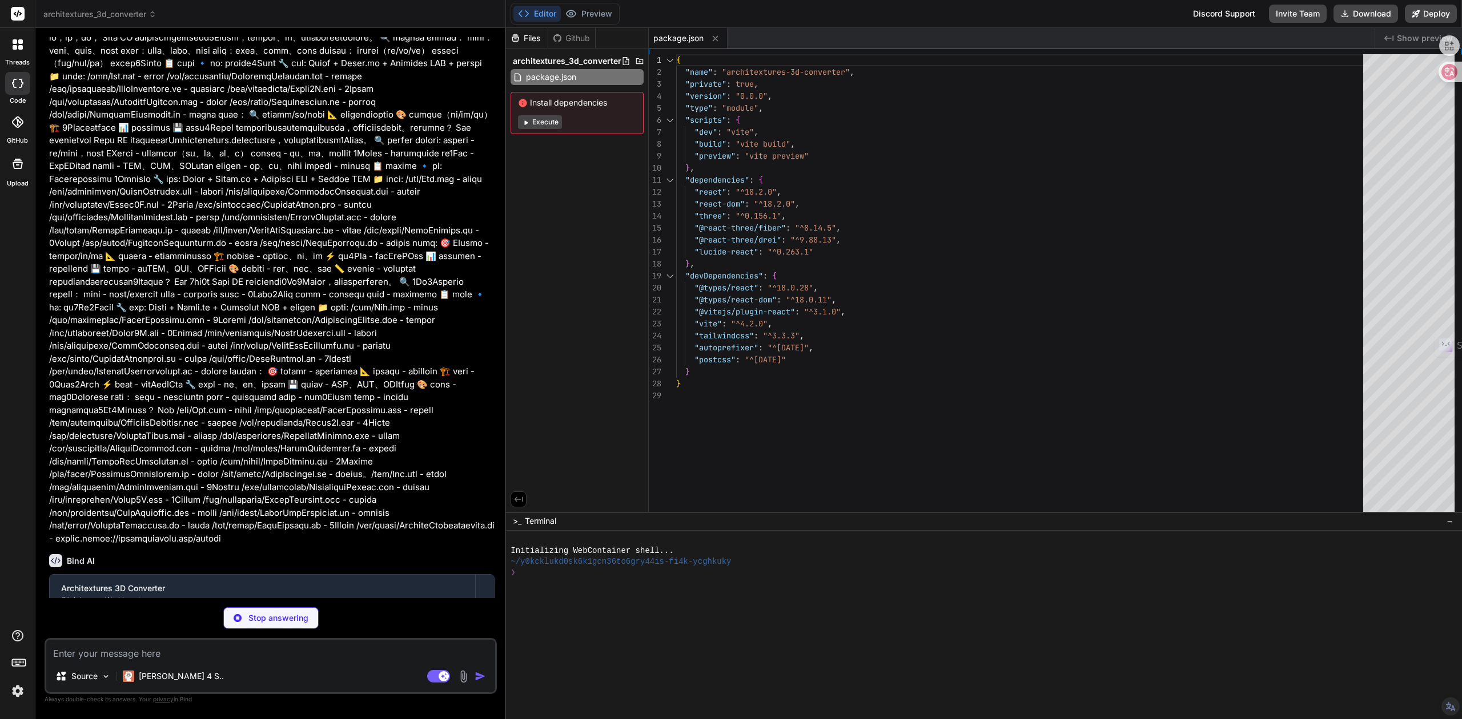
type textarea "x"
type textarea "<script type="module" src="/src/main.jsx"></script> </body> </html>"
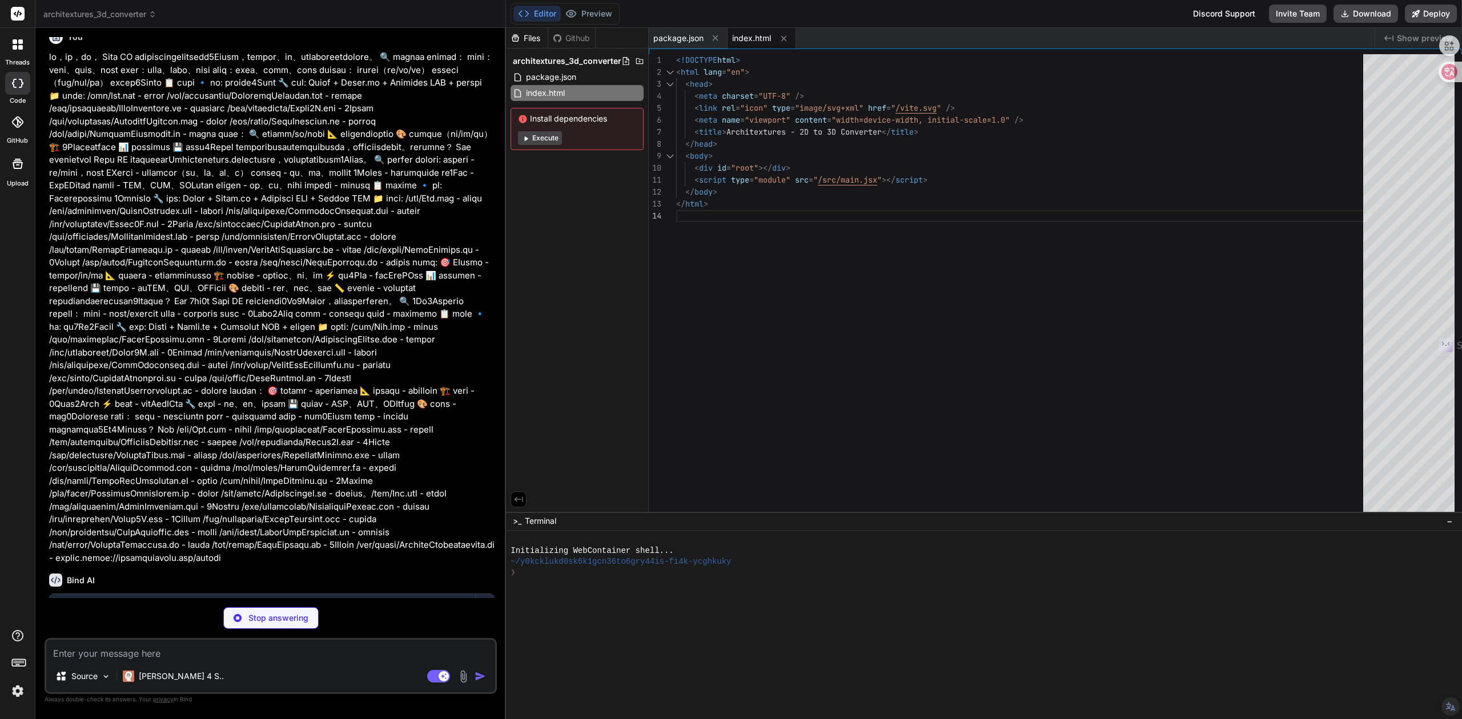
scroll to position [0, 0]
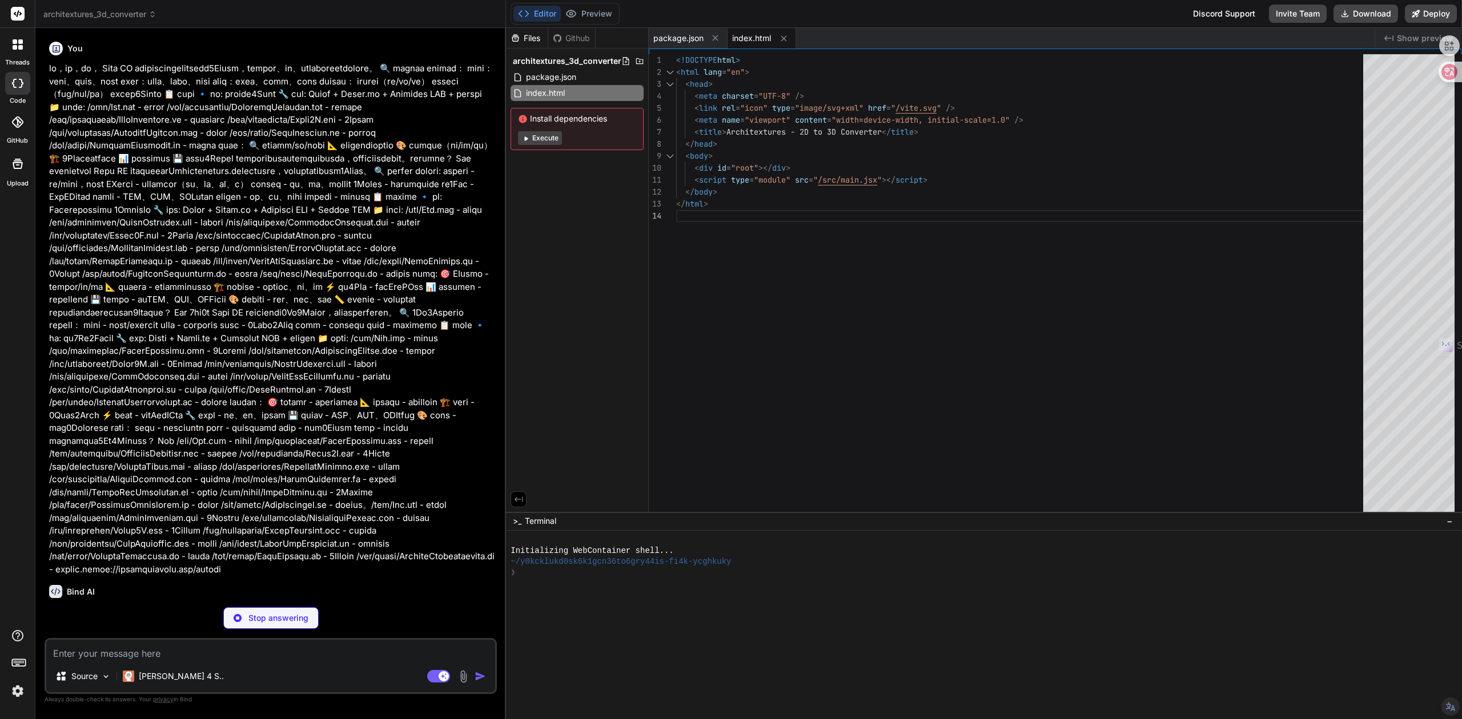
type textarea "x"
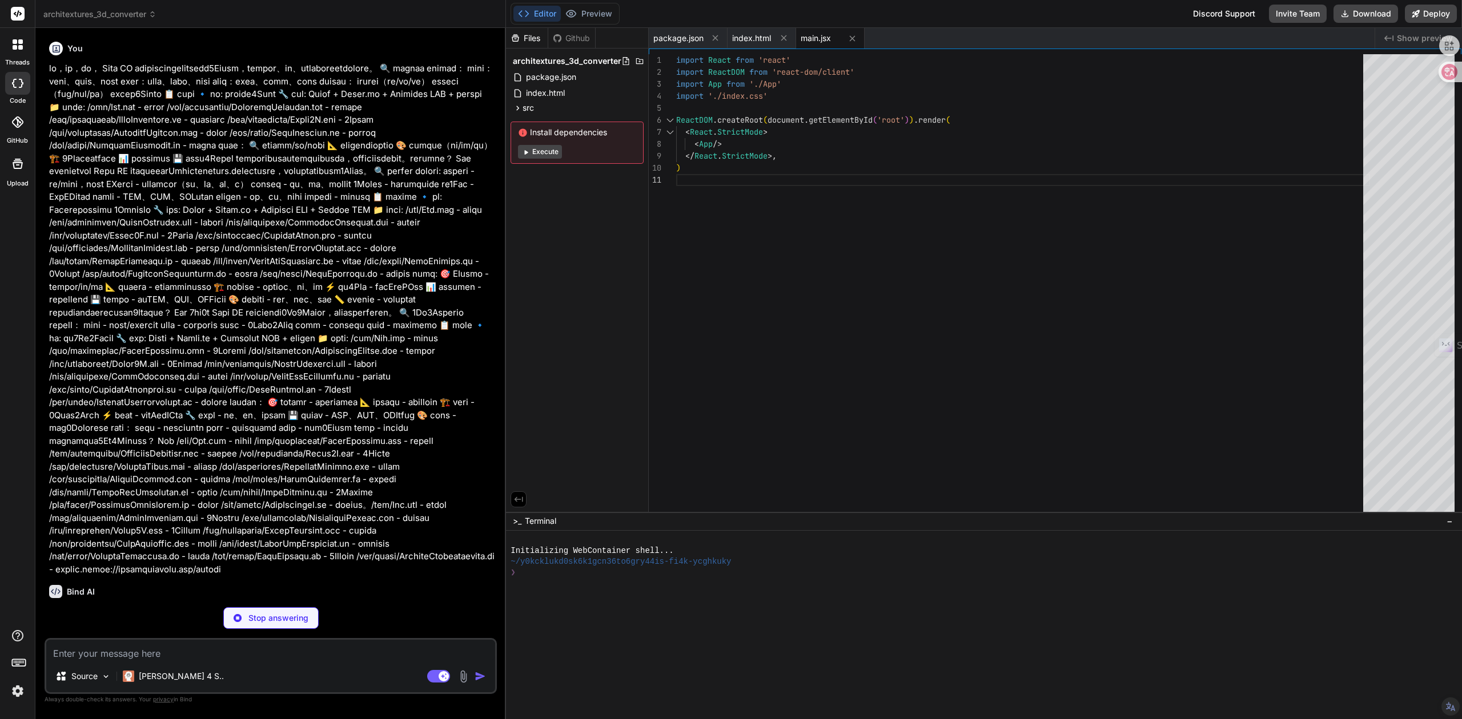
type textarea "x"
type textarea "-moz-osx-font-smoothing: grayscale; }"
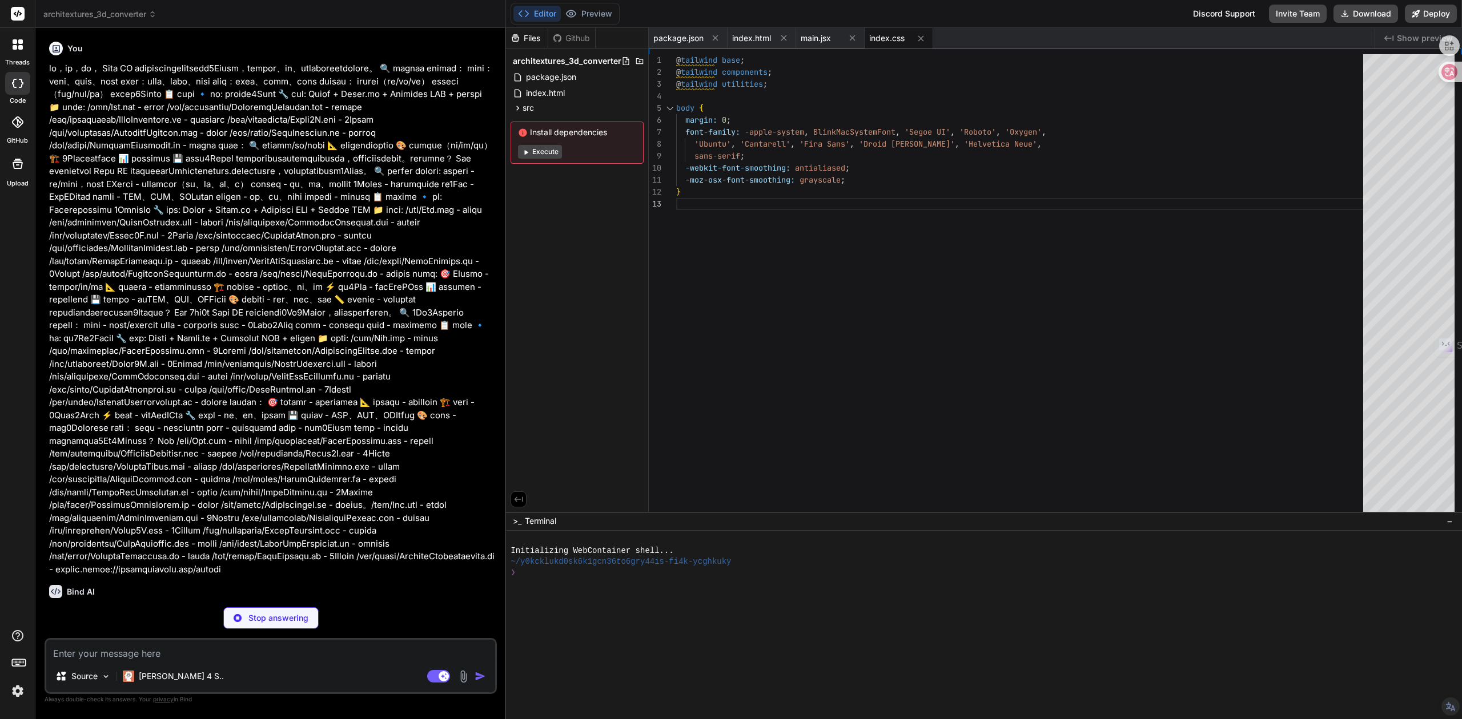
scroll to position [252, 0]
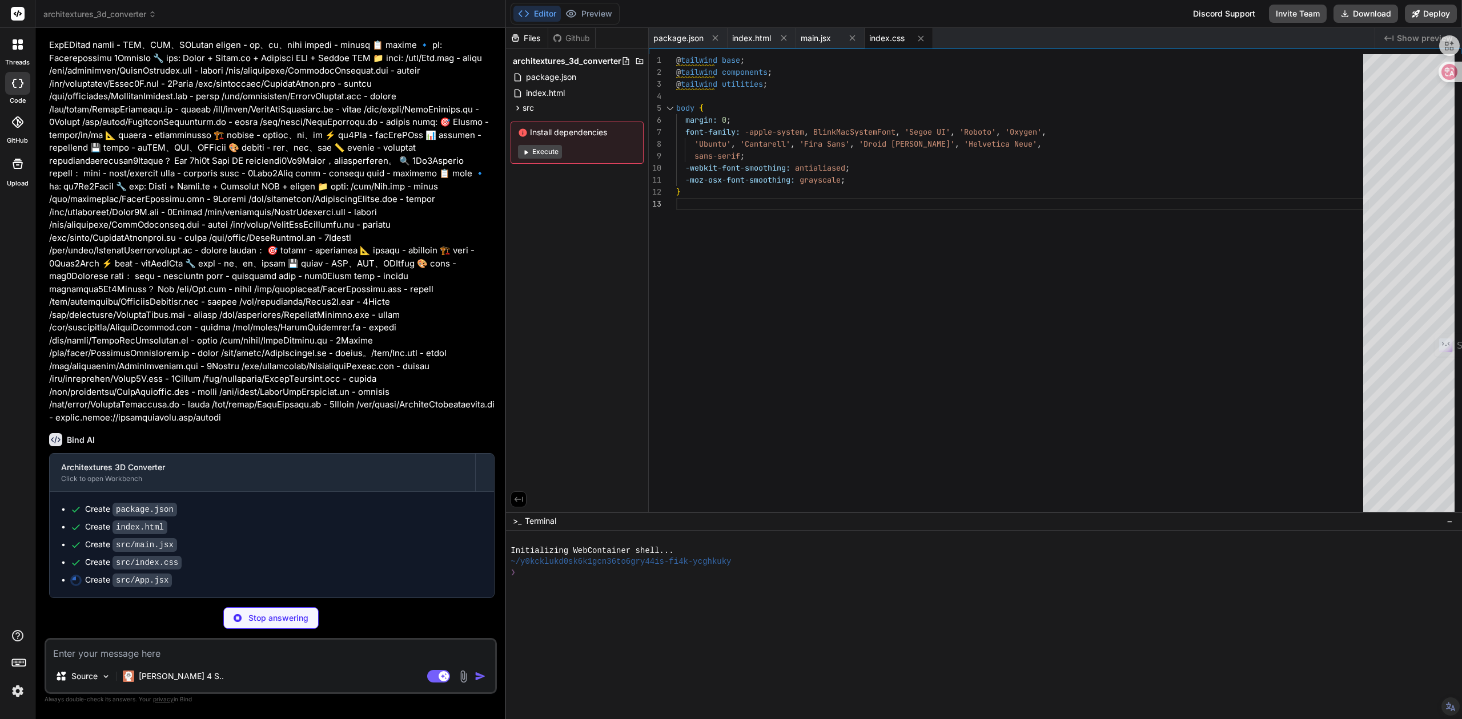
type textarea "x"
type textarea "</div> ); } export default App;"
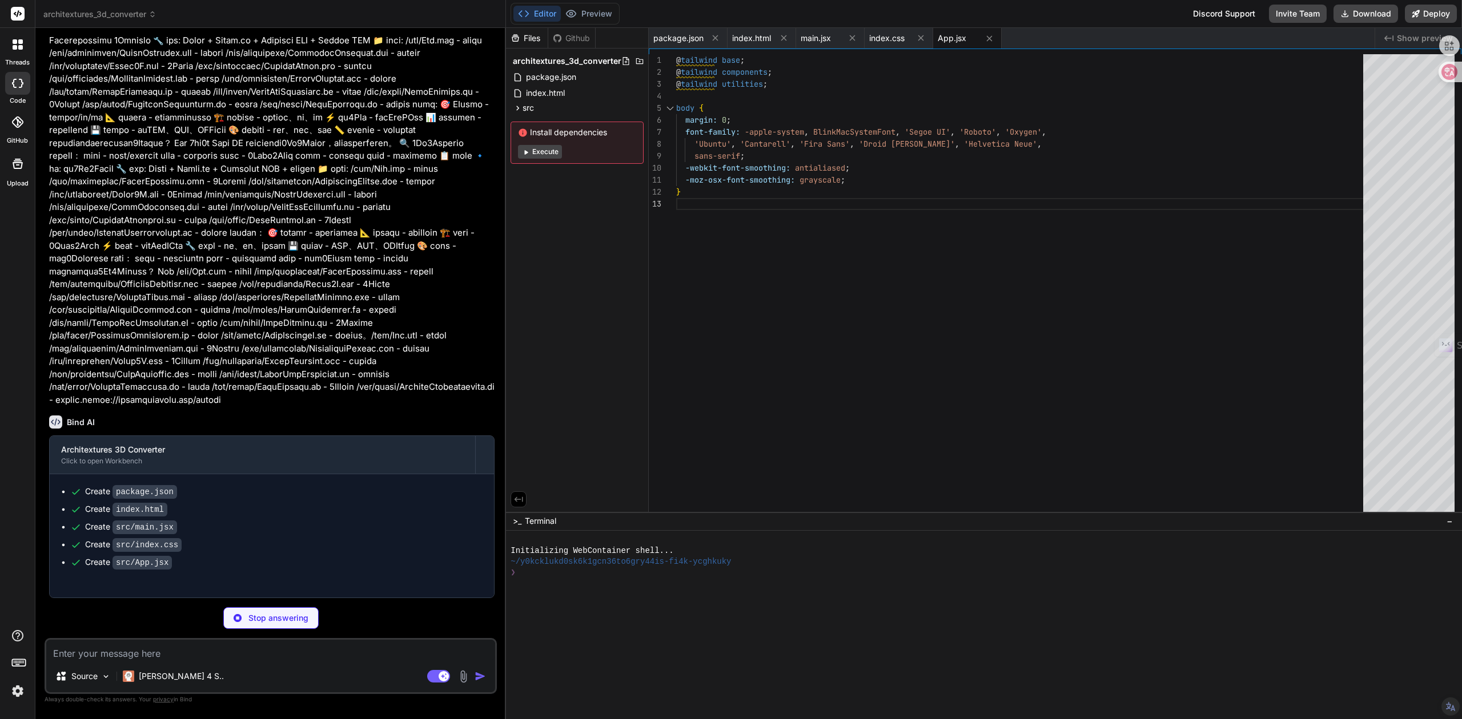
type textarea "x"
type textarea "}; export default ImageUploader;"
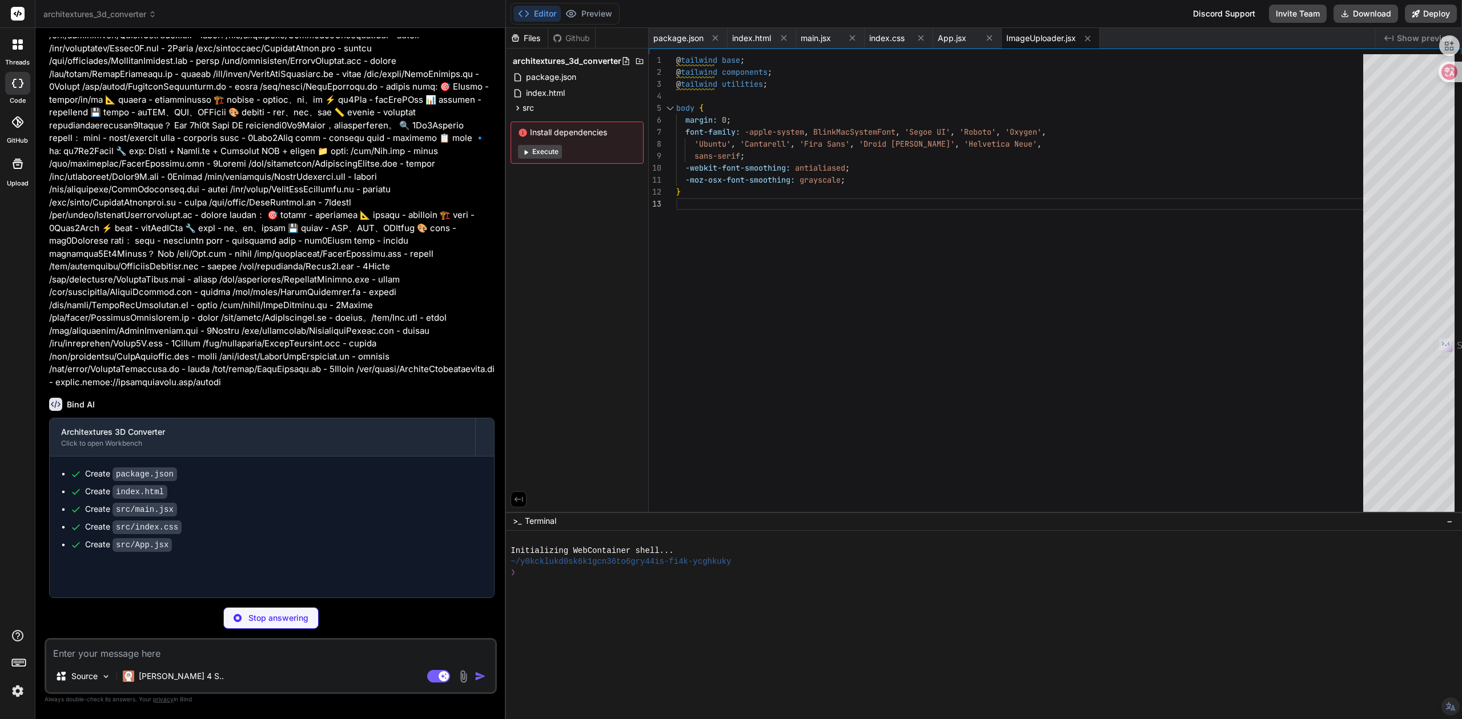
type textarea "x"
type textarea "</div> )} </div> ); }; export default MaterialDetector;"
type textarea "x"
type textarea "maxPolarAngle={Math.PI / 2} /> </> ); }; export default Scene3D;"
type textarea "x"
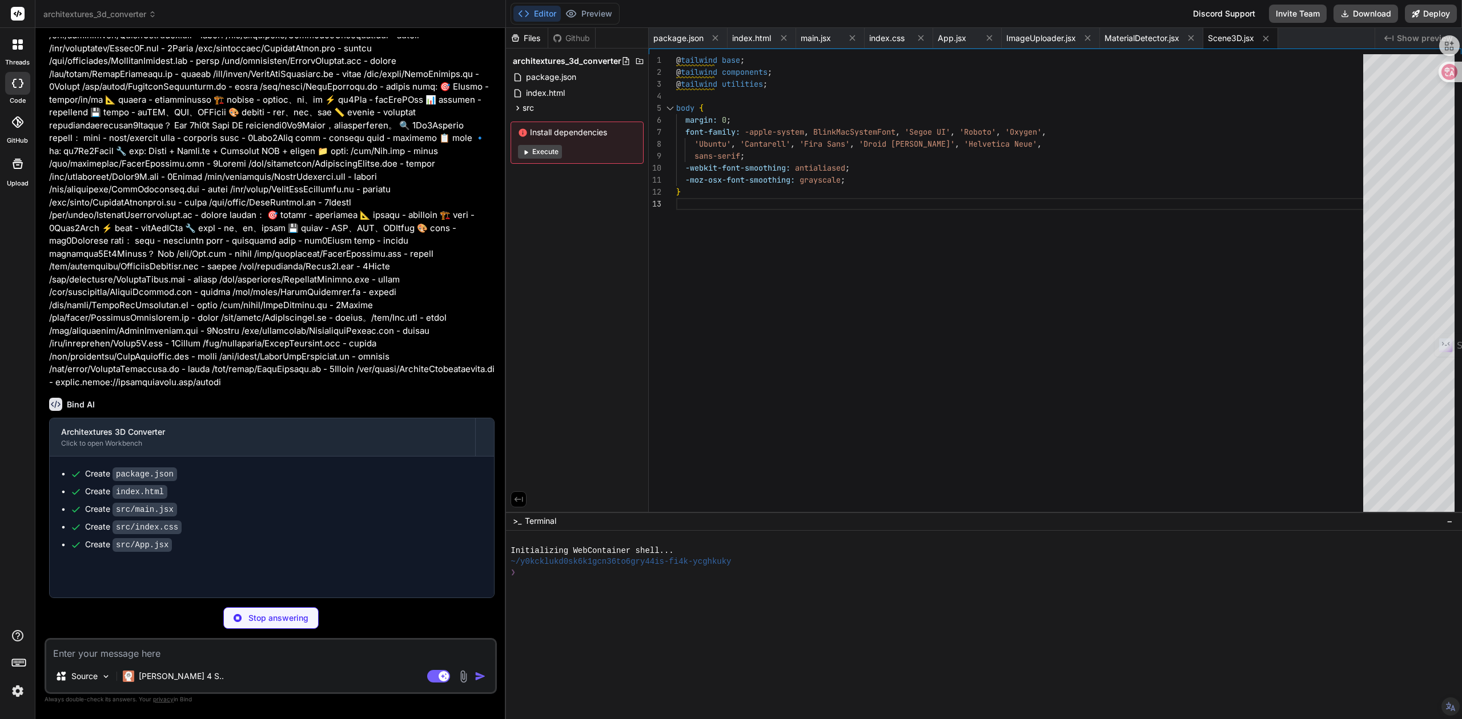
type textarea "</div> </div> </div> ); }; export default ControlPanel;"
type textarea "x"
type textarea "</div> ); }; export default ProgressTracker;"
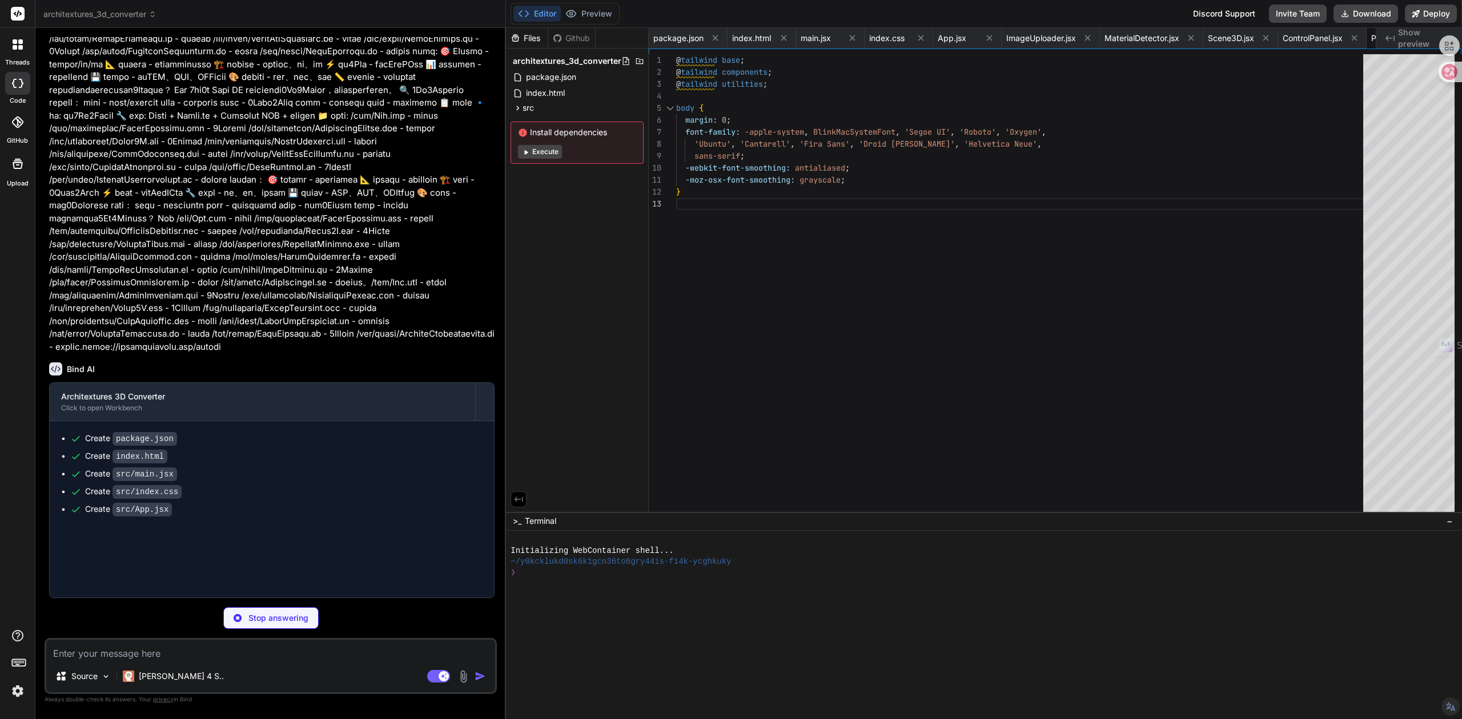
type textarea "x"
type textarea "export default ExportManager;"
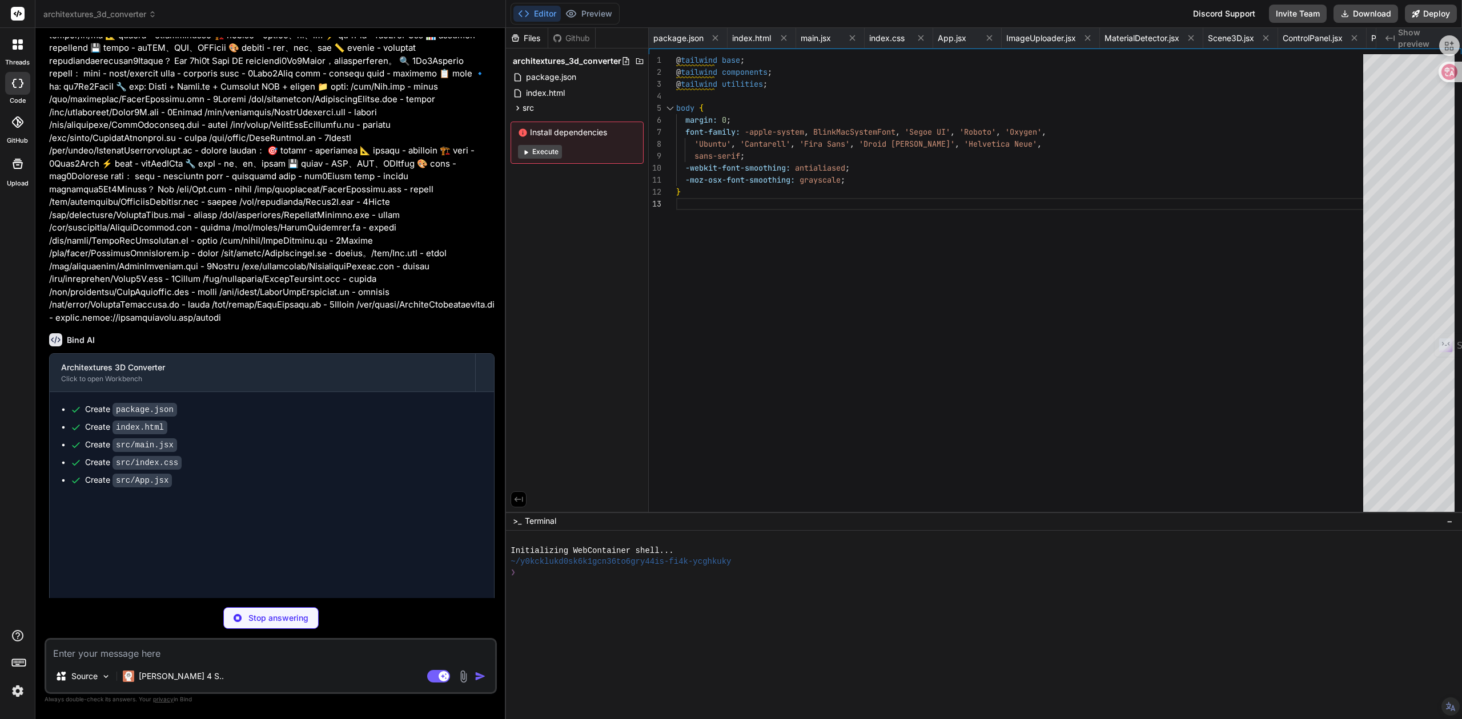
type textarea "x"
type textarea "</ul> </div> )} </div> ); }; export default ConversionEngine;"
type textarea "x"
type textarea ")} </div> ); }; export default DepthAnalyzer;"
type textarea "x"
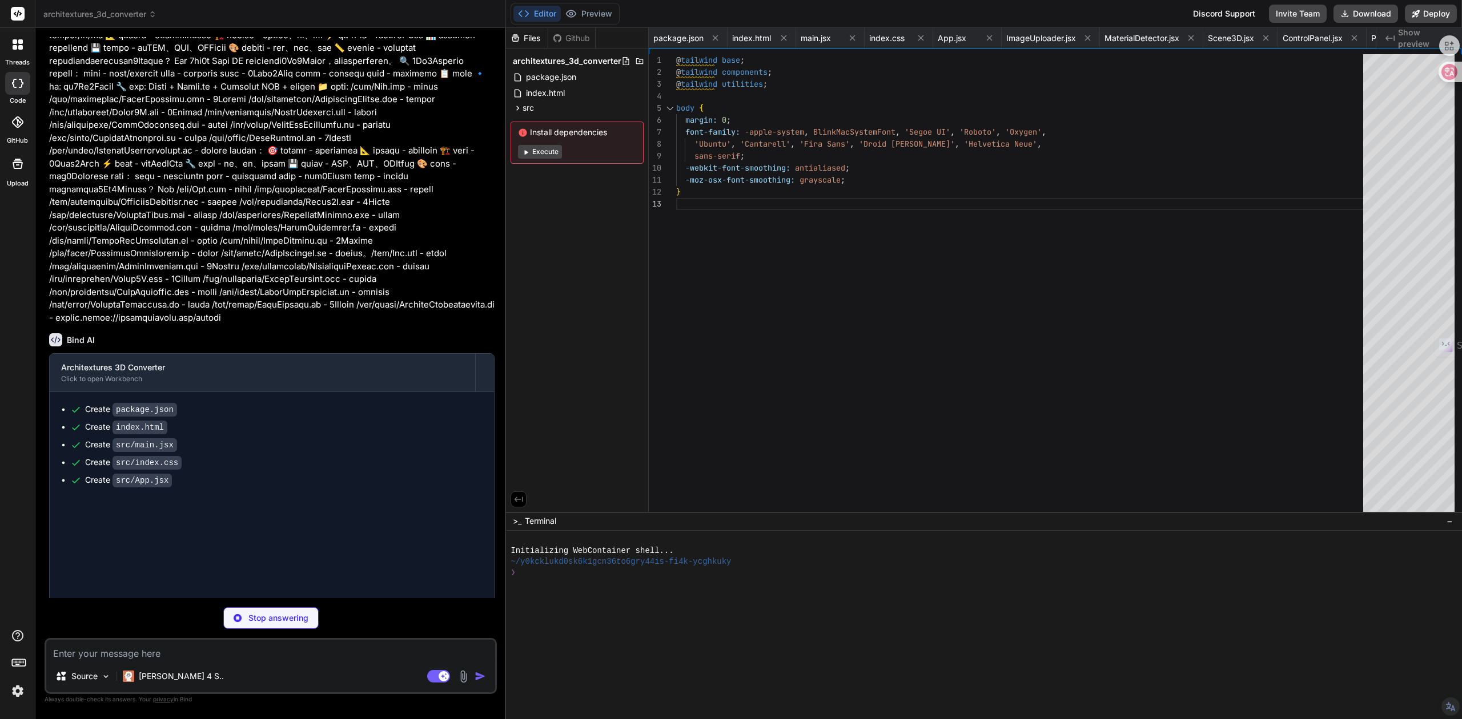
type textarea "</div> ); }; export default MeshOptimizer;"
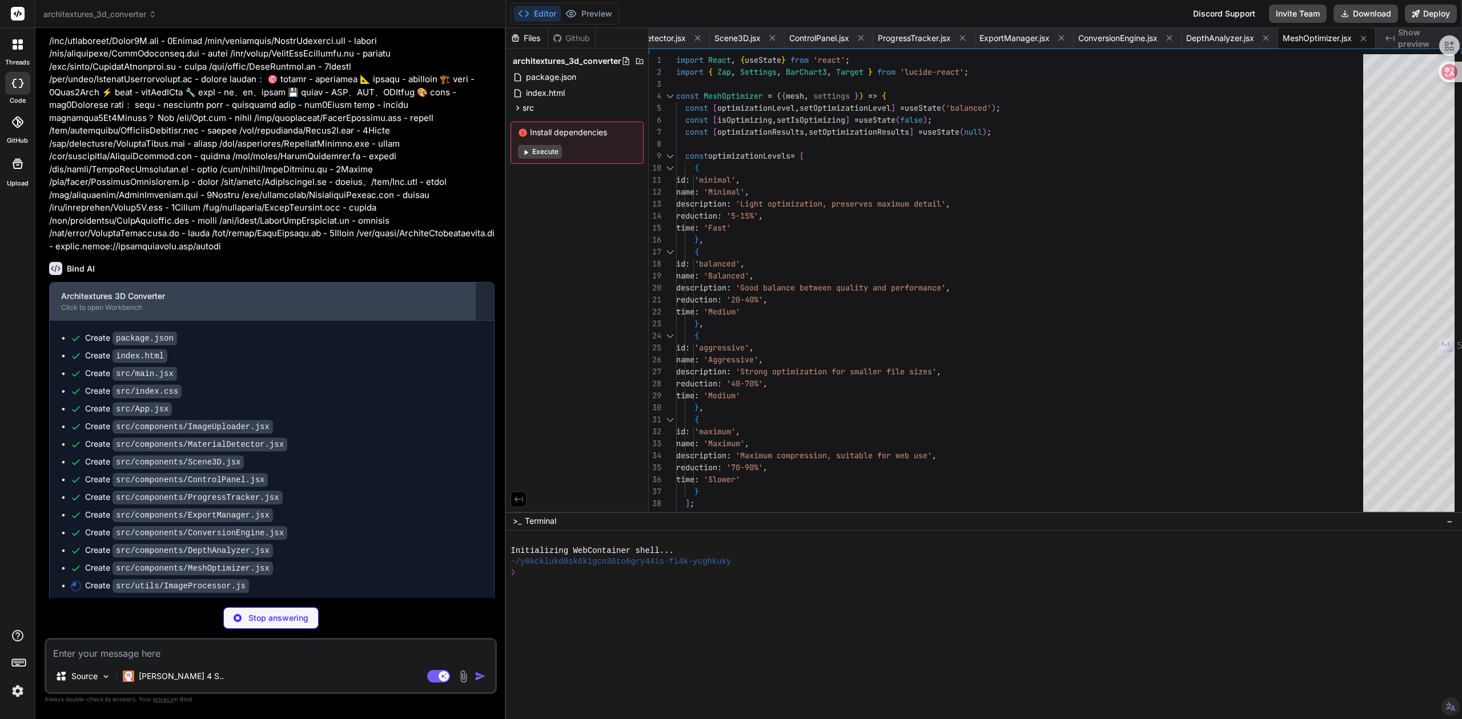
scroll to position [423, 0]
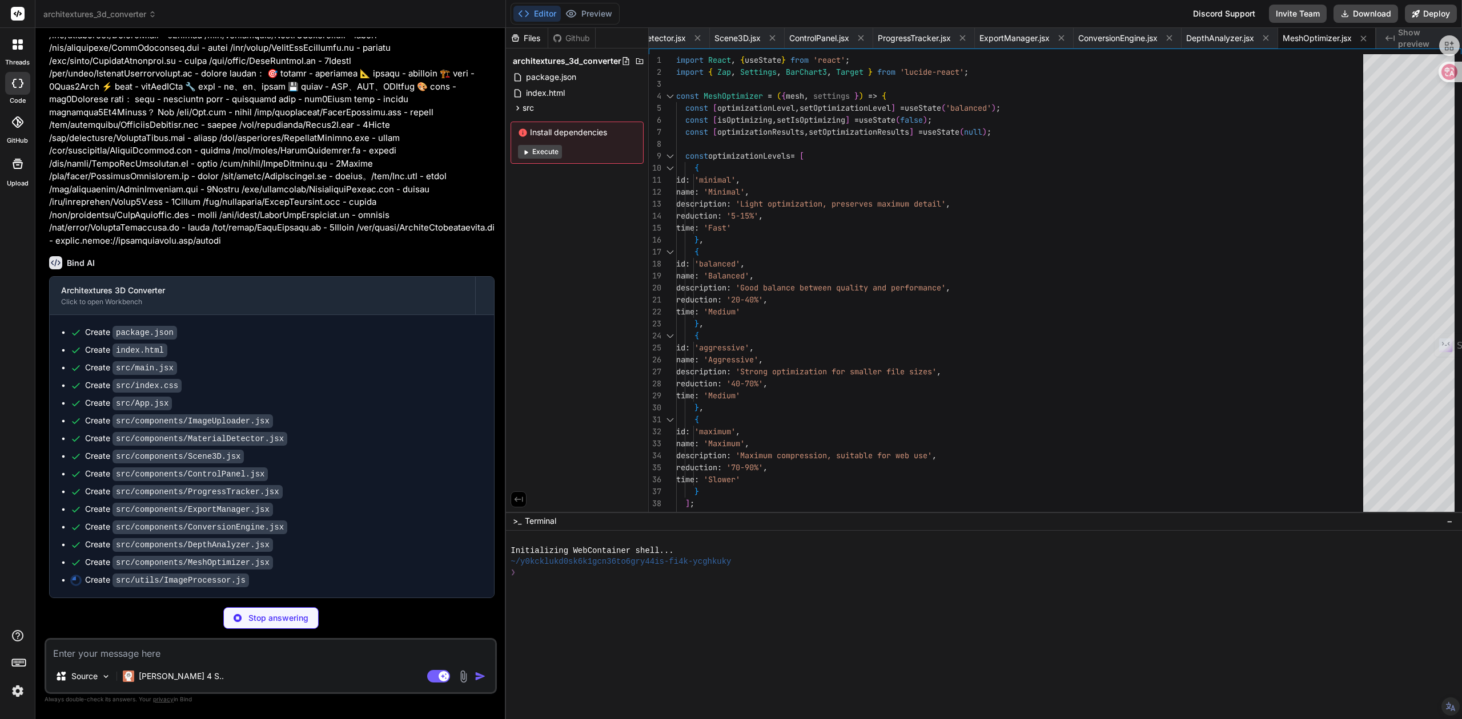
type textarea "x"
type textarea "export default ImageProcessor;"
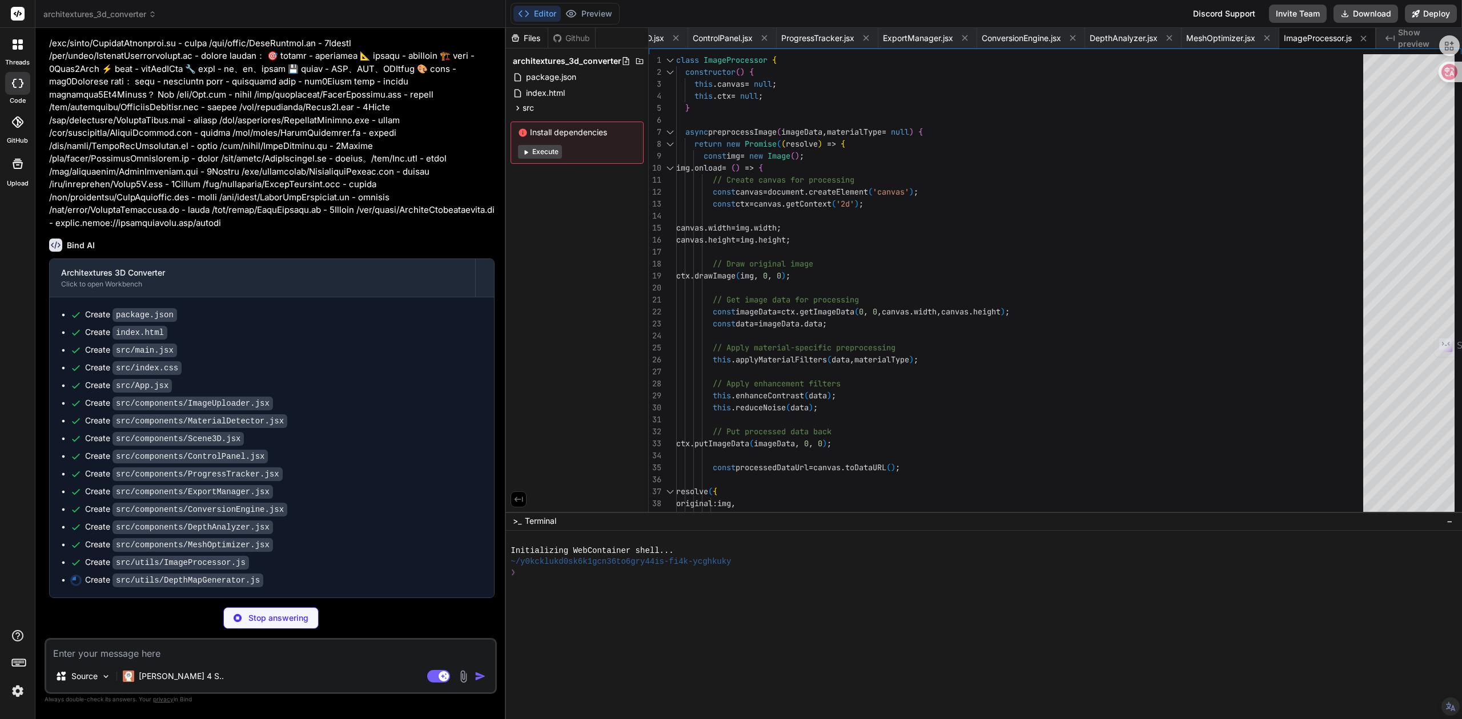
click at [16, 693] on img at bounding box center [17, 691] width 19 height 19
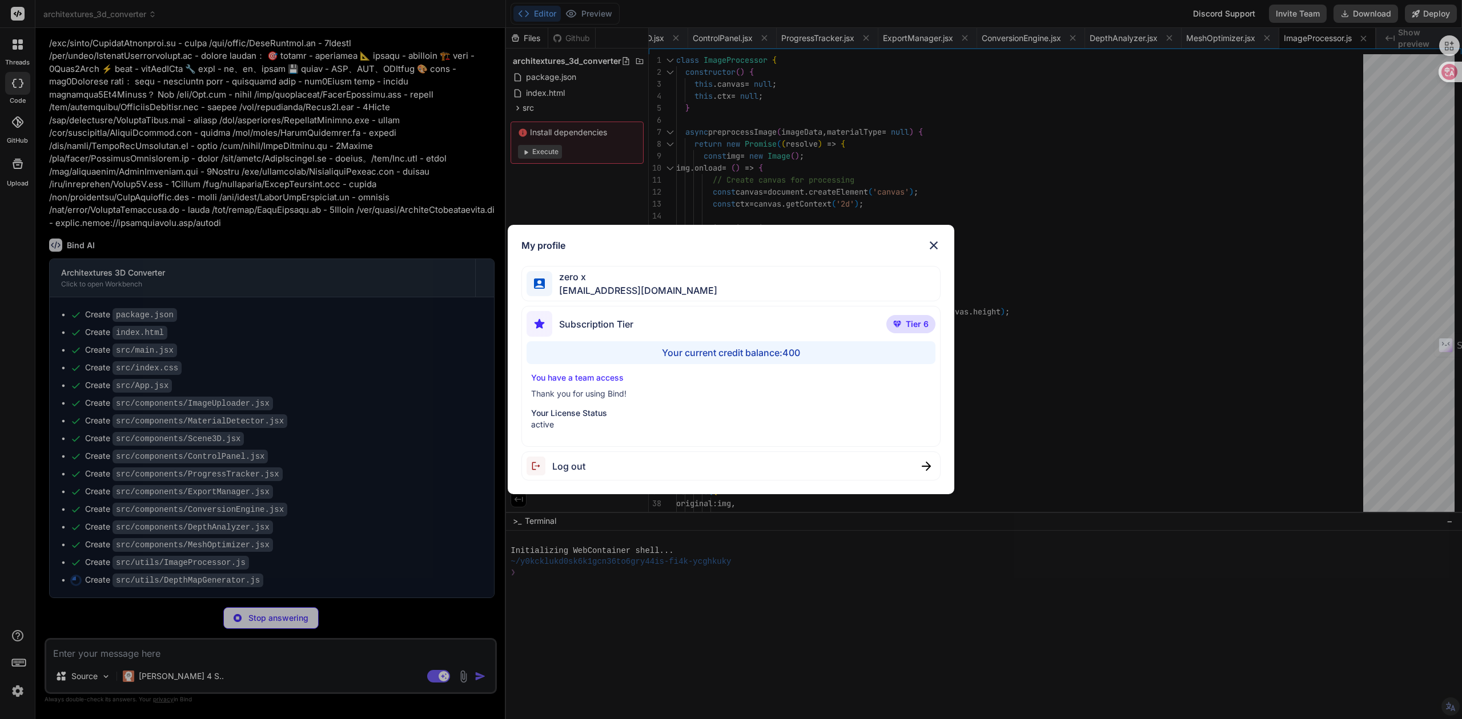
click at [16, 693] on div "My profile zero x [EMAIL_ADDRESS][DOMAIN_NAME] Subscription Tier Tier 6 Your cu…" at bounding box center [731, 359] width 1462 height 719
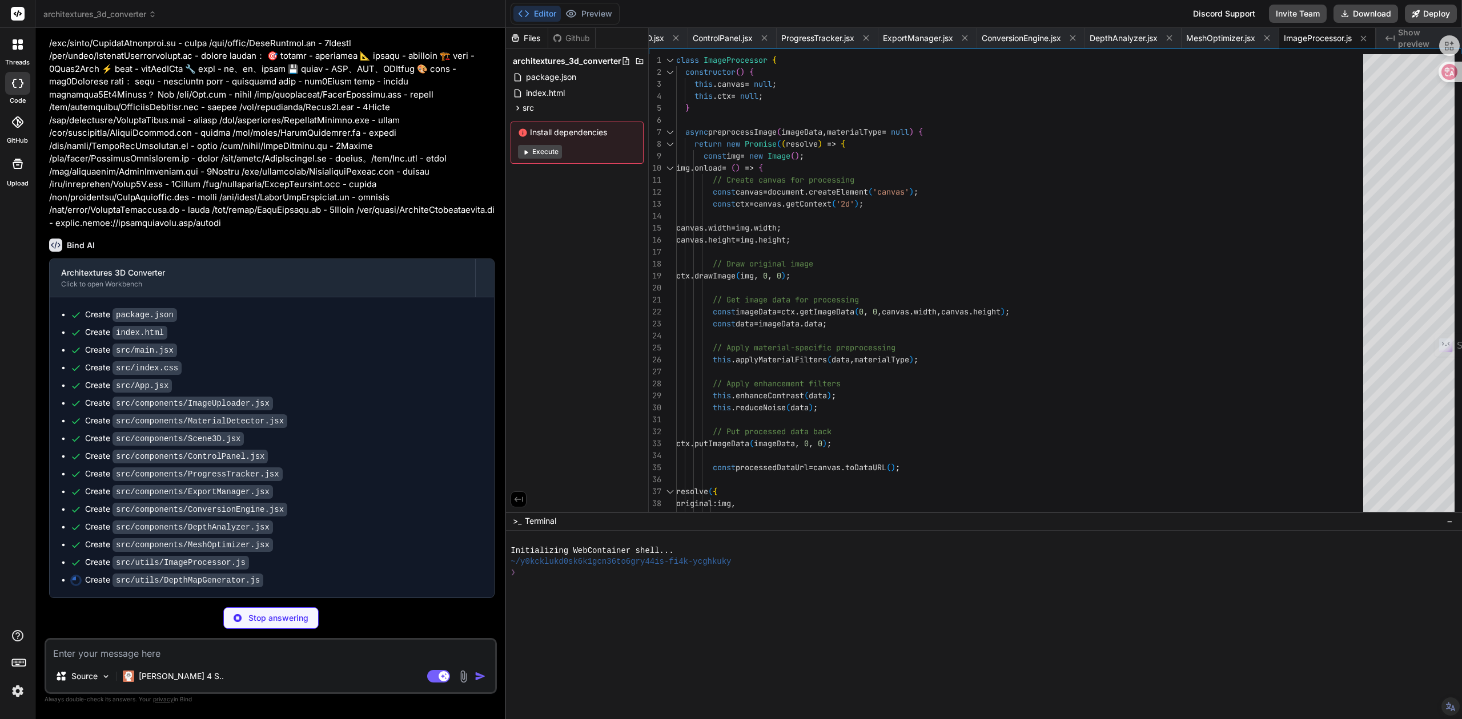
scroll to position [441, 0]
type textarea "x"
type textarea "variance: Math.sqrt(variance), coverage: nonZeroCount / depthMap.length, range:…"
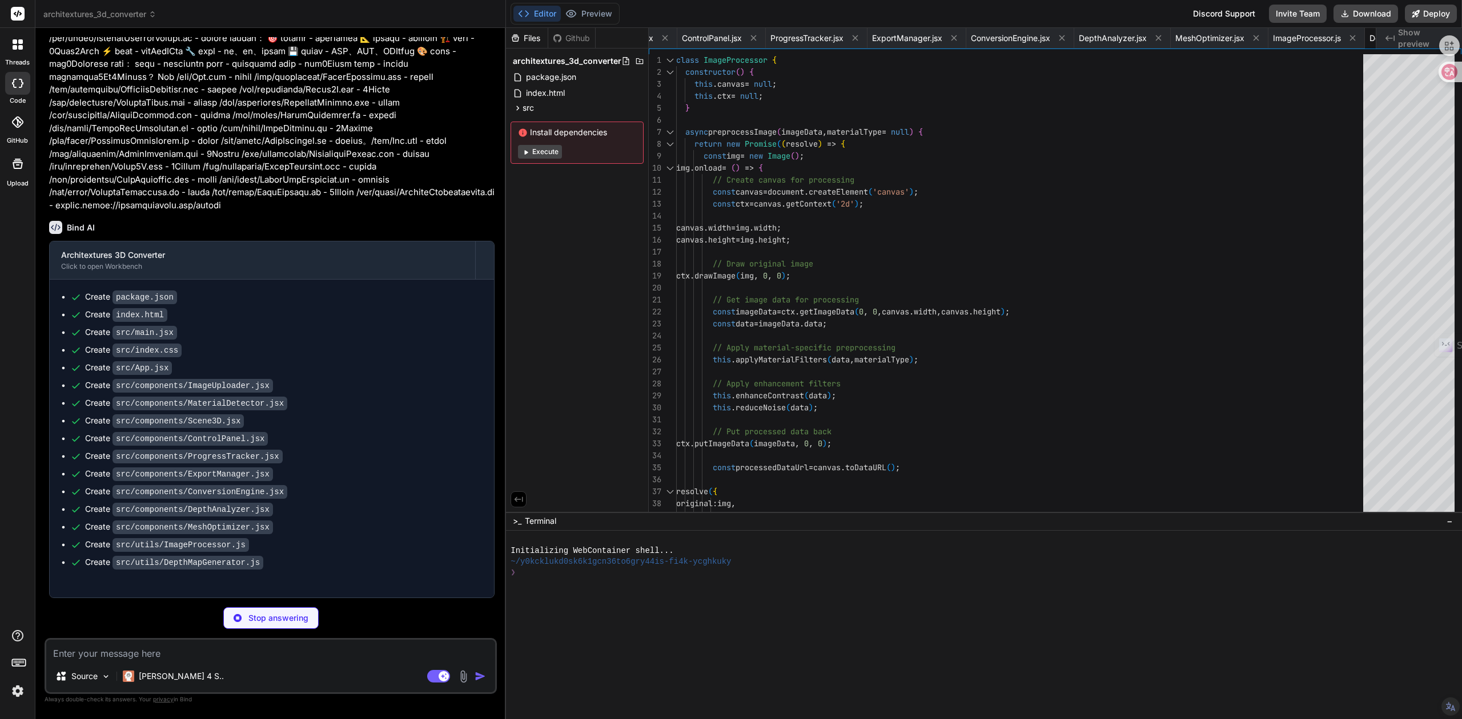
type textarea "x"
type textarea "} } export default MeshBuilder;"
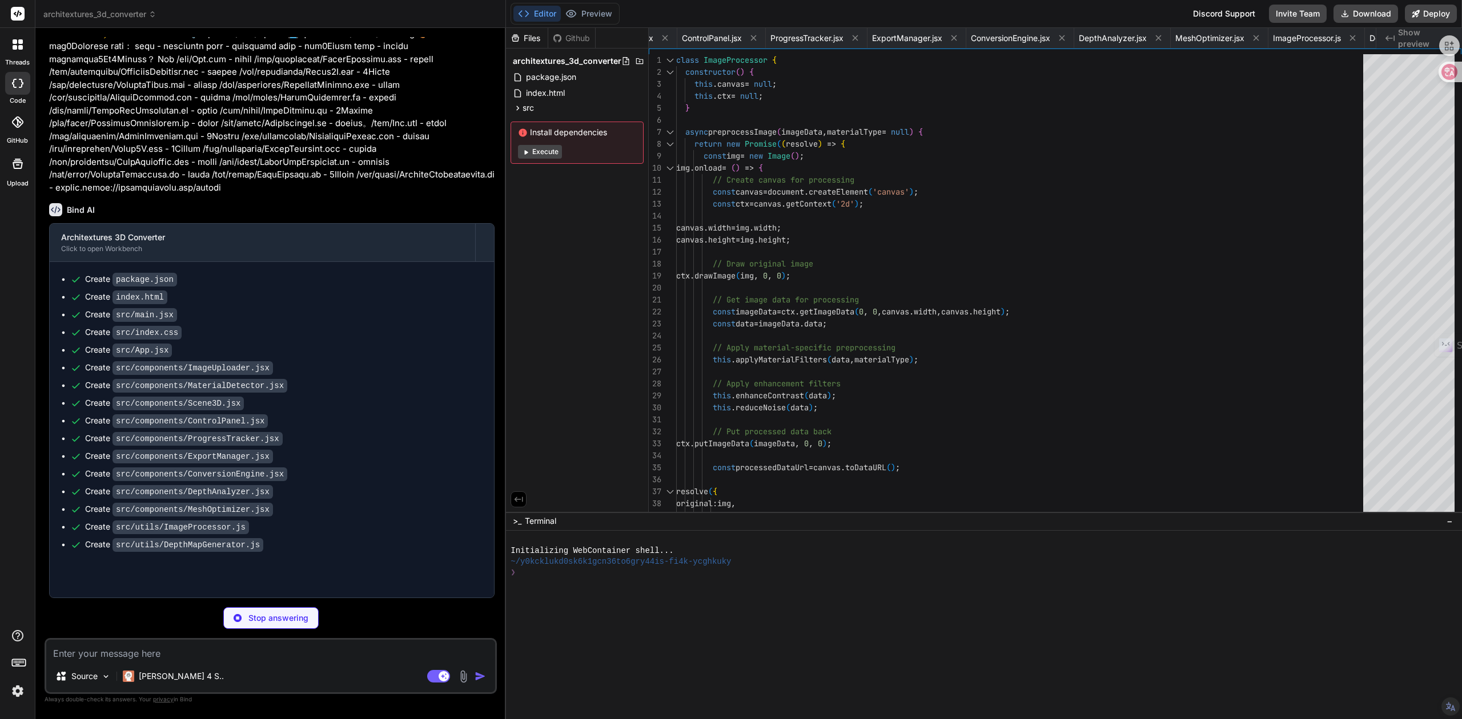
type textarea "x"
type textarea "return 'high'; // Irregular patterns need higher quality } } } export default M…"
type textarea "x"
type textarea "export default ContourExtractor;"
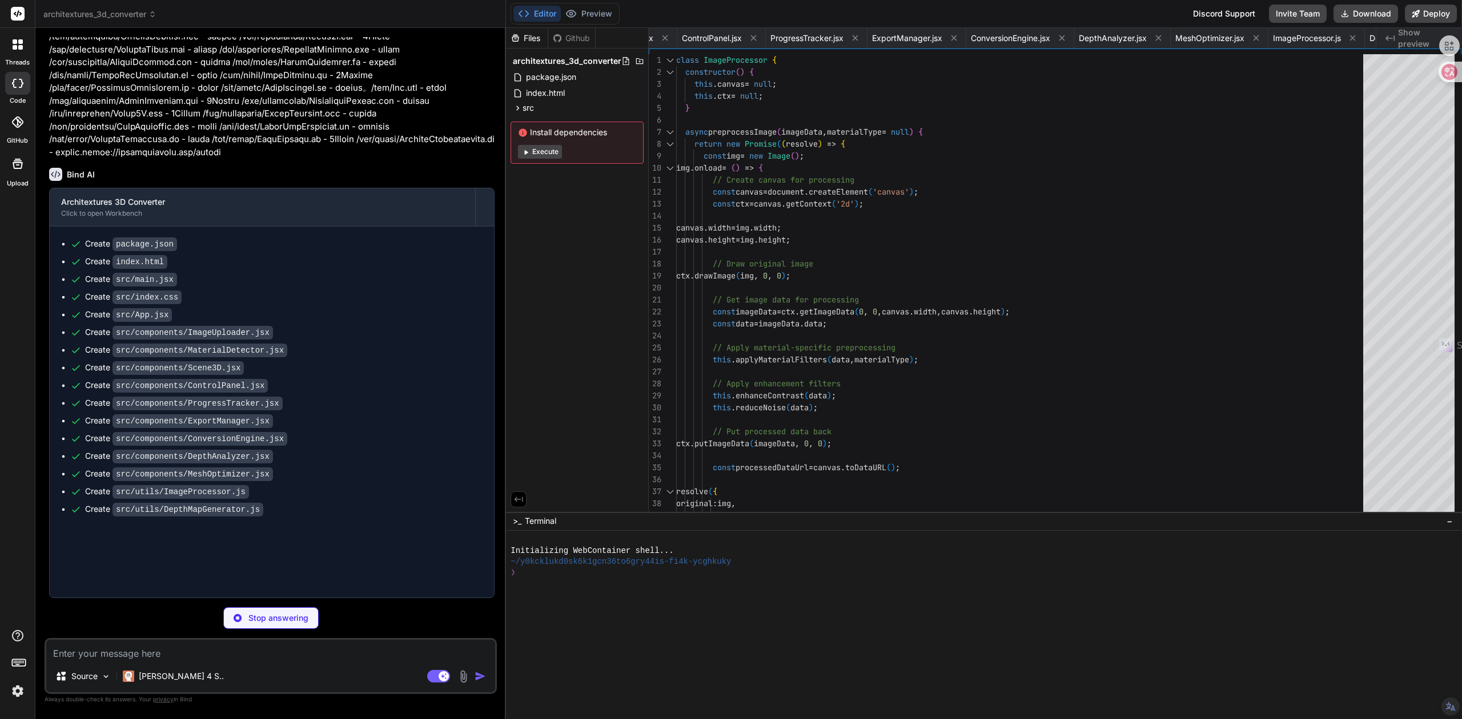
type textarea "x"
type textarea "} } return detailMap; } } export default SurfaceReconstructor;"
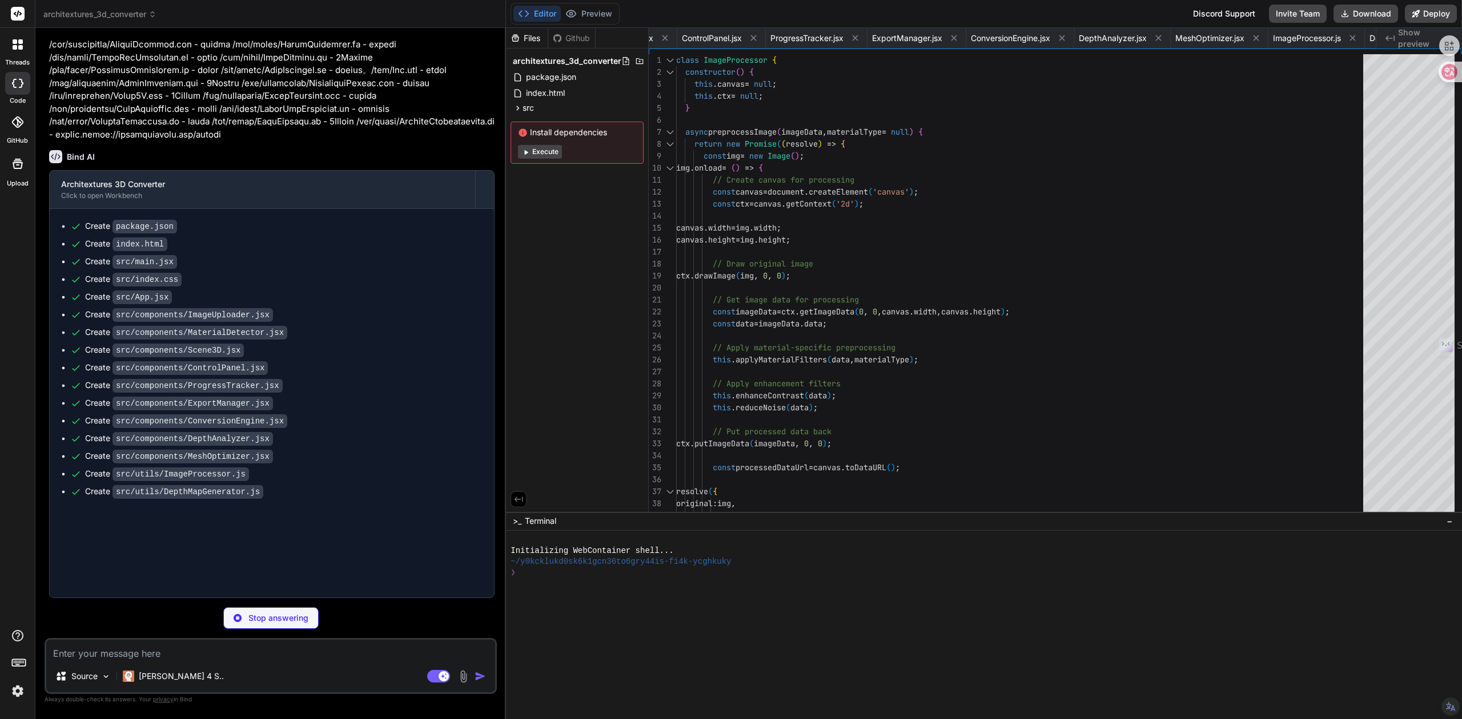
type textarea "x"
type textarea "export default FileExporter;"
type textarea "x"
type textarea "}"
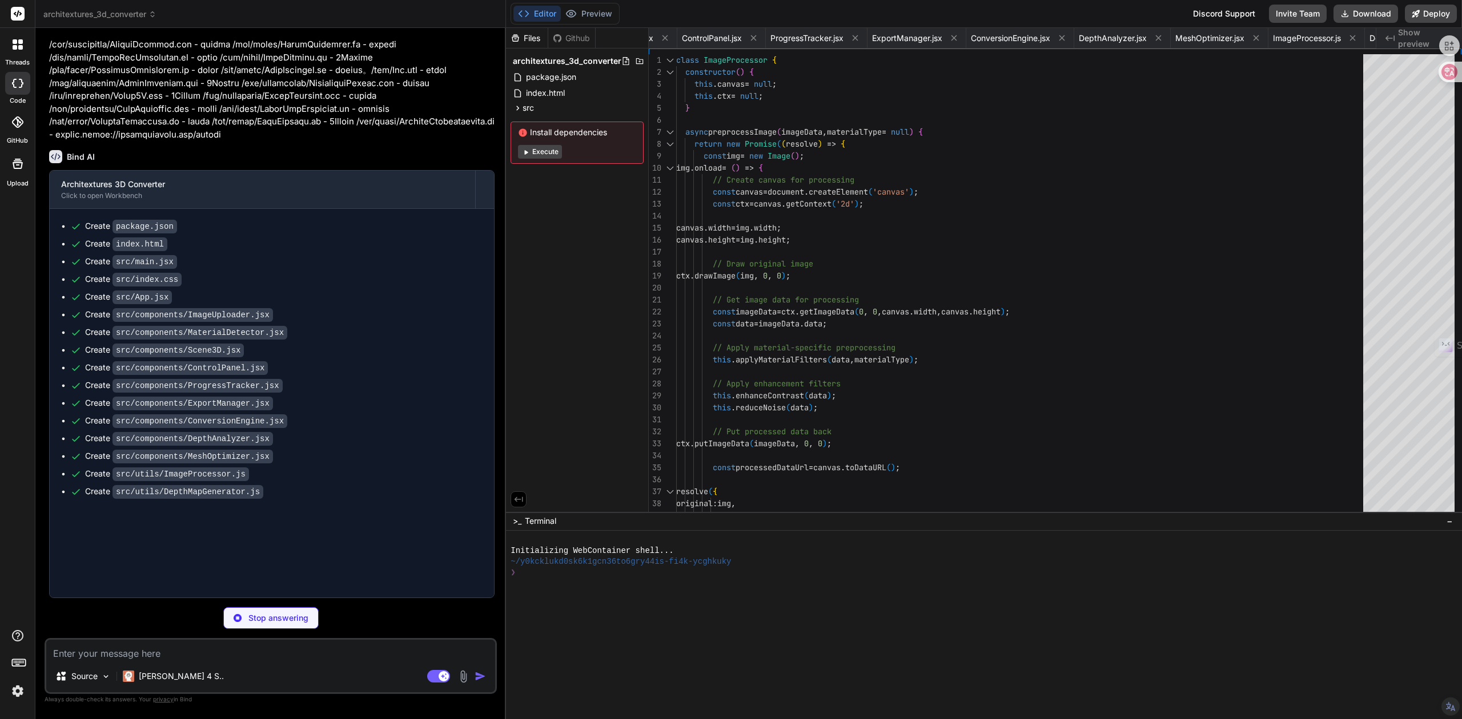
type textarea "x"
type textarea "export default { plugins: { tailwindcss: {}, autoprefixer: {}, }, }"
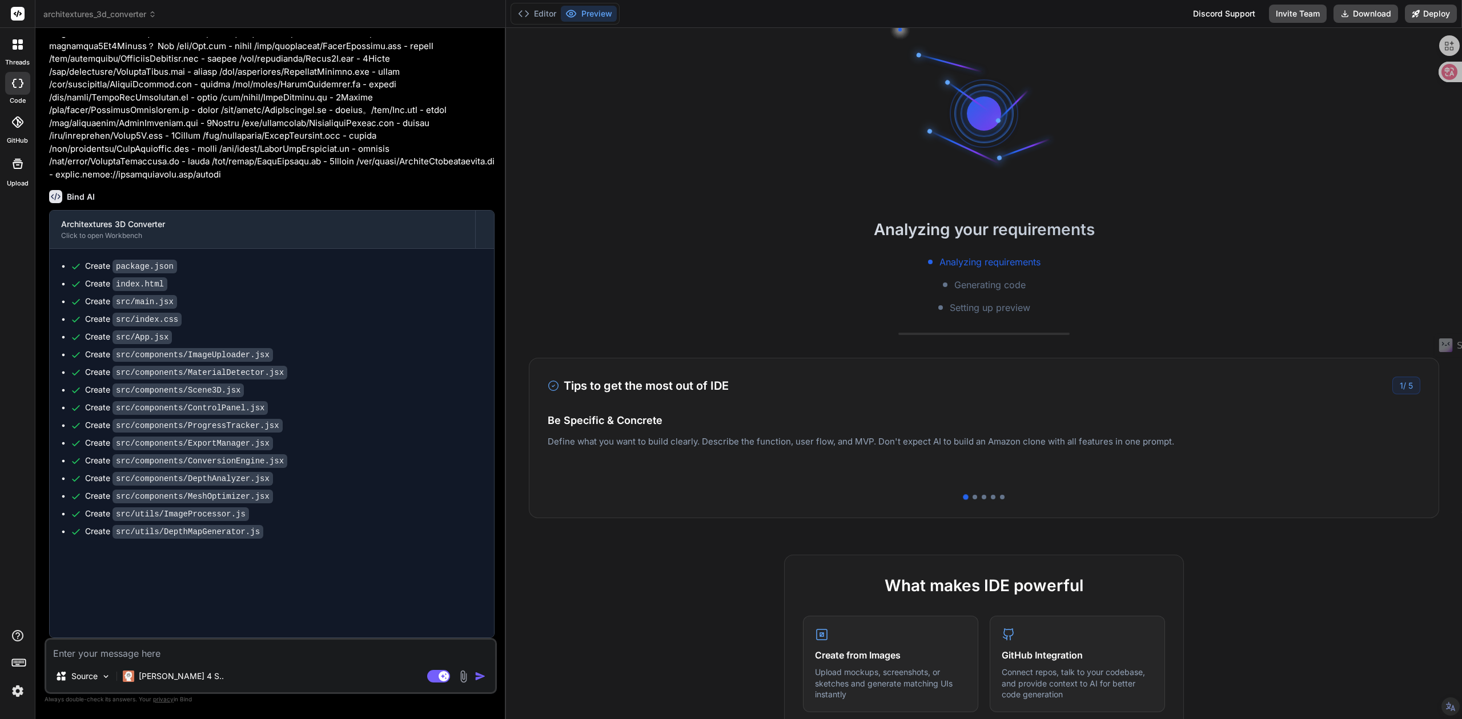
type textarea "x"
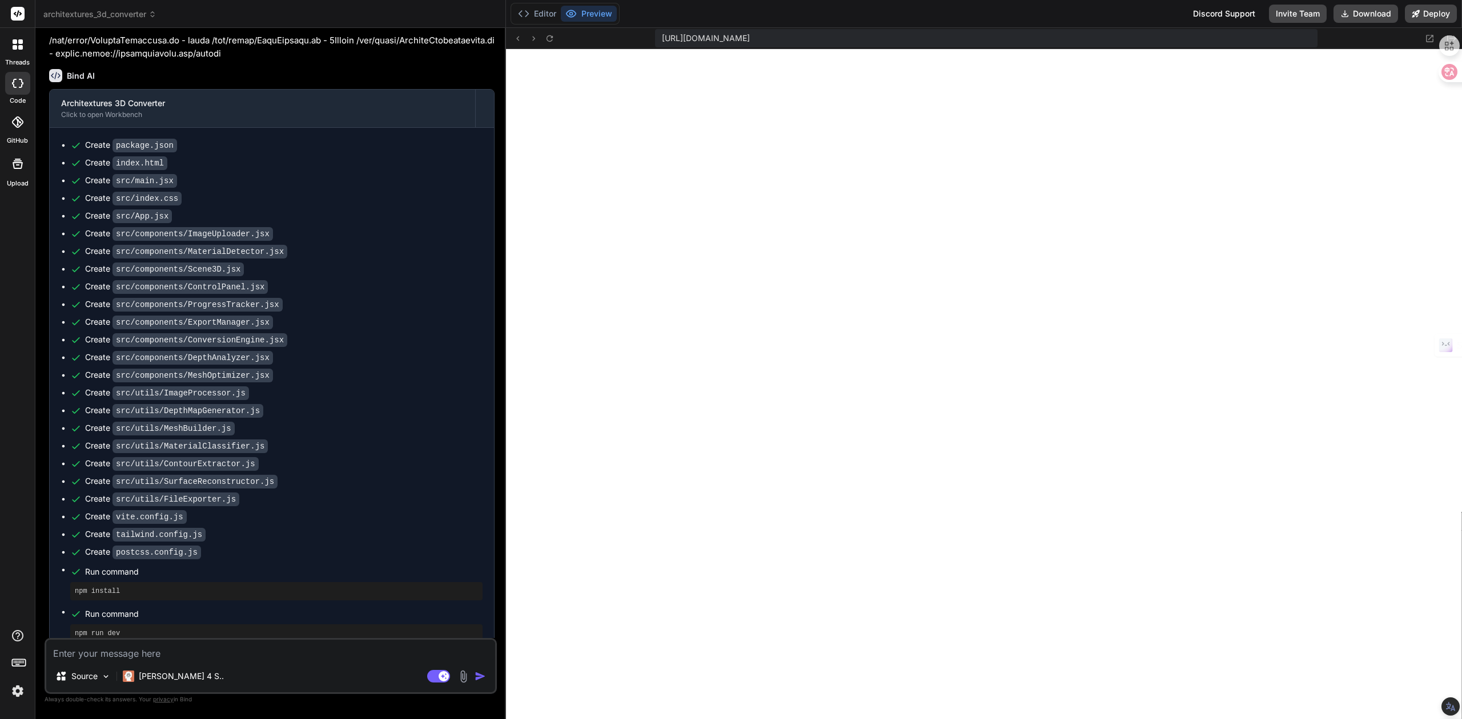
scroll to position [622, 0]
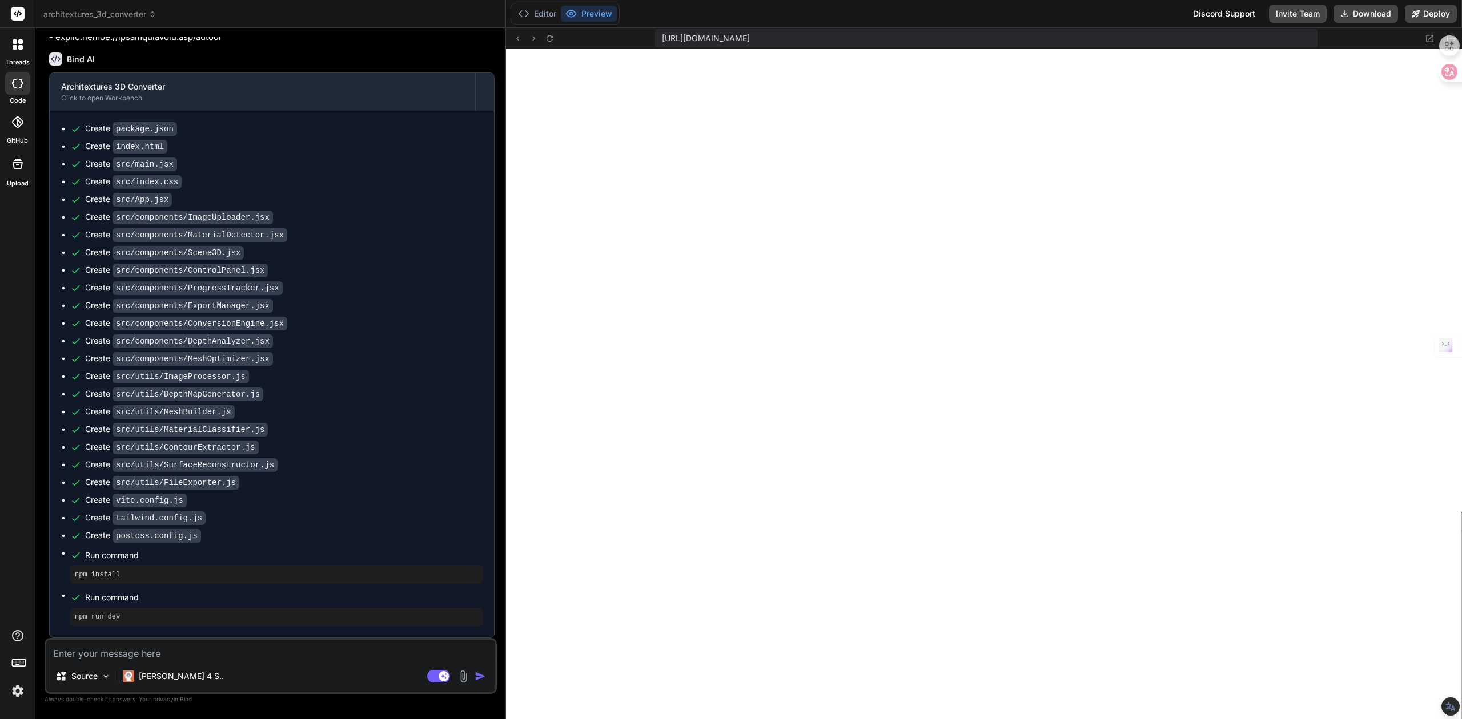
click at [13, 691] on img at bounding box center [17, 691] width 19 height 19
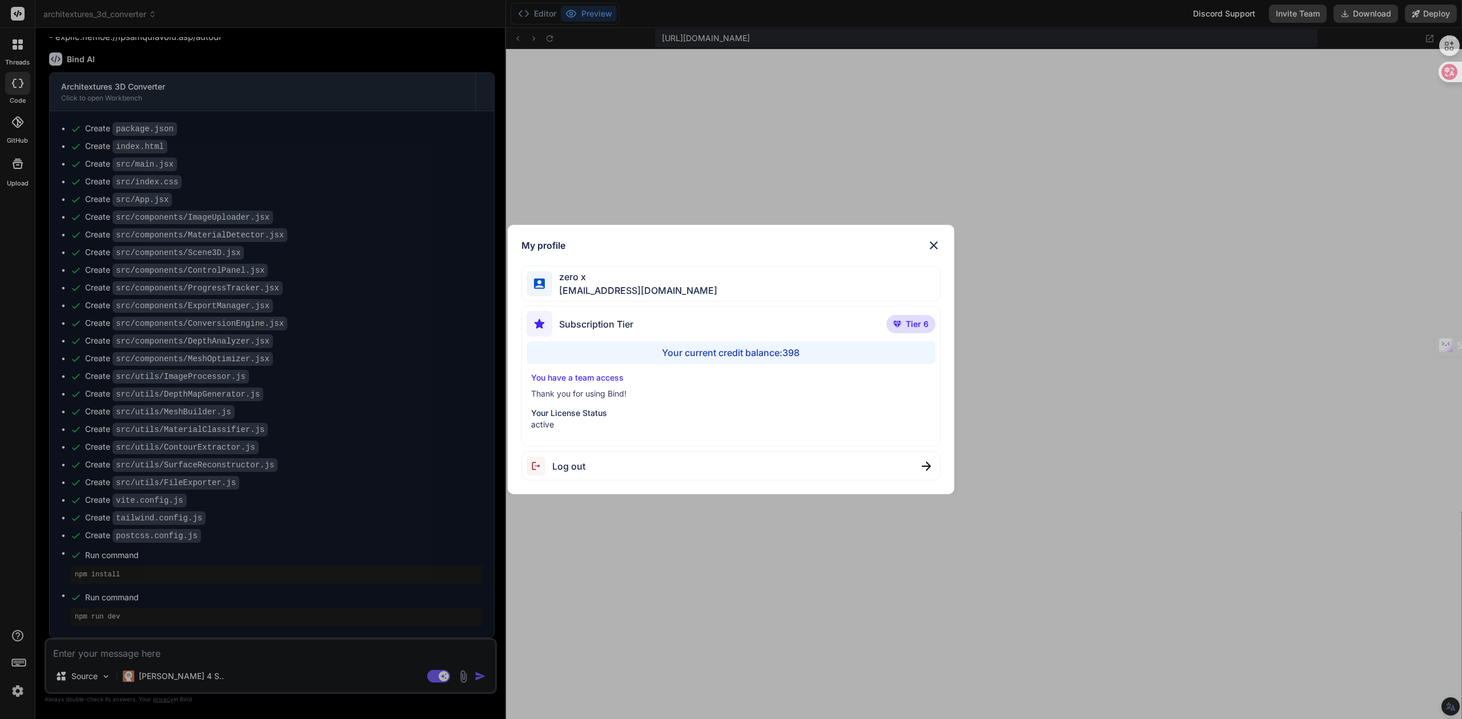
click at [13, 691] on div "My profile zero x zero3489@gmail.com Subscription Tier Tier 6 Your current cred…" at bounding box center [731, 359] width 1462 height 719
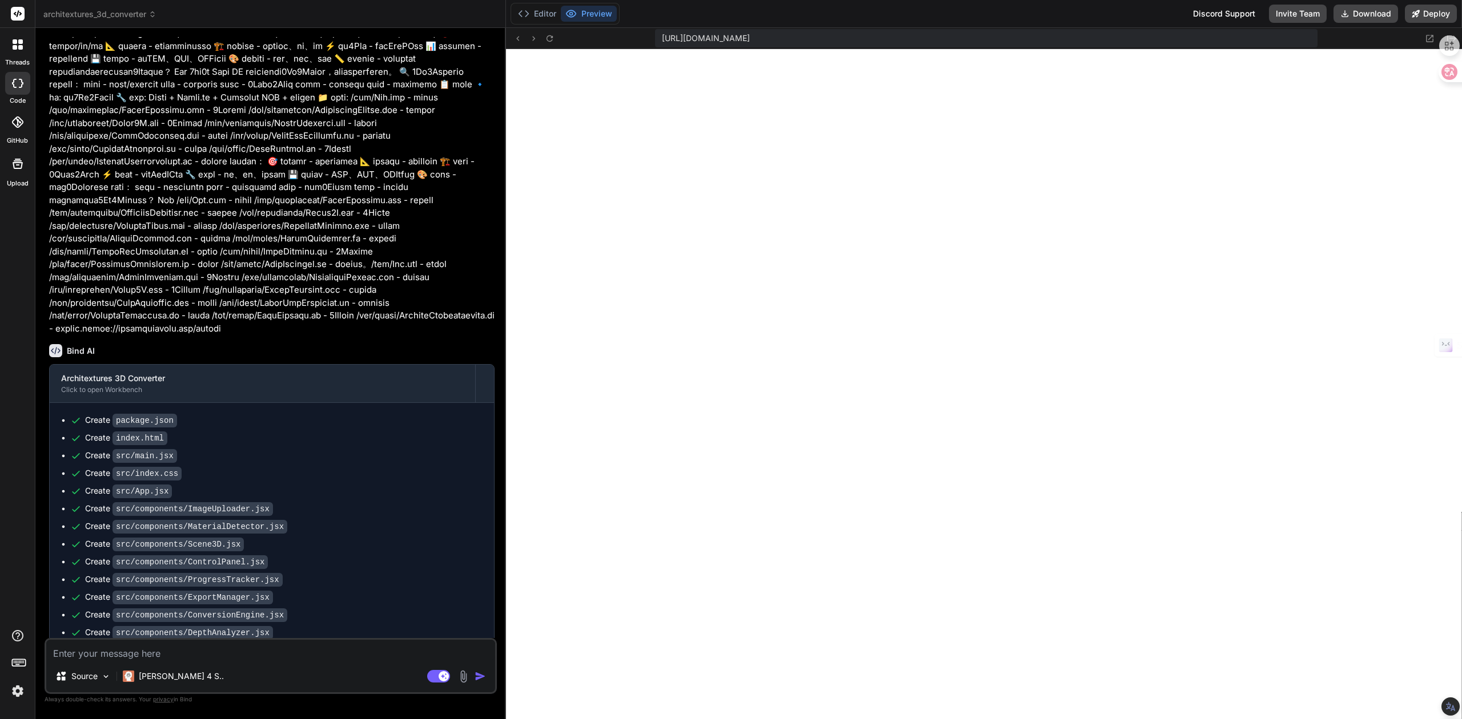
scroll to position [89, 0]
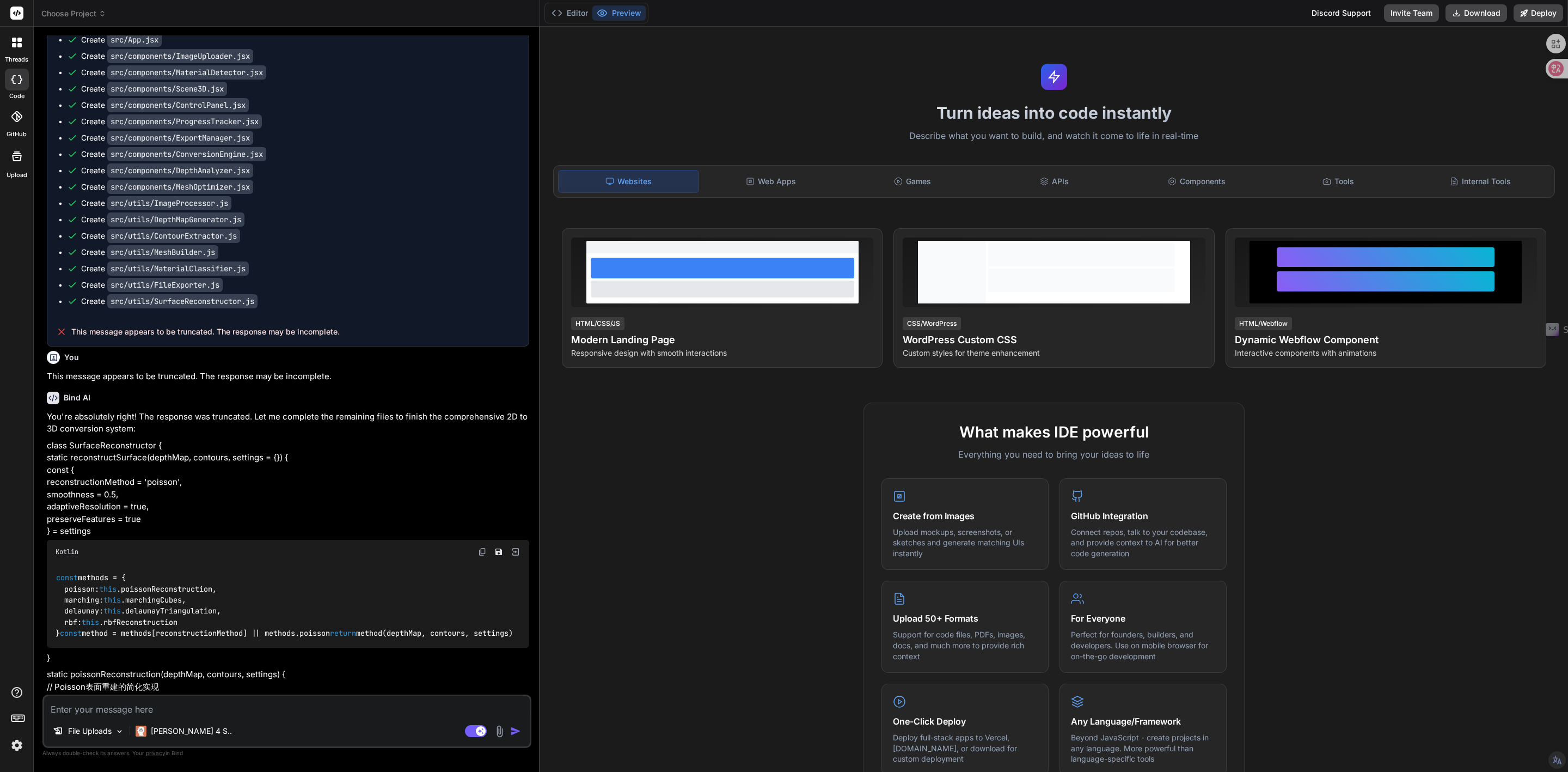
type textarea "x"
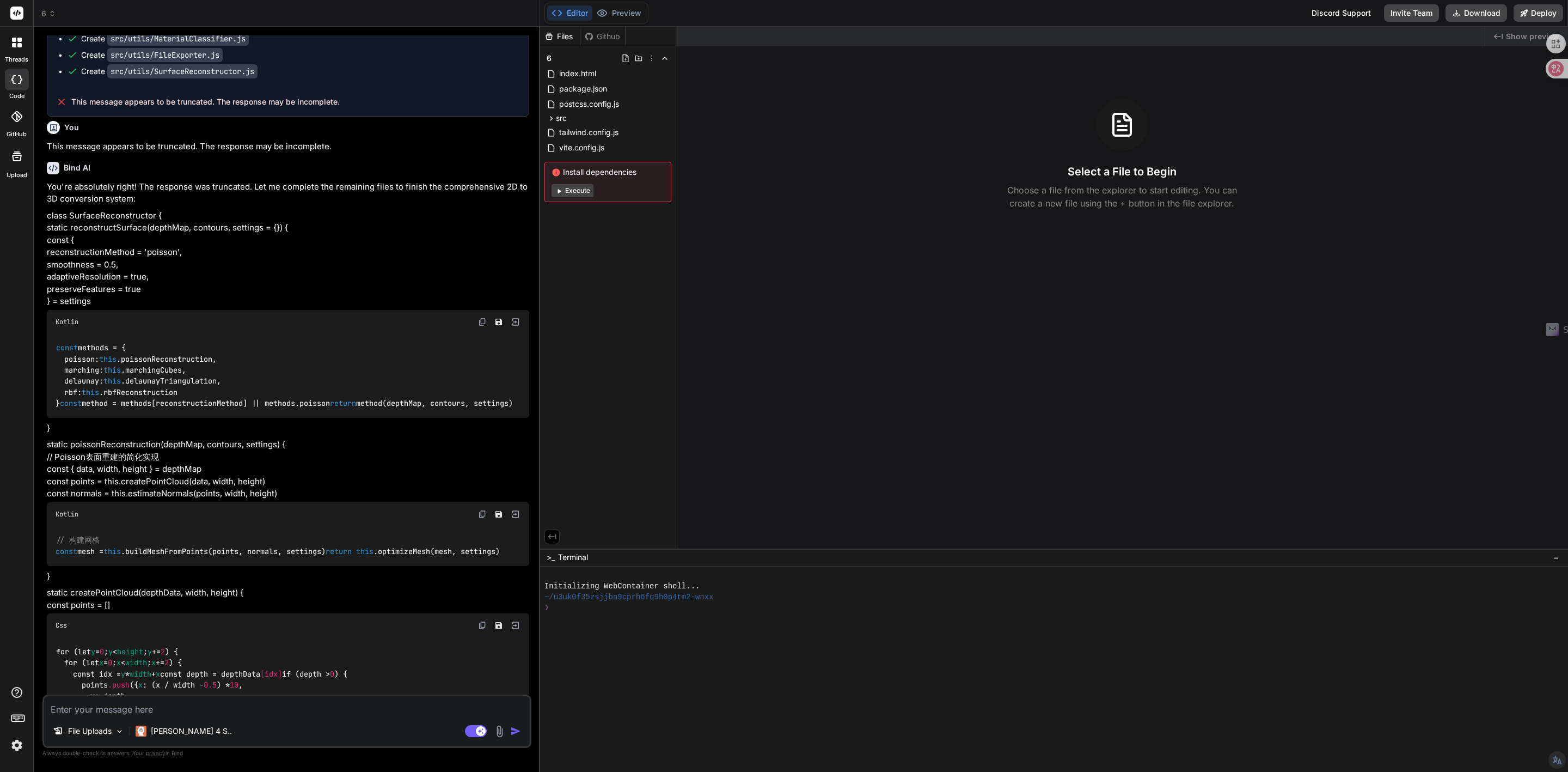
scroll to position [2177, 0]
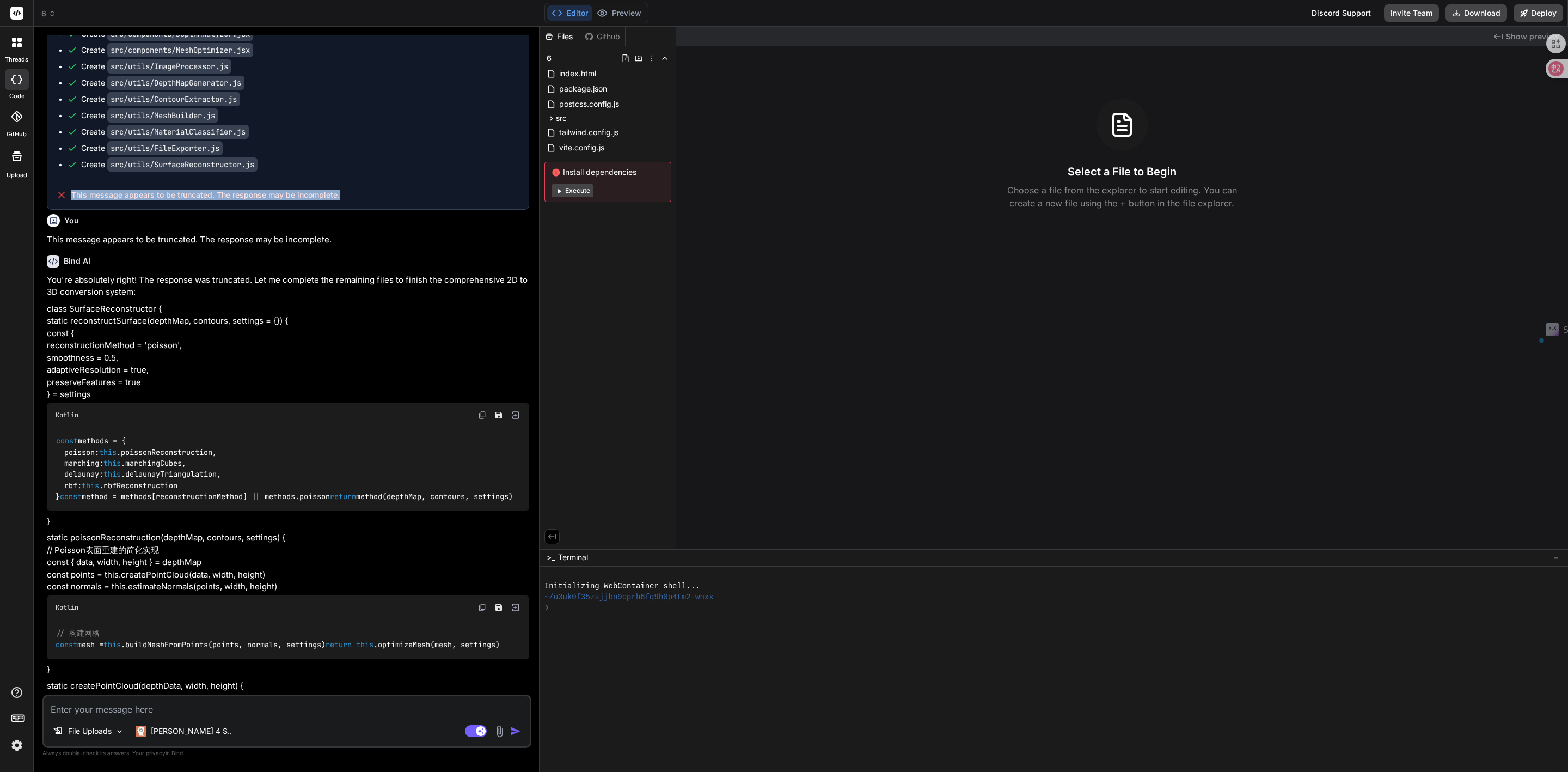
drag, startPoint x: 347, startPoint y: 291, endPoint x: 72, endPoint y: 287, distance: 275.0
click at [72, 209] on div "This message appears to be truncated. The response may be incomplete." at bounding box center [288, 196] width 482 height 29
copy span "This message appears to be truncated. The response may be incomplete."
click at [294, 714] on textarea at bounding box center [286, 706] width 485 height 20
paste textarea "This message appears to be truncated. The response may be incomplete."
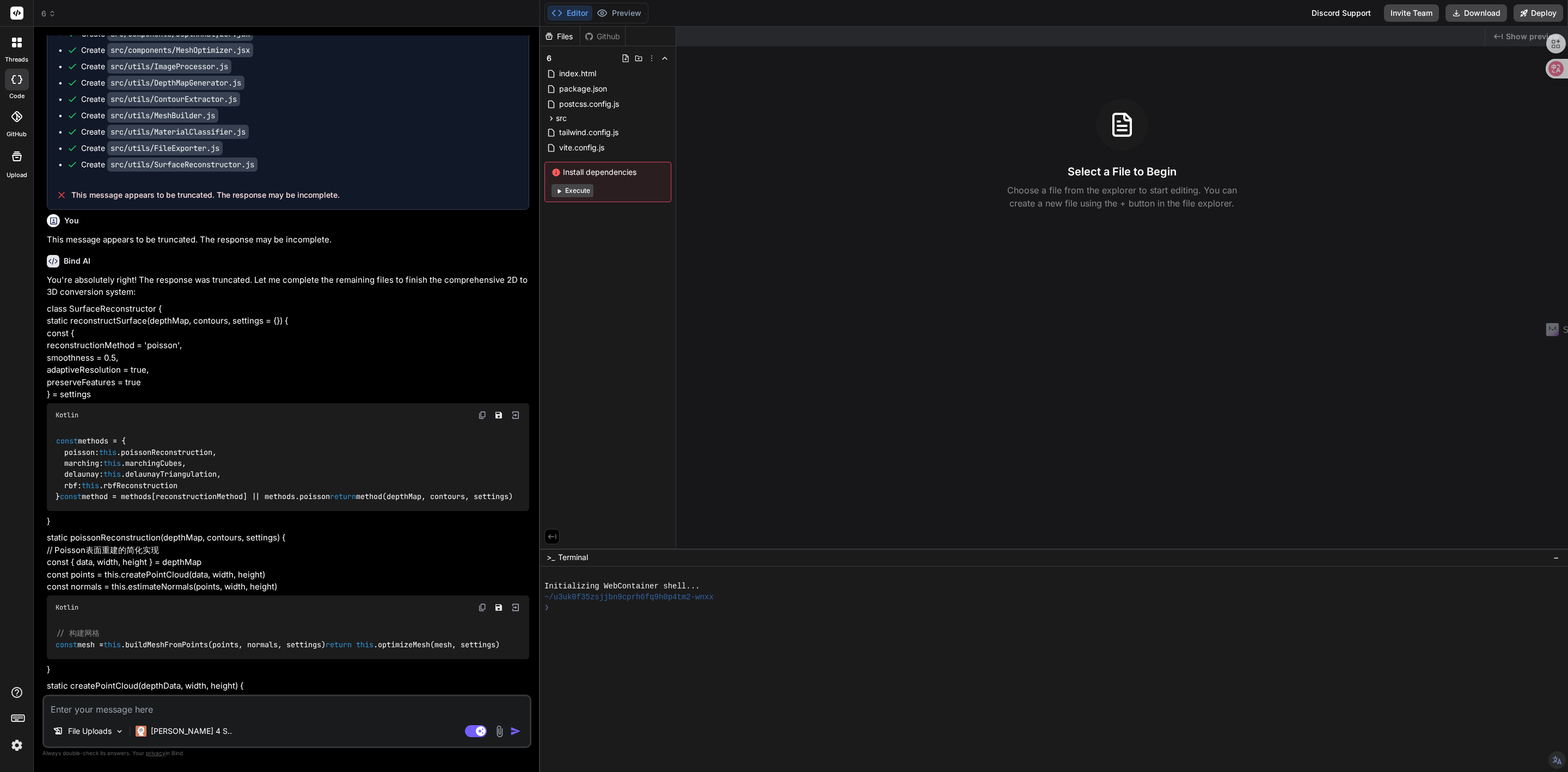
type textarea "This message appears to be truncated. The response may be incomplete."
type textarea "x"
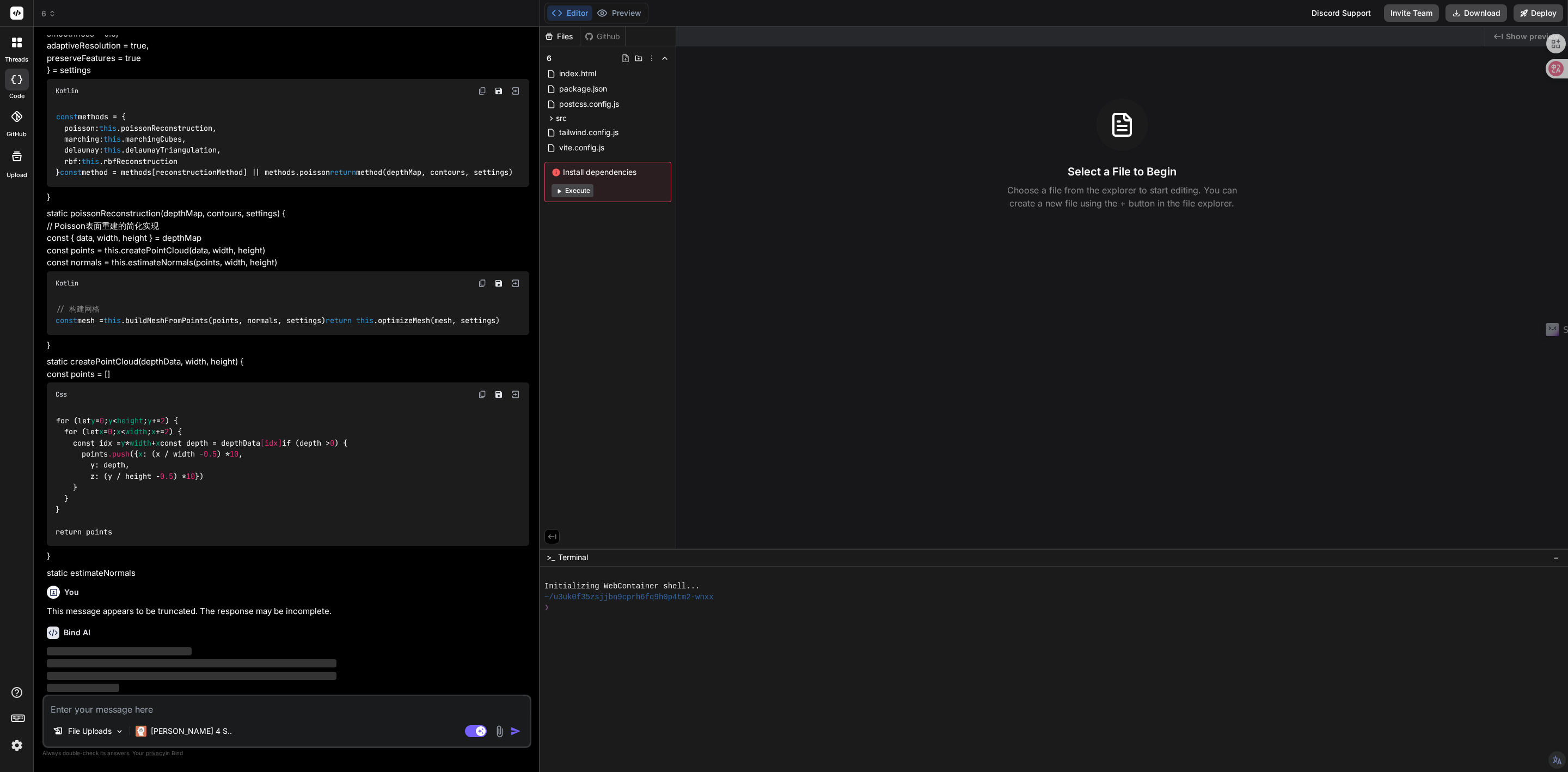
scroll to position [2699, 0]
click at [577, 189] on button "Execute" at bounding box center [572, 191] width 42 height 13
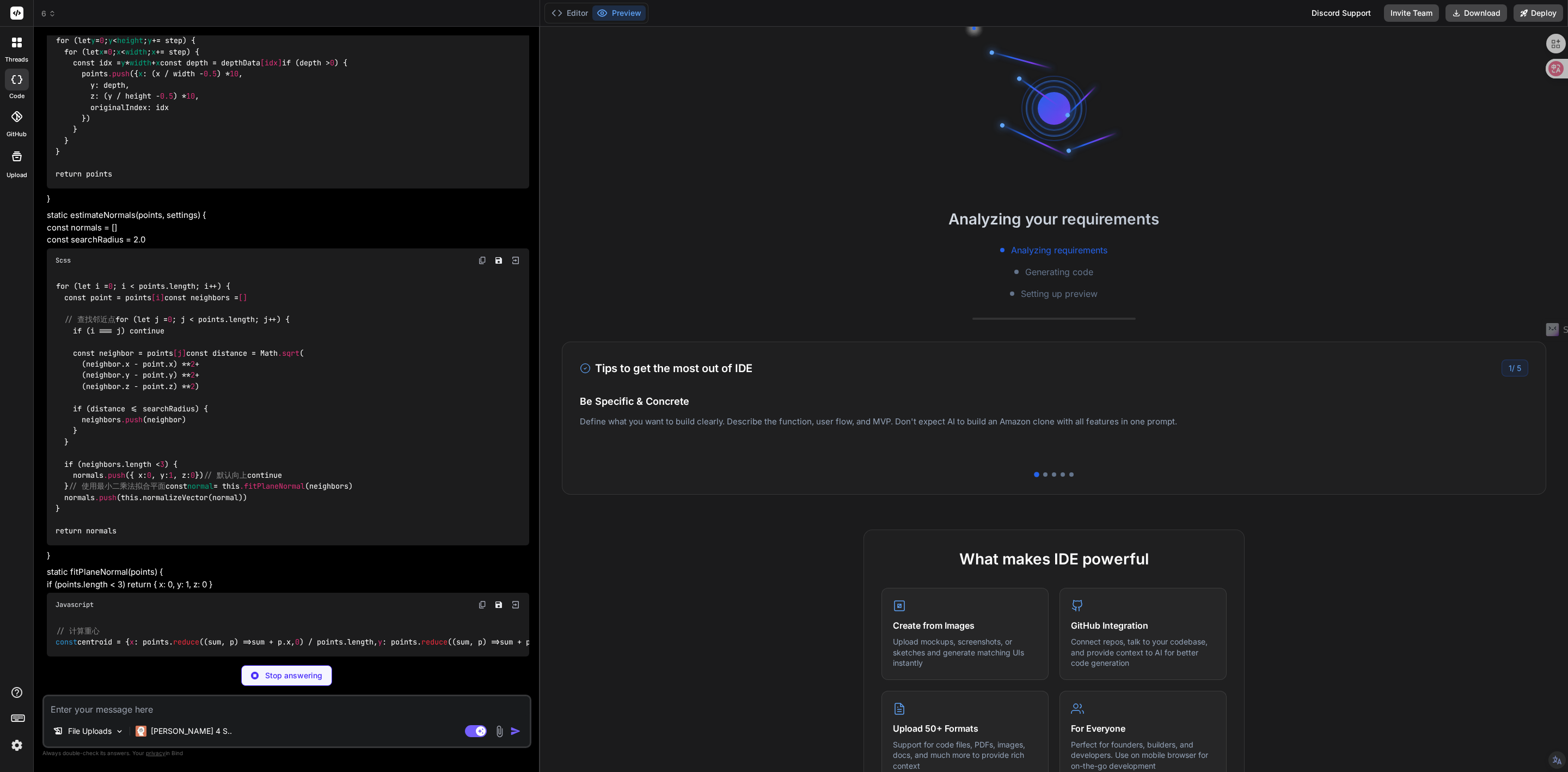
scroll to position [4019, 0]
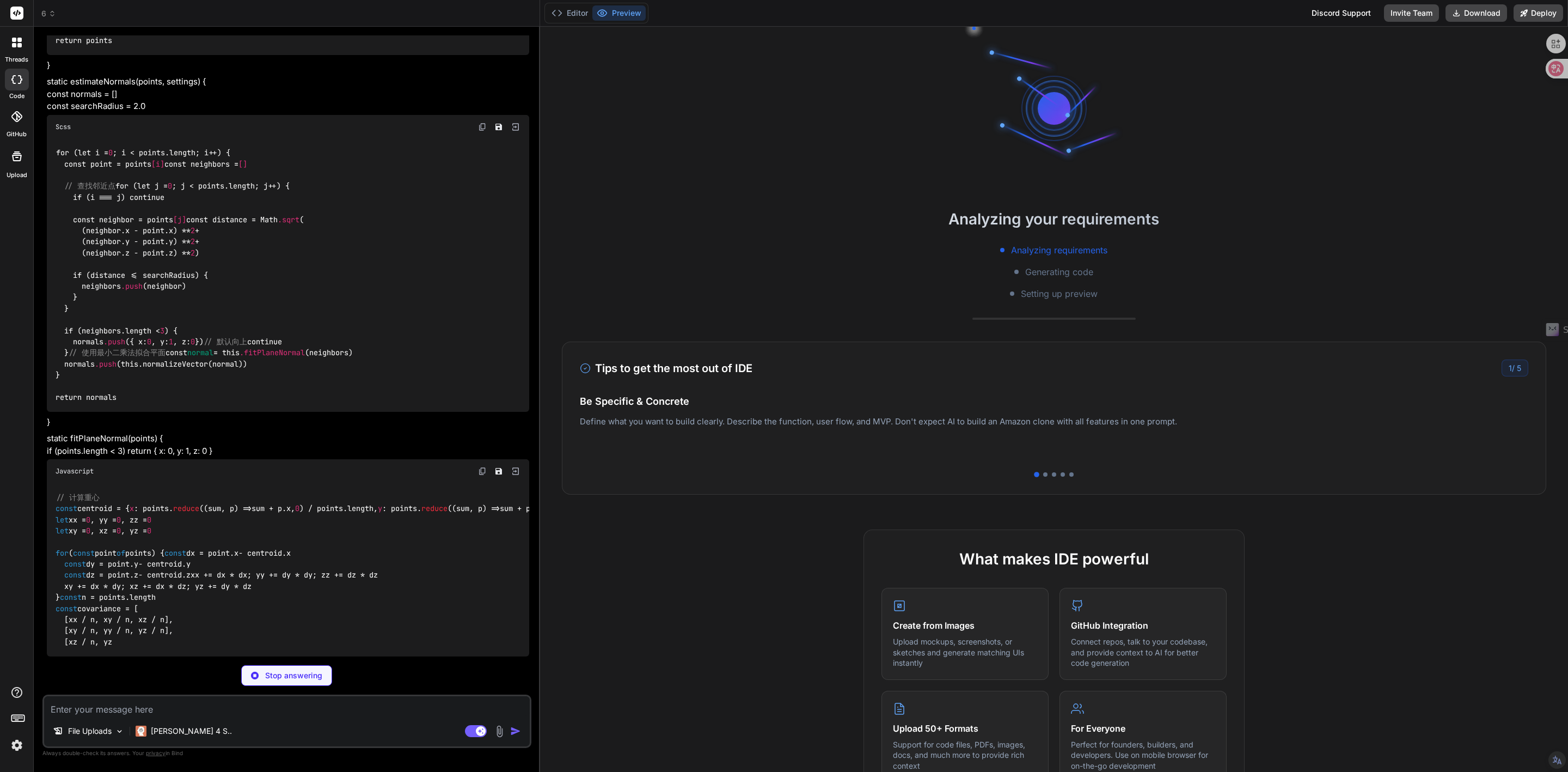
click at [282, 674] on p "Stop answering" at bounding box center [294, 675] width 57 height 10
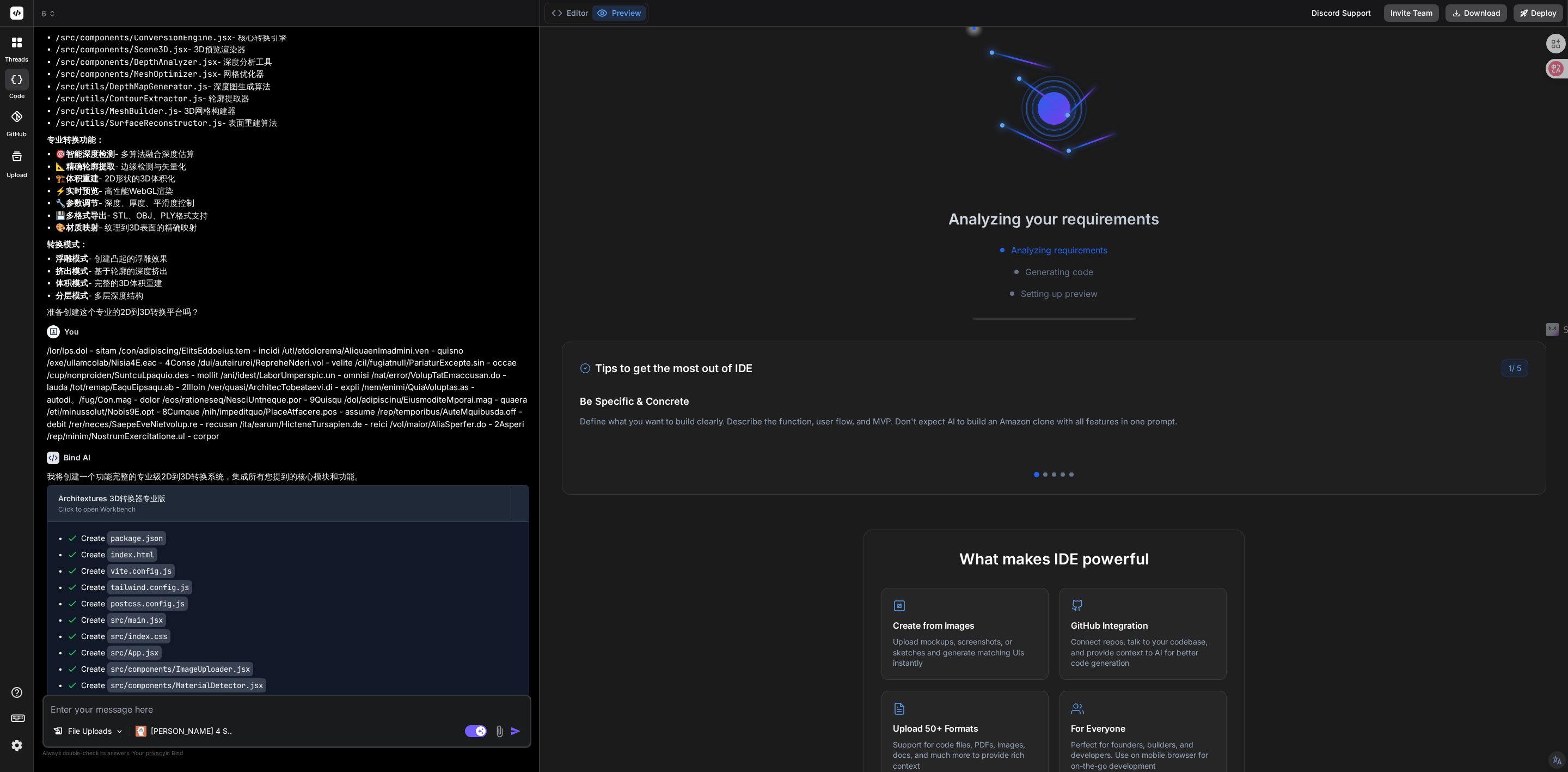
scroll to position [1567, 0]
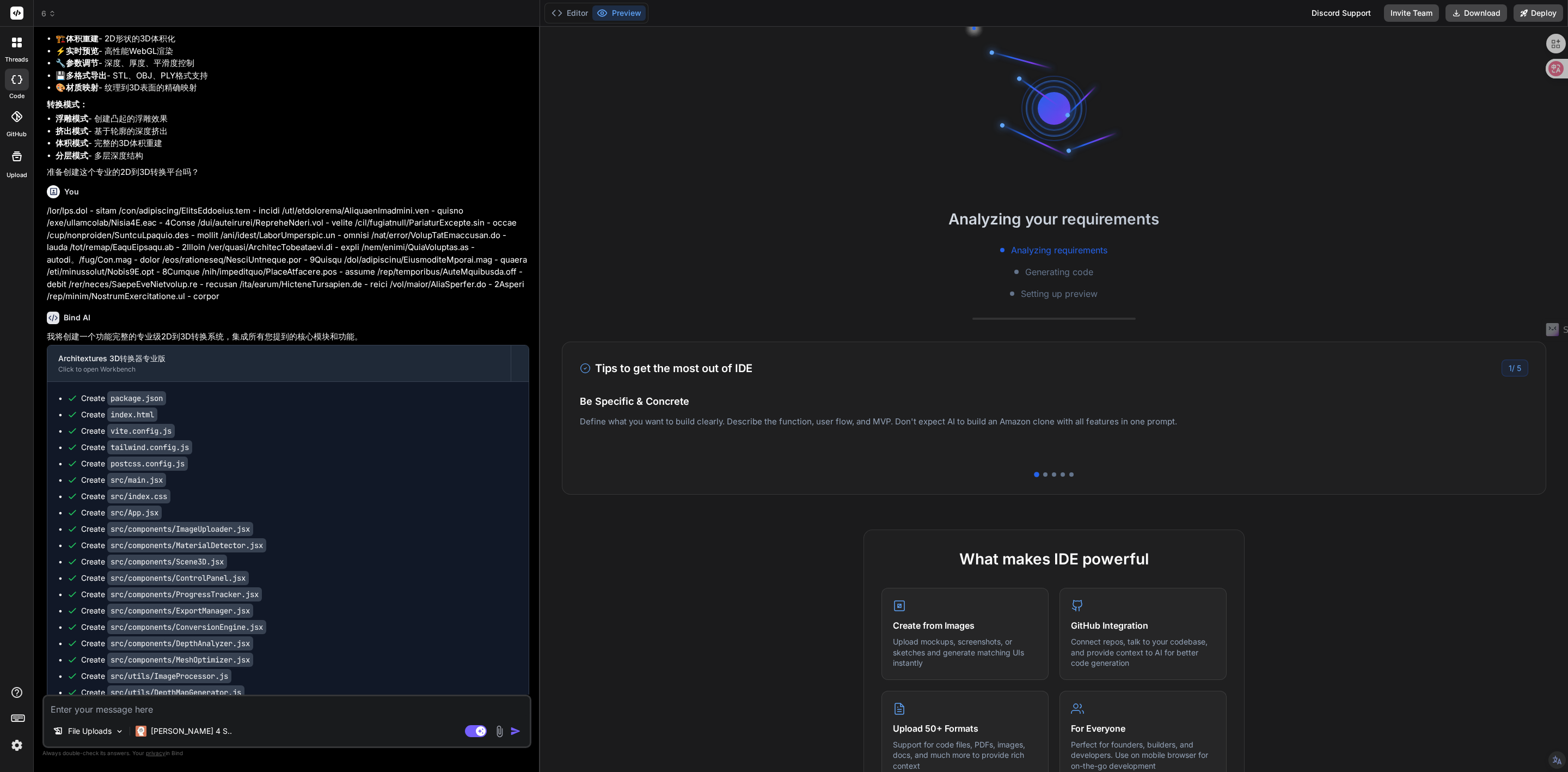
click at [13, 747] on img at bounding box center [16, 744] width 18 height 18
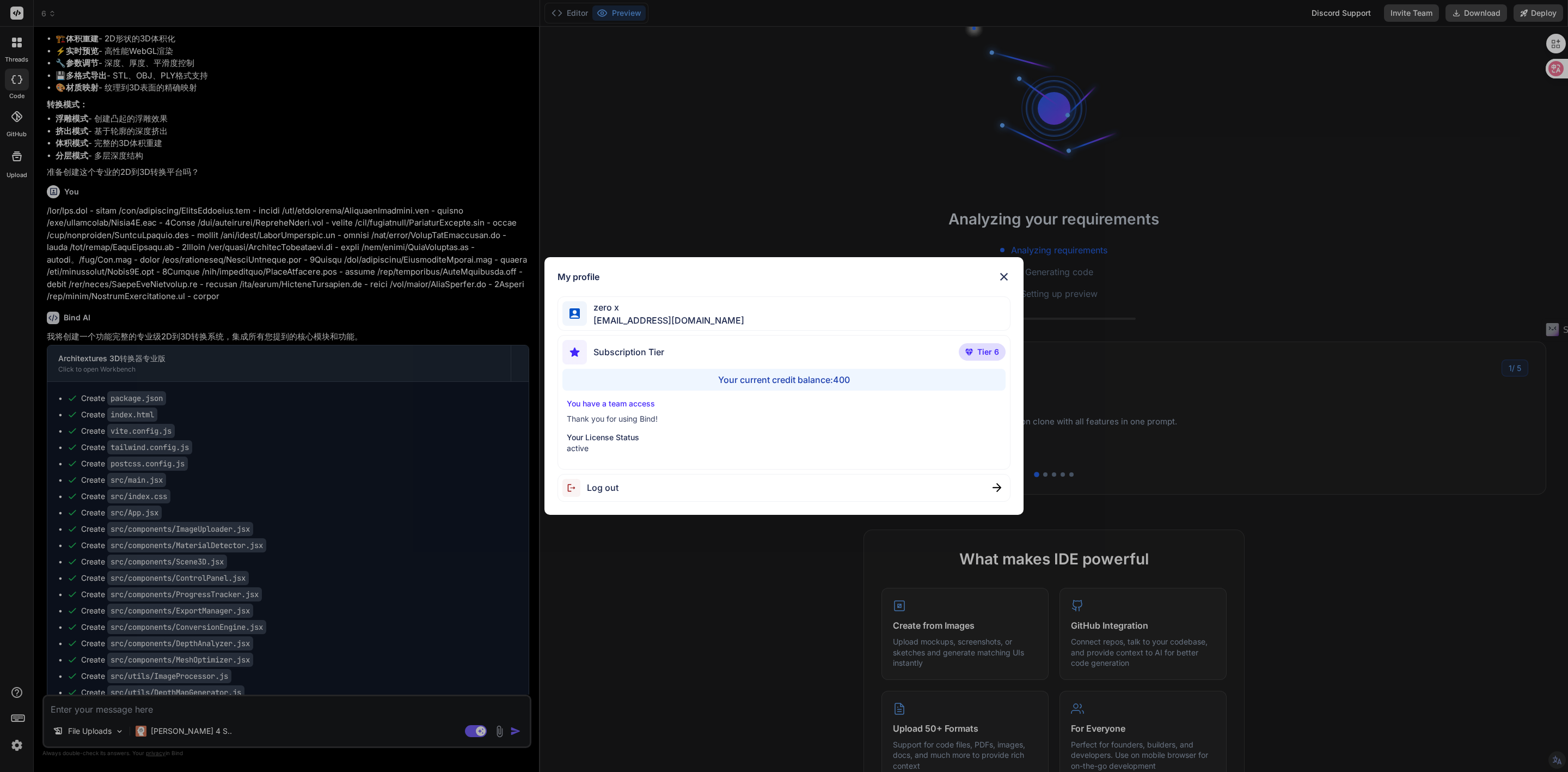
click at [13, 747] on div "My profile zero x [EMAIL_ADDRESS][DOMAIN_NAME] Subscription Tier Tier 6 Your cu…" at bounding box center [784, 386] width 1568 height 772
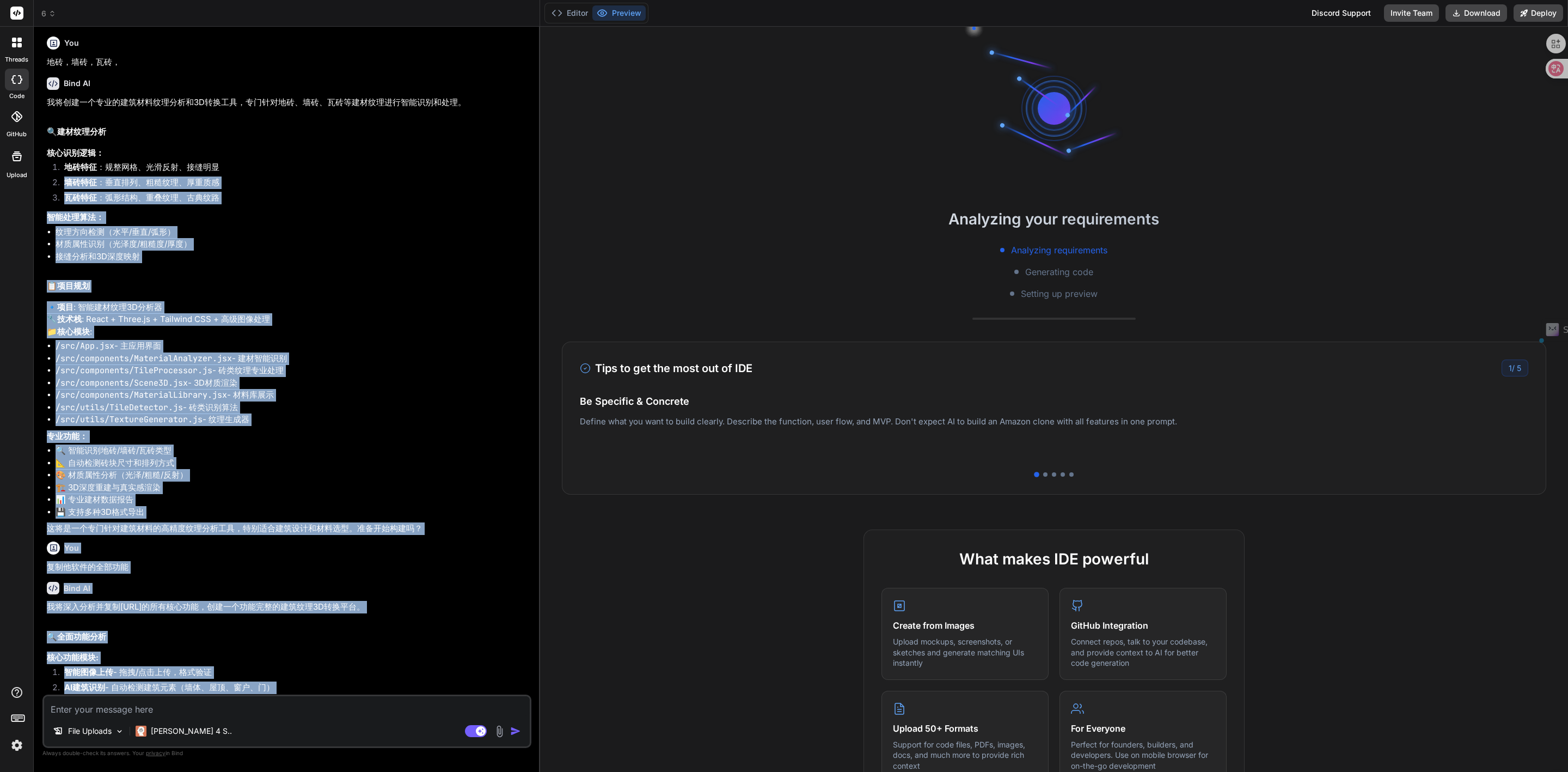
scroll to position [0, 0]
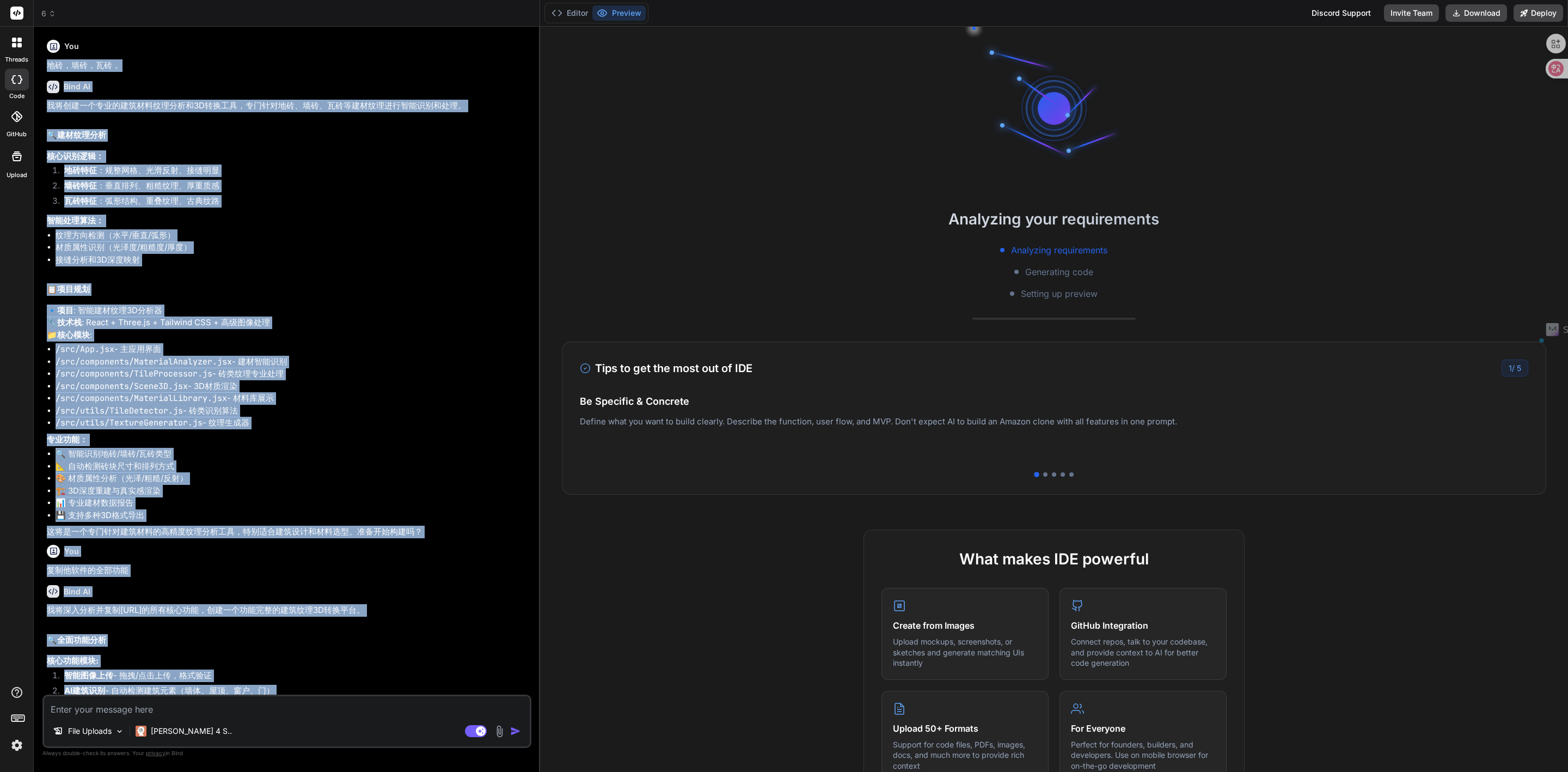
drag, startPoint x: 28, startPoint y: 362, endPoint x: 36, endPoint y: 66, distance: 296.1
click at [36, 66] on div "Bind AI Web Search Created with Pixso. Code Generator You 地砖，墙砖，瓦砖， Bind AI 我将创…" at bounding box center [286, 399] width 506 height 744
click at [1528, 13] on button "Deploy" at bounding box center [1538, 13] width 50 height 17
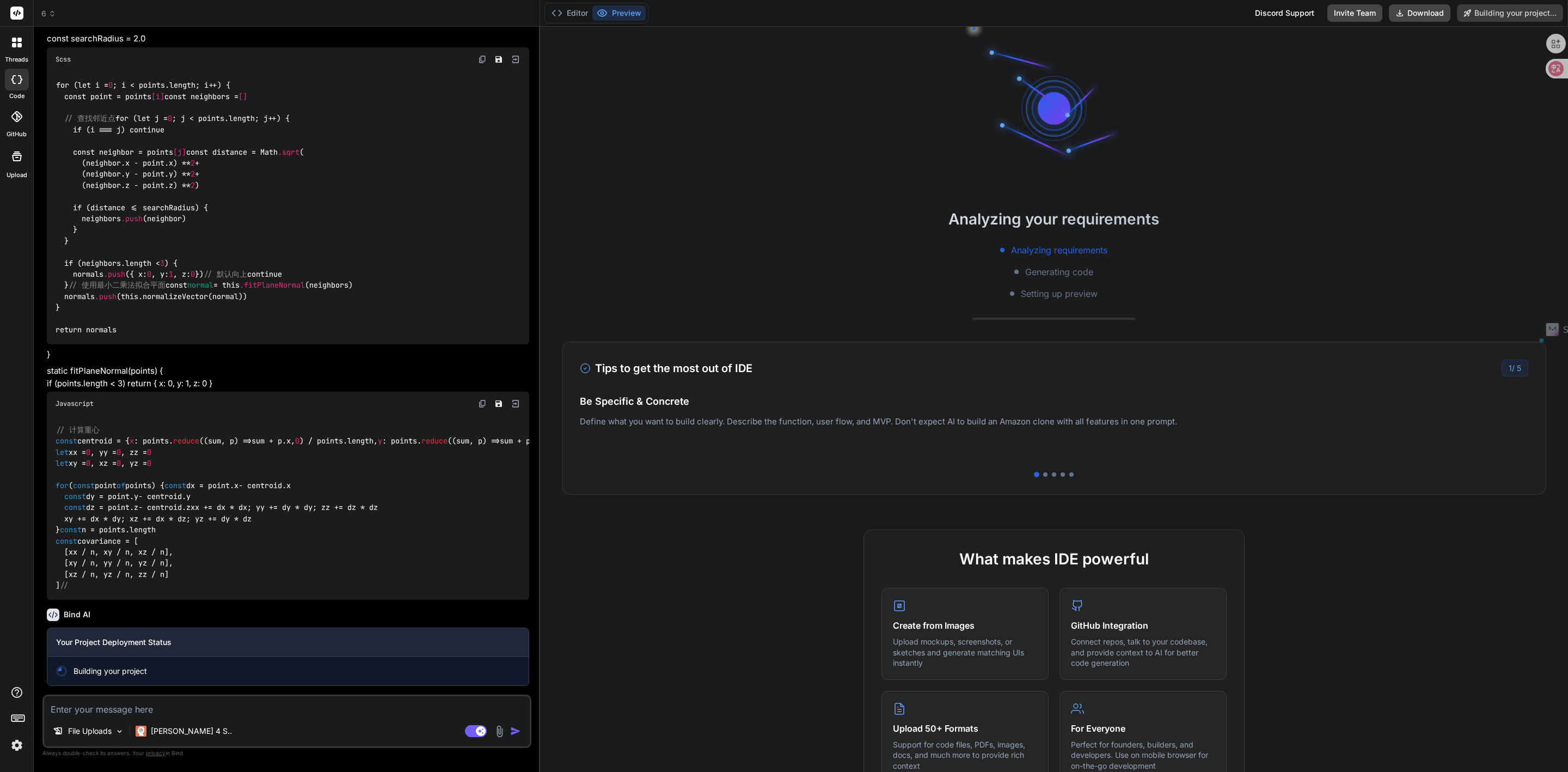
scroll to position [4298, 0]
click at [1043, 476] on div at bounding box center [1045, 474] width 5 height 5
click at [1052, 475] on div at bounding box center [1054, 474] width 5 height 5
click at [1061, 474] on div at bounding box center [1063, 474] width 5 height 5
click at [1069, 474] on div at bounding box center [1071, 474] width 5 height 5
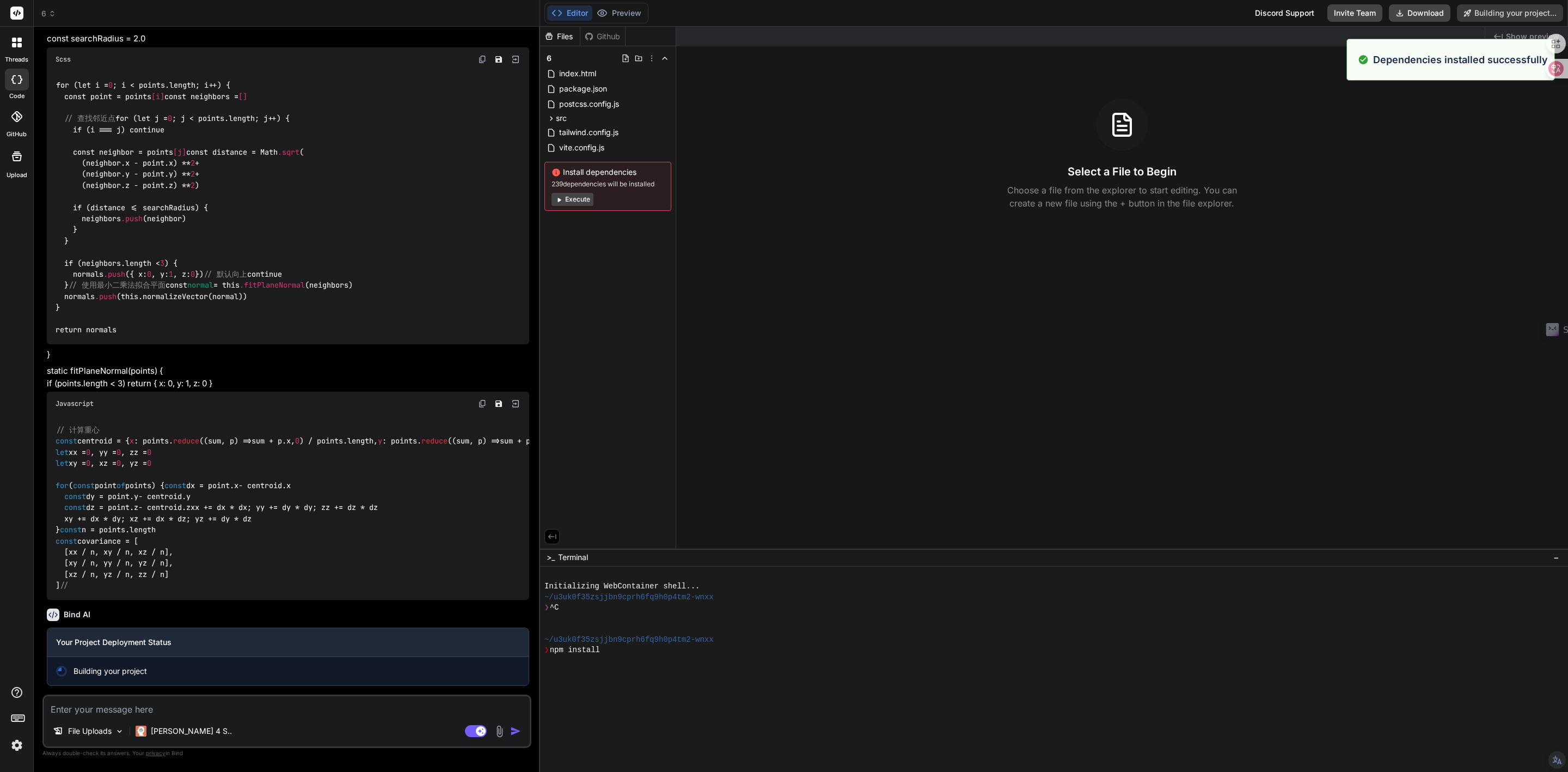
scroll to position [31, 0]
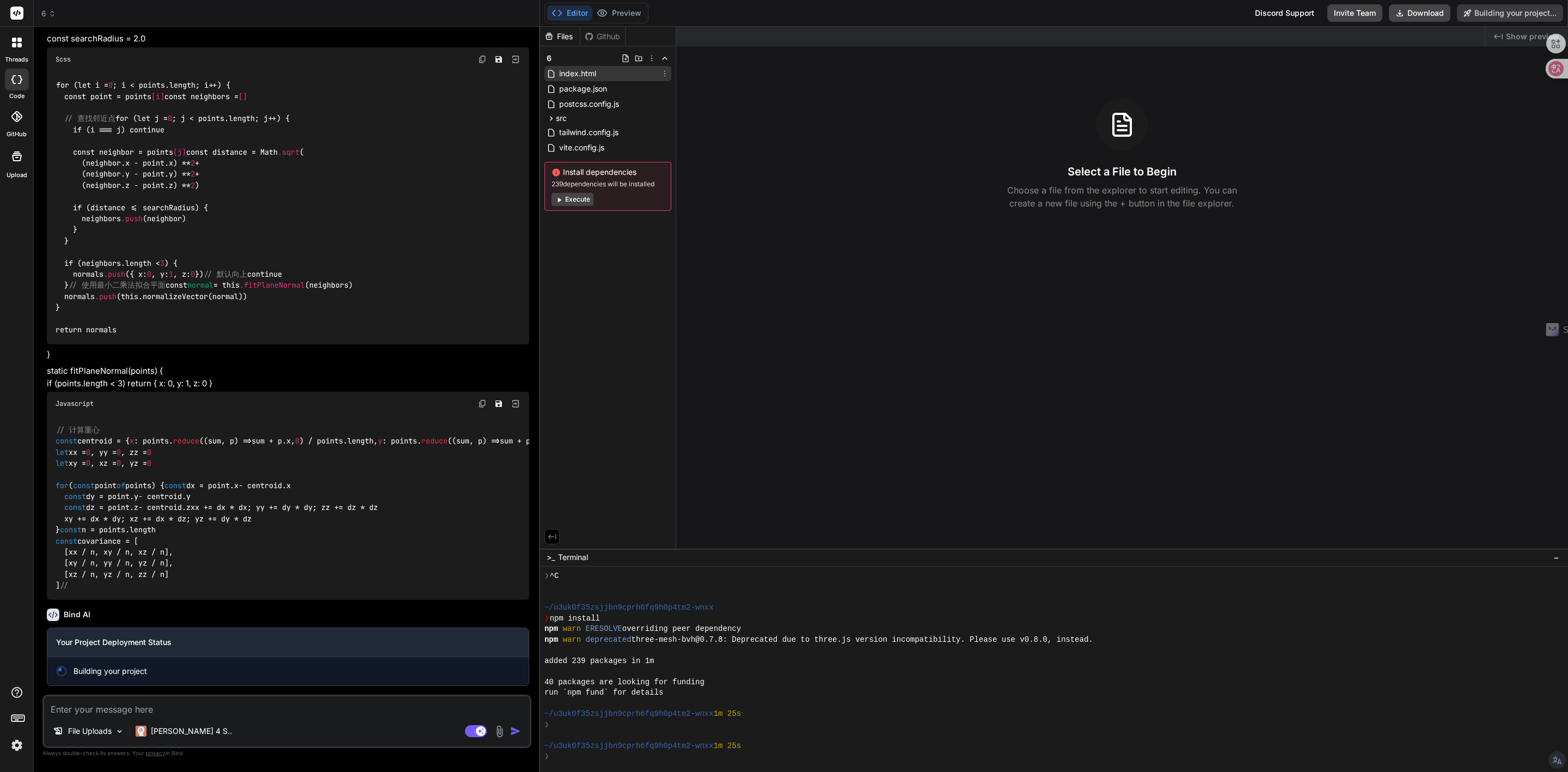
click at [584, 71] on span "index.html" at bounding box center [577, 73] width 39 height 13
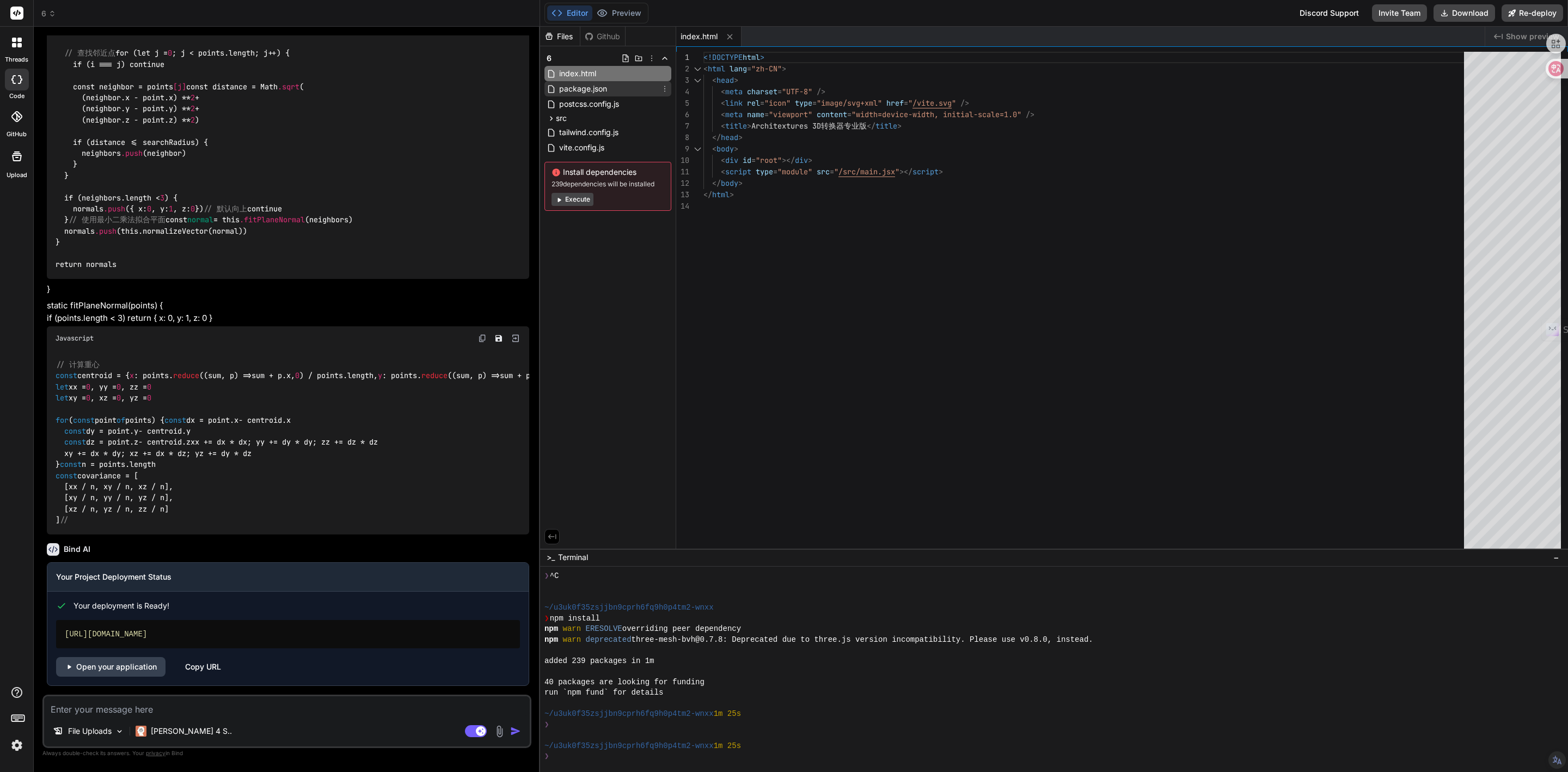
type textarea "x"
click at [582, 85] on span "package.json" at bounding box center [583, 89] width 51 height 13
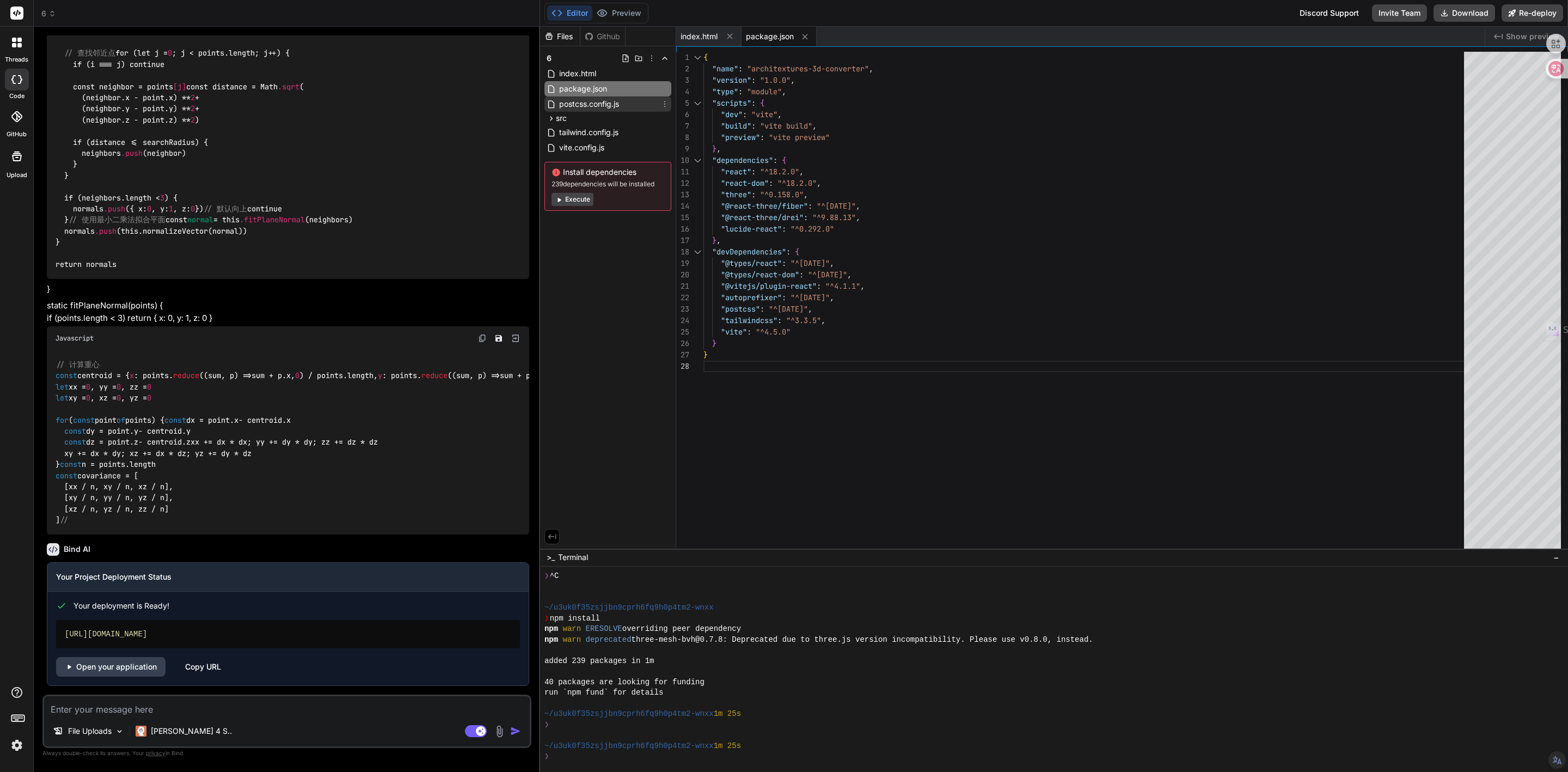
click at [582, 105] on span "postcss.config.js" at bounding box center [588, 104] width 62 height 13
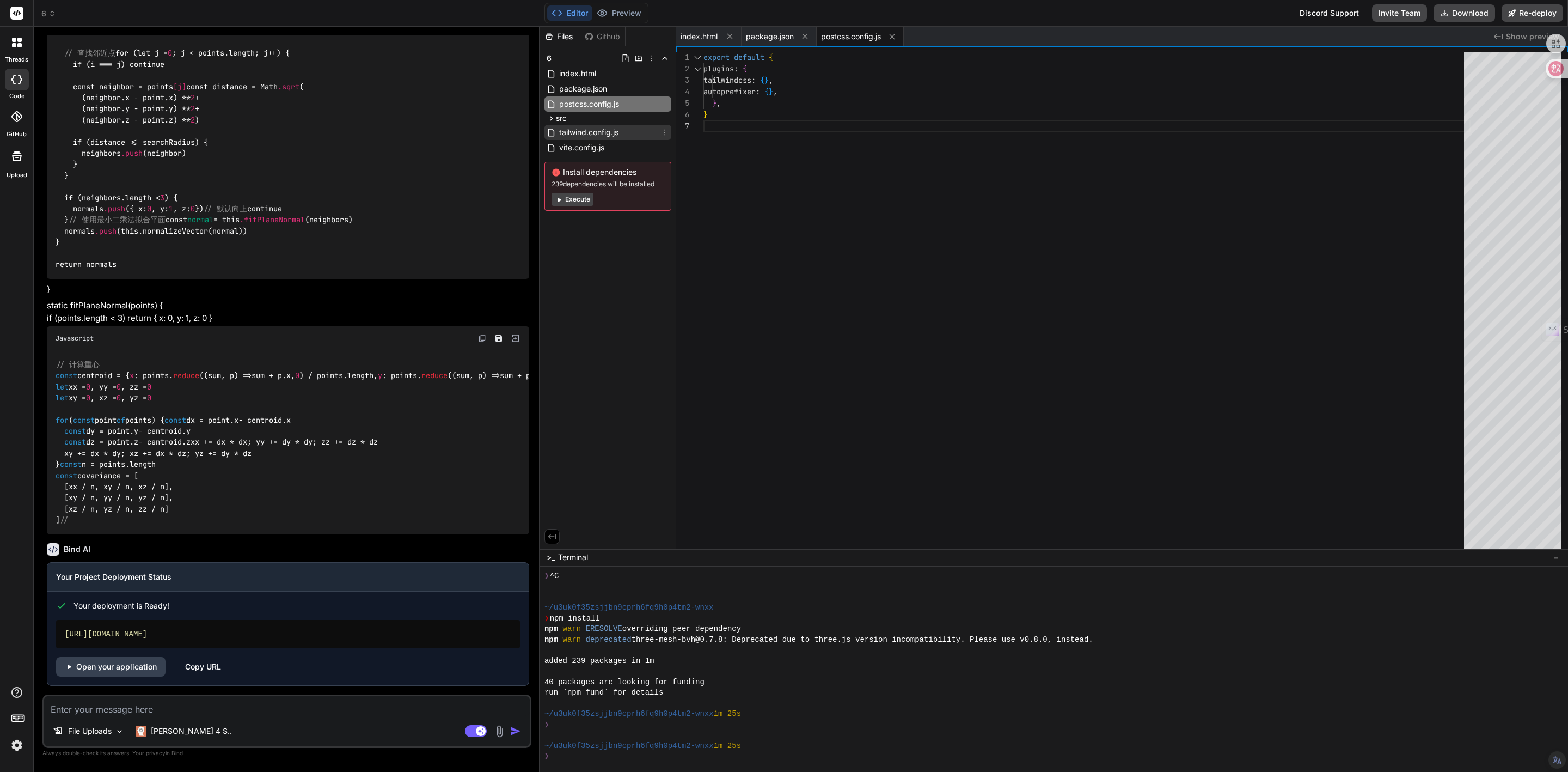
click at [573, 128] on span "tailwind.config.js" at bounding box center [588, 133] width 62 height 13
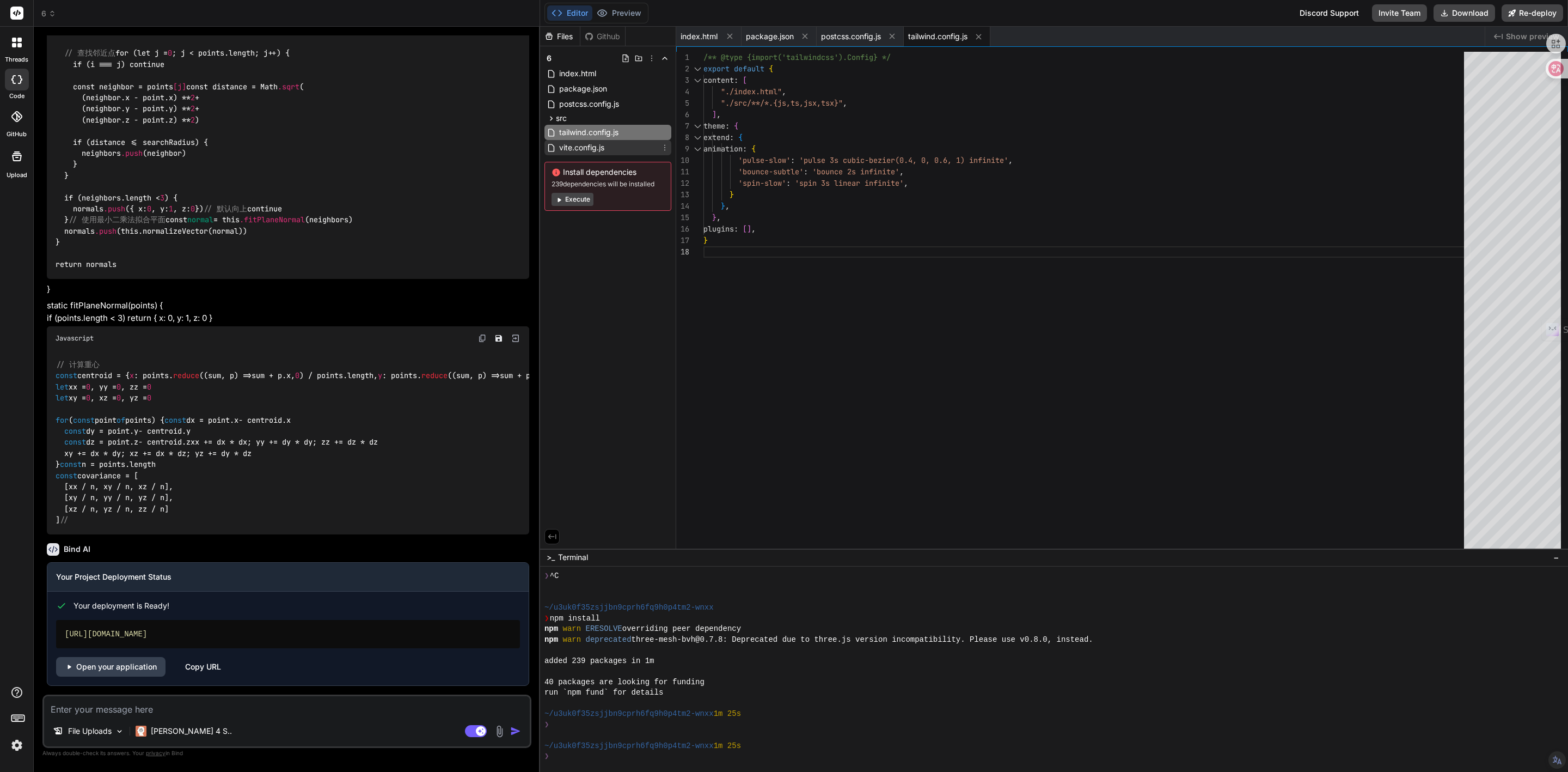
click at [572, 147] on span "vite.config.js" at bounding box center [582, 148] width 48 height 13
type textarea "import { defineConfig } from 'vite' import react from '@vitejs/plugin-react' ex…"
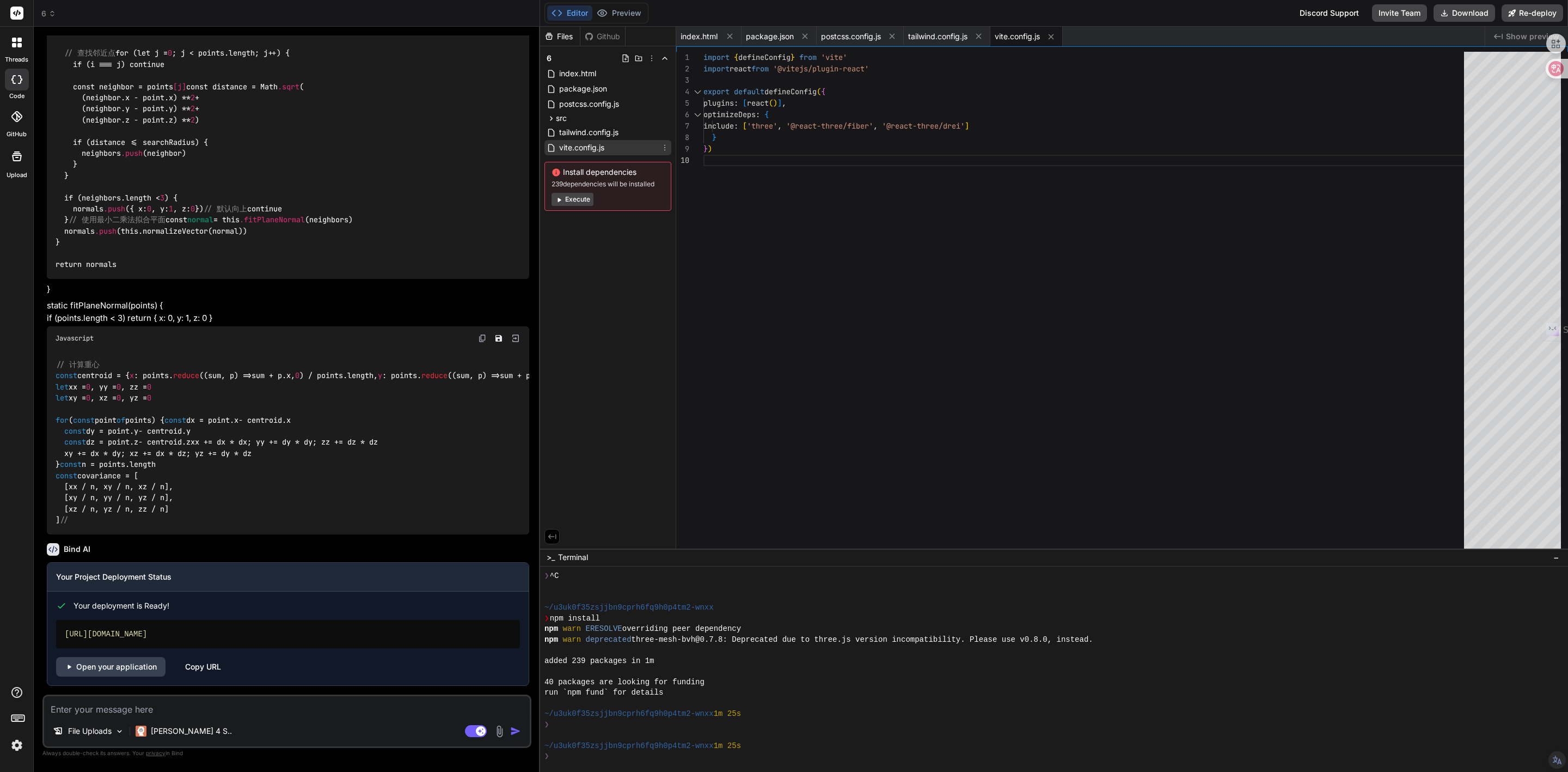
type textarea "x"
click at [566, 119] on span "src" at bounding box center [561, 117] width 10 height 10
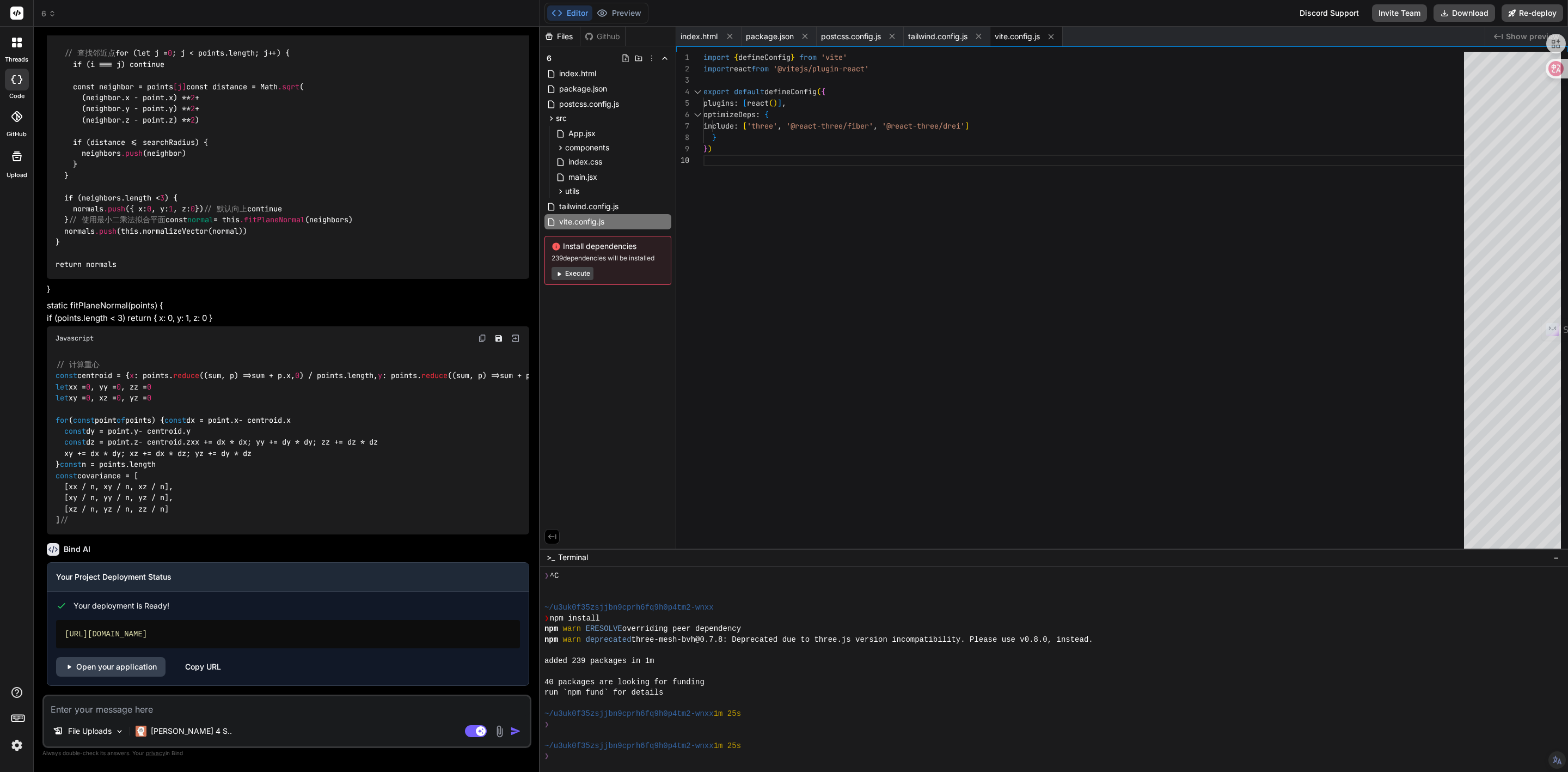
click at [644, 352] on div "Files Github 6 index.html package.json postcss.config.js src App.jsx components…" at bounding box center [608, 287] width 136 height 522
click at [114, 663] on link "Open your application" at bounding box center [111, 667] width 110 height 20
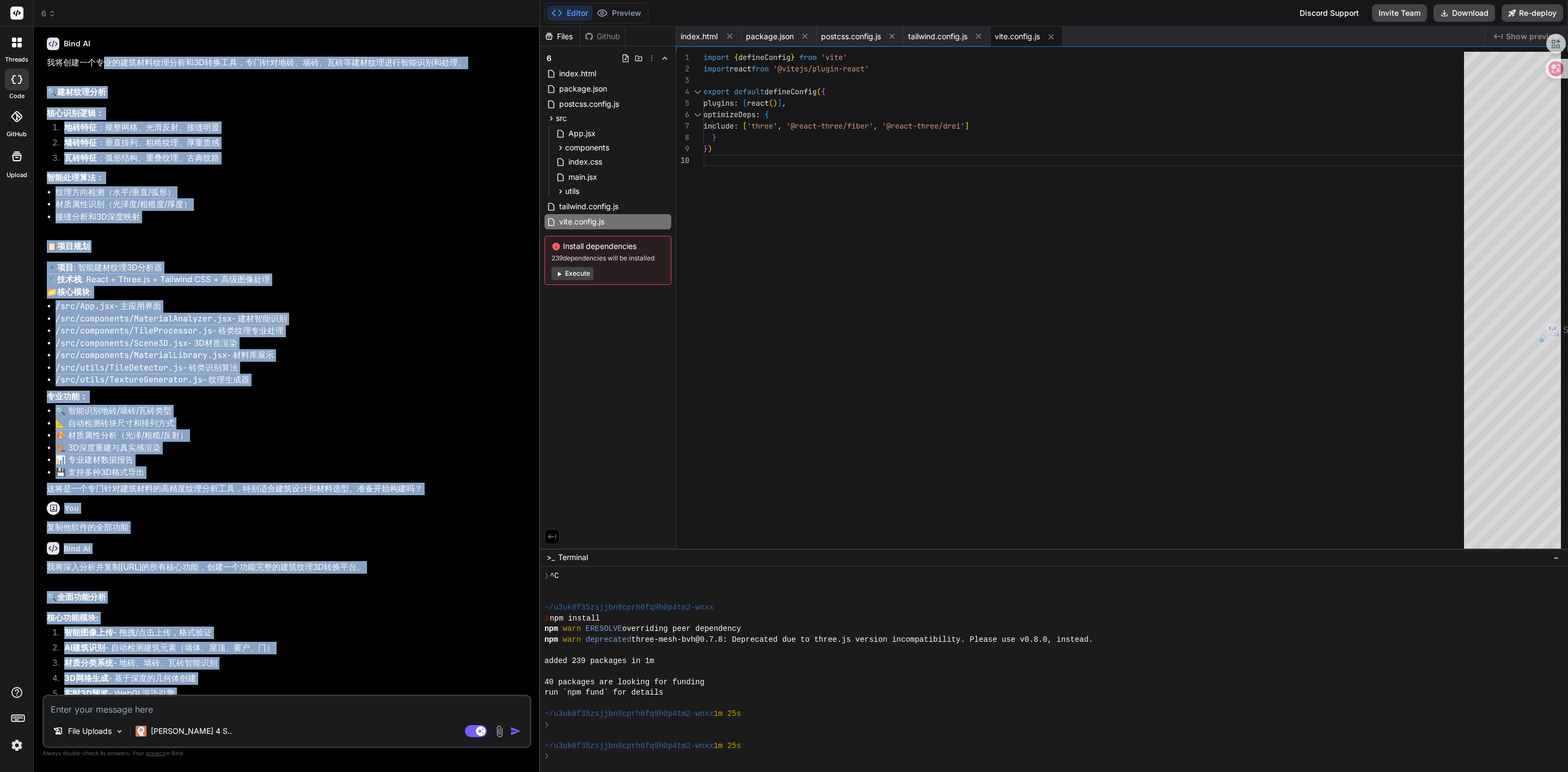
scroll to position [0, 0]
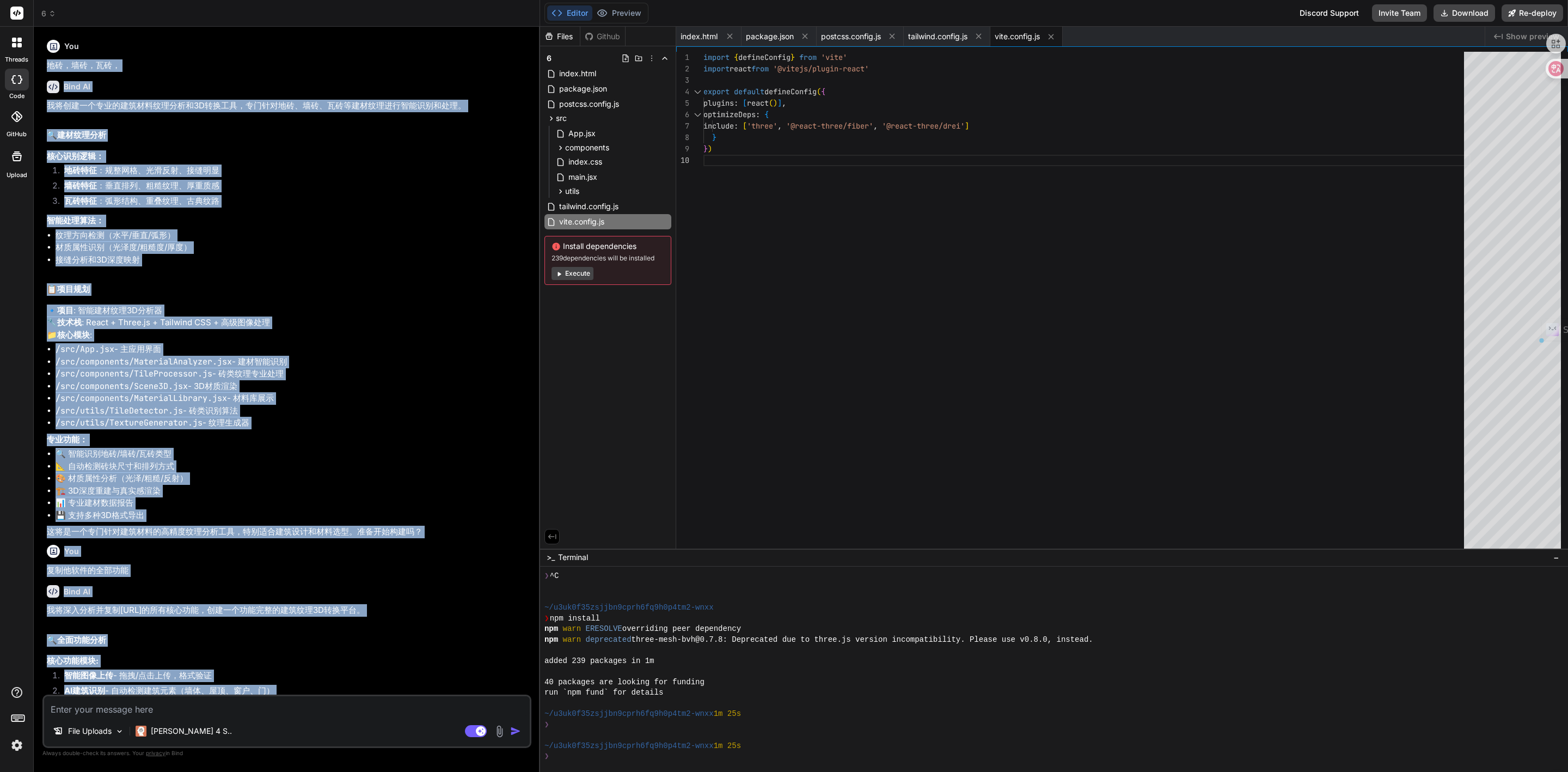
drag, startPoint x: 90, startPoint y: 375, endPoint x: 43, endPoint y: 64, distance: 314.5
click at [43, 64] on div "You 地砖，墙砖，瓦砖， Bind AI 我将创建一个专业的建筑材料纹理分析和3D转换工具，专门针对地砖、墙砖、瓦砖等建材纹理进行智能识别和处理。 🔍 建材…" at bounding box center [287, 403] width 489 height 736
copy div "lo，ip，do， Sita CO adipiscingelitsedd0Eiusm，tempor、in、utlaboreetdolore。 🔍 magnaa…"
